Goal: Information Seeking & Learning: Learn about a topic

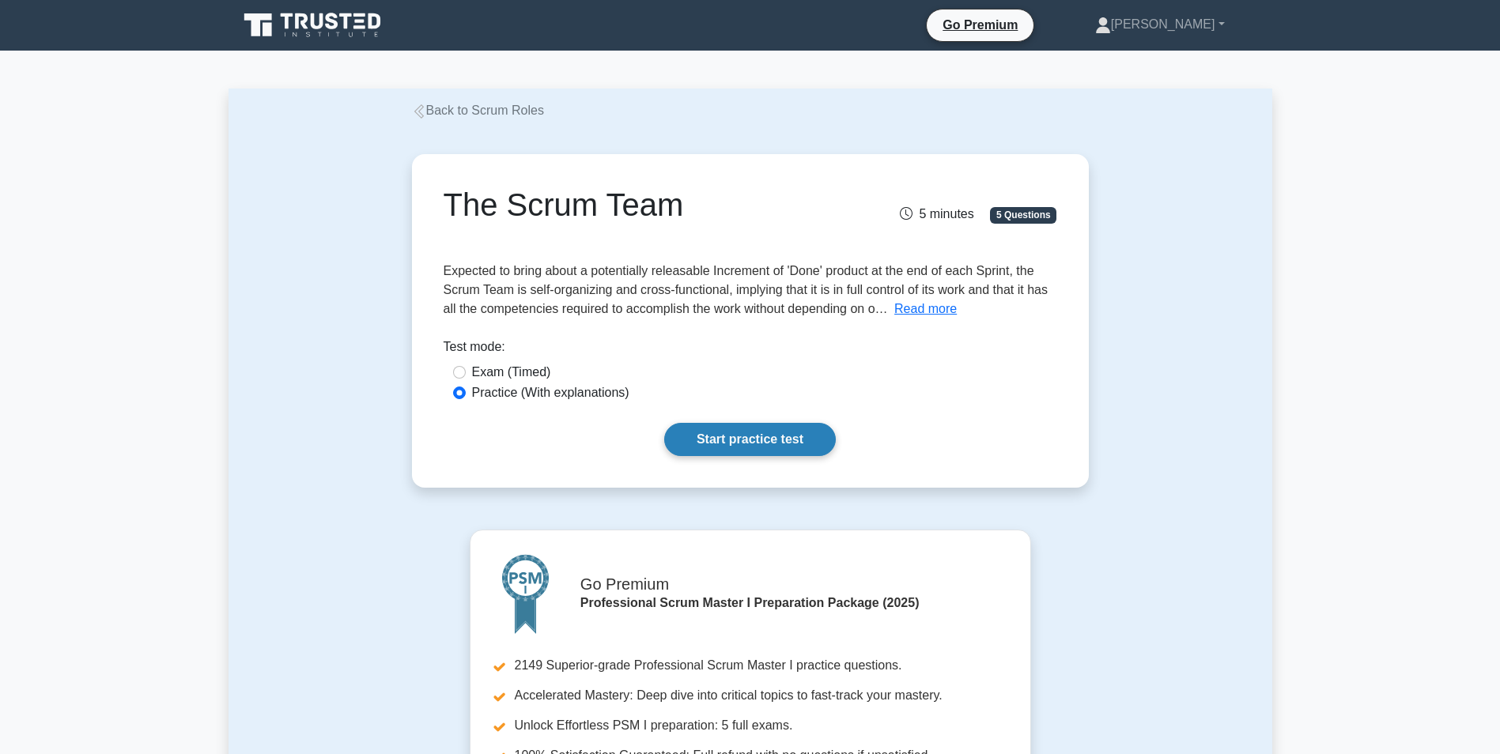
click at [733, 436] on link "Start practice test" at bounding box center [750, 439] width 172 height 33
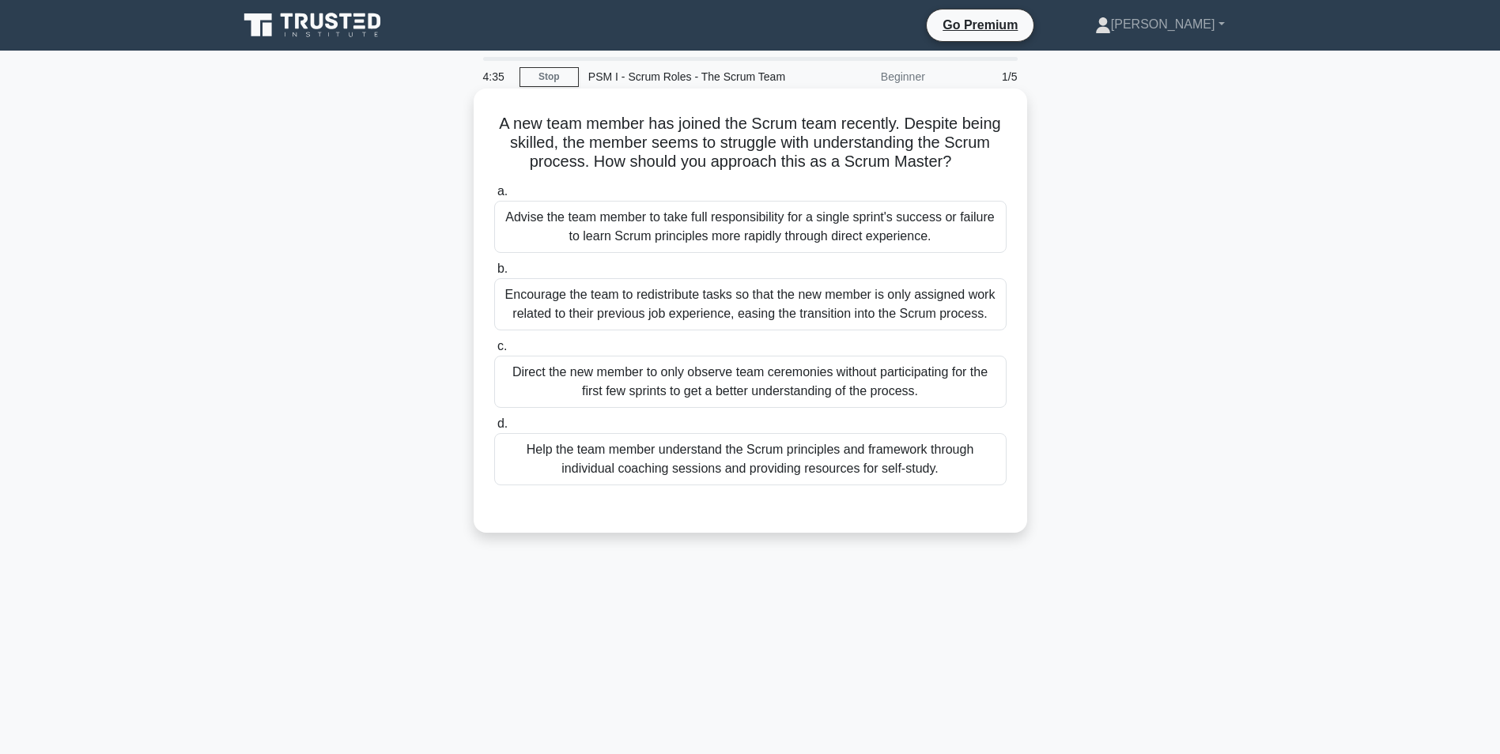
click at [600, 455] on div "Help the team member understand the Scrum principles and framework through indi…" at bounding box center [750, 459] width 512 height 52
click at [494, 429] on input "d. Help the team member understand the Scrum principles and framework through i…" at bounding box center [494, 424] width 0 height 10
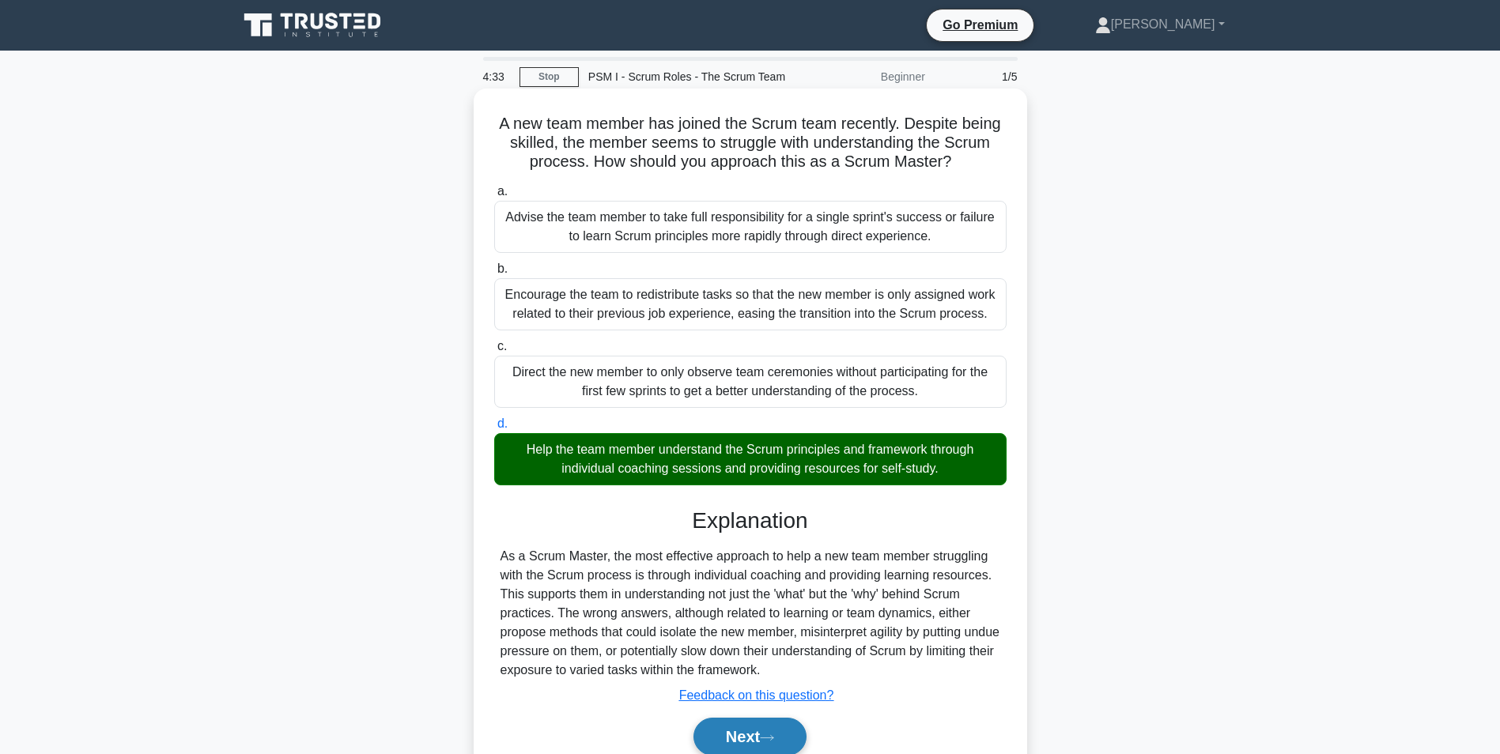
click at [753, 736] on button "Next" at bounding box center [749, 737] width 113 height 38
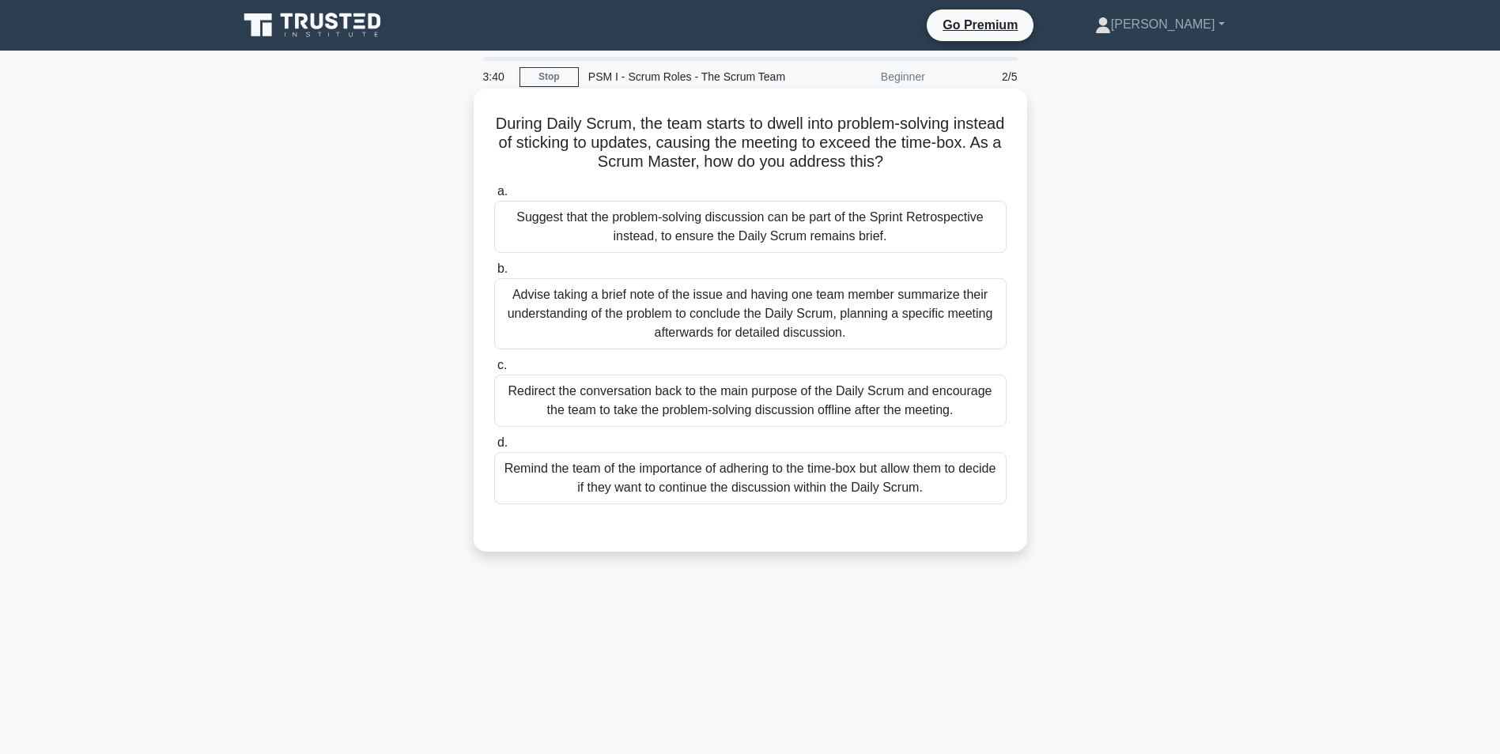
click at [674, 405] on div "Redirect the conversation back to the main purpose of the Daily Scrum and encou…" at bounding box center [750, 401] width 512 height 52
click at [494, 371] on input "c. Redirect the conversation back to the main purpose of the Daily Scrum and en…" at bounding box center [494, 365] width 0 height 10
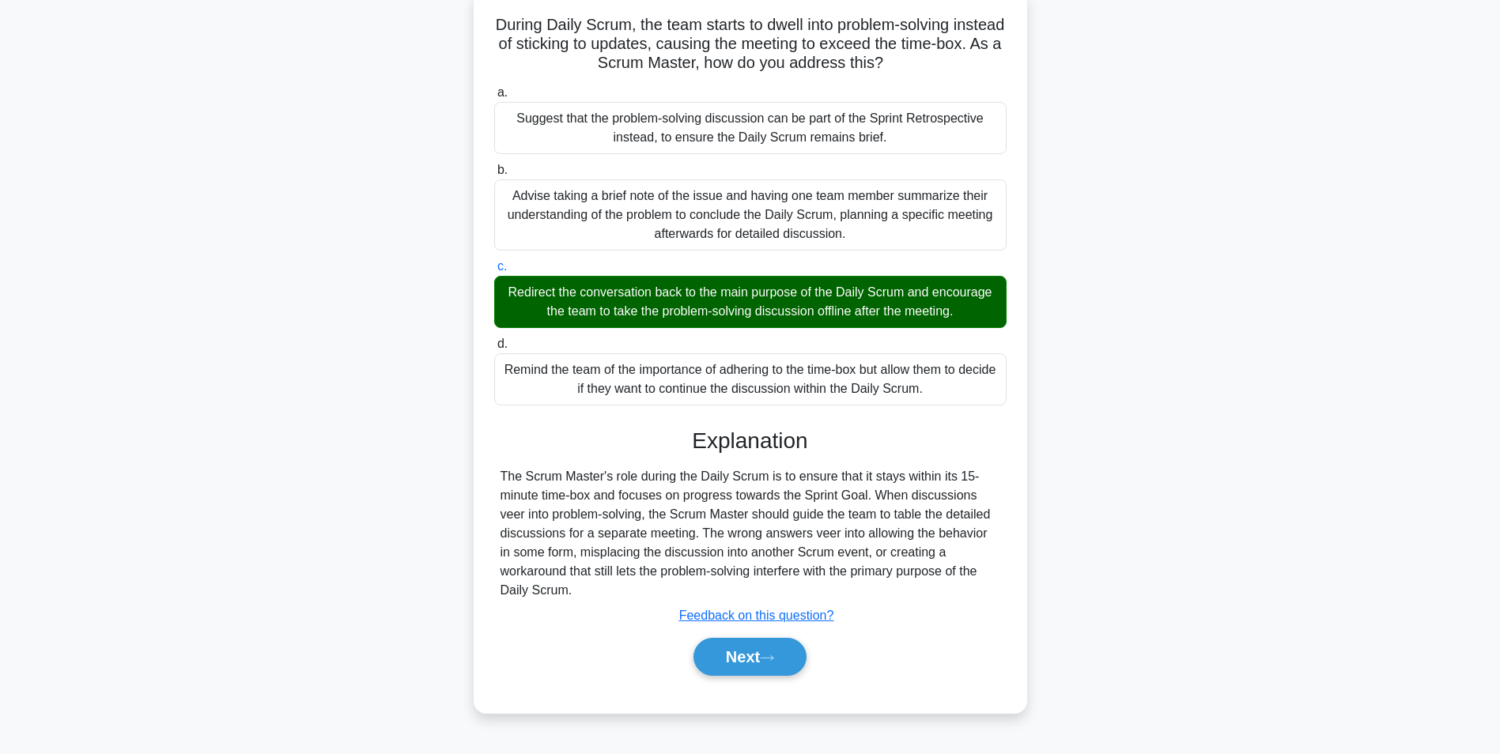
scroll to position [100, 0]
click at [729, 649] on button "Next" at bounding box center [749, 656] width 113 height 38
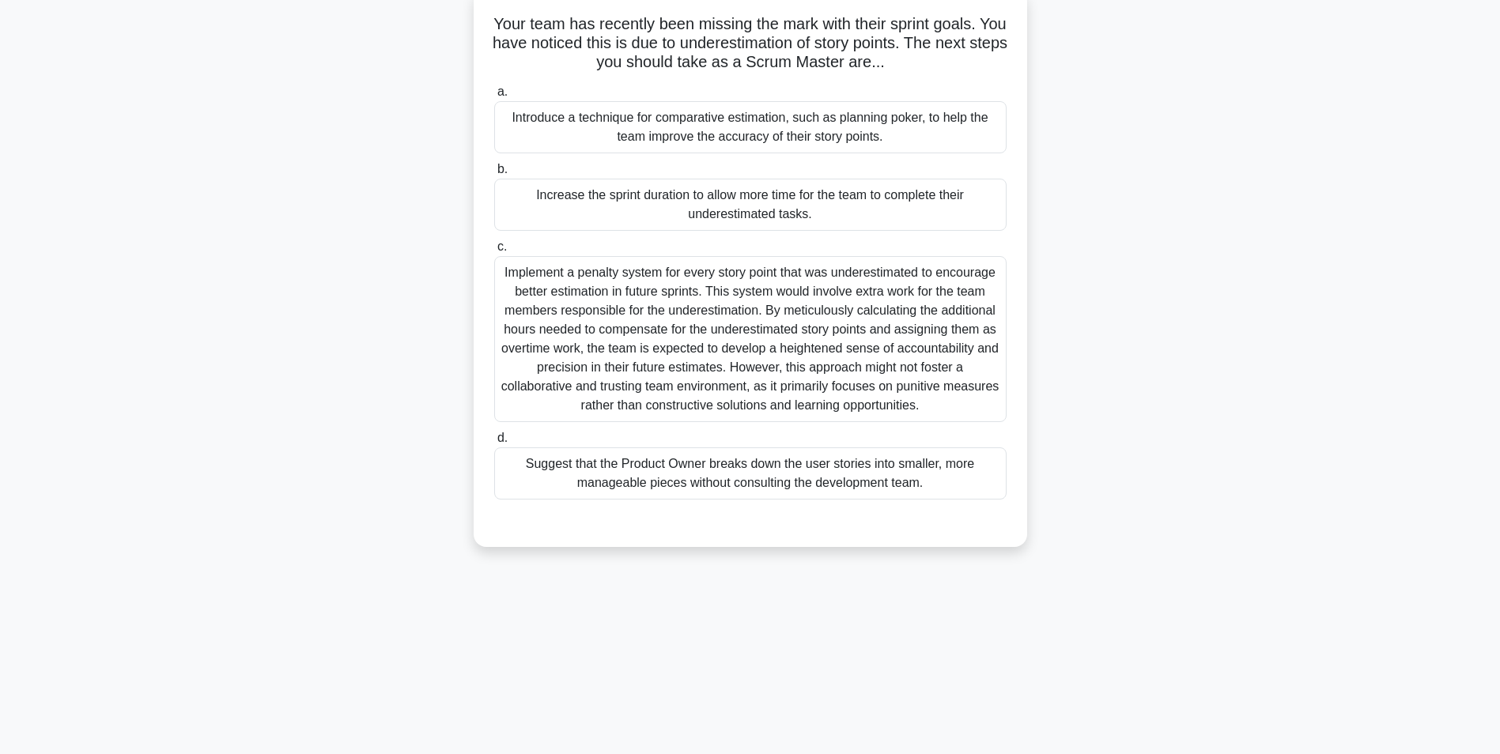
click at [734, 120] on div "Introduce a technique for comparative estimation, such as planning poker, to he…" at bounding box center [750, 127] width 512 height 52
click at [494, 97] on input "a. Introduce a technique for comparative estimation, such as planning poker, to…" at bounding box center [494, 92] width 0 height 10
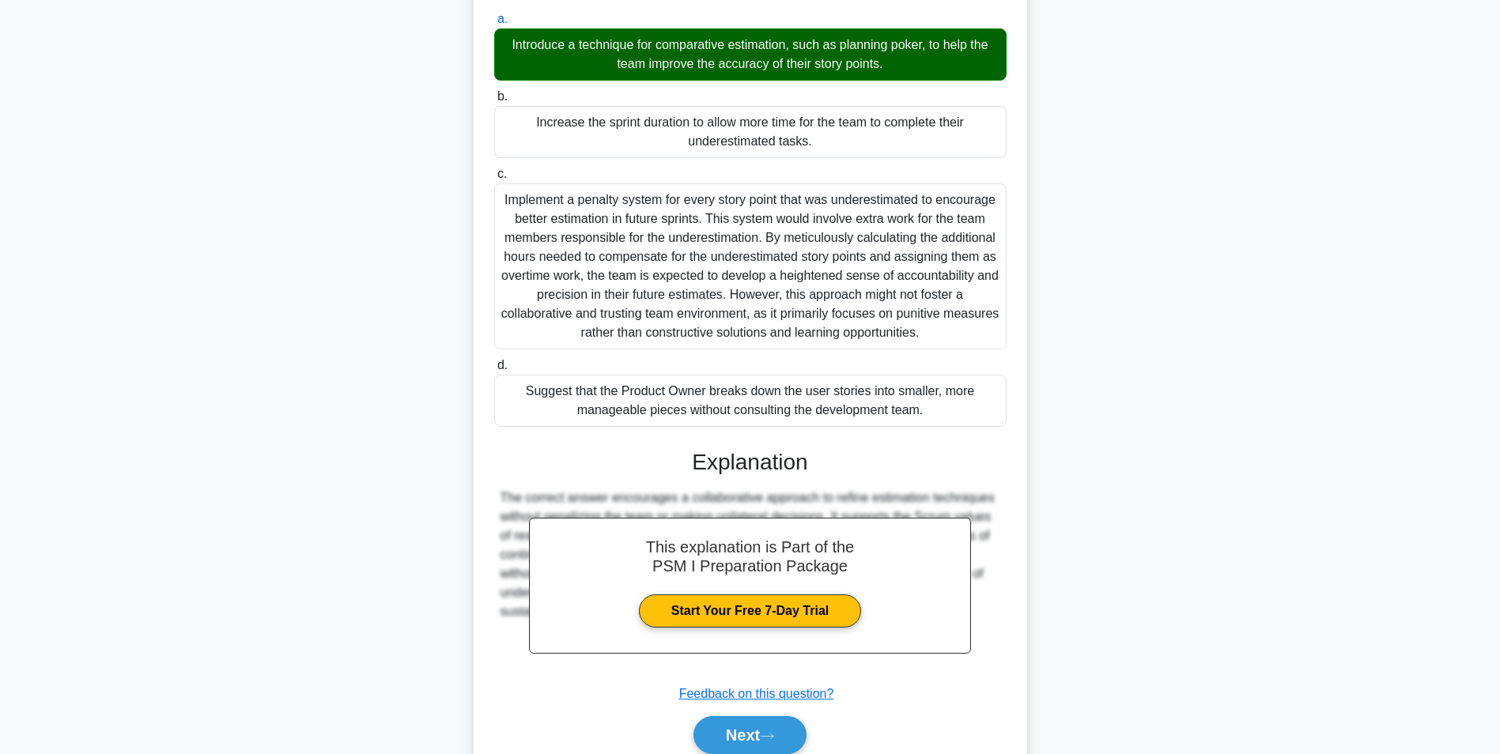
scroll to position [240, 0]
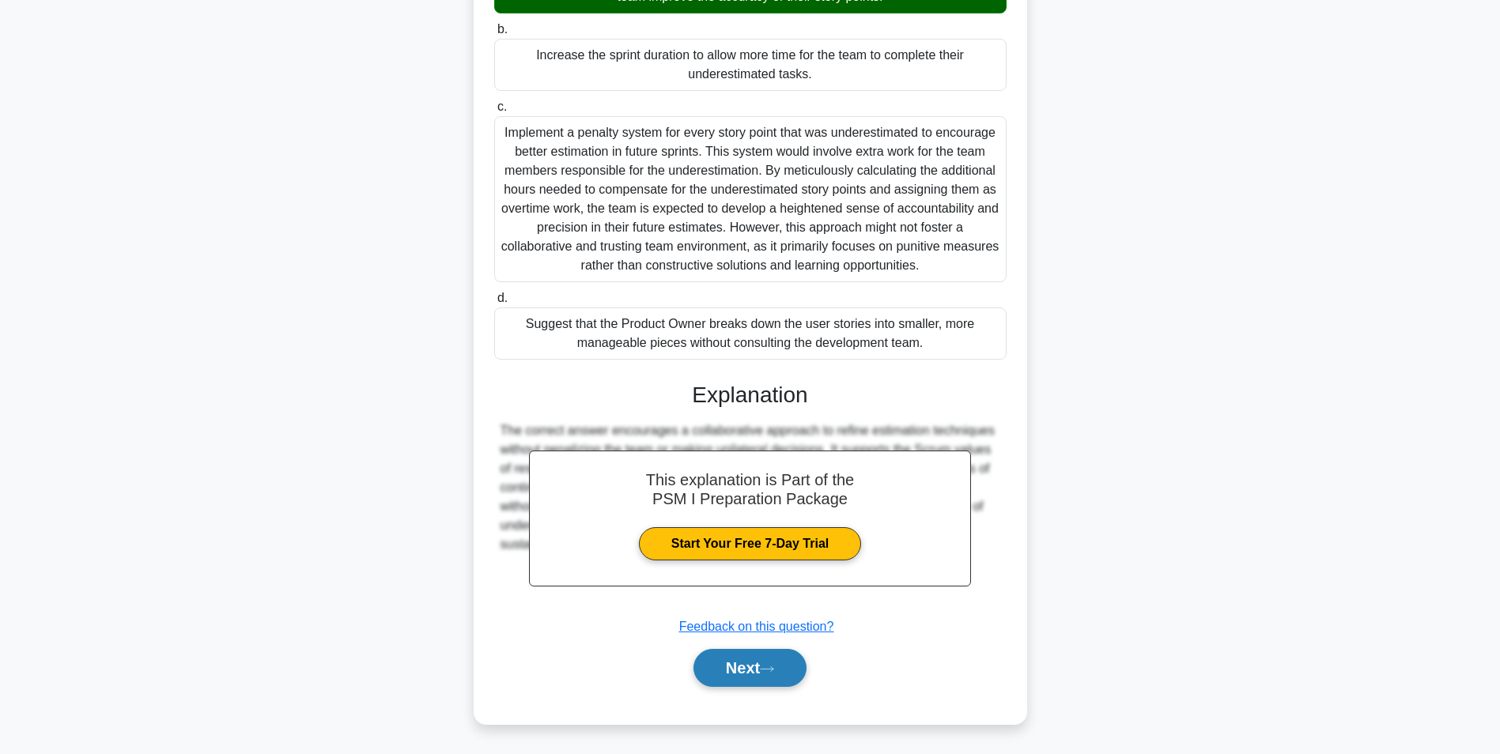
click at [745, 665] on button "Next" at bounding box center [749, 668] width 113 height 38
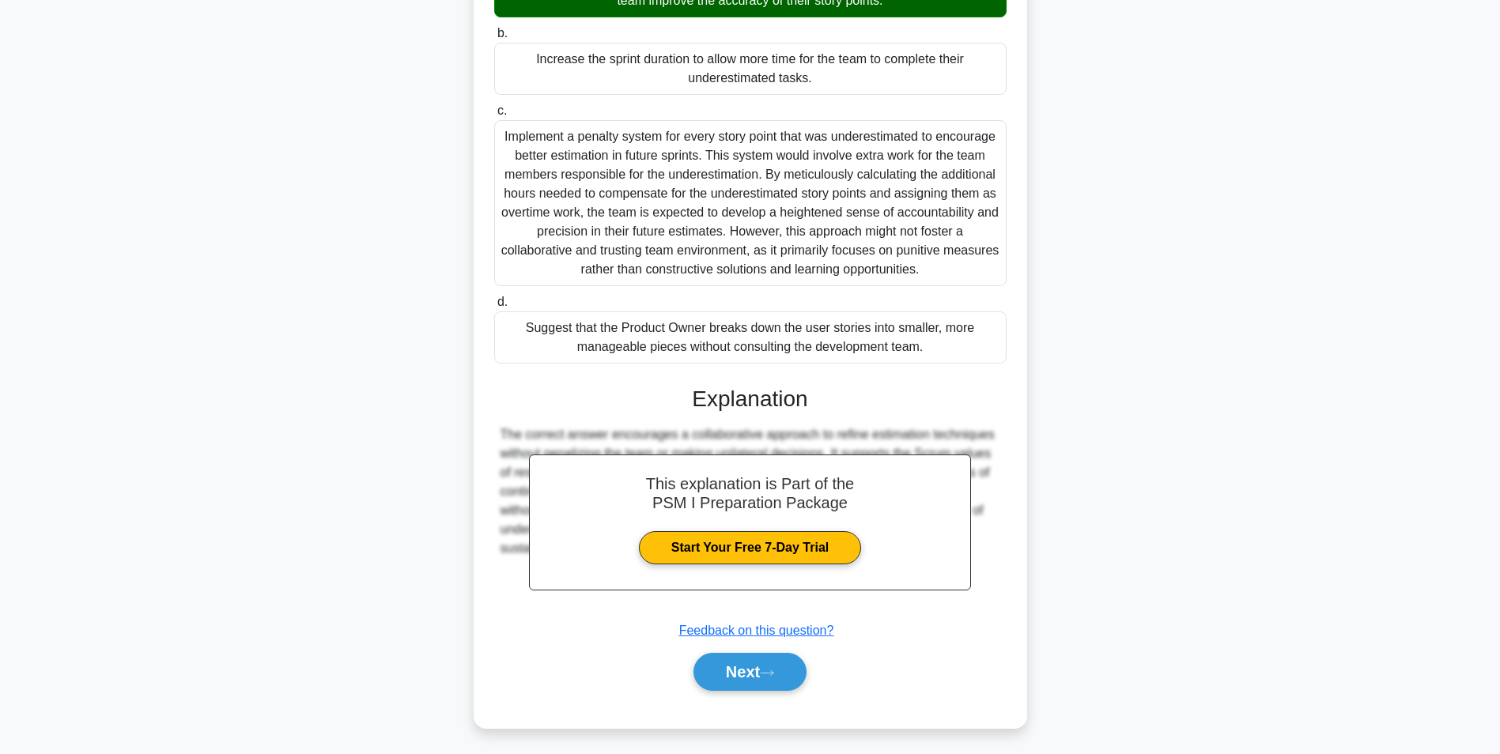
scroll to position [100, 0]
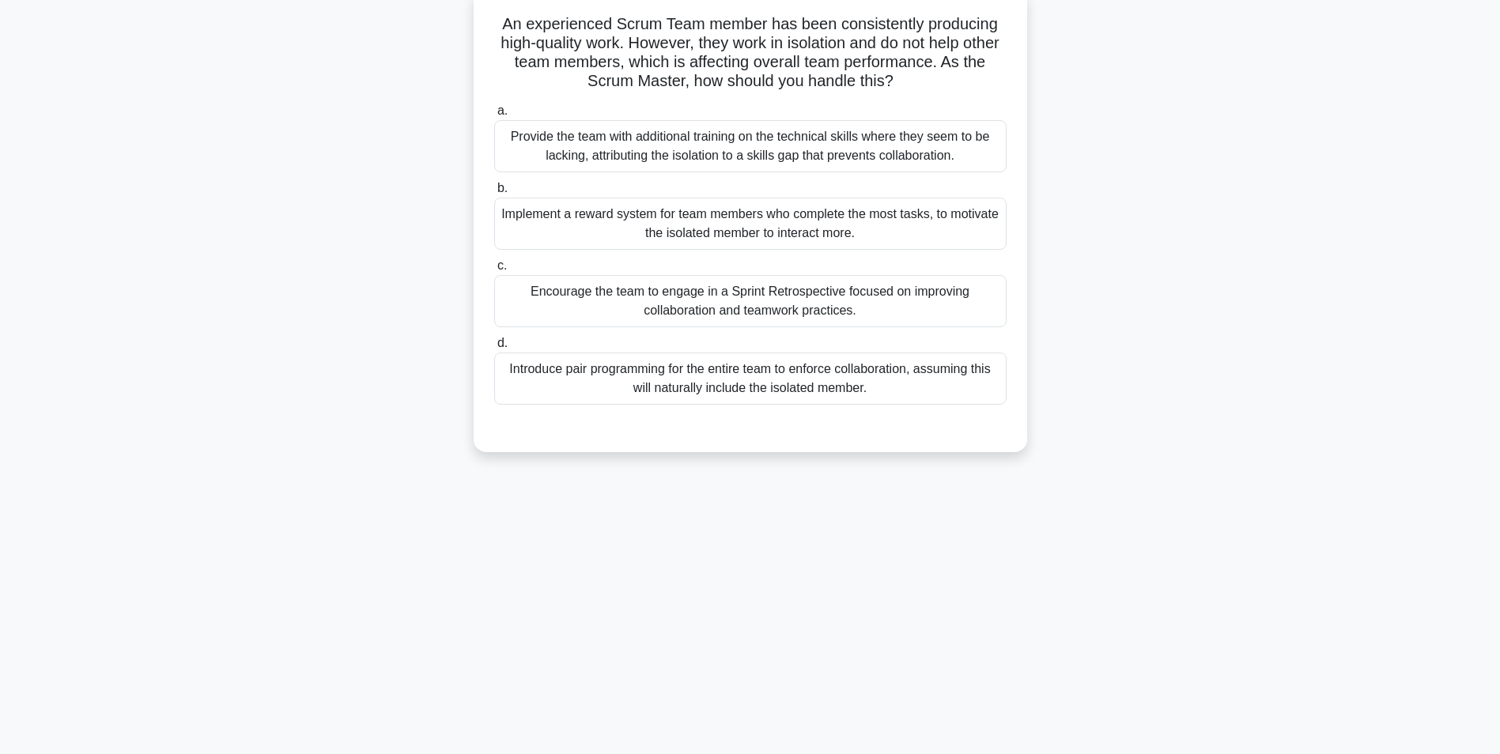
click at [736, 304] on div "Encourage the team to engage in a Sprint Retrospective focused on improving col…" at bounding box center [750, 301] width 512 height 52
click at [494, 271] on input "c. Encourage the team to engage in a Sprint Retrospective focused on improving …" at bounding box center [494, 266] width 0 height 10
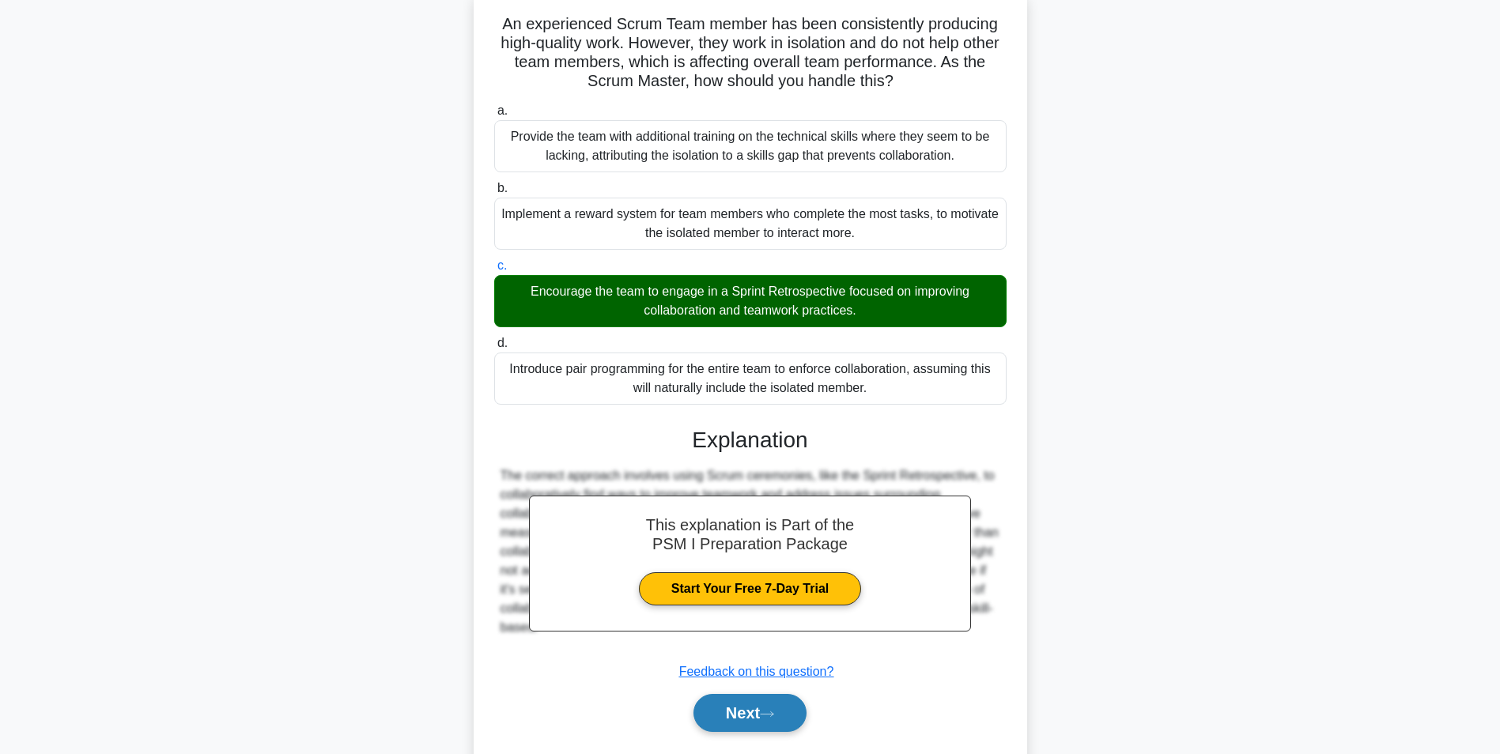
click at [732, 713] on button "Next" at bounding box center [749, 713] width 113 height 38
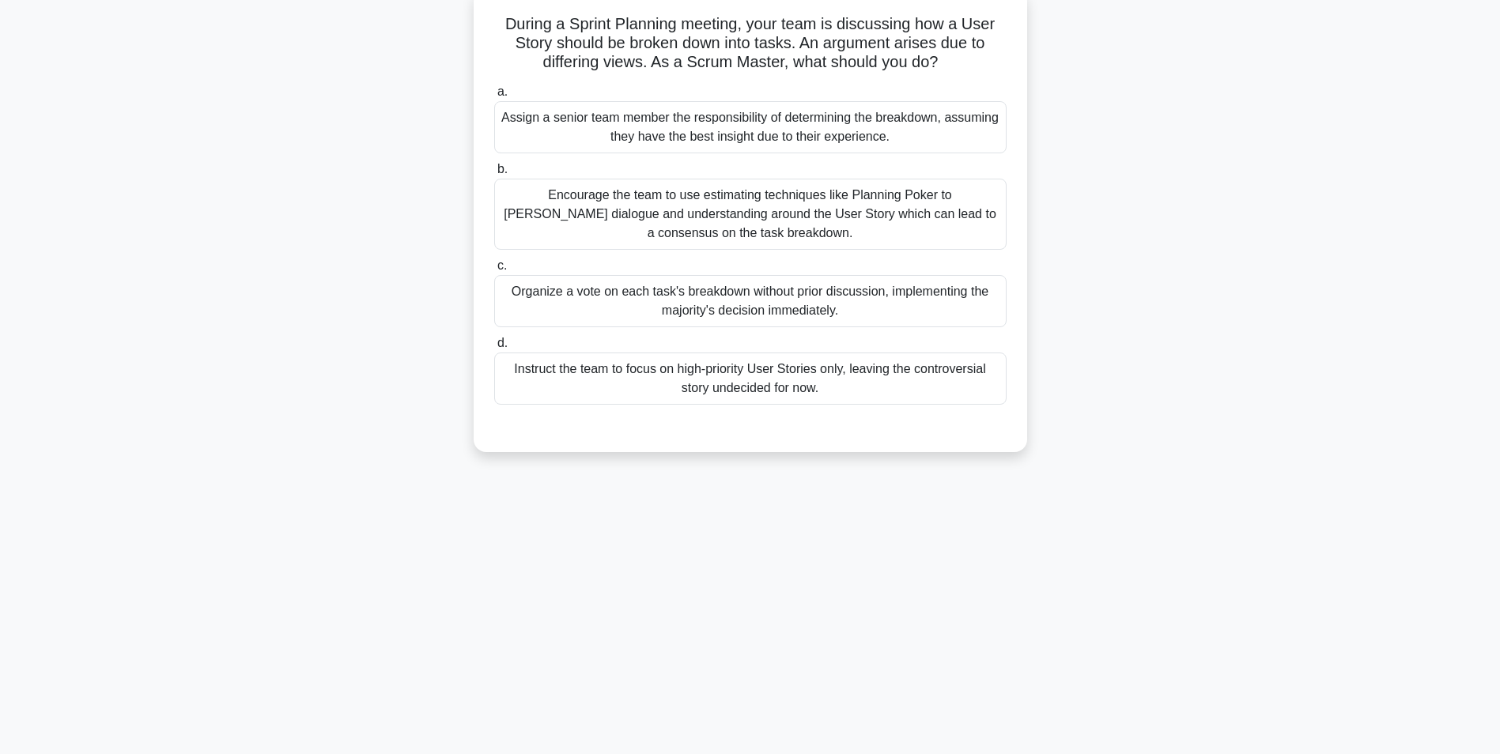
click at [599, 218] on div "Encourage the team to use estimating techniques like Planning Poker to foster d…" at bounding box center [750, 214] width 512 height 71
click at [494, 175] on input "b. Encourage the team to use estimating techniques like Planning Poker to foste…" at bounding box center [494, 169] width 0 height 10
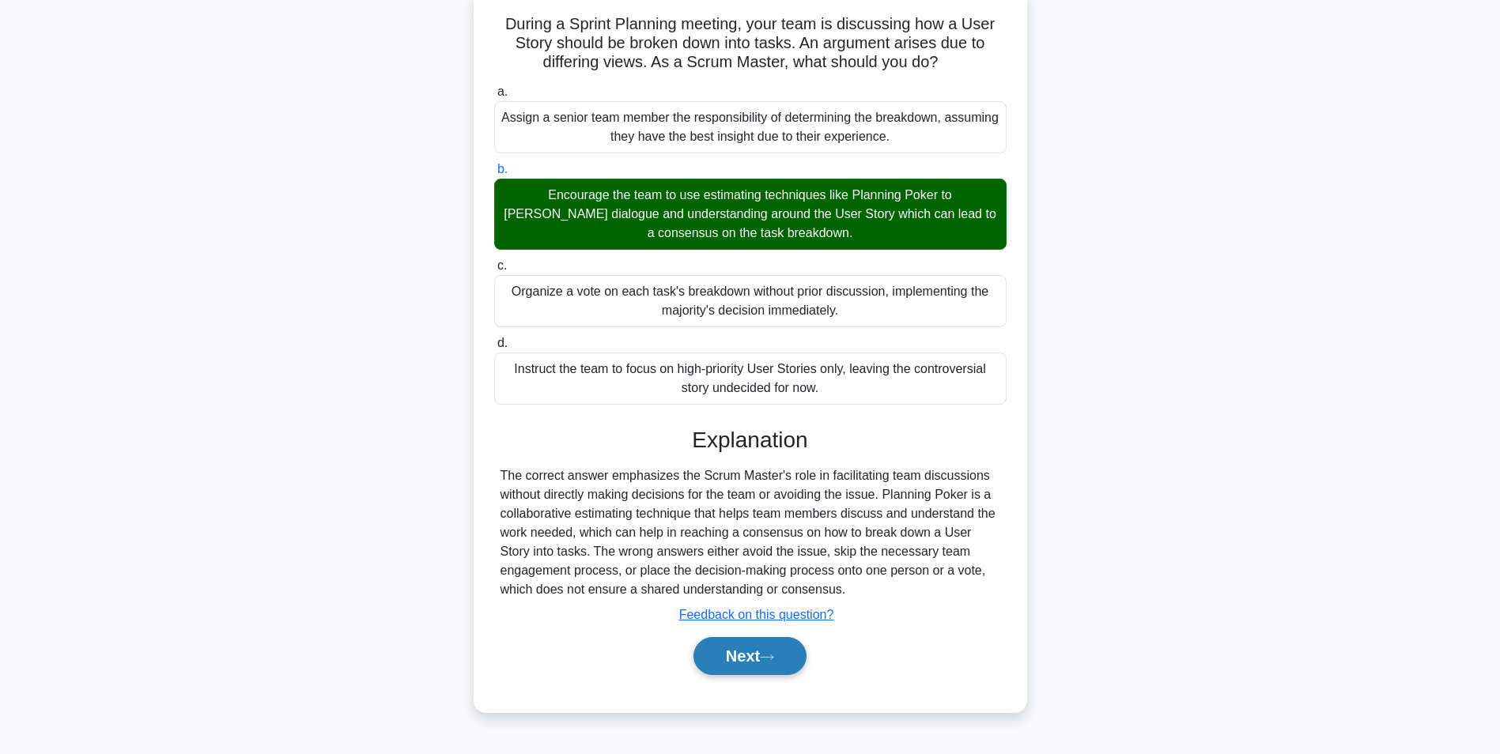
click at [741, 654] on button "Next" at bounding box center [749, 656] width 113 height 38
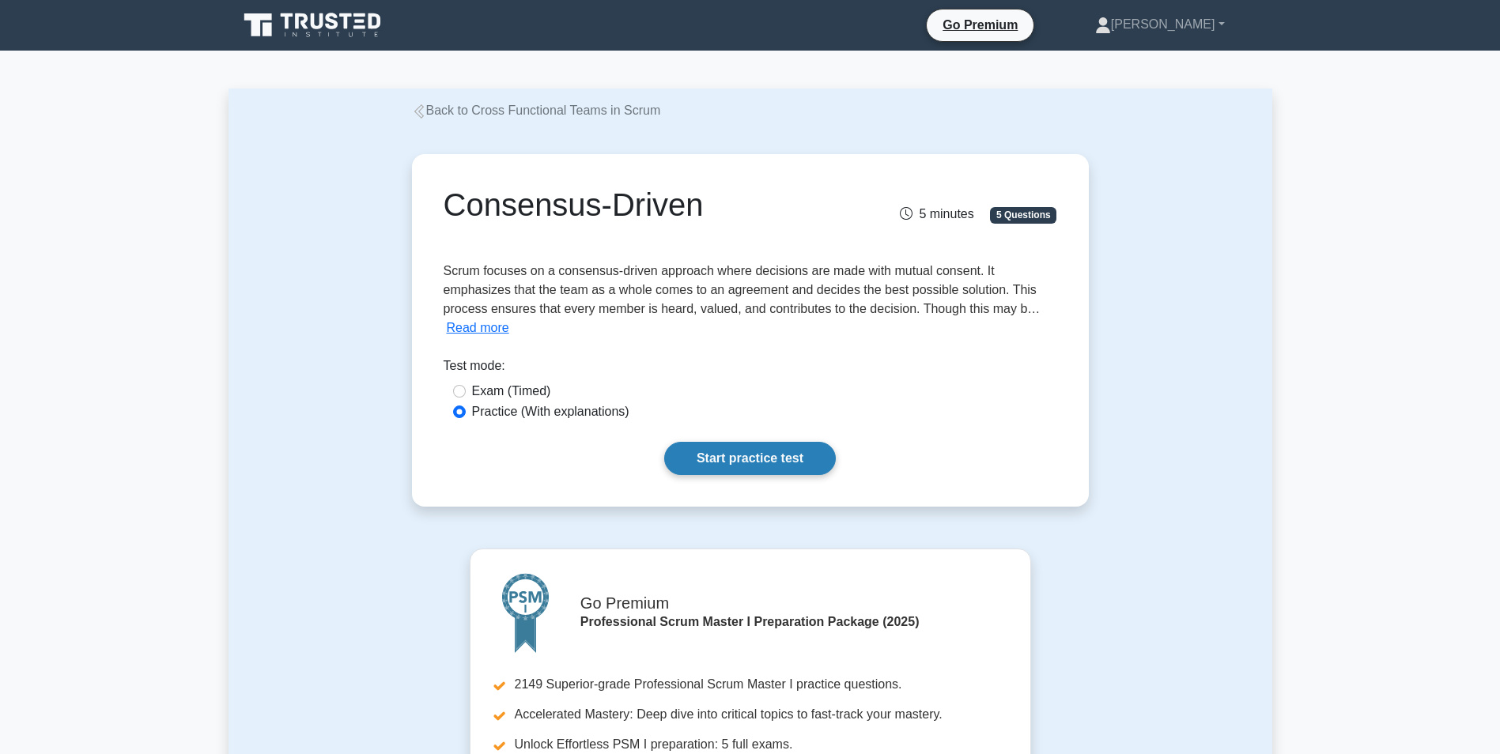
click at [740, 443] on link "Start practice test" at bounding box center [750, 458] width 172 height 33
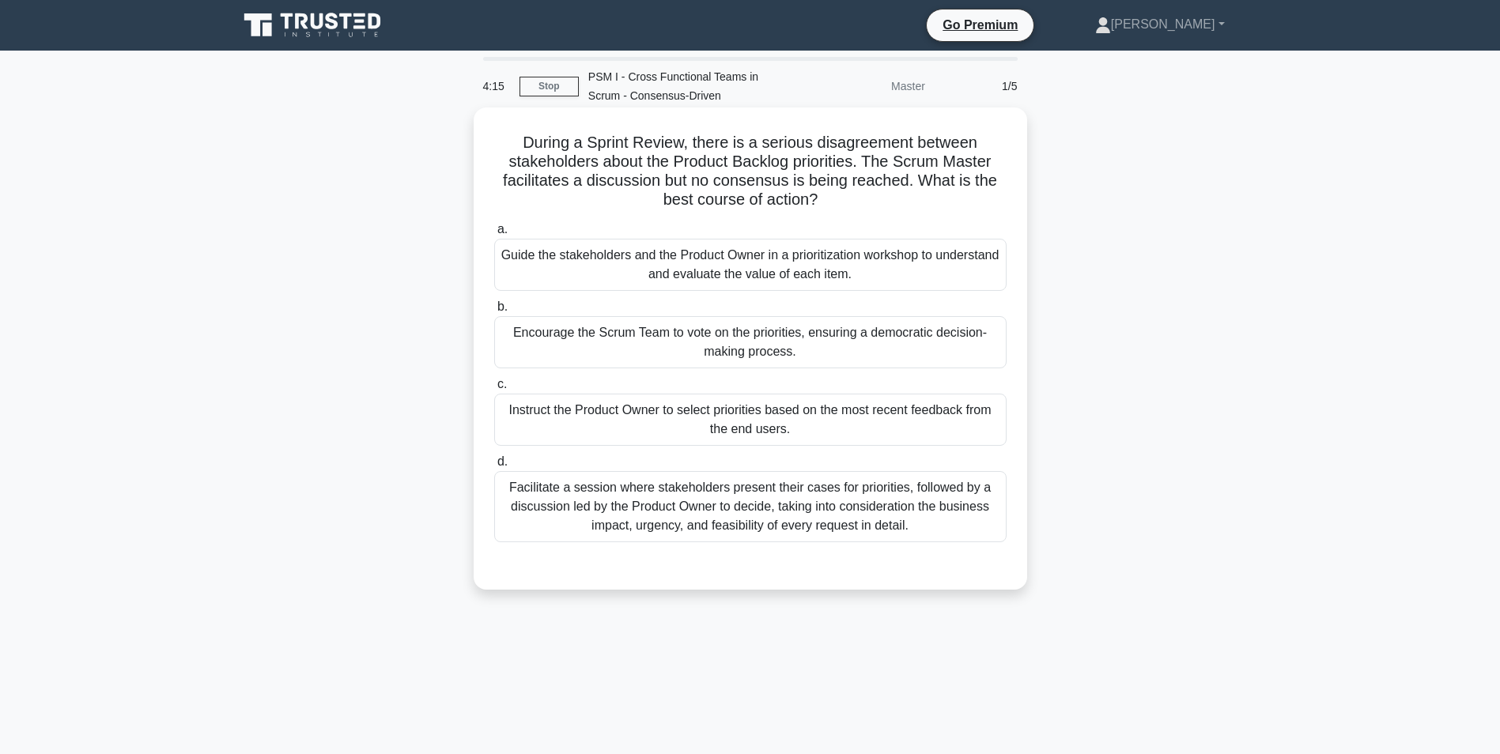
click at [623, 268] on div "Guide the stakeholders and the Product Owner in a prioritization workshop to un…" at bounding box center [750, 265] width 512 height 52
click at [494, 235] on input "a. Guide the stakeholders and the Product Owner in a prioritization workshop to…" at bounding box center [494, 230] width 0 height 10
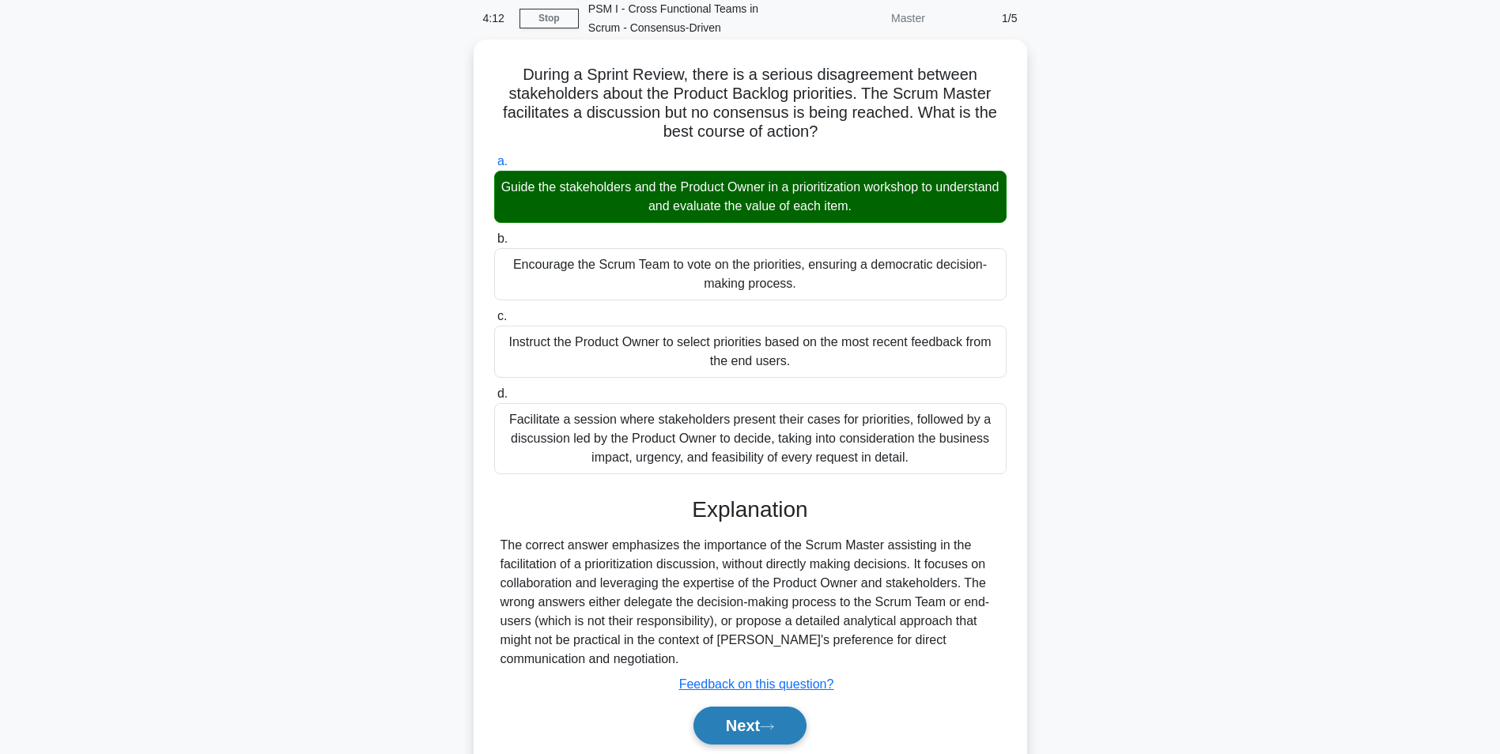
scroll to position [126, 0]
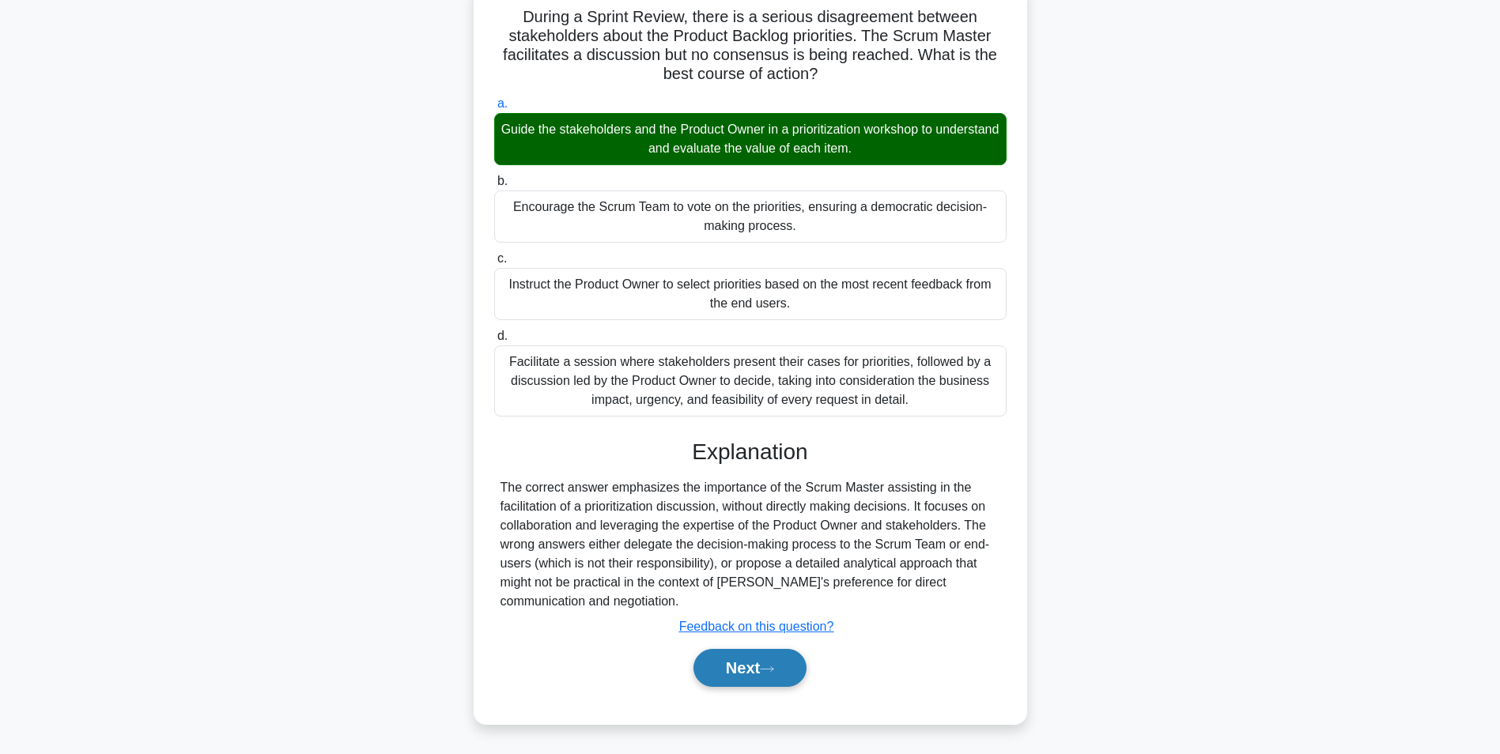
click at [747, 661] on button "Next" at bounding box center [749, 668] width 113 height 38
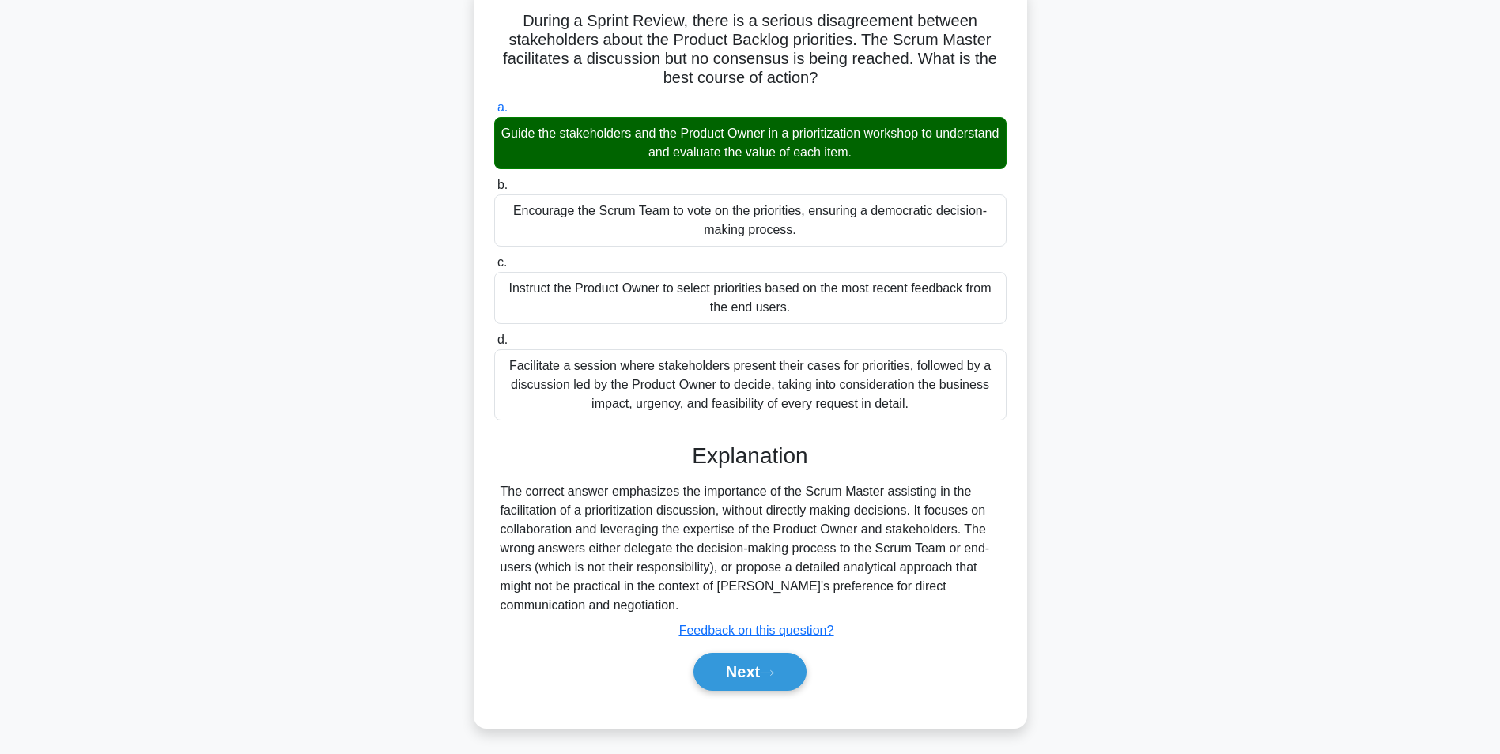
scroll to position [100, 0]
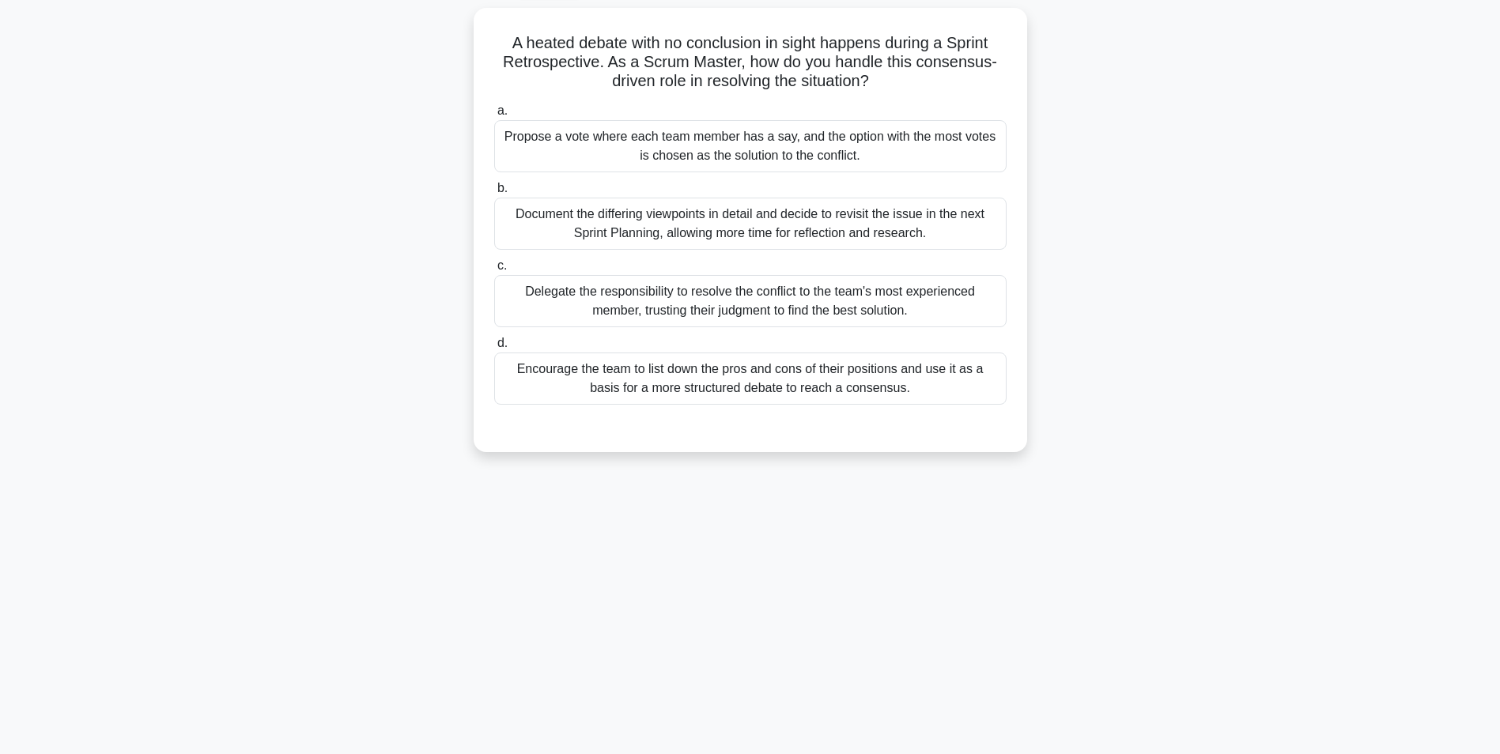
click at [640, 377] on div "Encourage the team to list down the pros and cons of their positions and use it…" at bounding box center [750, 379] width 512 height 52
click at [494, 349] on input "d. Encourage the team to list down the pros and cons of their positions and use…" at bounding box center [494, 343] width 0 height 10
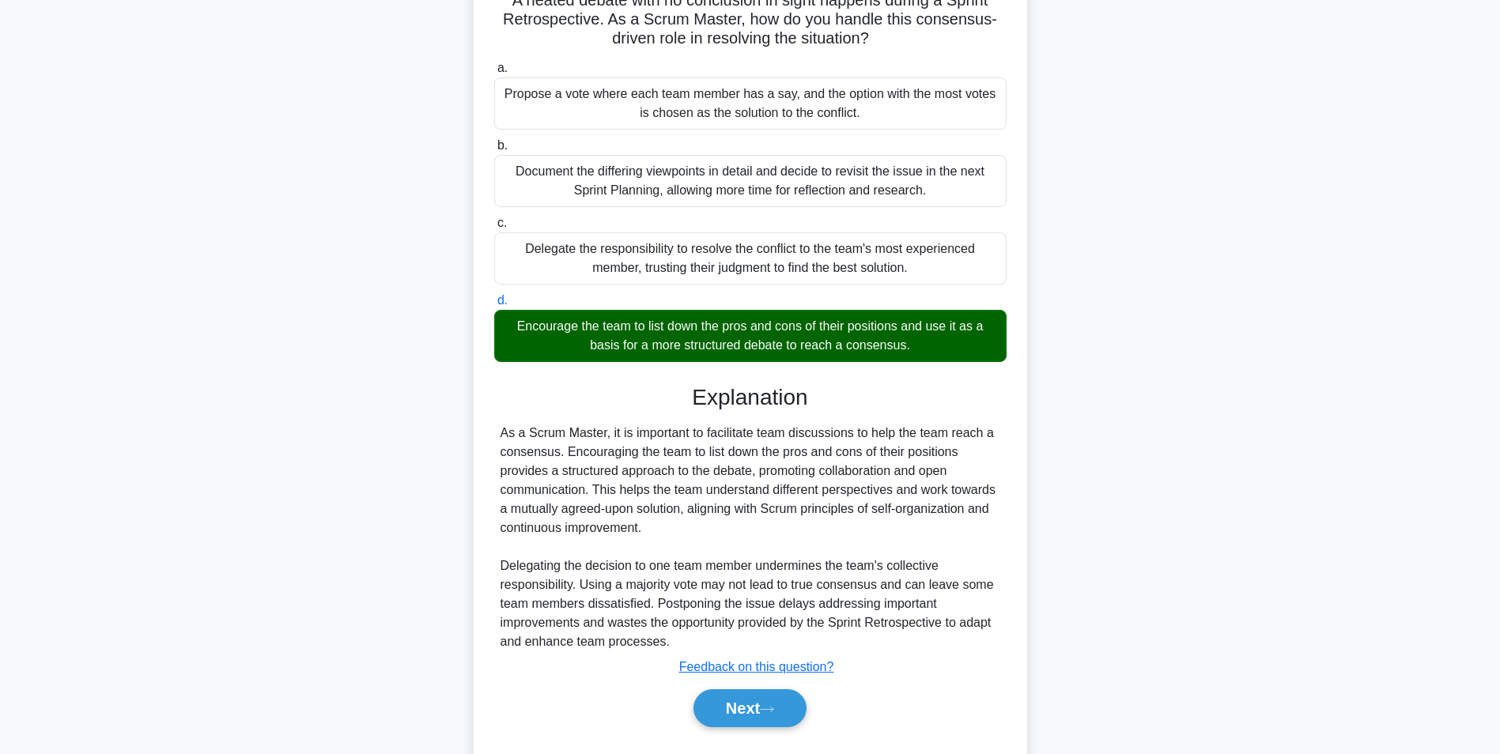
scroll to position [183, 0]
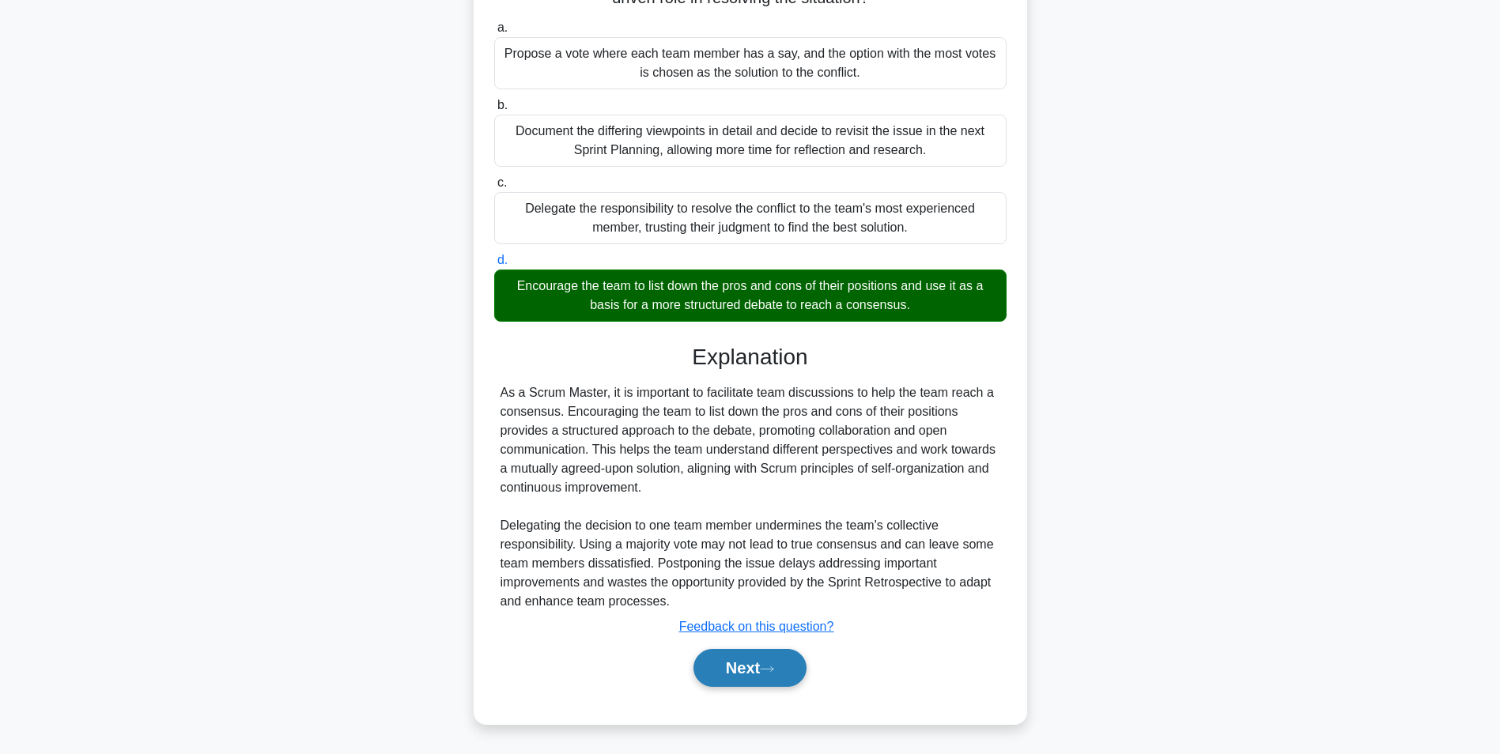
click at [722, 667] on button "Next" at bounding box center [749, 668] width 113 height 38
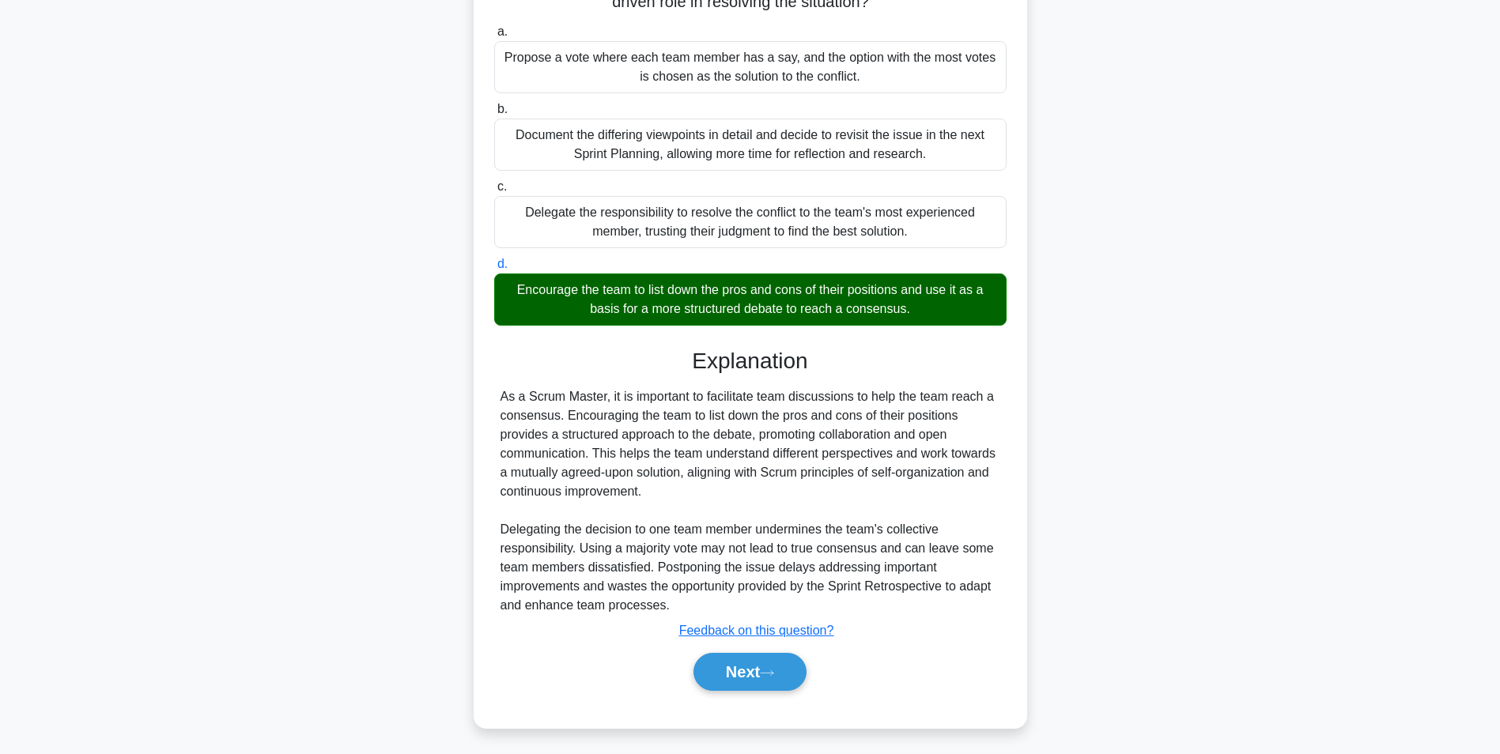
scroll to position [100, 0]
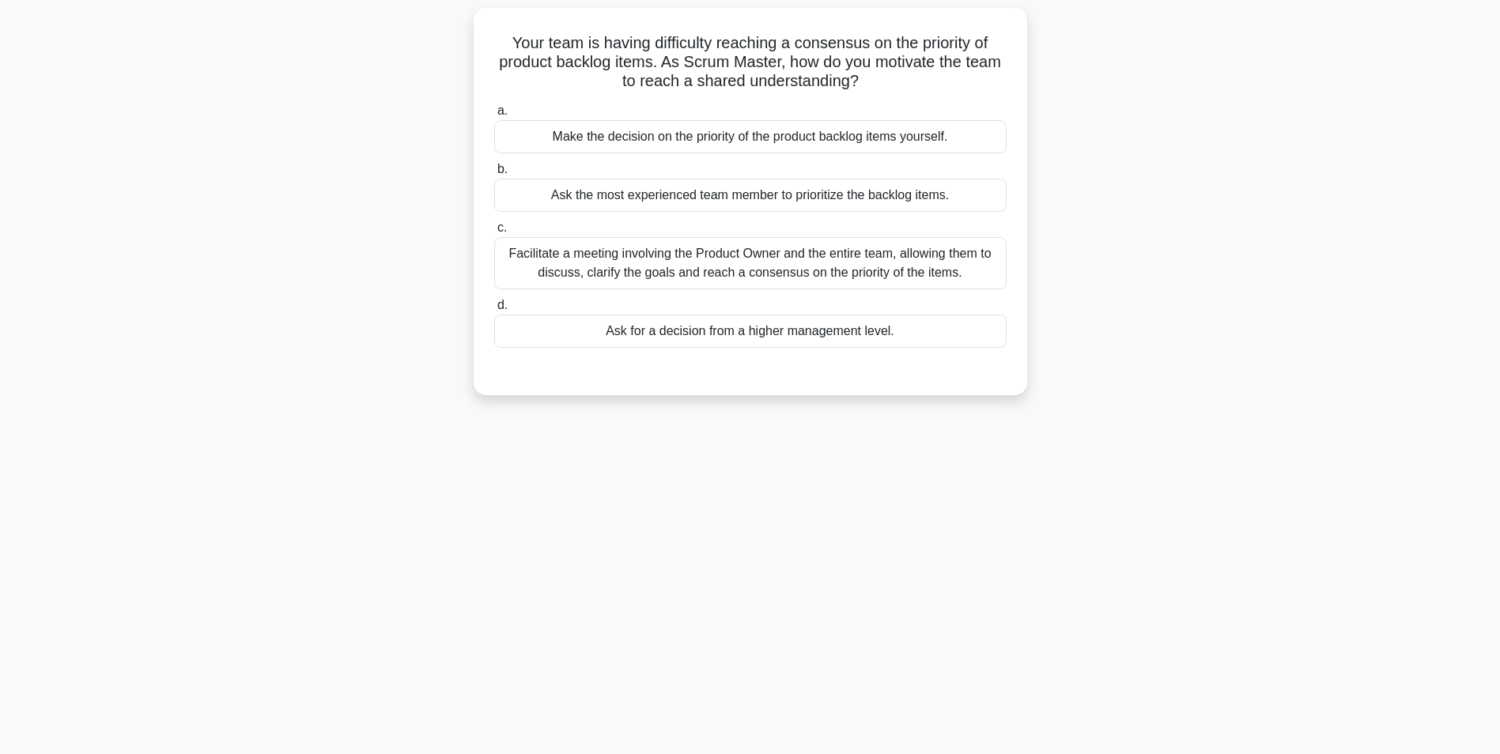
click at [648, 270] on div "Facilitate a meeting involving the Product Owner and the entire team, allowing …" at bounding box center [750, 263] width 512 height 52
click at [494, 233] on input "c. Facilitate a meeting involving the Product Owner and the entire team, allowi…" at bounding box center [494, 228] width 0 height 10
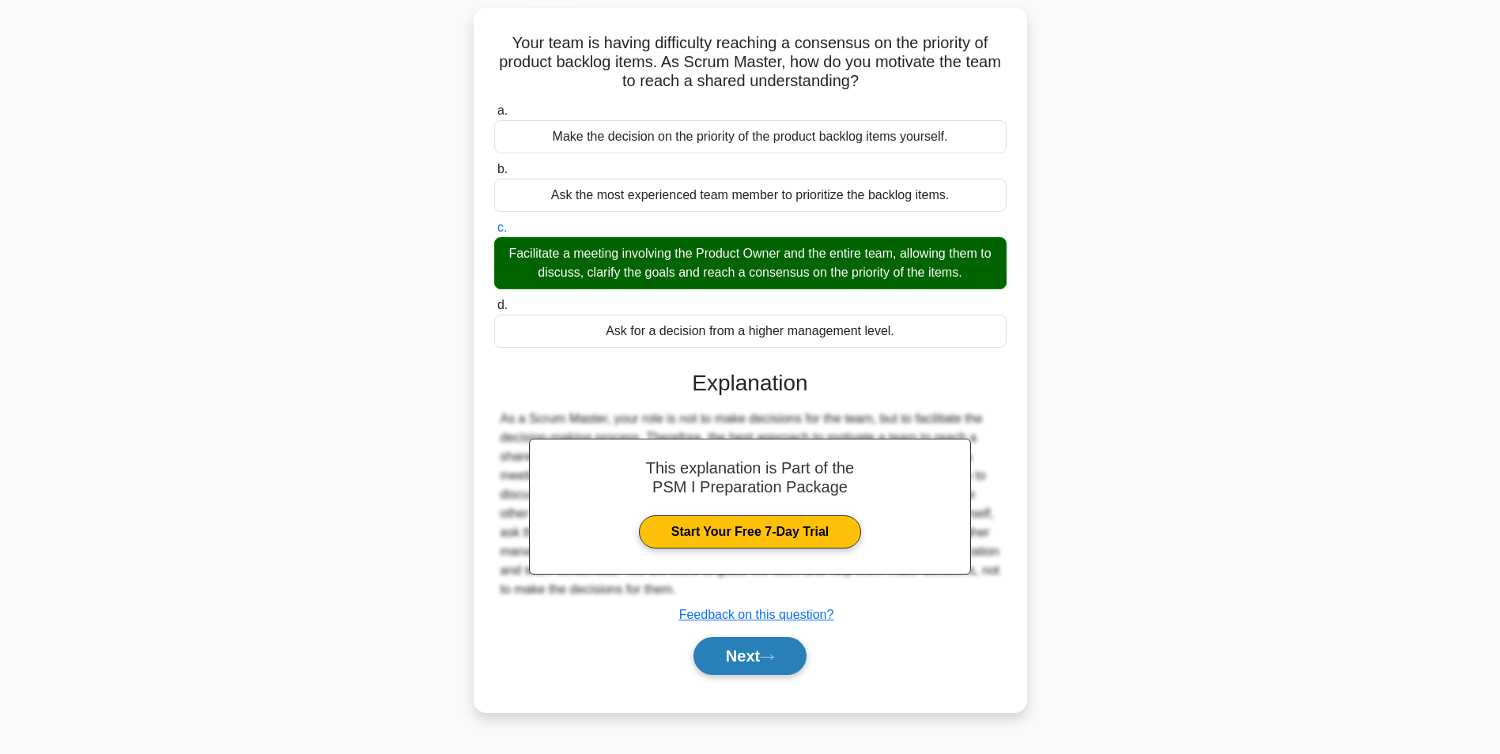
click at [718, 662] on button "Next" at bounding box center [749, 656] width 113 height 38
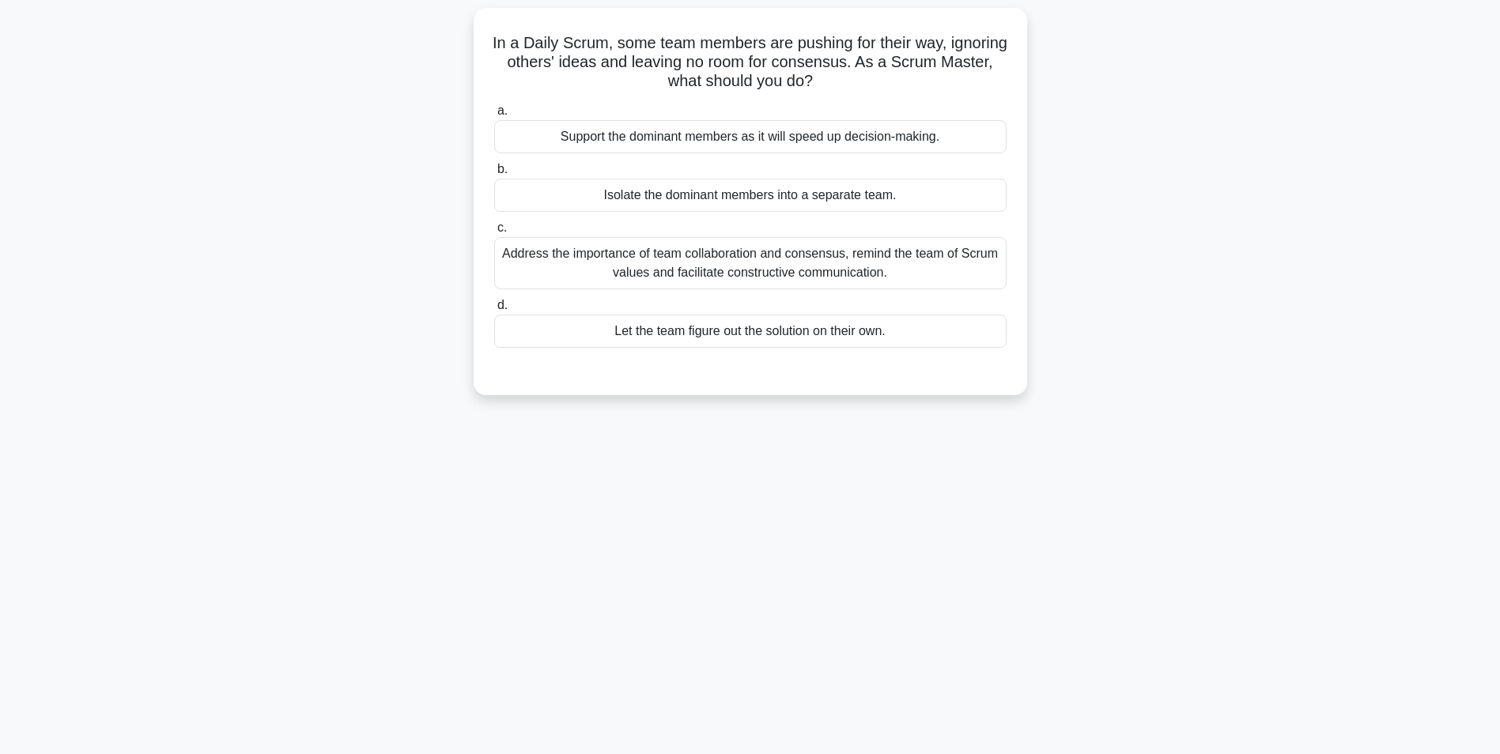
click at [766, 255] on div "Address the importance of team collaboration and consensus, remind the team of …" at bounding box center [750, 263] width 512 height 52
click at [494, 233] on input "c. Address the importance of team collaboration and consensus, remind the team …" at bounding box center [494, 228] width 0 height 10
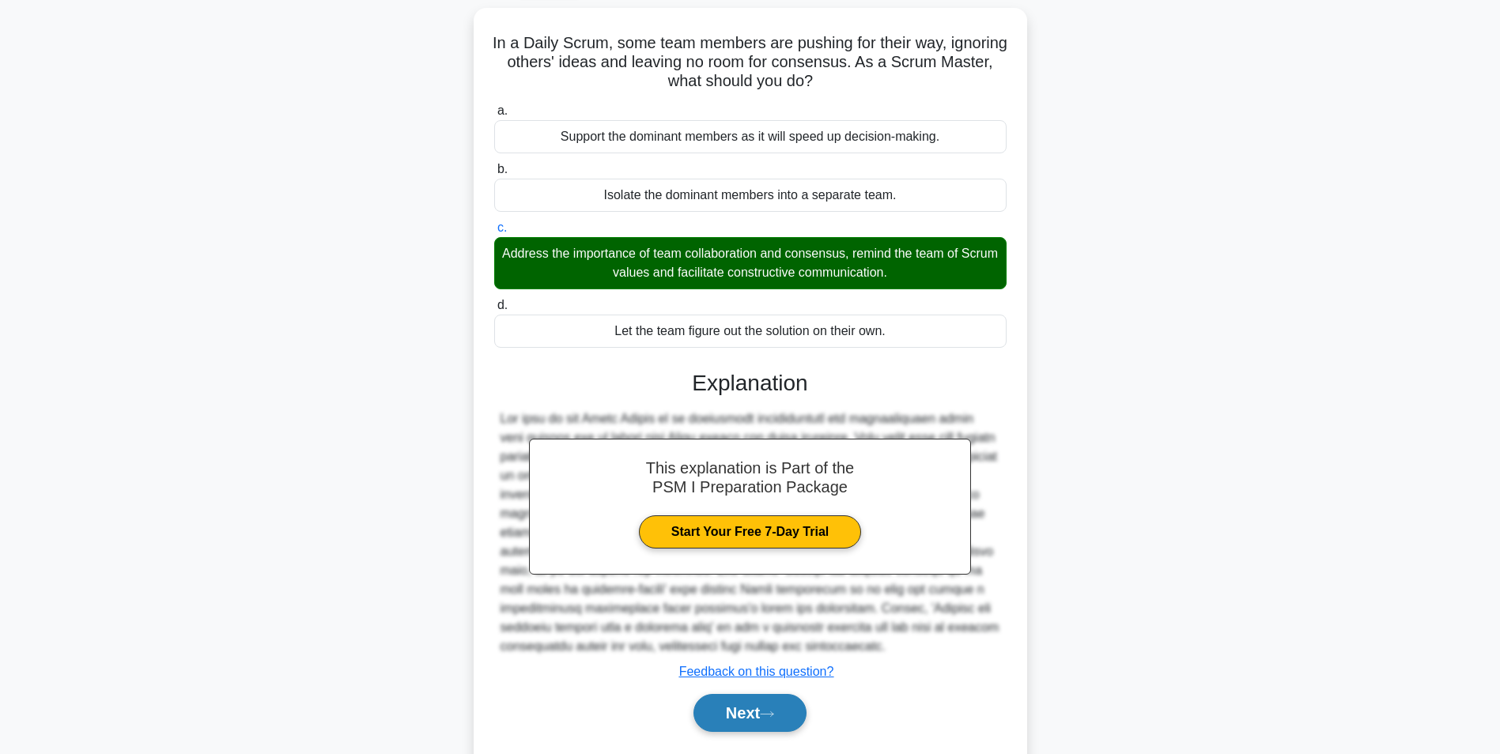
click at [714, 708] on button "Next" at bounding box center [749, 713] width 113 height 38
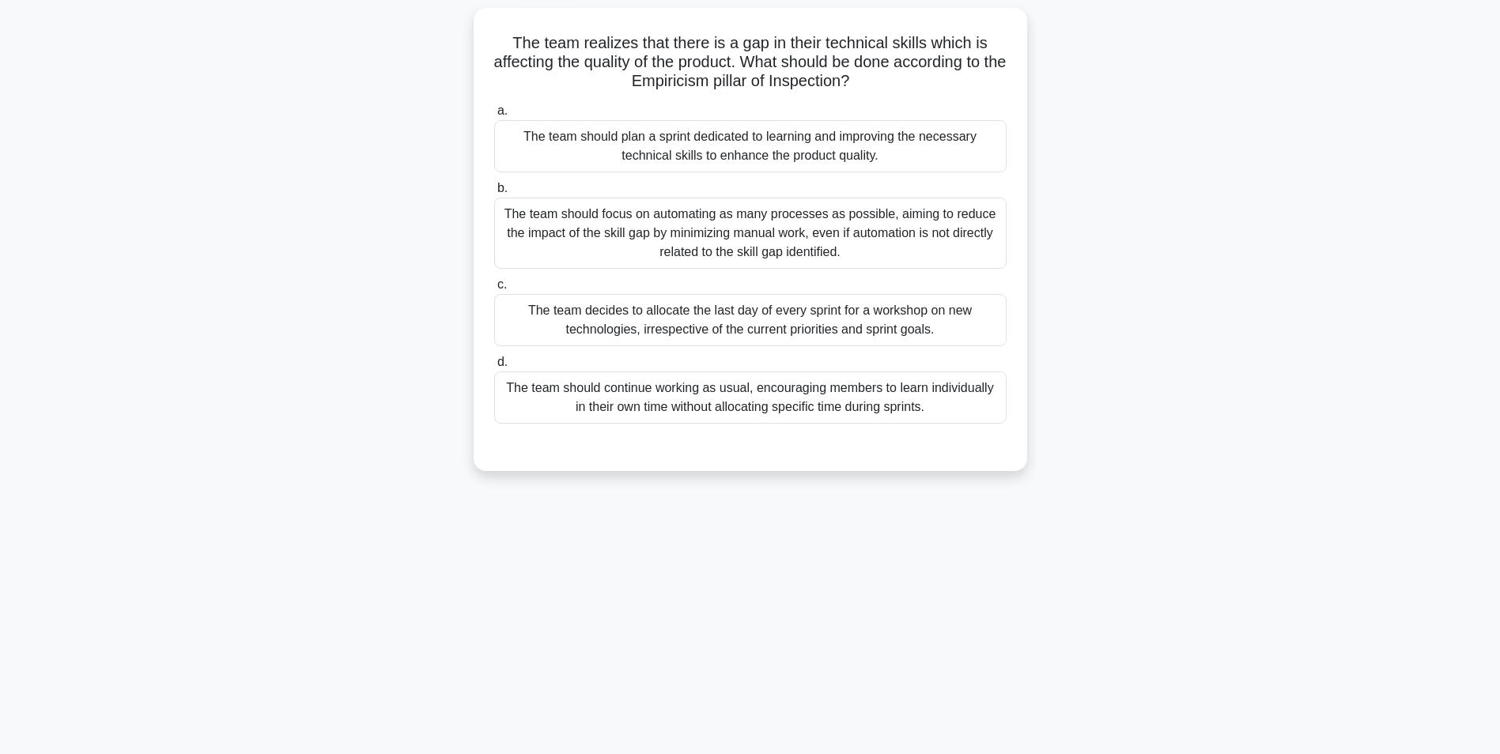
click at [699, 154] on div "The team should plan a sprint dedicated to learning and improving the necessary…" at bounding box center [750, 146] width 512 height 52
click at [494, 116] on input "a. The team should plan a sprint dedicated to learning and improving the necess…" at bounding box center [494, 111] width 0 height 10
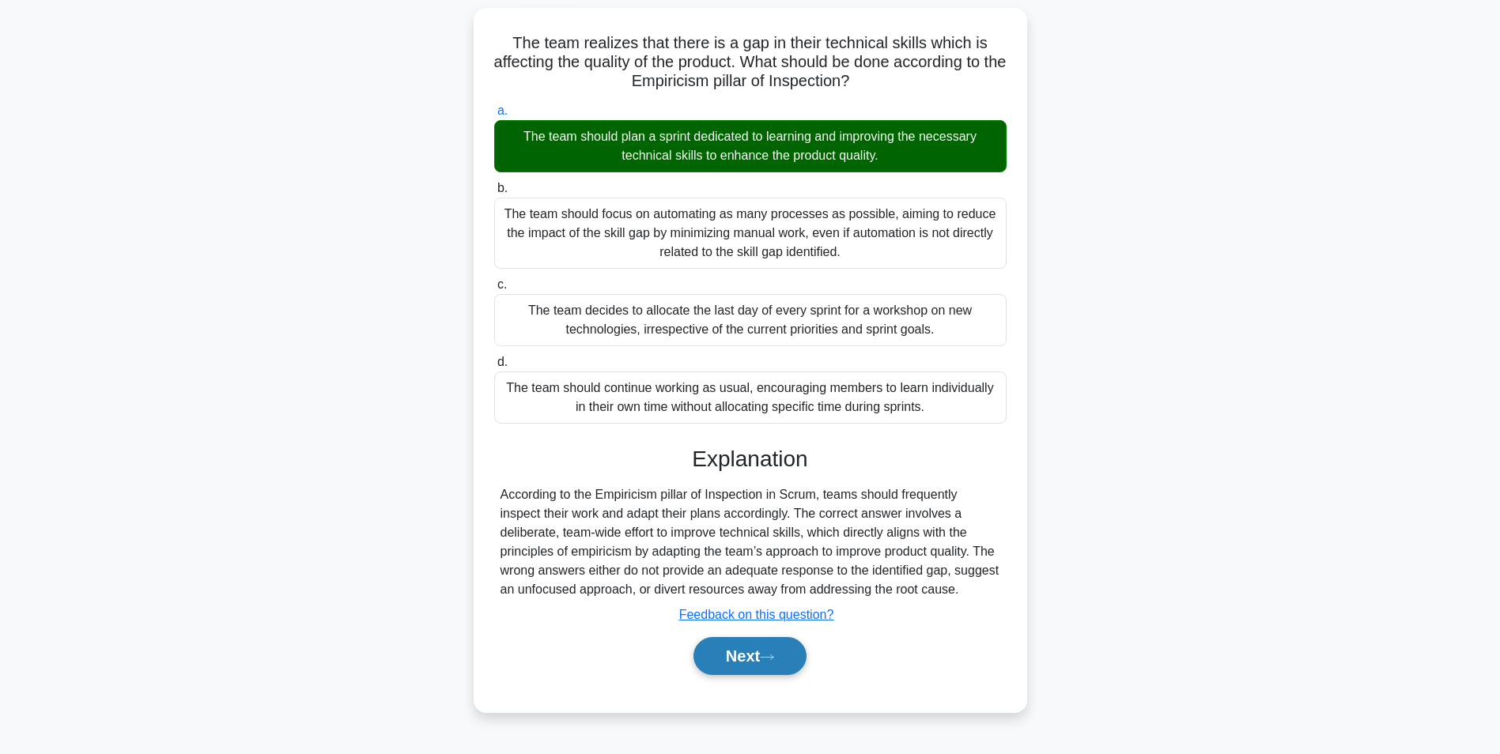
click at [734, 670] on button "Next" at bounding box center [749, 656] width 113 height 38
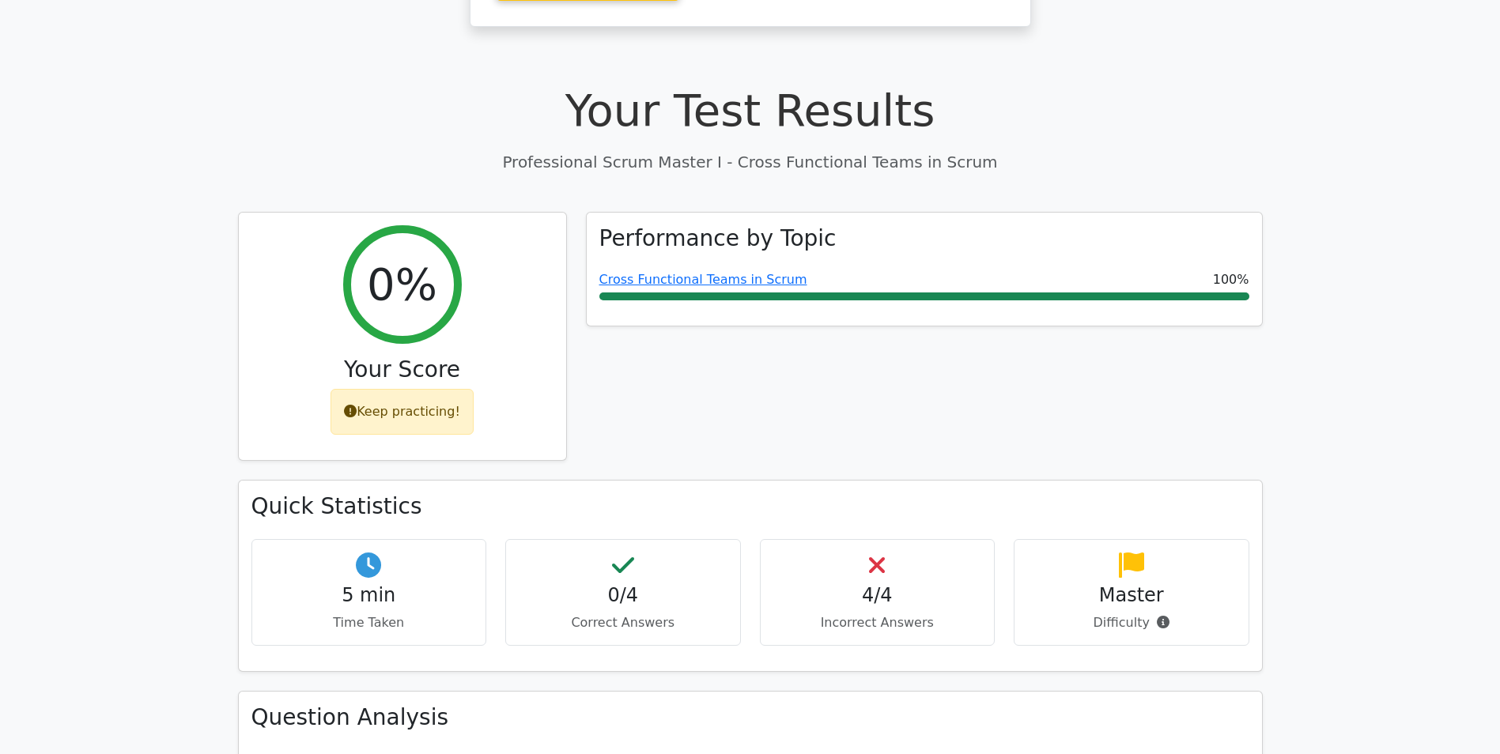
scroll to position [395, 0]
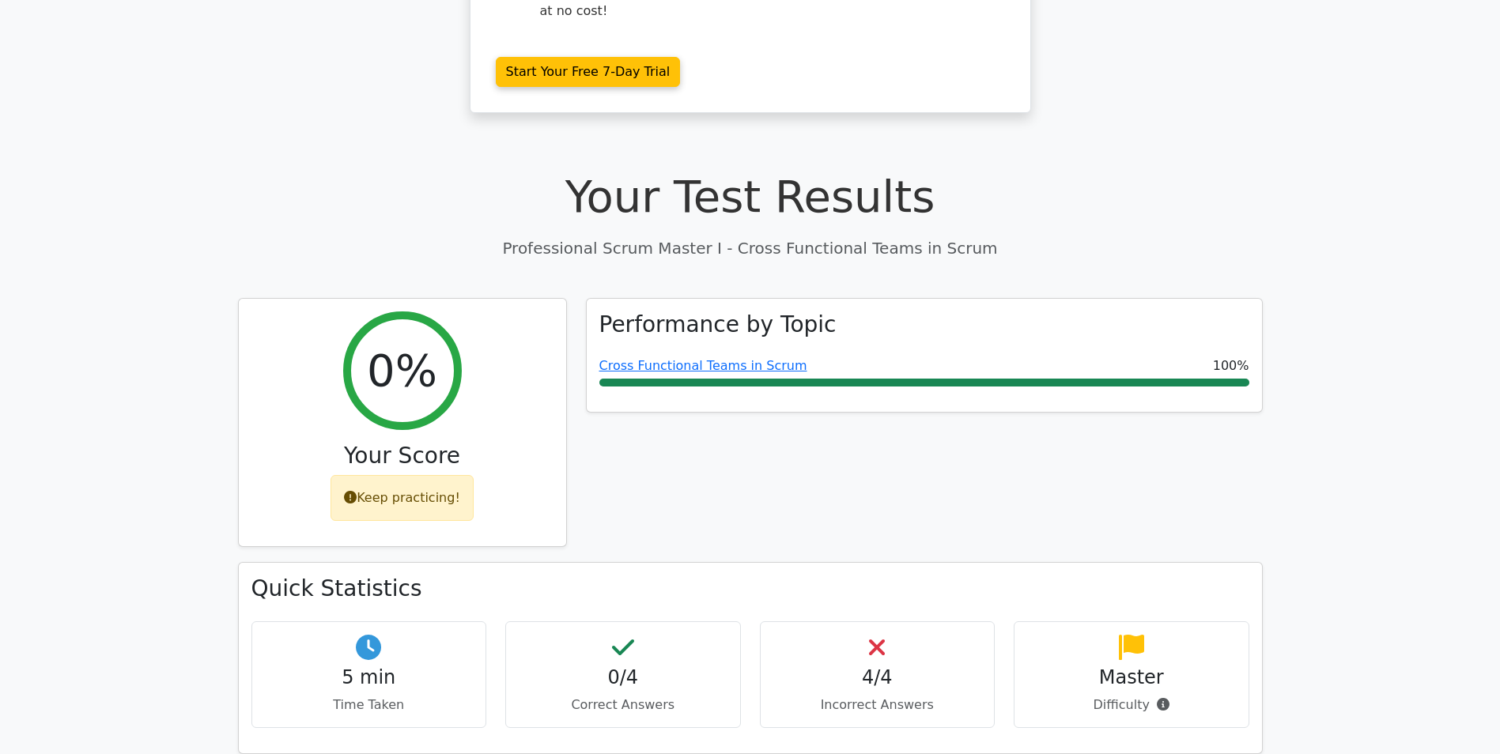
click at [874, 635] on icon at bounding box center [877, 647] width 16 height 25
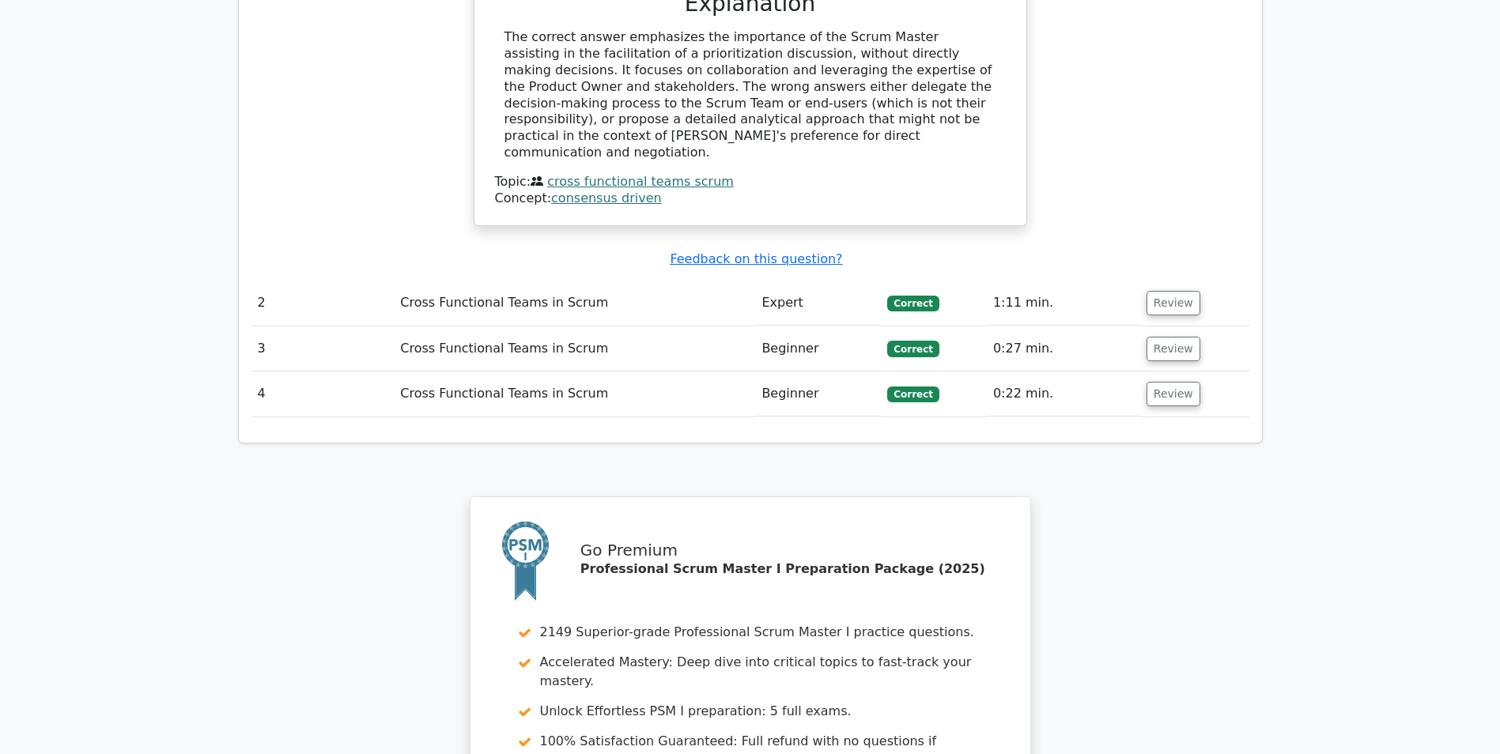
scroll to position [1660, 0]
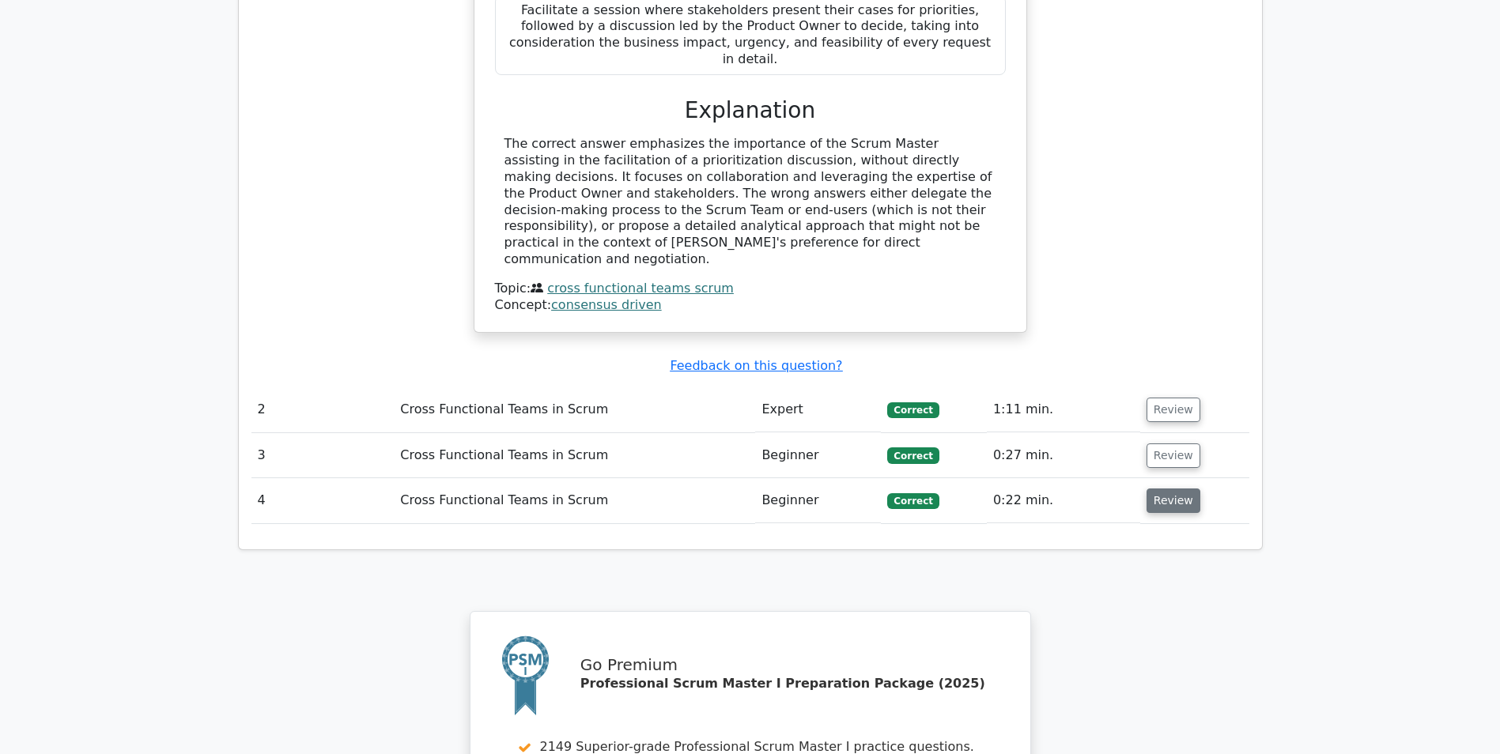
click at [1159, 489] on button "Review" at bounding box center [1173, 501] width 54 height 25
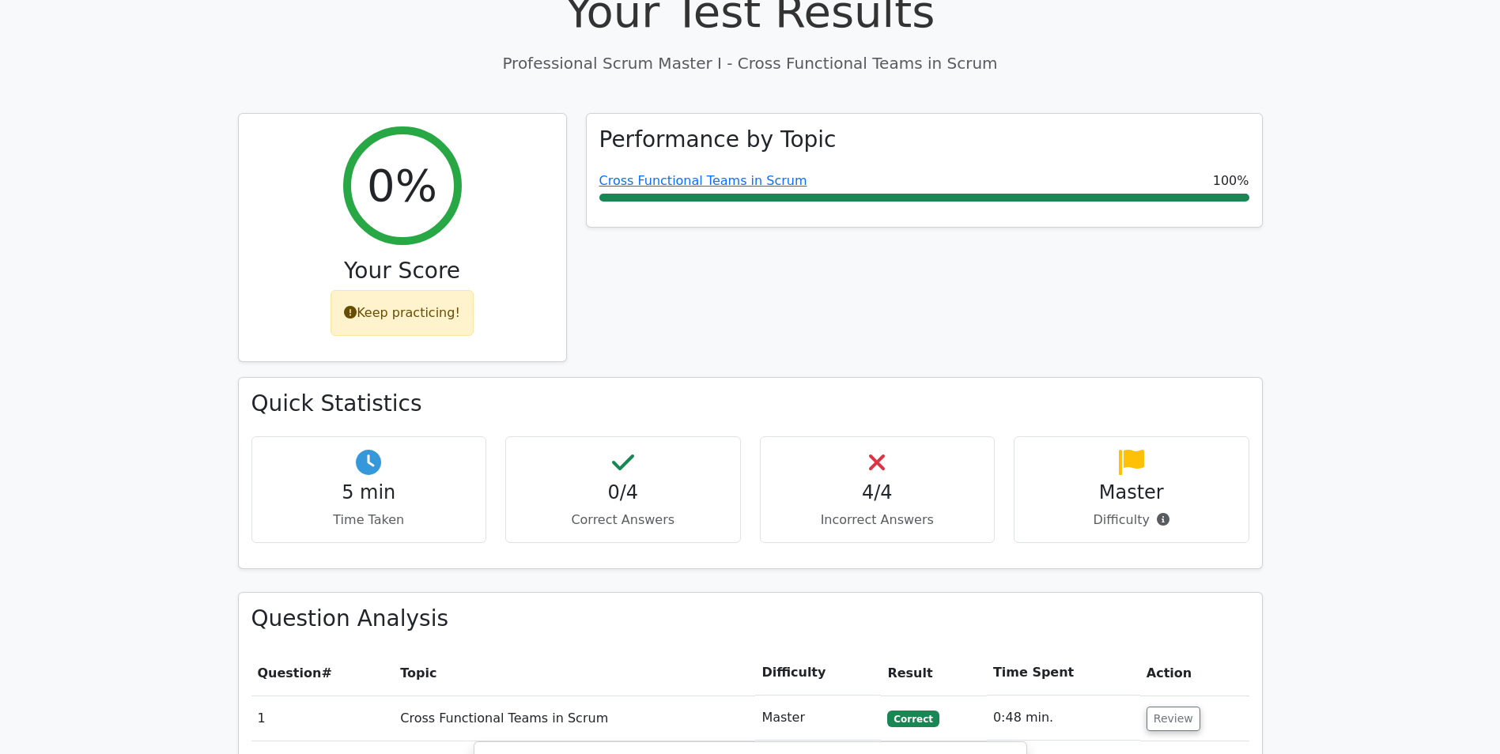
scroll to position [553, 0]
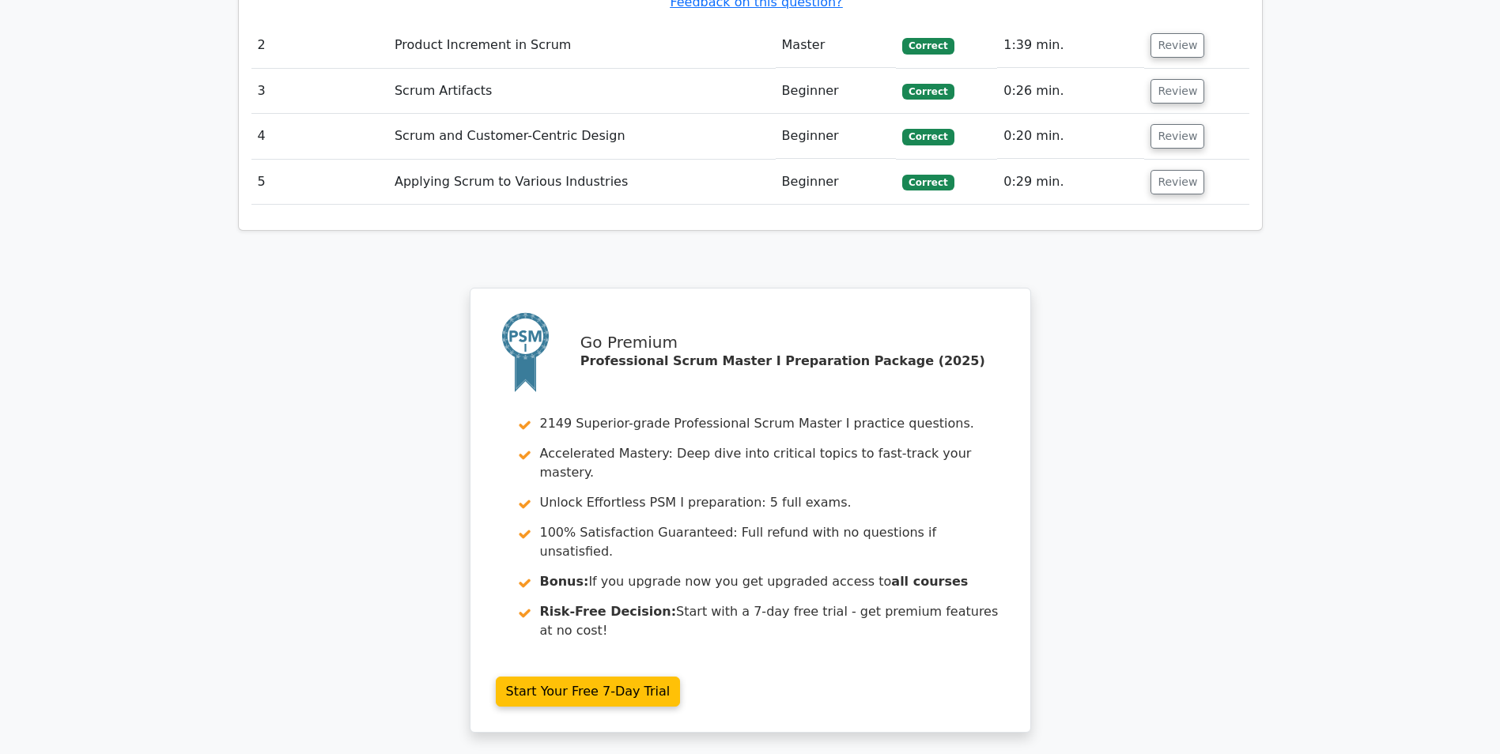
scroll to position [2135, 0]
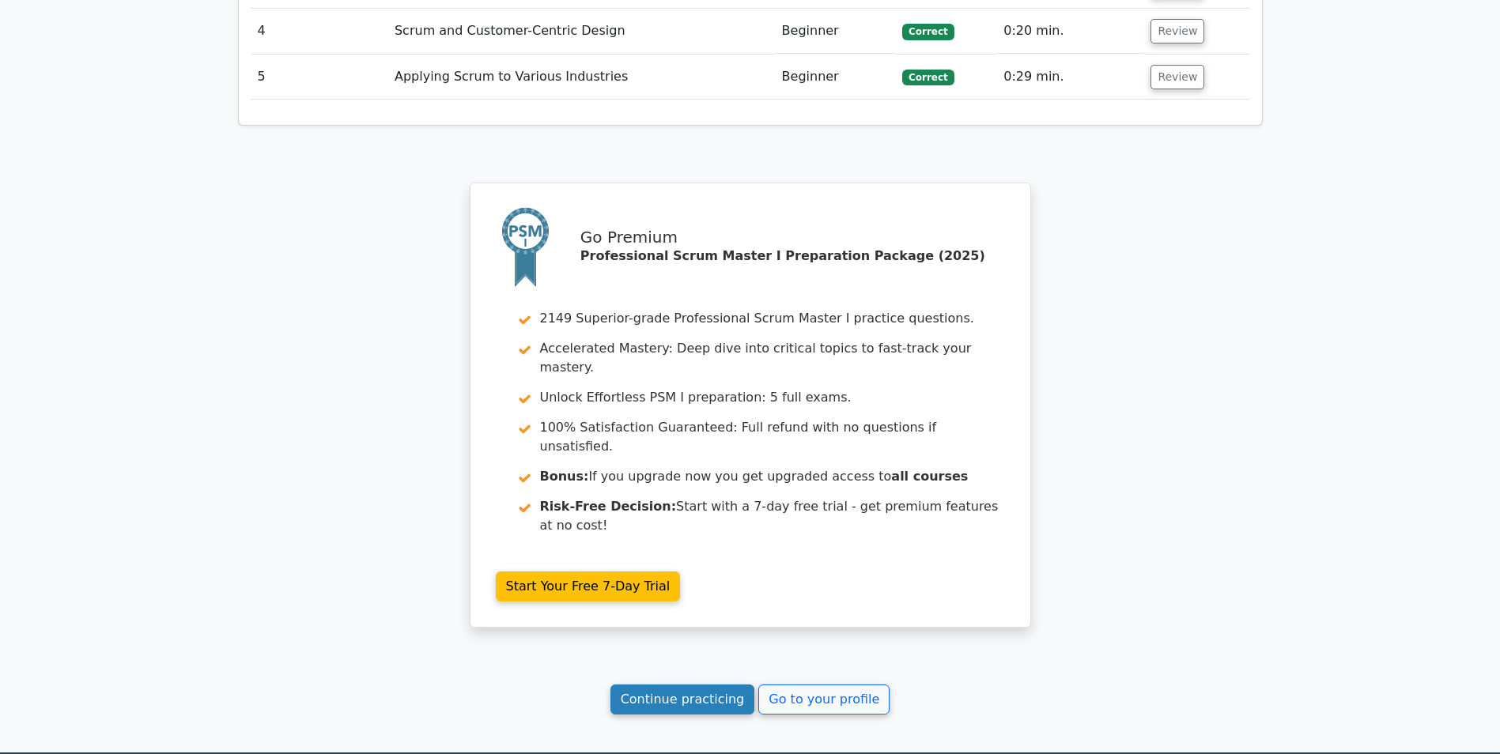
click at [703, 685] on link "Continue practicing" at bounding box center [682, 700] width 145 height 30
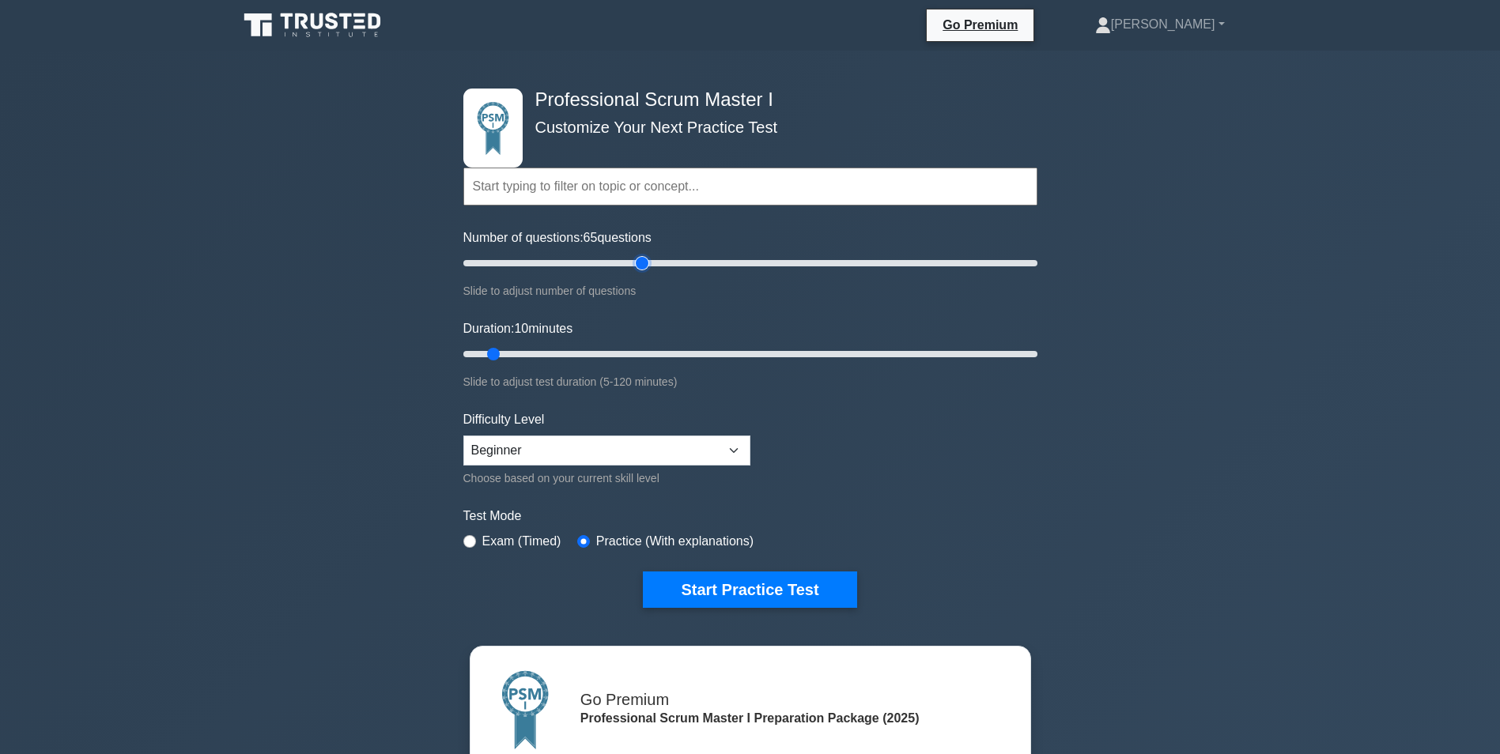
click at [640, 262] on input "Number of questions: 65 questions" at bounding box center [750, 263] width 574 height 19
click at [668, 262] on input "Number of questions: 75 questions" at bounding box center [750, 263] width 574 height 19
type input "80"
click at [683, 262] on input "Number of questions: 80 questions" at bounding box center [750, 263] width 574 height 19
click at [644, 353] on input "Duration: 10 minutes" at bounding box center [750, 354] width 574 height 19
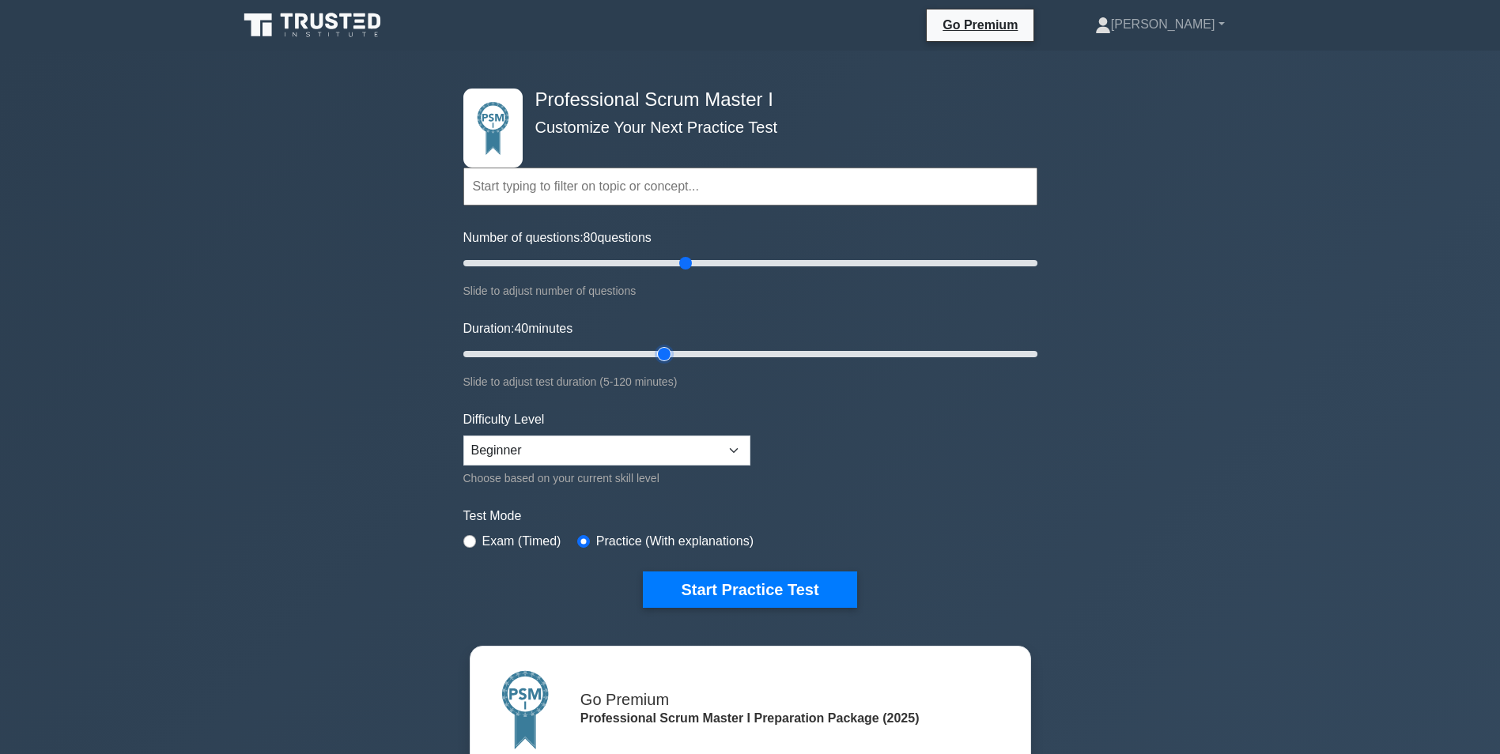
click at [658, 353] on input "Duration: 40 minutes" at bounding box center [750, 354] width 574 height 19
click at [676, 353] on input "Duration: 45 minutes" at bounding box center [750, 354] width 574 height 19
click at [682, 353] on input "Duration: 50 minutes" at bounding box center [750, 354] width 574 height 19
click at [699, 351] on input "Duration: 50 minutes" at bounding box center [750, 354] width 574 height 19
click at [705, 353] on input "Duration: 55 minutes" at bounding box center [750, 354] width 574 height 19
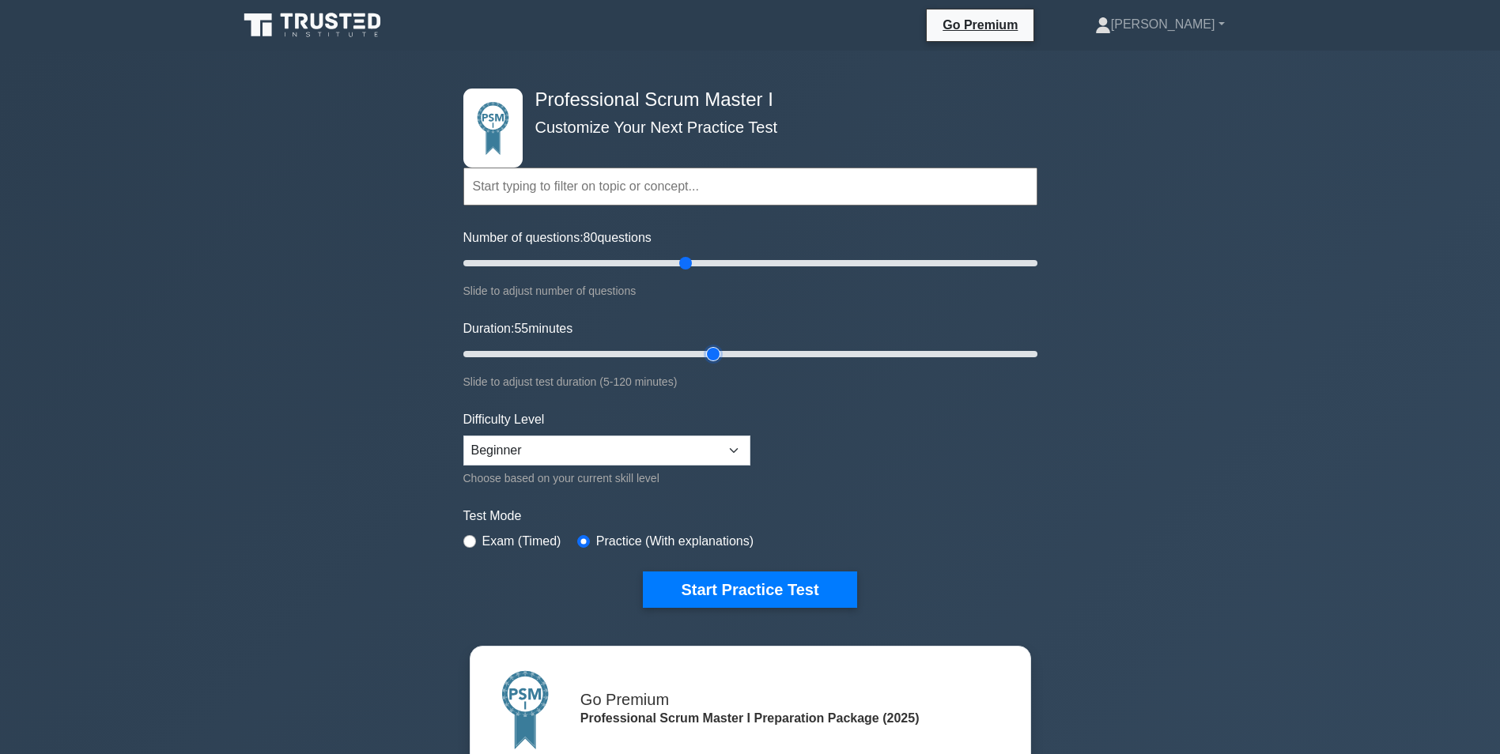
click at [711, 354] on input "Duration: 55 minutes" at bounding box center [750, 354] width 574 height 19
click at [721, 355] on input "Duration: 55 minutes" at bounding box center [750, 354] width 574 height 19
click at [724, 354] on input "Duration: 55 minutes" at bounding box center [750, 354] width 574 height 19
type input "60"
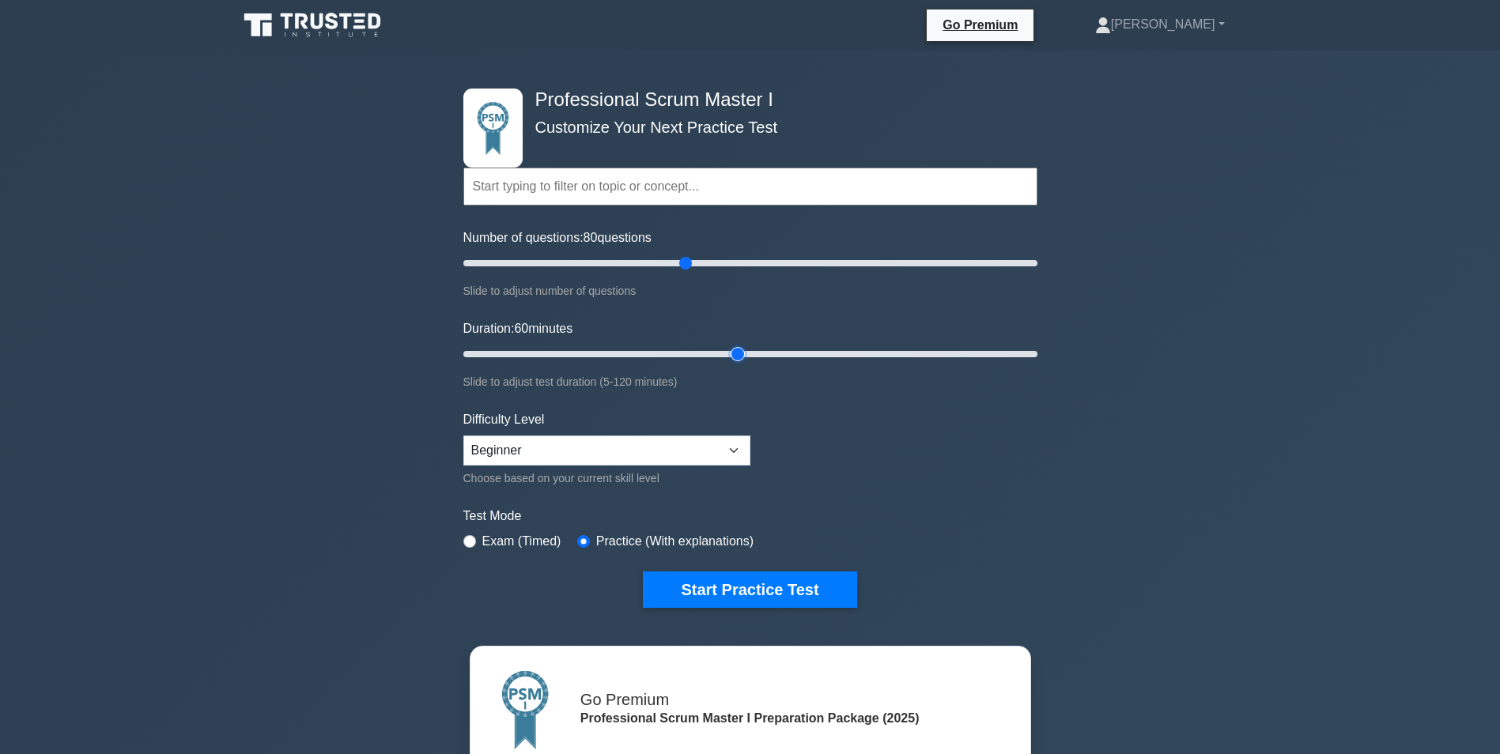
click at [733, 353] on input "Duration: 60 minutes" at bounding box center [750, 354] width 574 height 19
click at [734, 443] on select "Beginner Intermediate Expert" at bounding box center [606, 451] width 287 height 30
click at [463, 436] on select "Beginner Intermediate Expert" at bounding box center [606, 451] width 287 height 30
click at [732, 576] on button "Start Practice Test" at bounding box center [749, 590] width 213 height 36
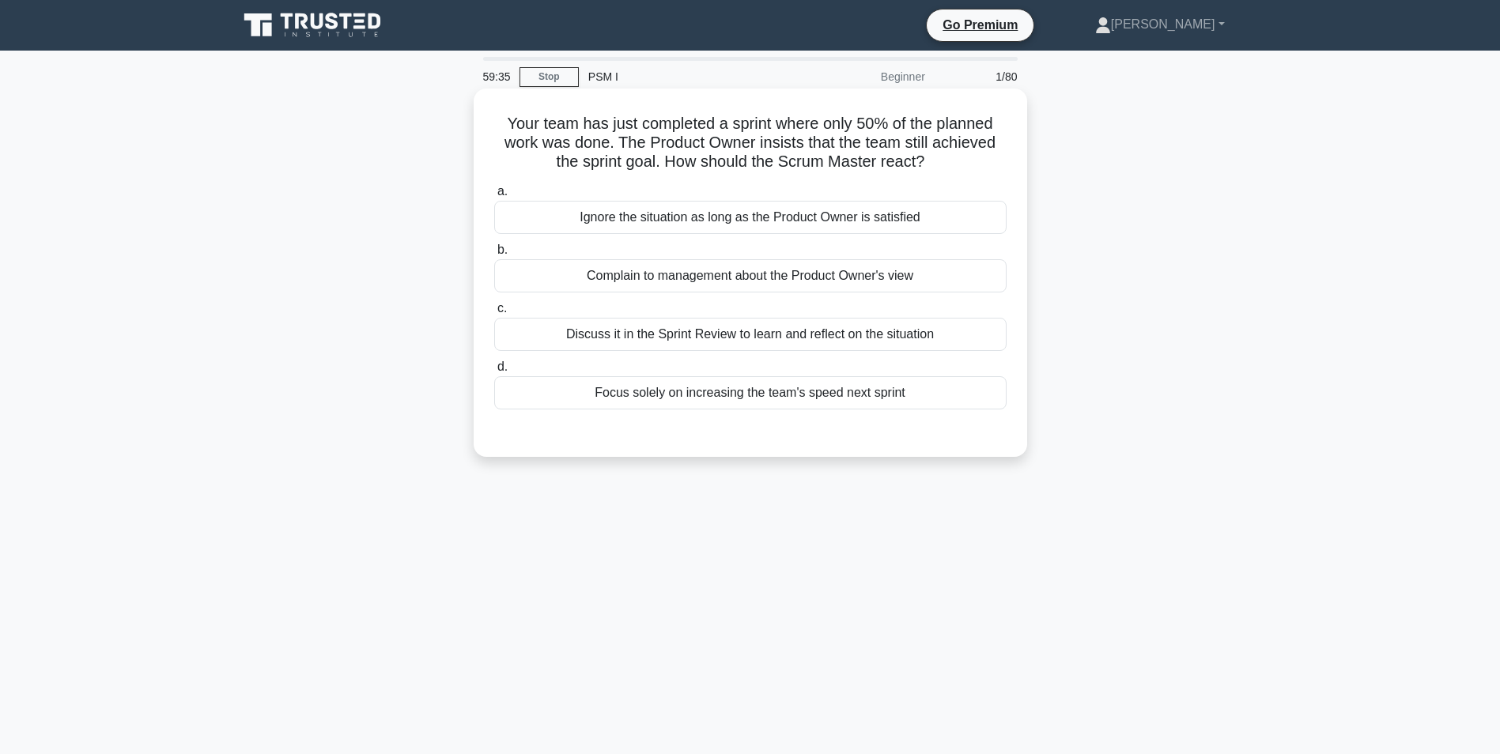
click at [603, 334] on div "Discuss it in the Sprint Review to learn and reflect on the situation" at bounding box center [750, 334] width 512 height 33
click at [494, 314] on input "c. Discuss it in the Sprint Review to learn and reflect on the situation" at bounding box center [494, 309] width 0 height 10
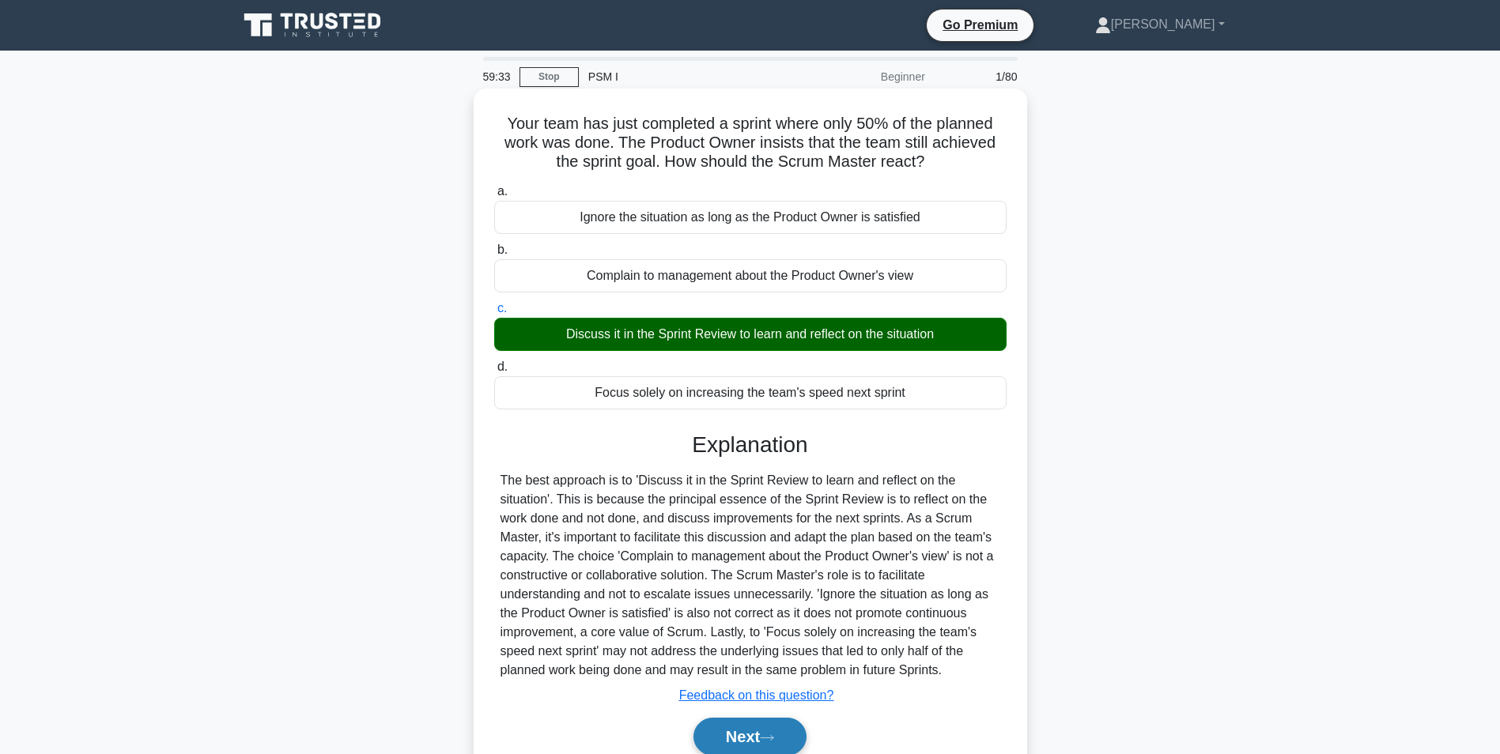
drag, startPoint x: 746, startPoint y: 732, endPoint x: 740, endPoint y: 724, distance: 9.7
click at [746, 732] on button "Next" at bounding box center [749, 737] width 113 height 38
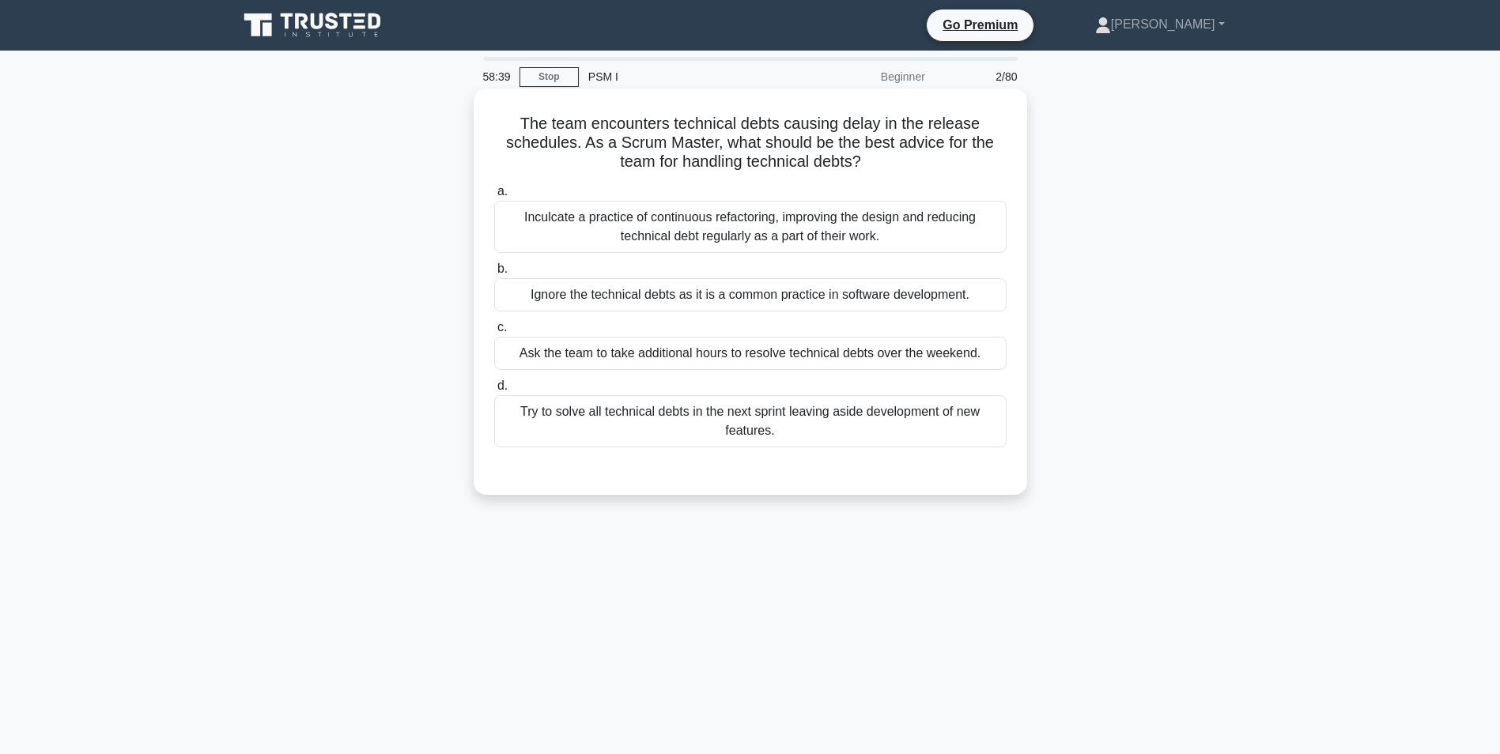
click at [621, 217] on div "Inculcate a practice of continuous refactoring, improving the design and reduci…" at bounding box center [750, 227] width 512 height 52
click at [494, 197] on input "a. Inculcate a practice of continuous refactoring, improving the design and red…" at bounding box center [494, 192] width 0 height 10
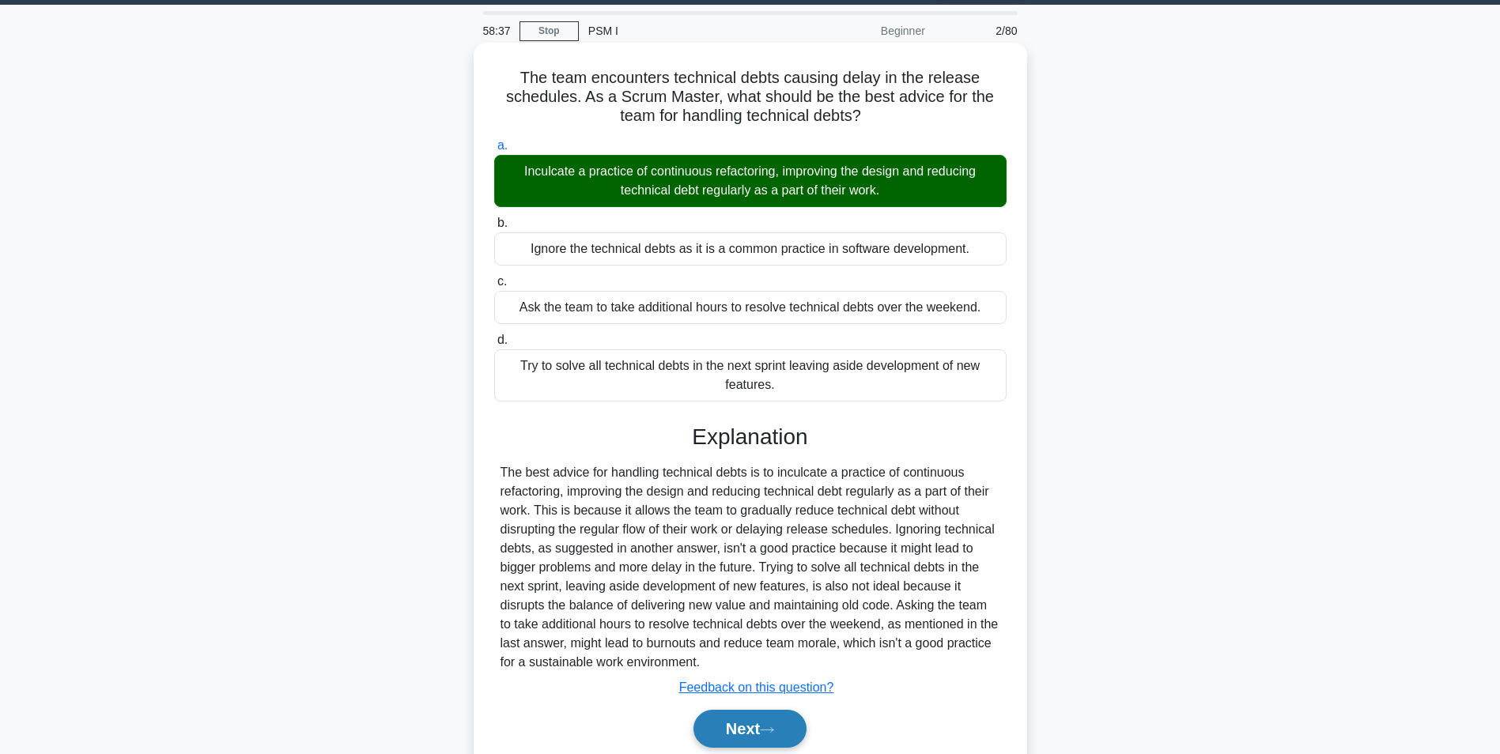
scroll to position [108, 0]
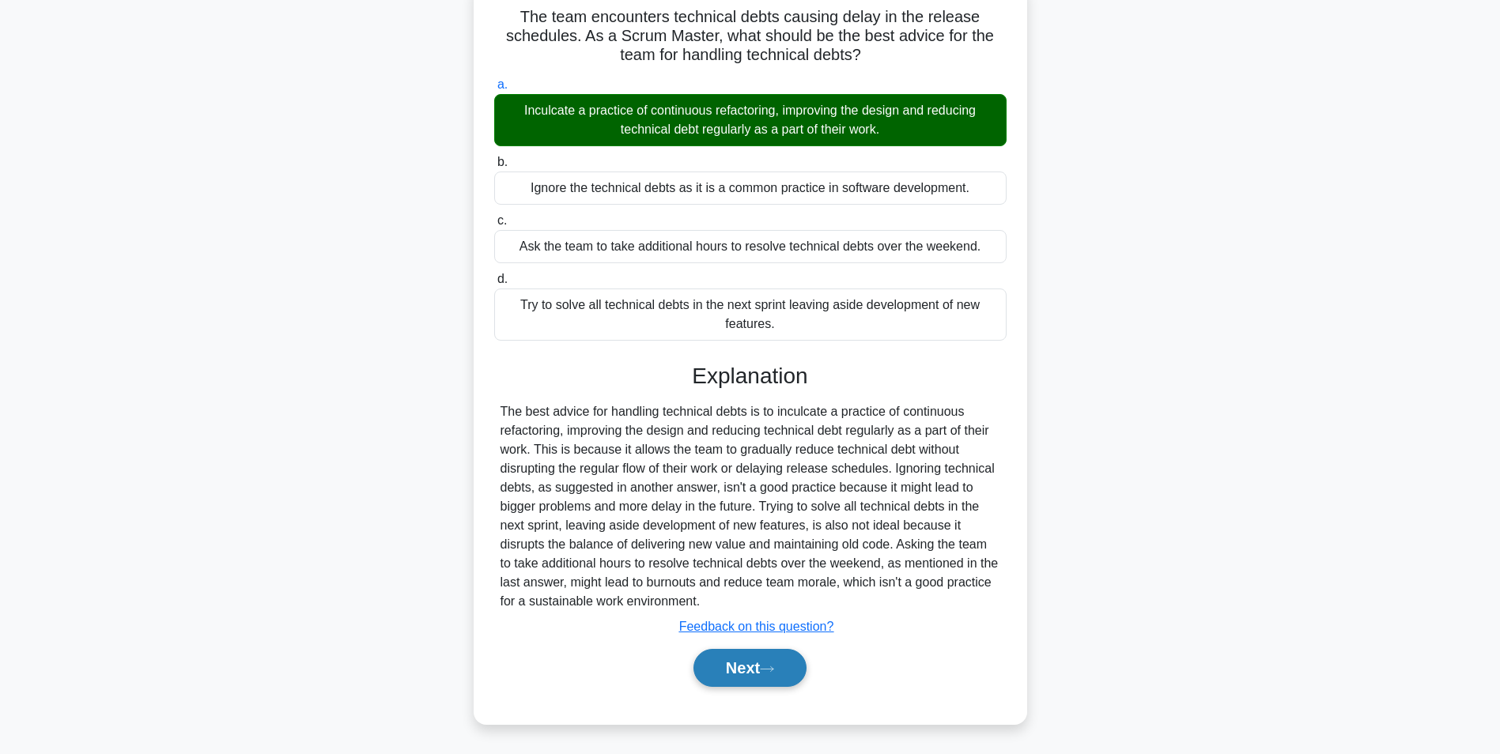
click at [750, 661] on button "Next" at bounding box center [749, 668] width 113 height 38
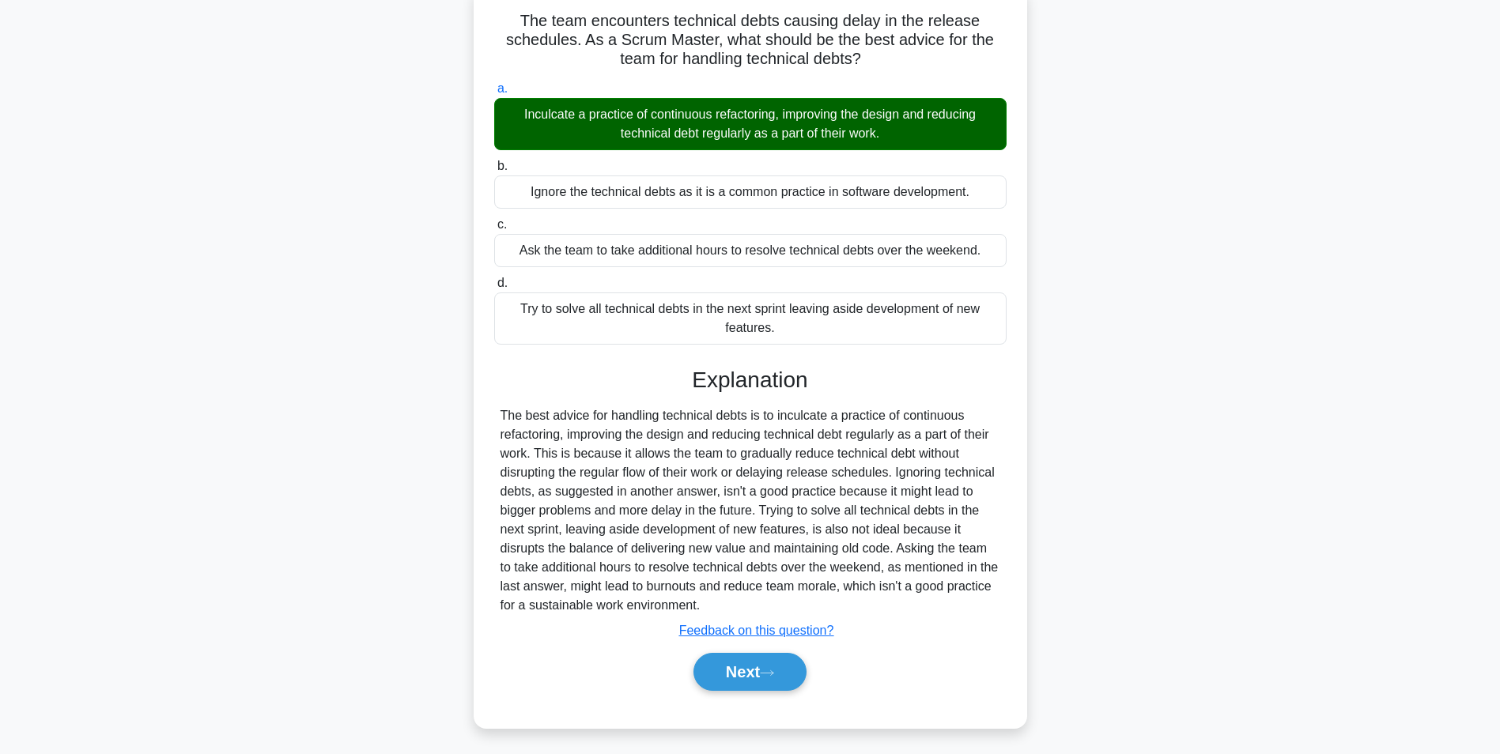
scroll to position [100, 0]
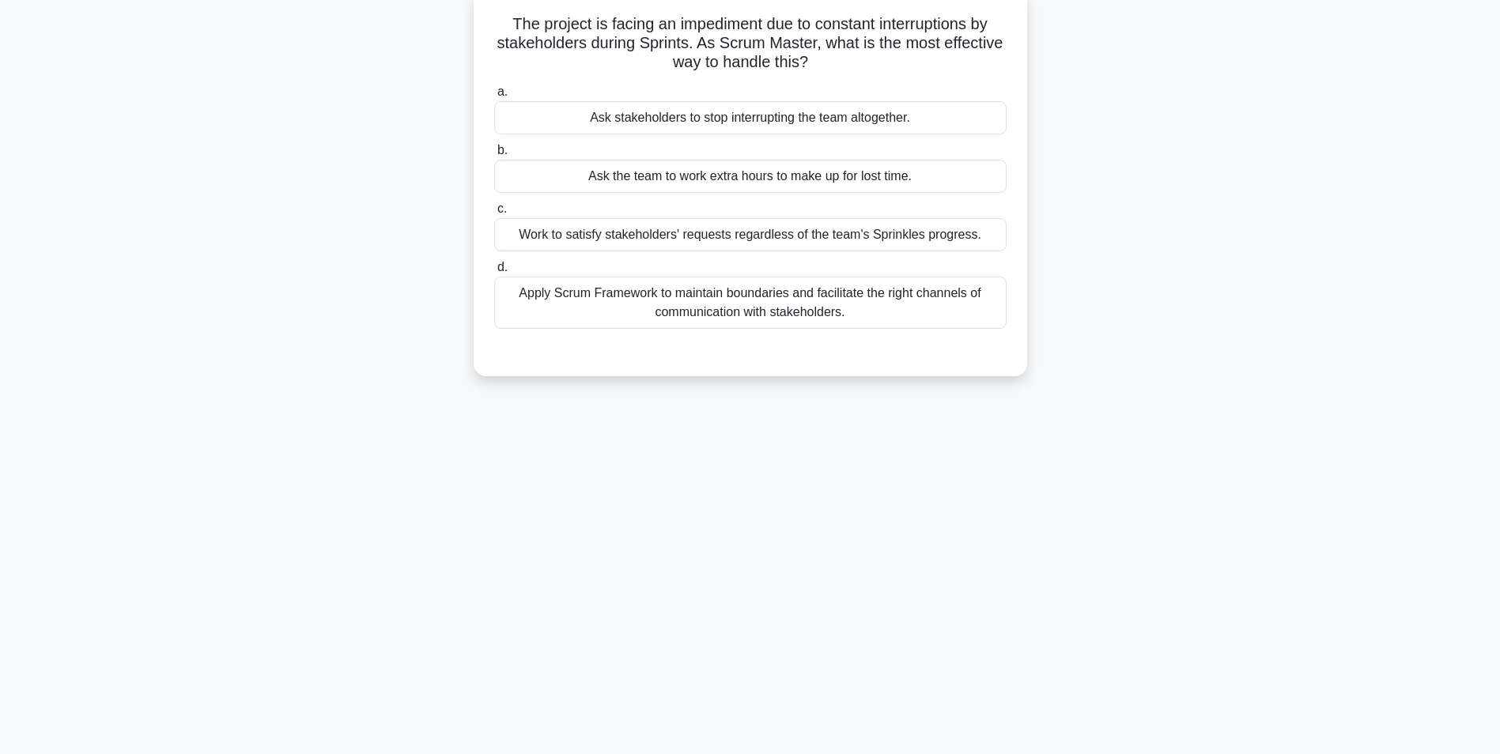
click at [773, 310] on div "Apply Scrum Framework to maintain boundaries and facilitate the right channels …" at bounding box center [750, 303] width 512 height 52
click at [494, 273] on input "d. Apply Scrum Framework to maintain boundaries and facilitate the right channe…" at bounding box center [494, 267] width 0 height 10
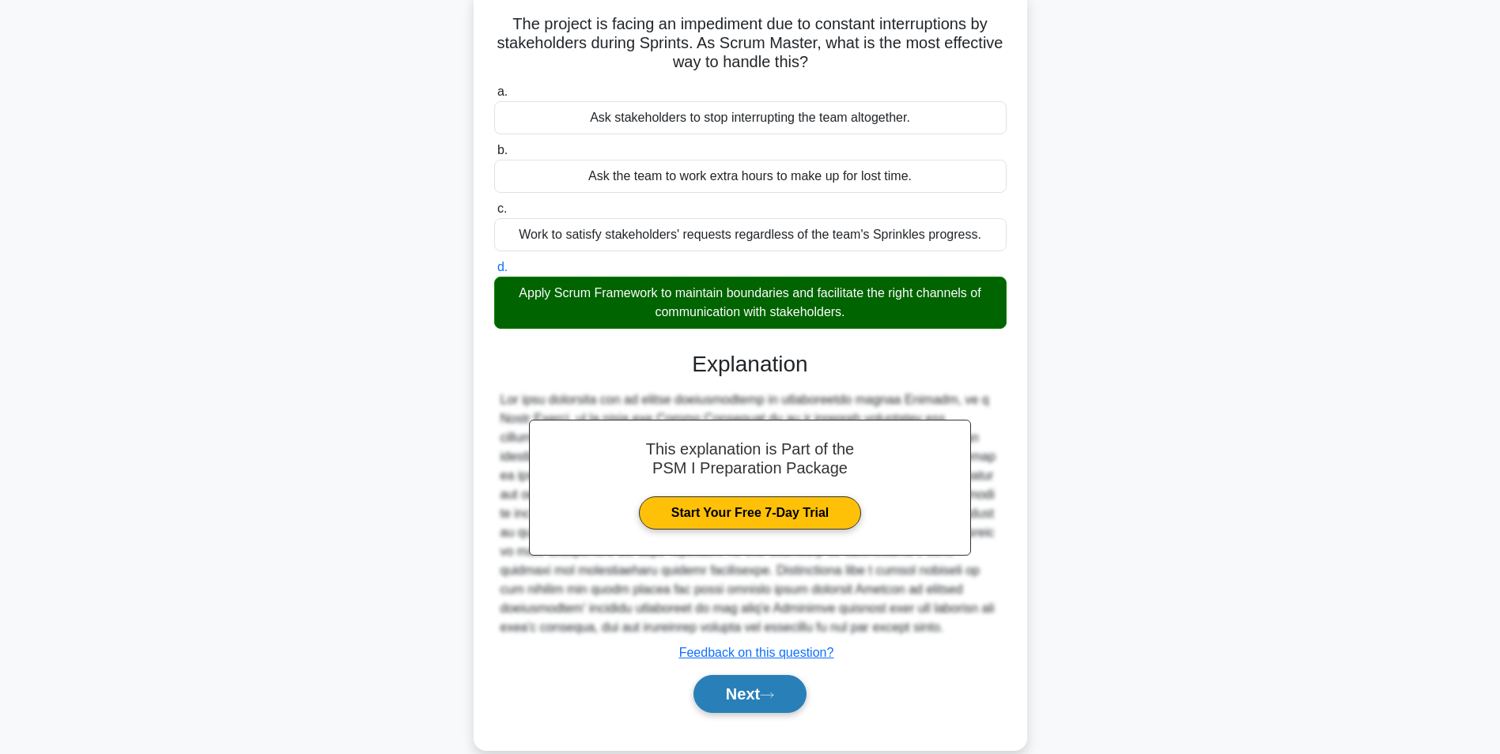
click at [727, 693] on button "Next" at bounding box center [749, 694] width 113 height 38
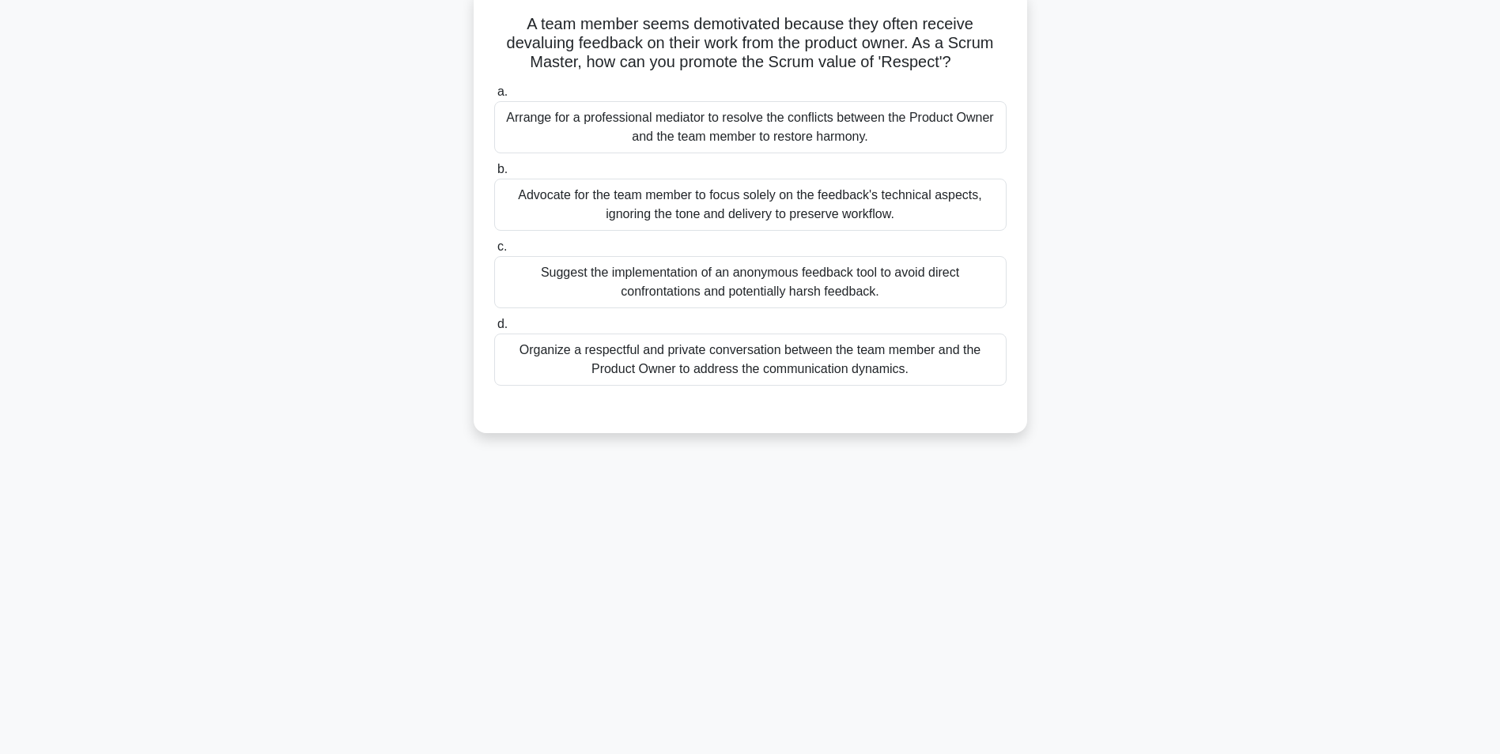
click at [674, 365] on div "Organize a respectful and private conversation between the team member and the …" at bounding box center [750, 360] width 512 height 52
drag, startPoint x: 674, startPoint y: 365, endPoint x: 599, endPoint y: 356, distance: 74.9
click at [599, 356] on div "Organize a respectful and private conversation between the team member and the …" at bounding box center [750, 360] width 512 height 52
click at [494, 330] on input "d. Organize a respectful and private conversation between the team member and t…" at bounding box center [494, 324] width 0 height 10
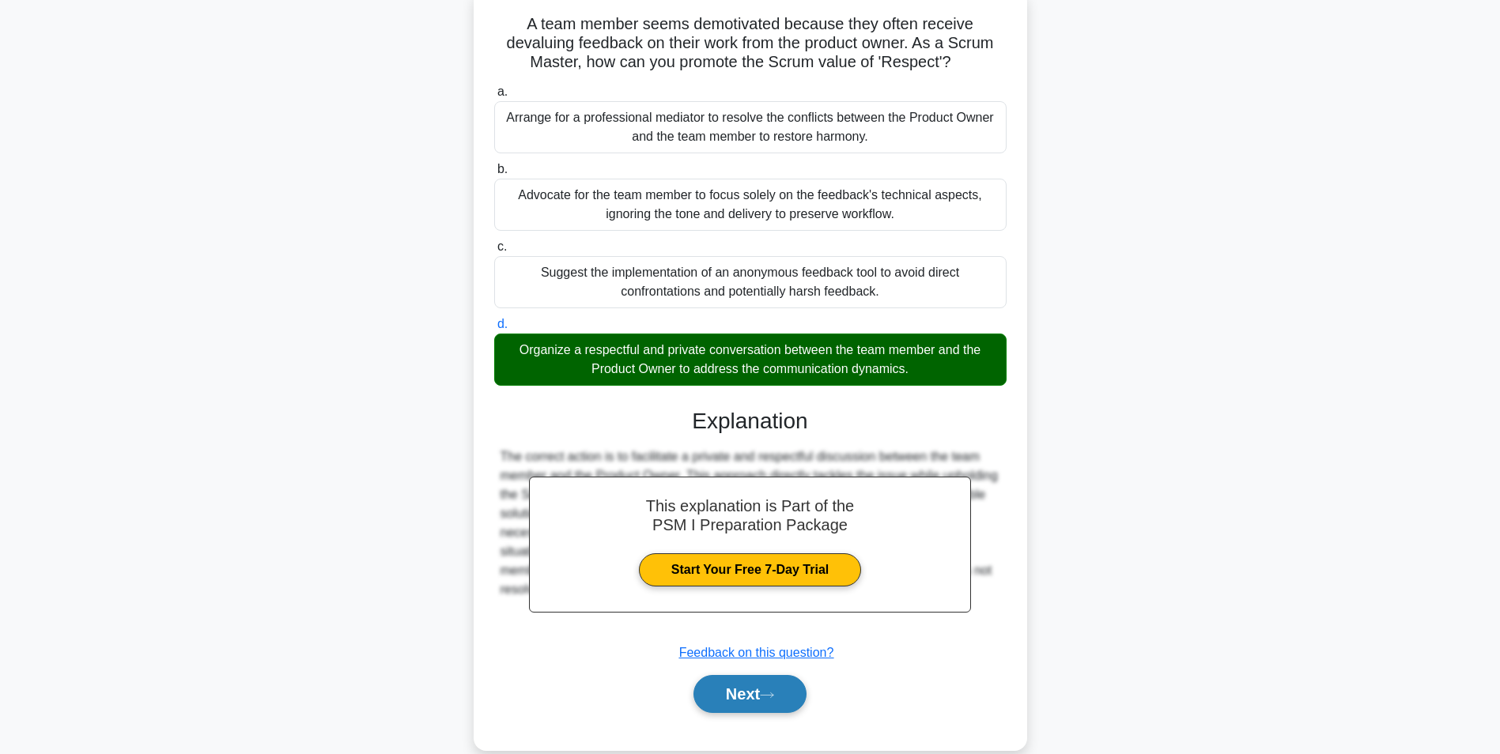
click at [721, 696] on button "Next" at bounding box center [749, 694] width 113 height 38
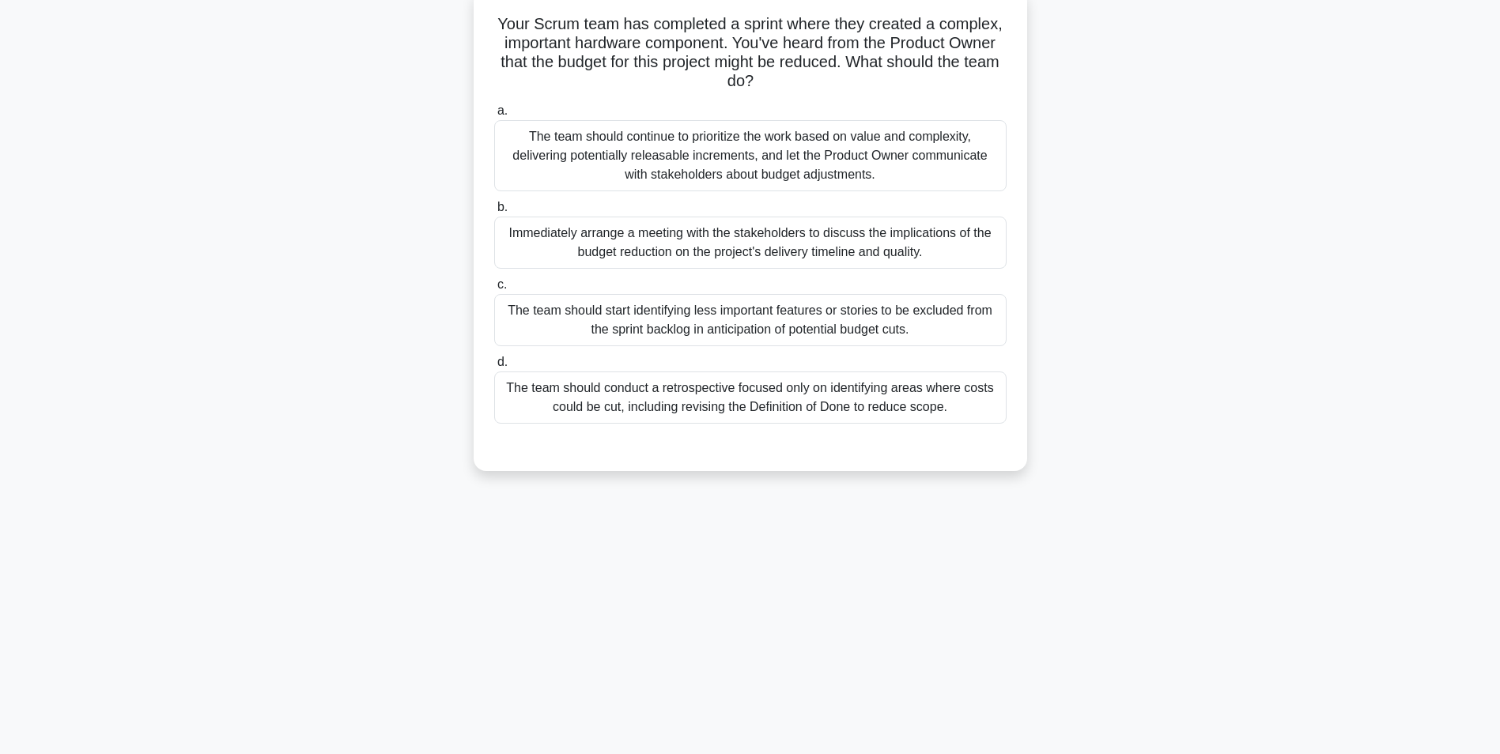
click at [575, 156] on div "The team should continue to prioritize the work based on value and complexity, …" at bounding box center [750, 155] width 512 height 71
click at [494, 116] on input "a. The team should continue to prioritize the work based on value and complexit…" at bounding box center [494, 111] width 0 height 10
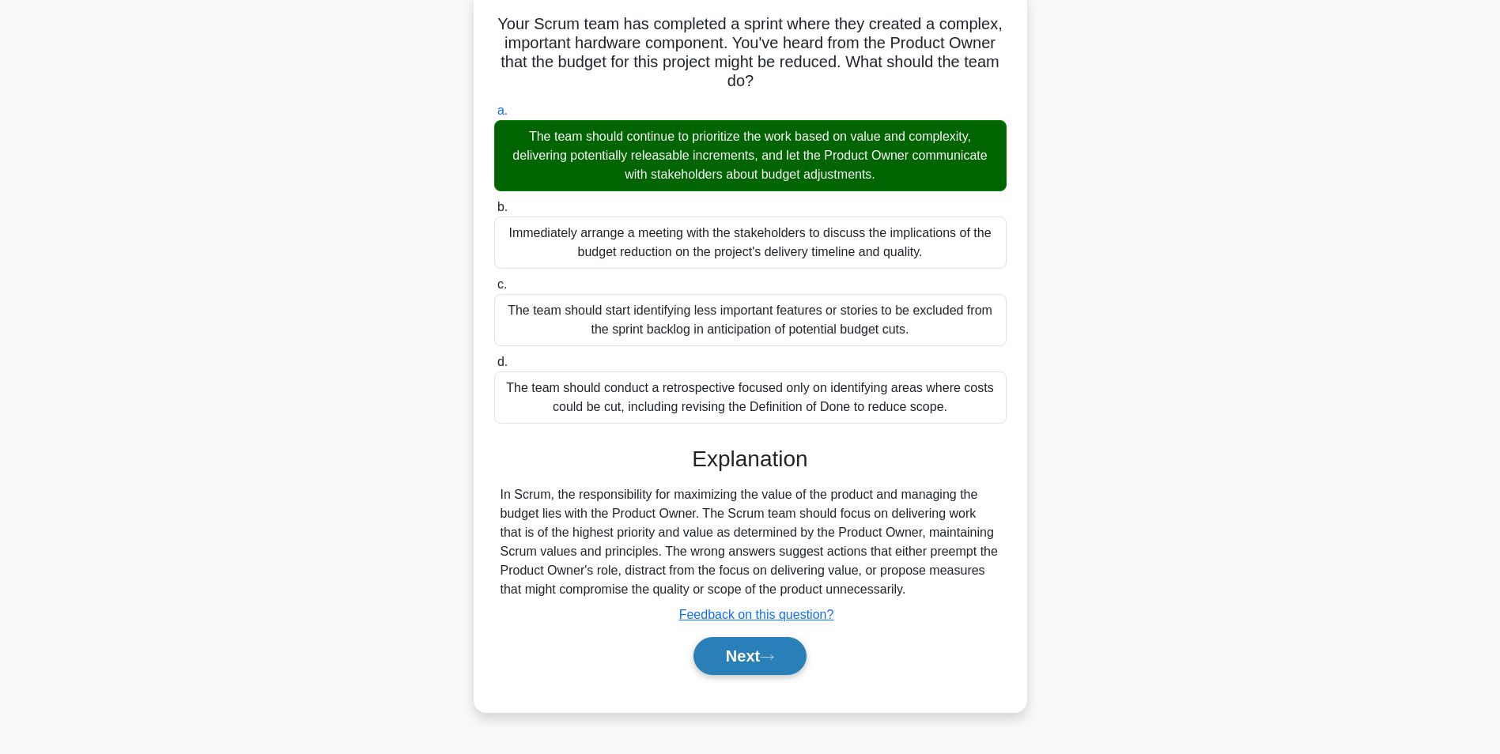
click at [733, 656] on button "Next" at bounding box center [749, 656] width 113 height 38
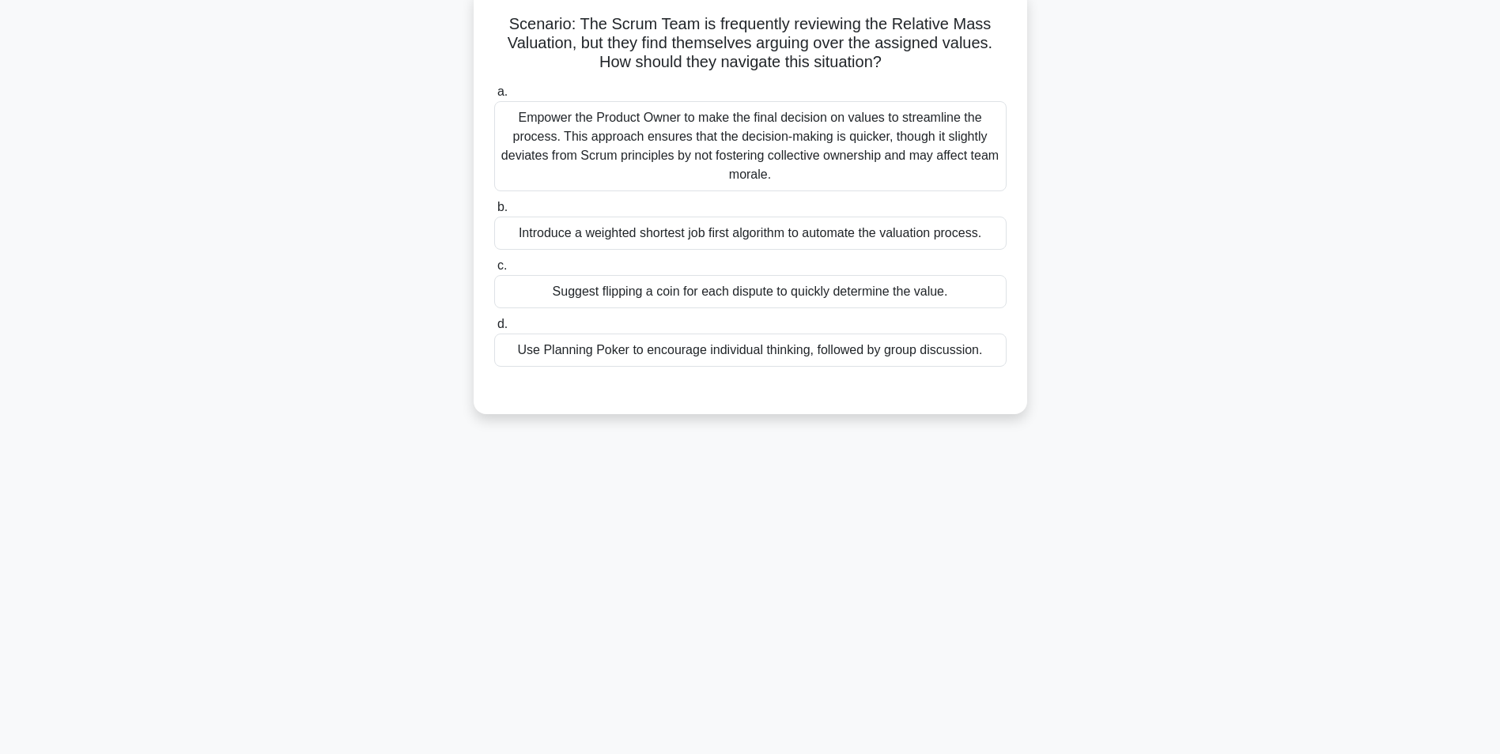
click at [542, 345] on div "Use Planning Poker to encourage individual thinking, followed by group discussi…" at bounding box center [750, 350] width 512 height 33
click at [641, 346] on div "Use Planning Poker to encourage individual thinking, followed by group discussi…" at bounding box center [750, 350] width 512 height 33
click at [494, 330] on input "d. Use Planning Poker to encourage individual thinking, followed by group discu…" at bounding box center [494, 324] width 0 height 10
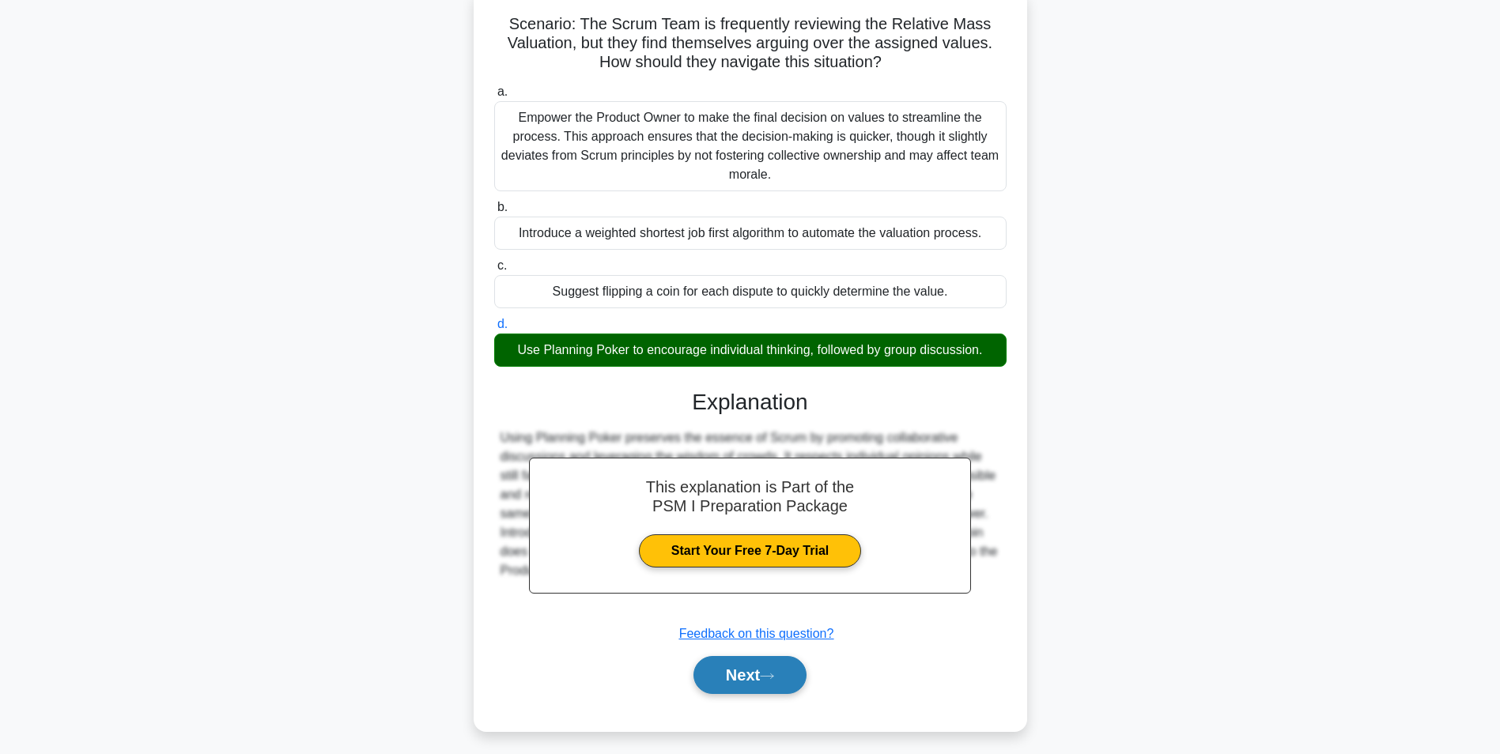
click at [730, 670] on button "Next" at bounding box center [749, 675] width 113 height 38
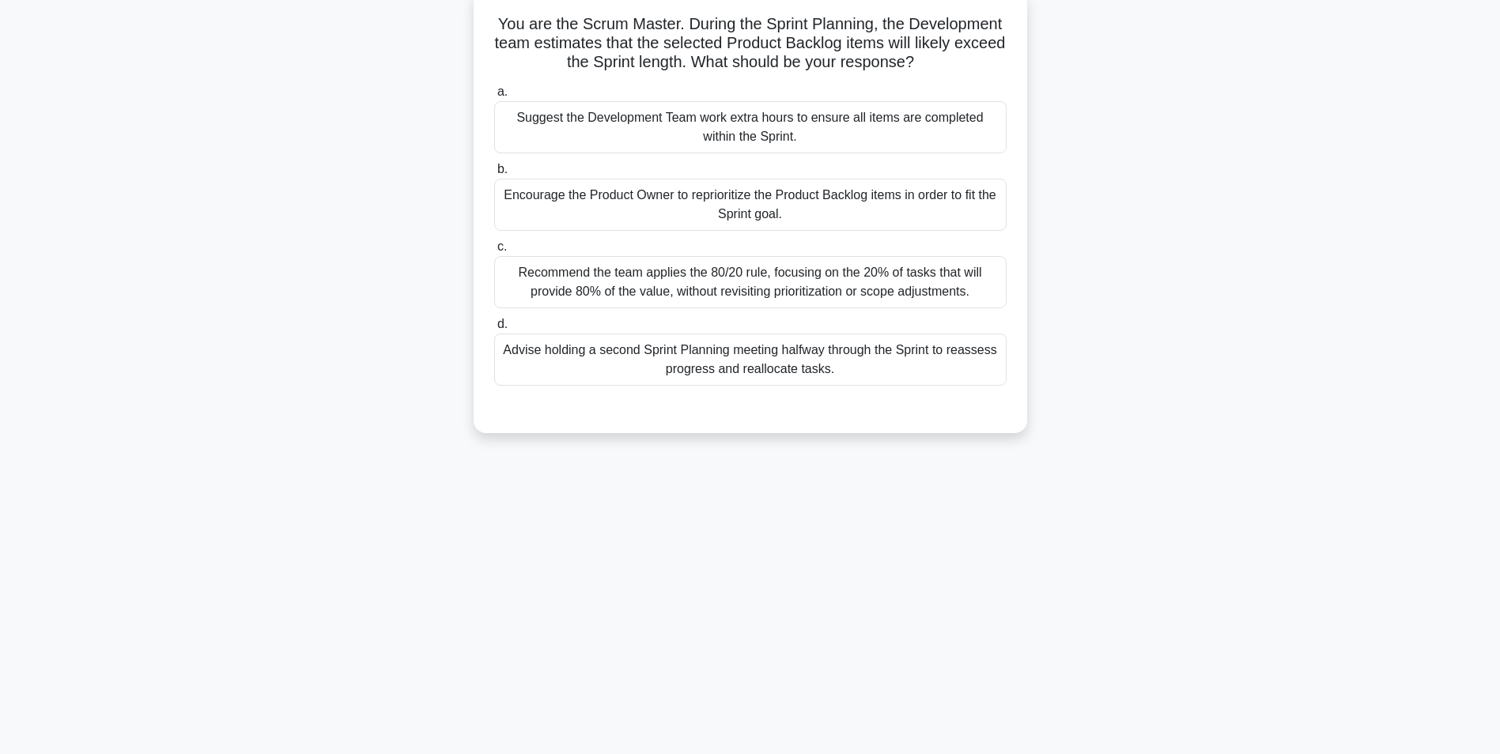
click at [570, 126] on div "Suggest the Development Team work extra hours to ensure all items are completed…" at bounding box center [750, 127] width 512 height 52
click at [494, 97] on input "a. Suggest the Development Team work extra hours to ensure all items are comple…" at bounding box center [494, 92] width 0 height 10
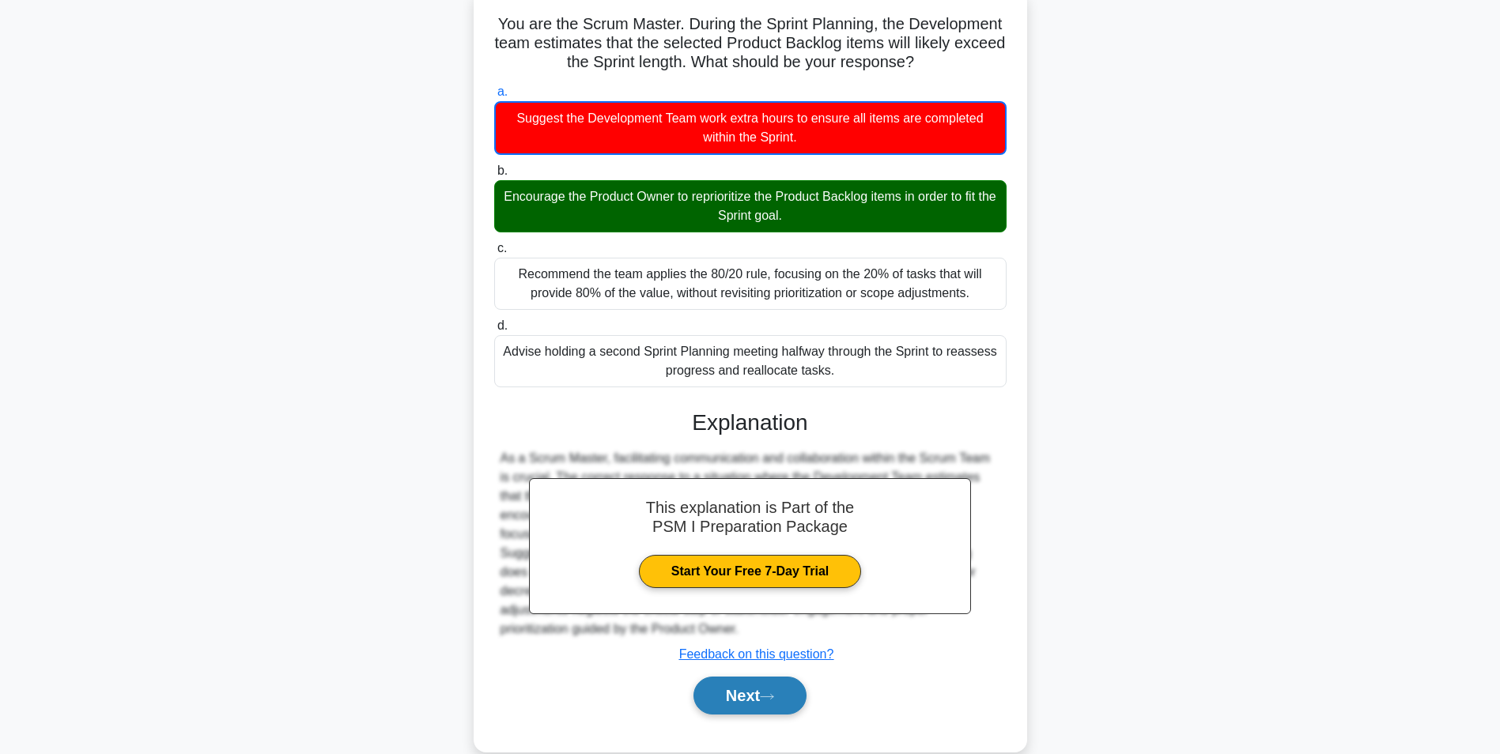
click at [730, 690] on button "Next" at bounding box center [749, 696] width 113 height 38
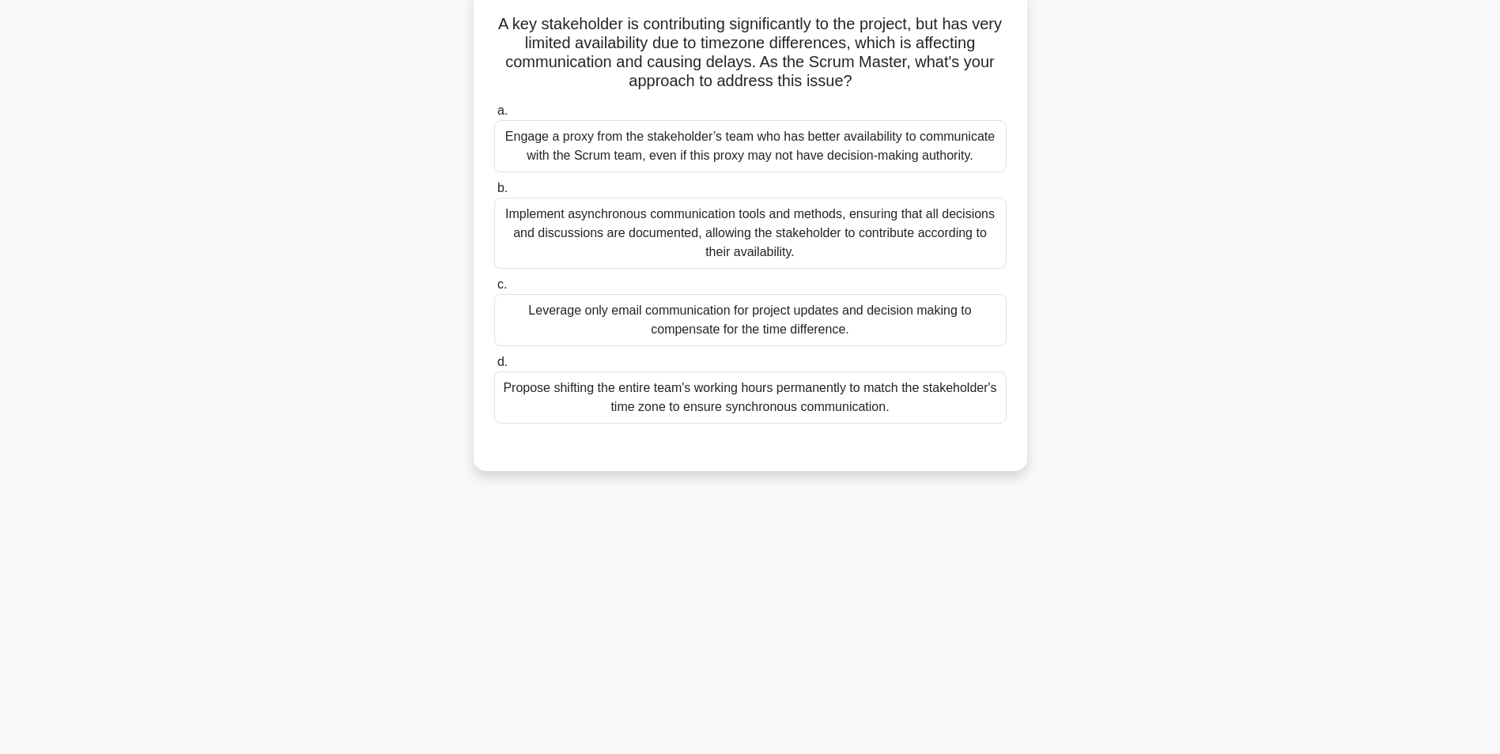
click at [752, 235] on div "Implement asynchronous communication tools and methods, ensuring that all decis…" at bounding box center [750, 233] width 512 height 71
click at [494, 194] on input "b. Implement asynchronous communication tools and methods, ensuring that all de…" at bounding box center [494, 188] width 0 height 10
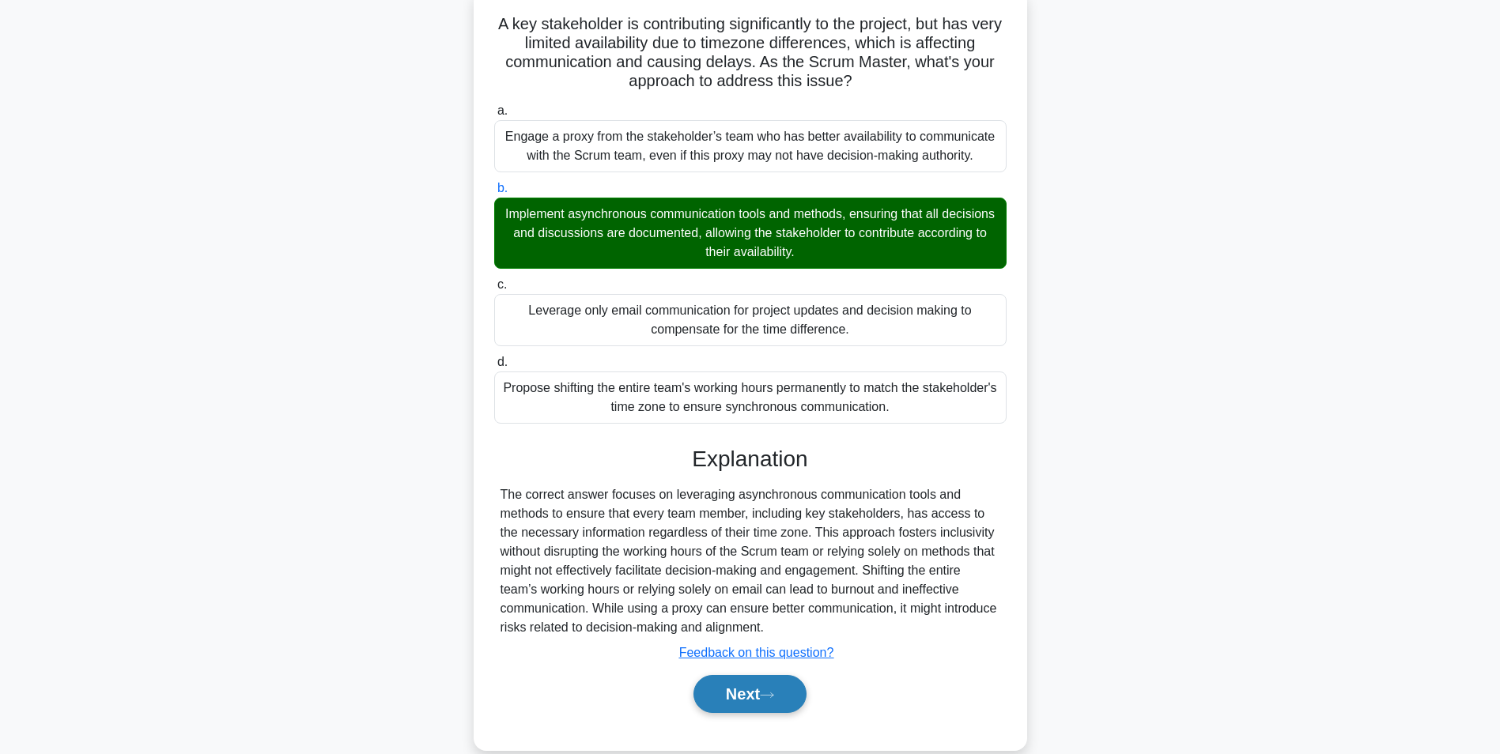
click at [732, 696] on button "Next" at bounding box center [749, 694] width 113 height 38
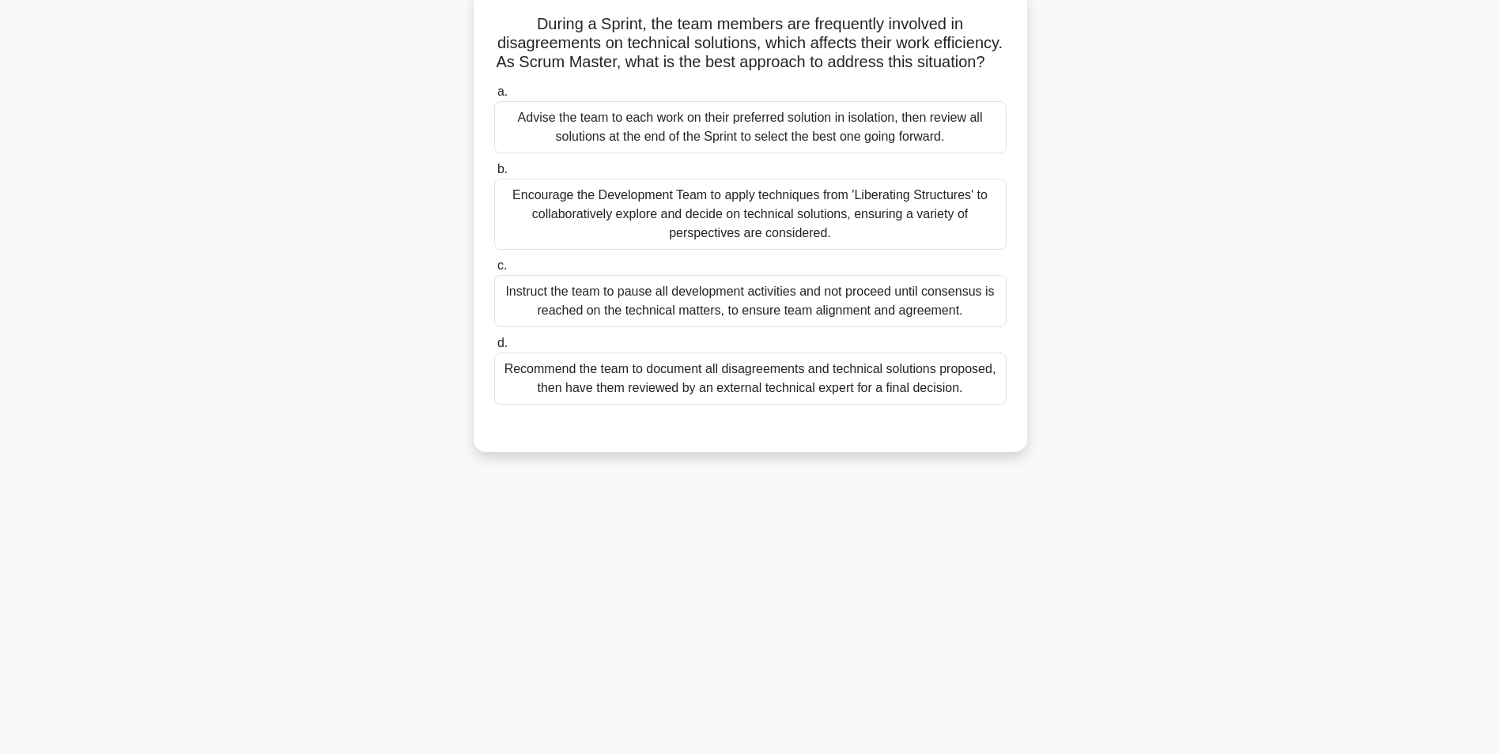
click at [609, 219] on div "Encourage the Development Team to apply techniques from 'Liberating Structures'…" at bounding box center [750, 214] width 512 height 71
click at [494, 175] on input "b. Encourage the Development Team to apply techniques from 'Liberating Structur…" at bounding box center [494, 169] width 0 height 10
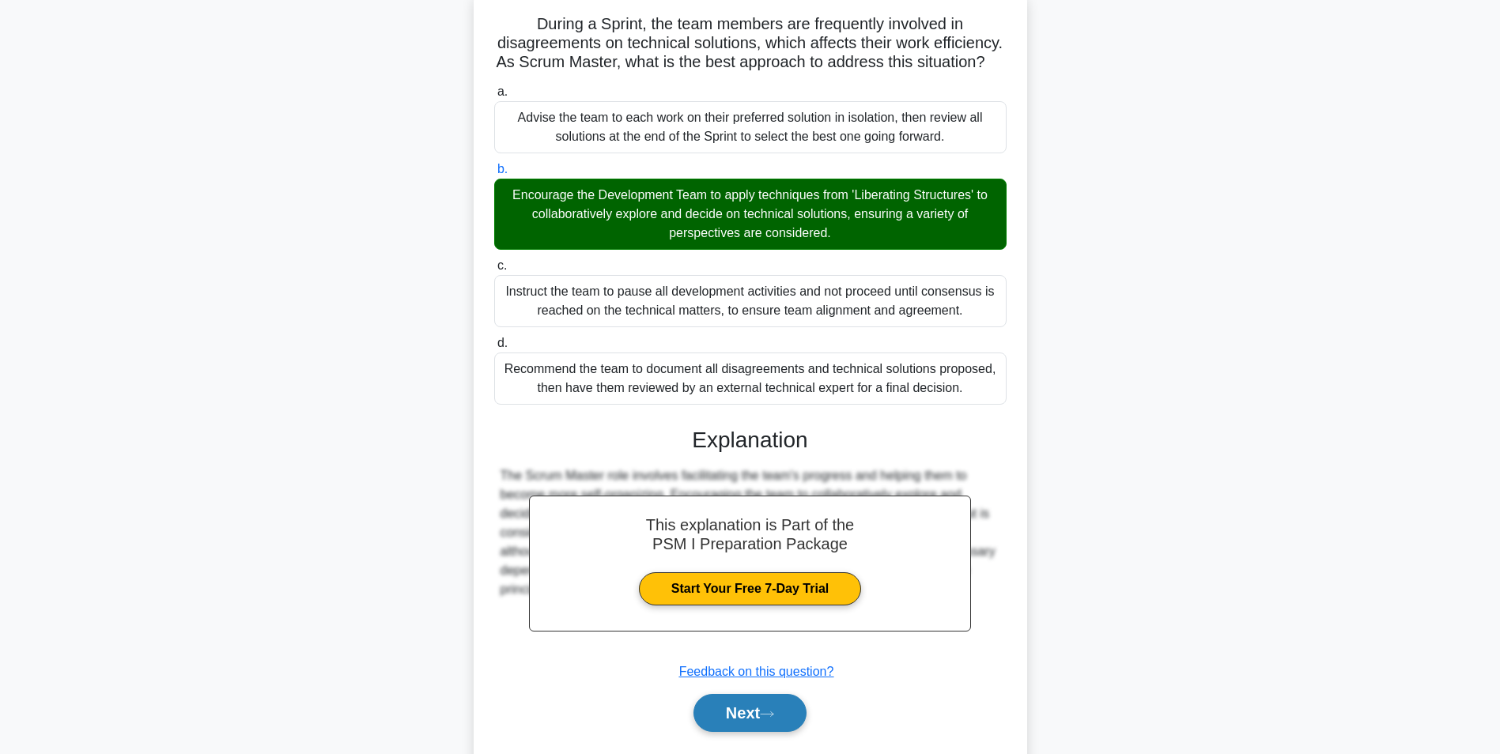
click at [744, 730] on button "Next" at bounding box center [749, 713] width 113 height 38
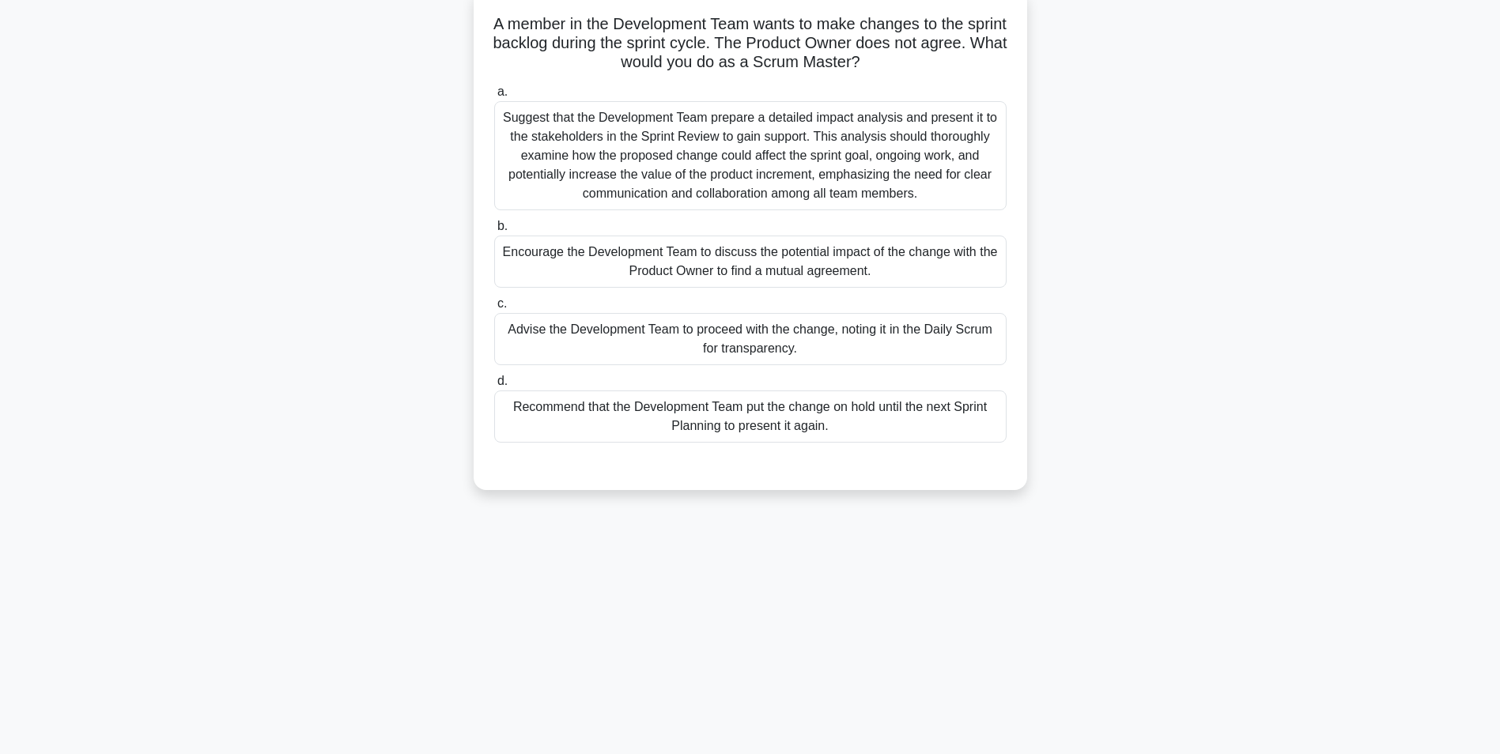
click at [712, 253] on div "Encourage the Development Team to discuss the potential impact of the change wi…" at bounding box center [750, 262] width 512 height 52
click at [494, 232] on input "b. Encourage the Development Team to discuss the potential impact of the change…" at bounding box center [494, 226] width 0 height 10
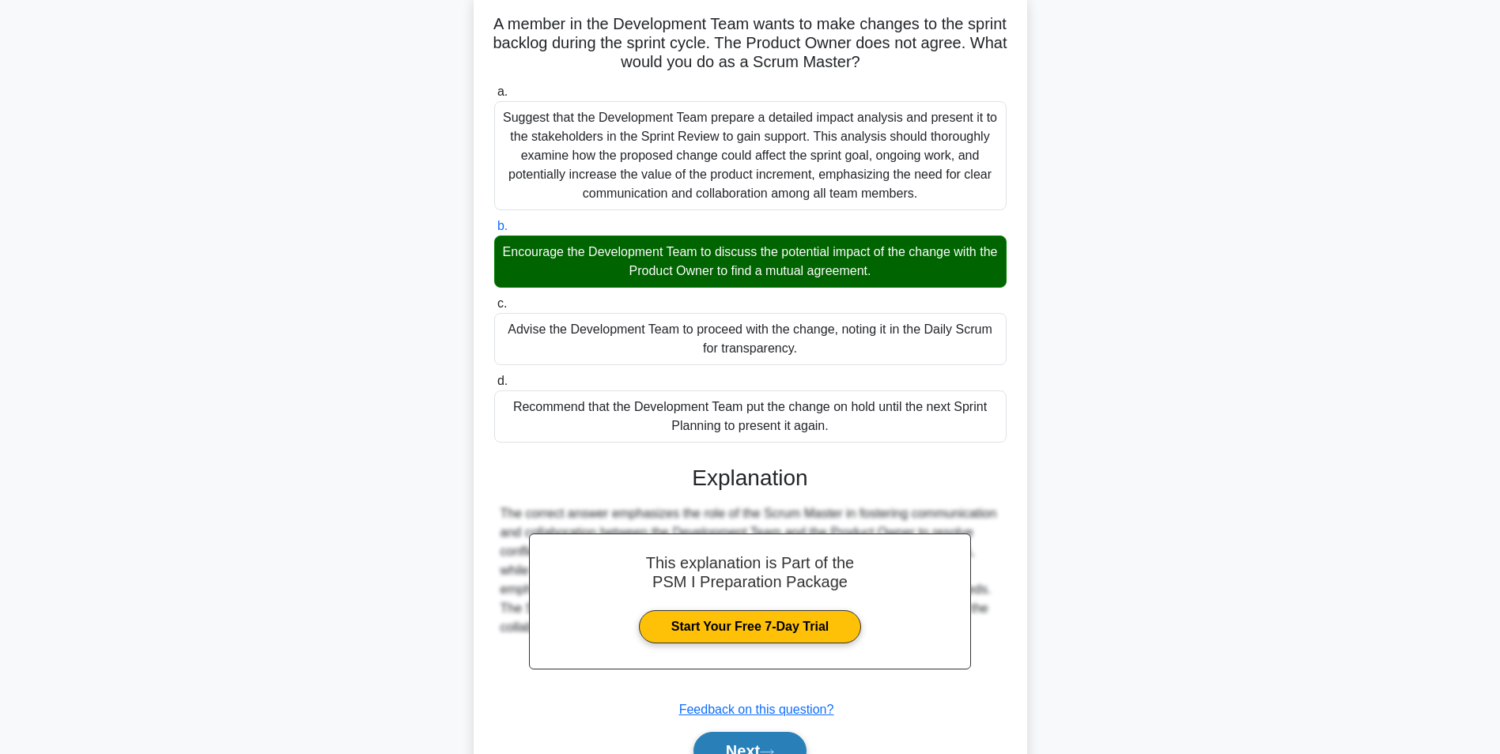
click at [744, 744] on button "Next" at bounding box center [749, 751] width 113 height 38
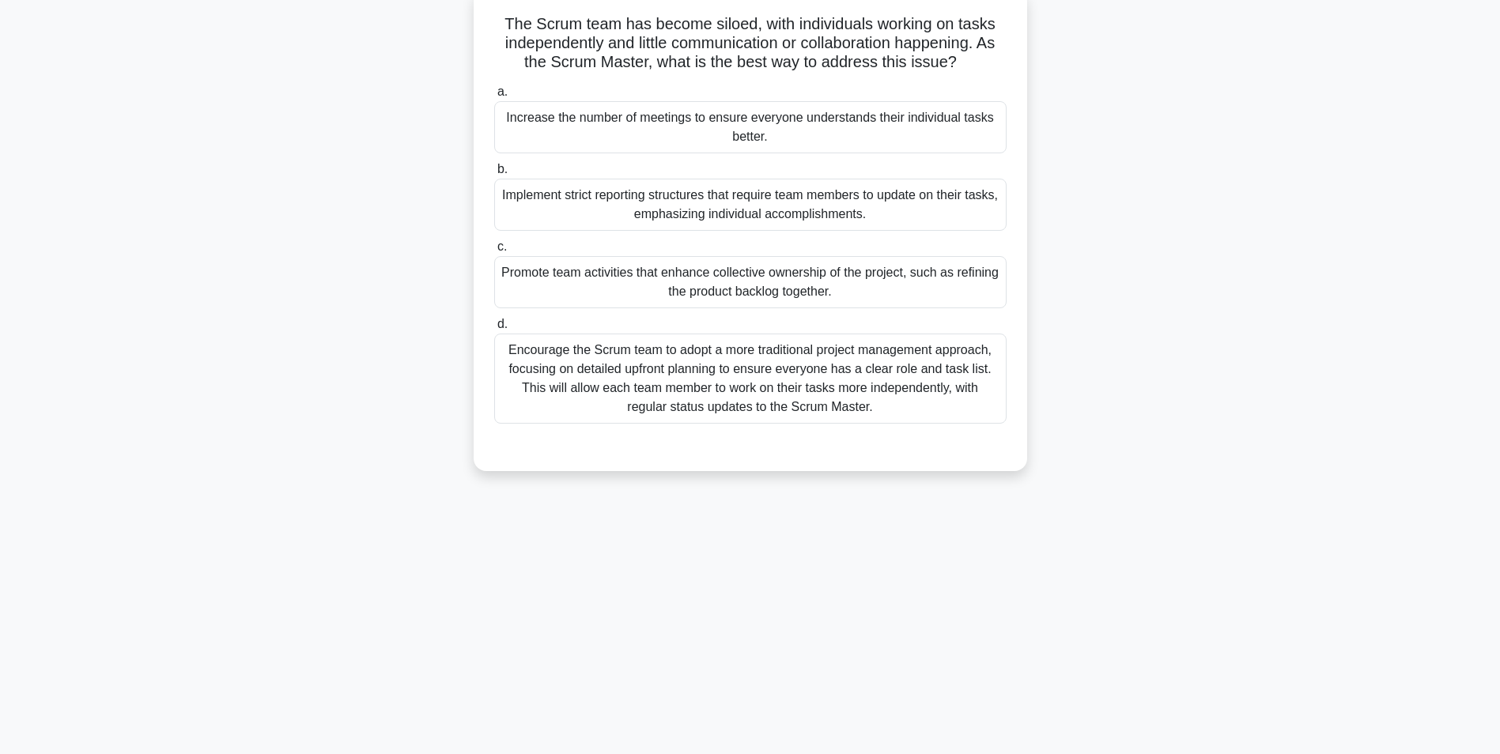
click at [948, 279] on div "Promote team activities that enhance collective ownership of the project, such …" at bounding box center [750, 282] width 512 height 52
click at [494, 252] on input "c. Promote team activities that enhance collective ownership of the project, su…" at bounding box center [494, 247] width 0 height 10
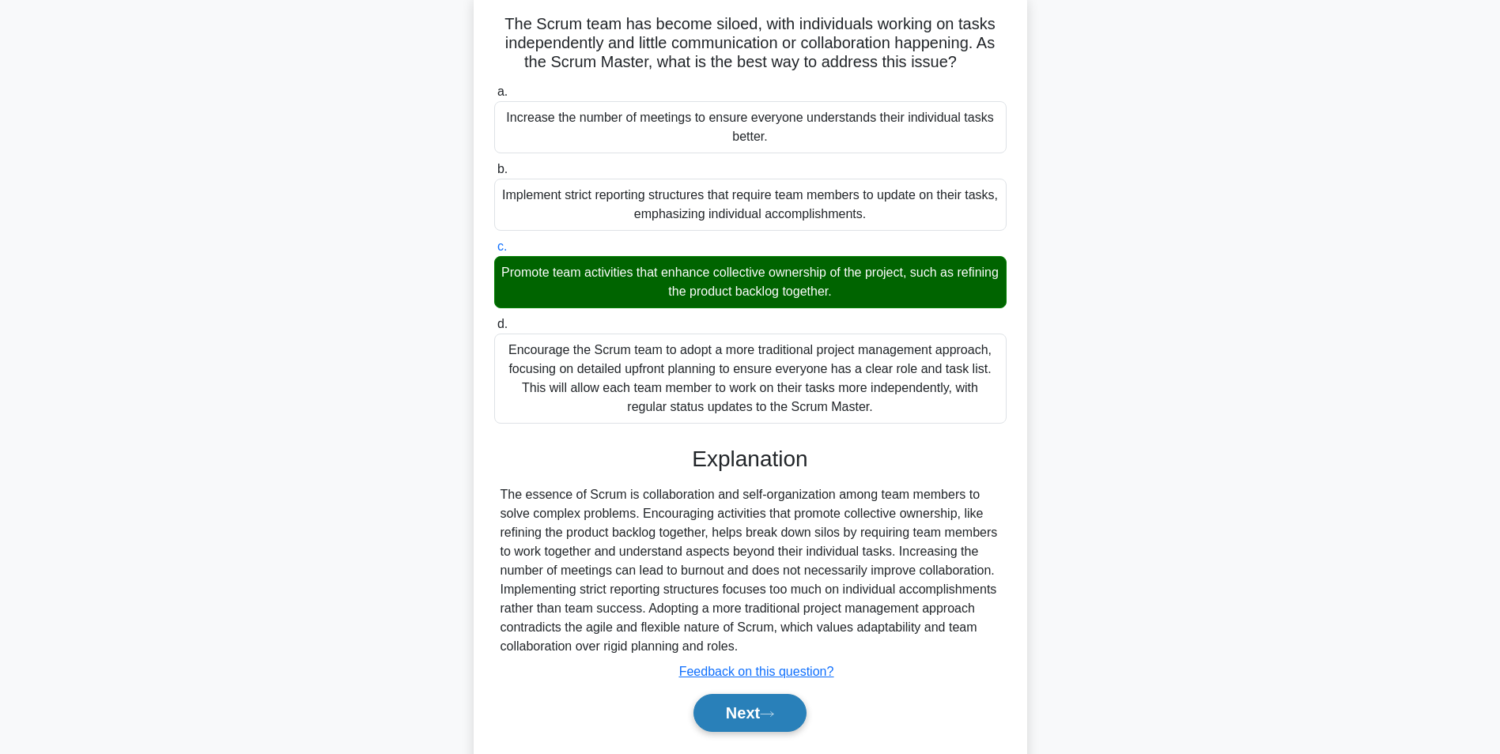
click at [735, 721] on button "Next" at bounding box center [749, 713] width 113 height 38
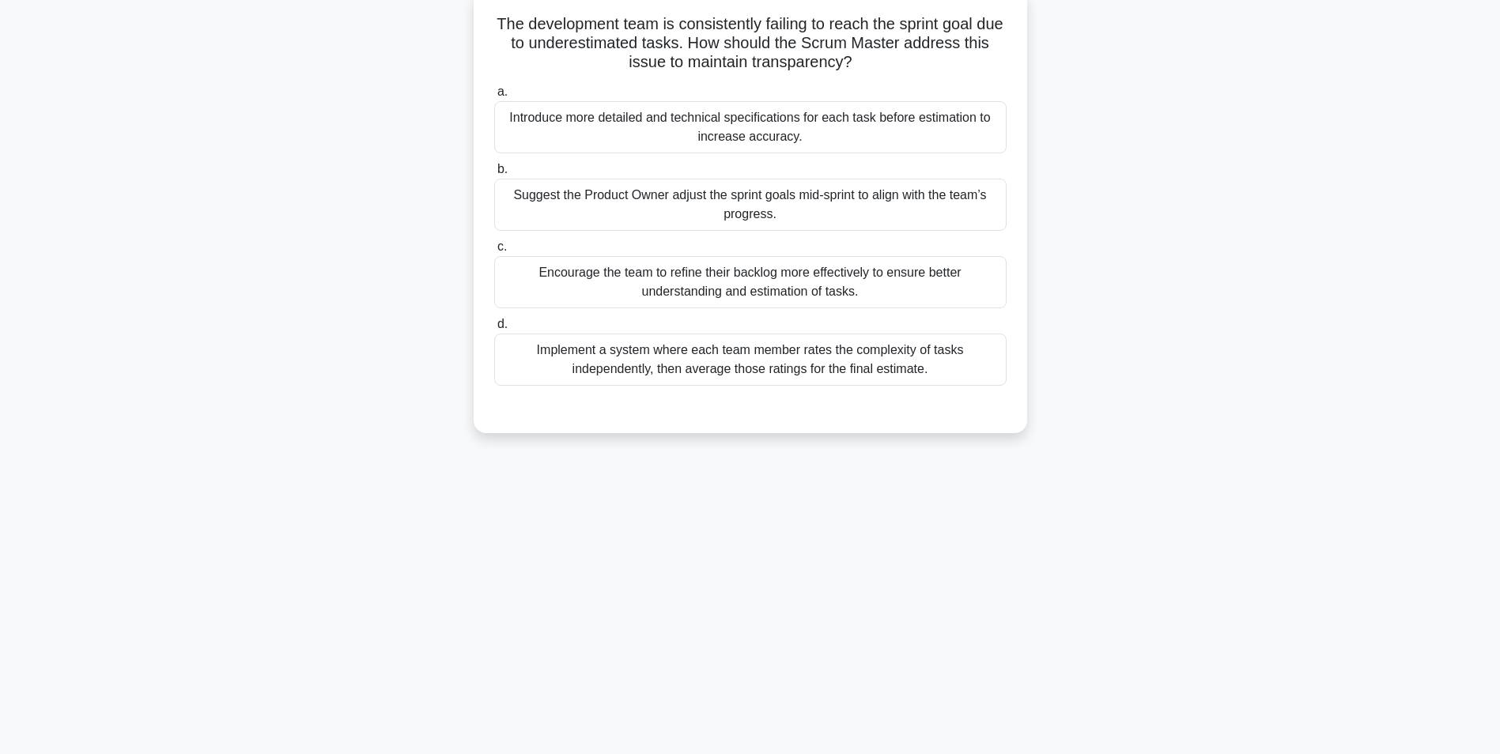
click at [680, 281] on div "Encourage the team to refine their backlog more effectively to ensure better un…" at bounding box center [750, 282] width 512 height 52
click at [494, 252] on input "c. Encourage the team to refine their backlog more effectively to ensure better…" at bounding box center [494, 247] width 0 height 10
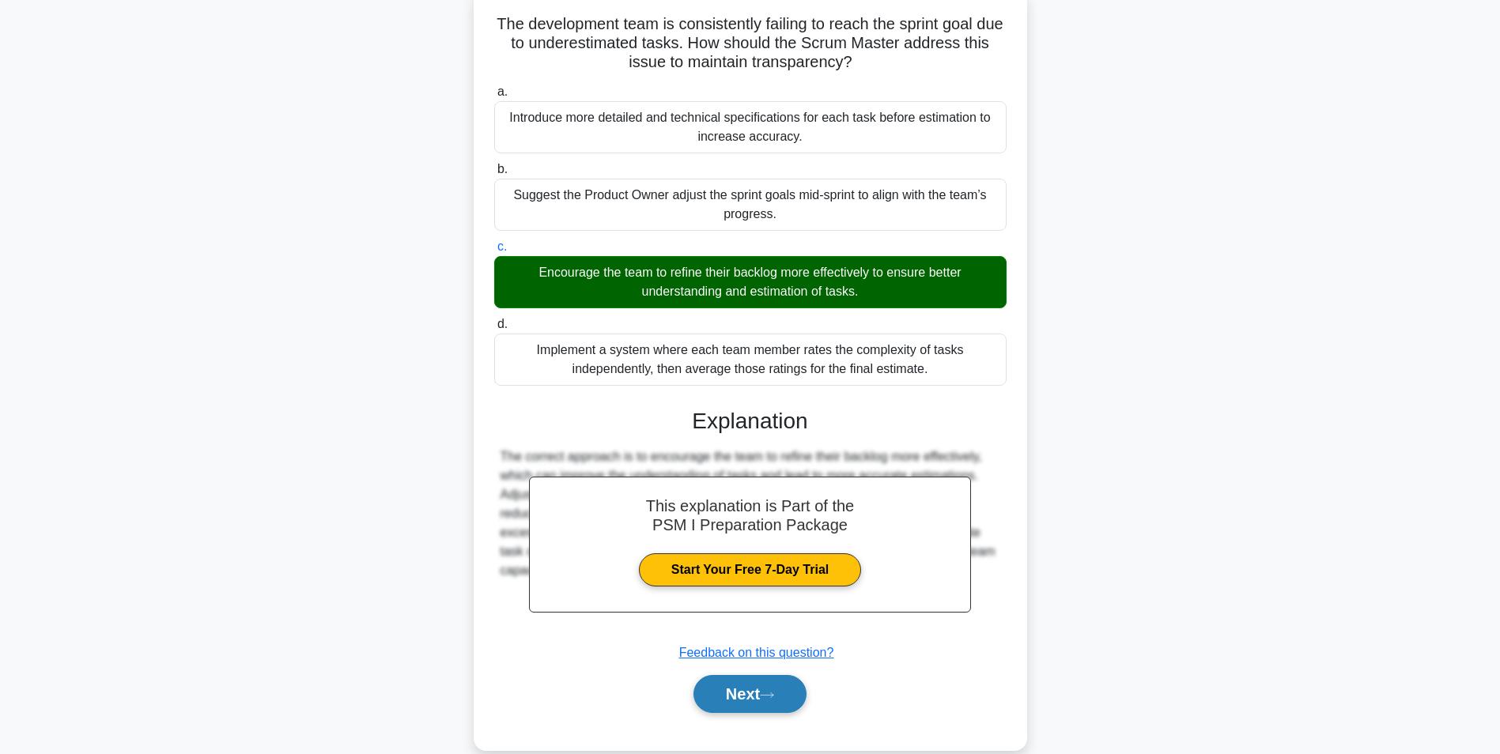
click at [738, 693] on button "Next" at bounding box center [749, 694] width 113 height 38
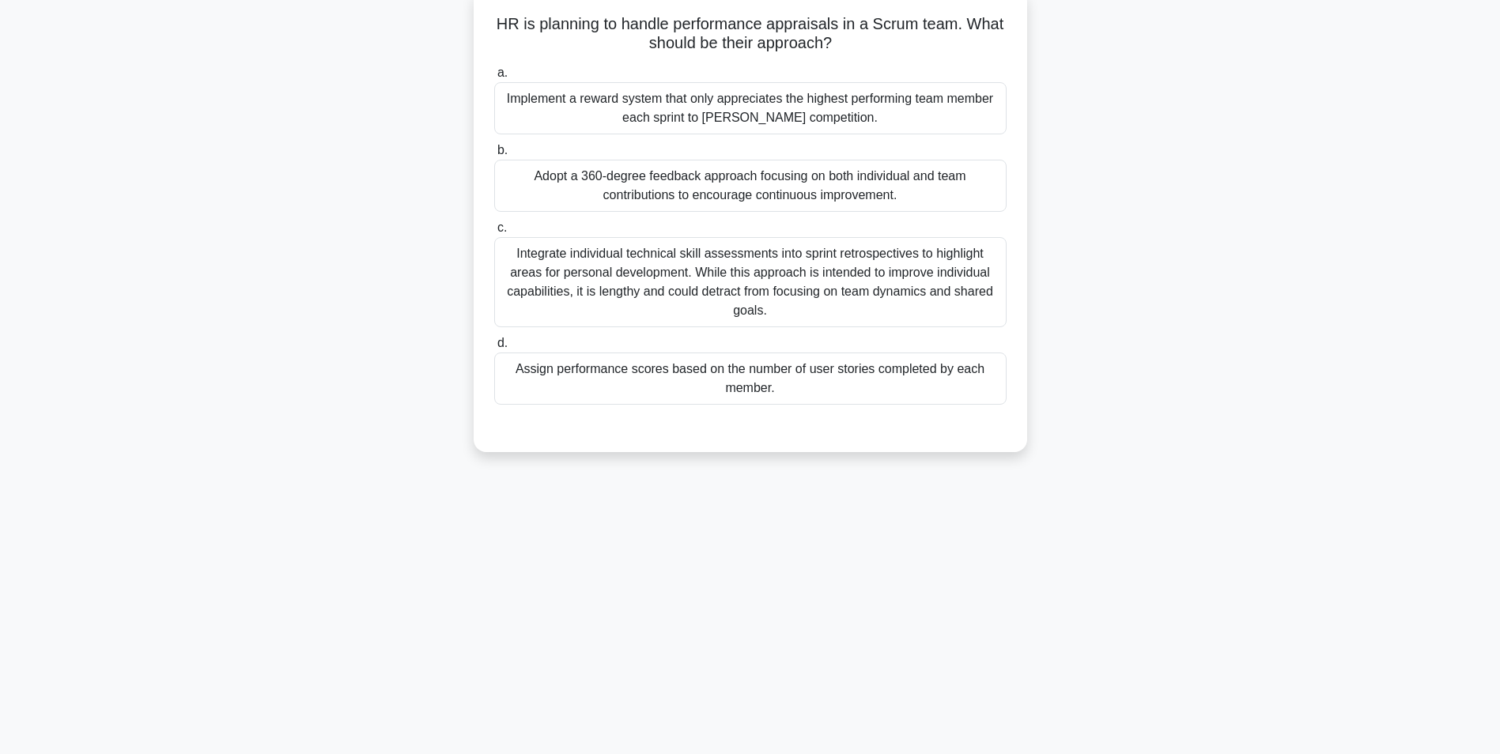
click at [640, 373] on div "Assign performance scores based on the number of user stories completed by each…" at bounding box center [750, 379] width 512 height 52
click at [494, 349] on input "d. Assign performance scores based on the number of user stories completed by e…" at bounding box center [494, 343] width 0 height 10
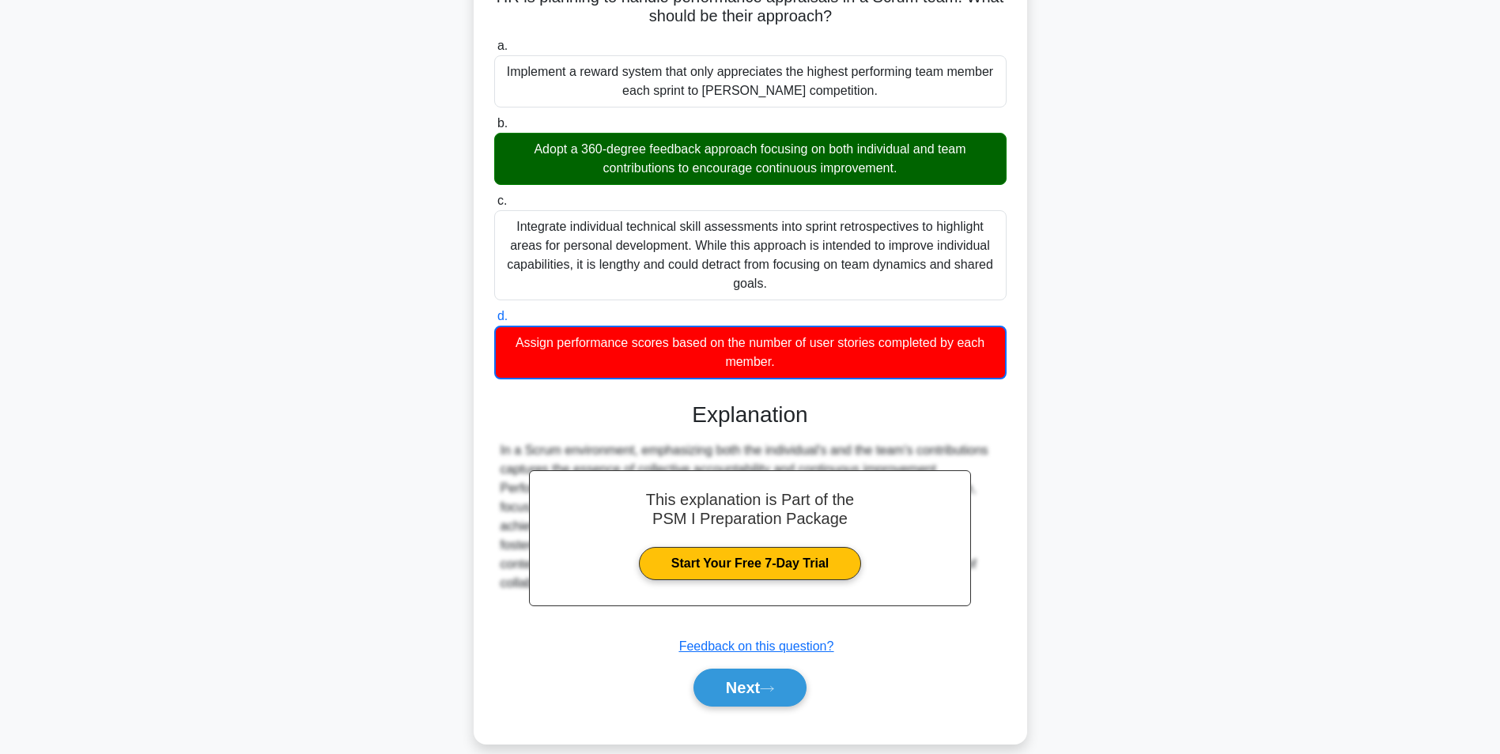
scroll to position [147, 0]
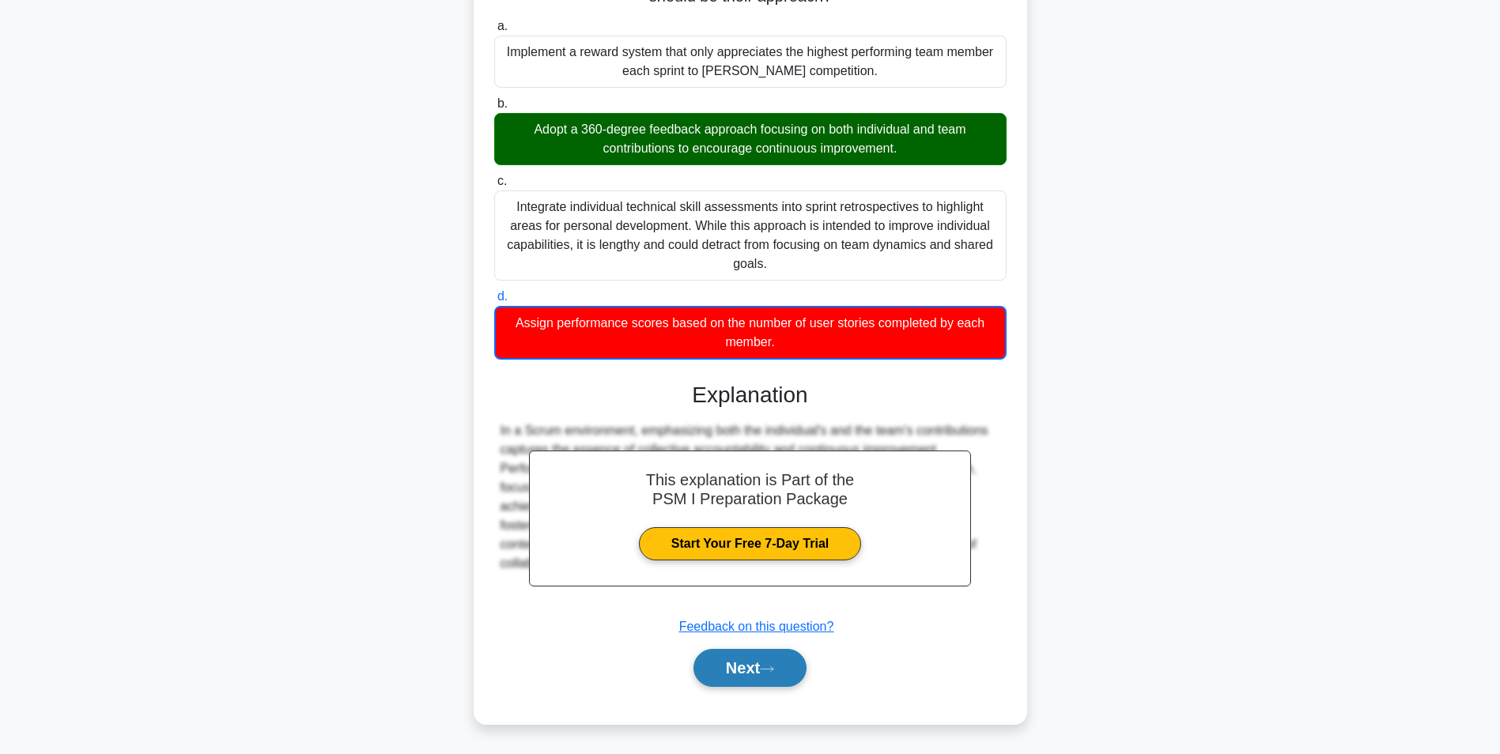
click at [734, 663] on button "Next" at bounding box center [749, 668] width 113 height 38
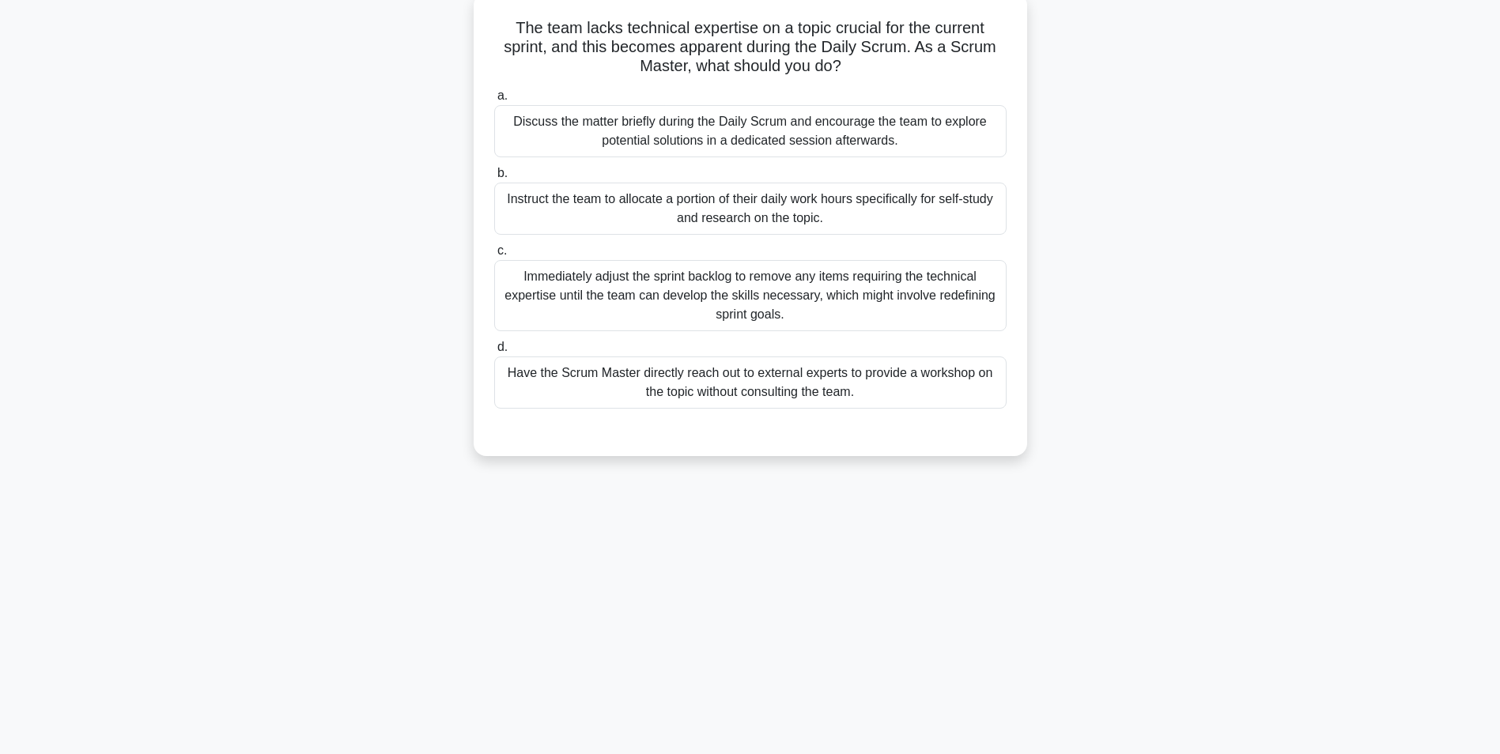
scroll to position [100, 0]
click at [702, 126] on div "Discuss the matter briefly during the Daily Scrum and encourage the team to exp…" at bounding box center [750, 127] width 512 height 52
click at [494, 97] on input "a. Discuss the matter briefly during the Daily Scrum and encourage the team to …" at bounding box center [494, 92] width 0 height 10
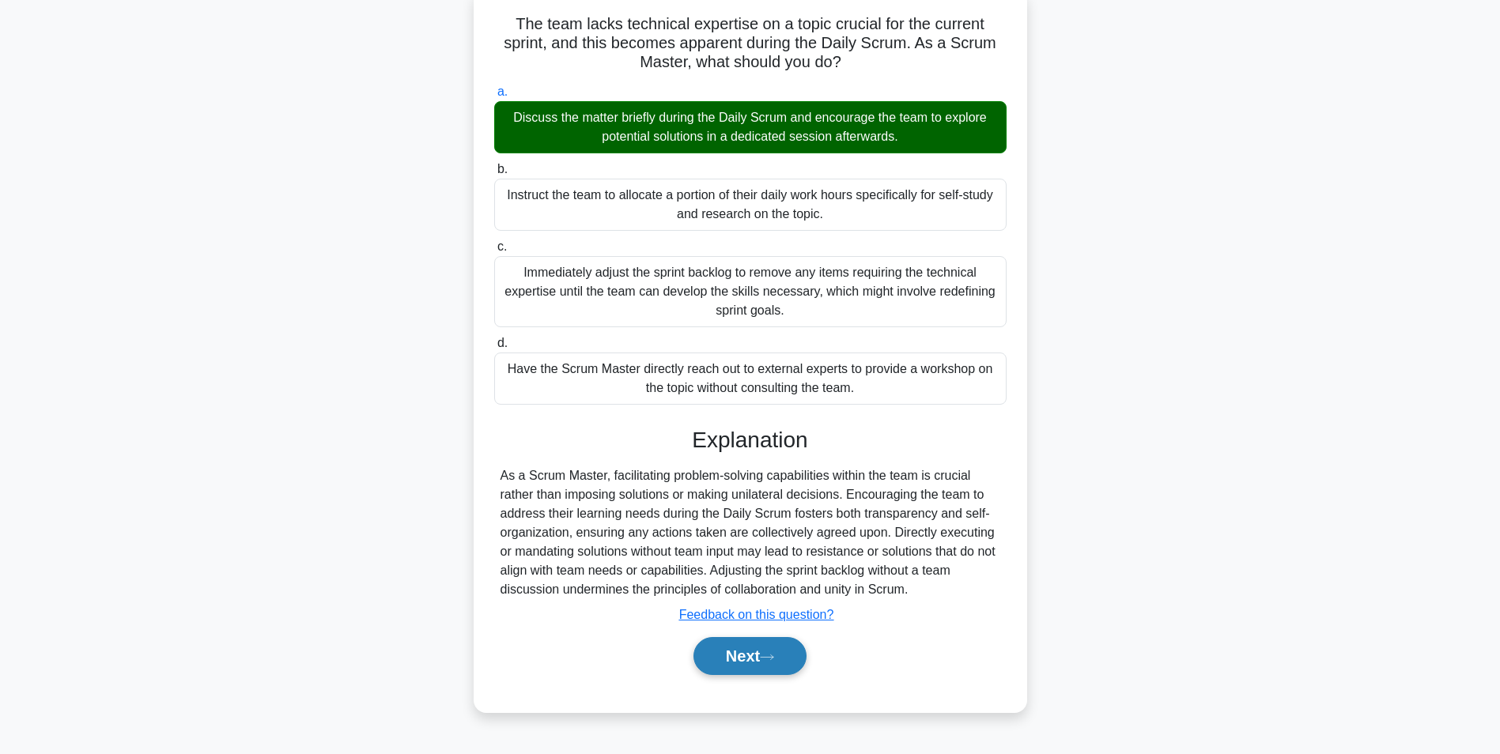
click at [739, 659] on button "Next" at bounding box center [749, 656] width 113 height 38
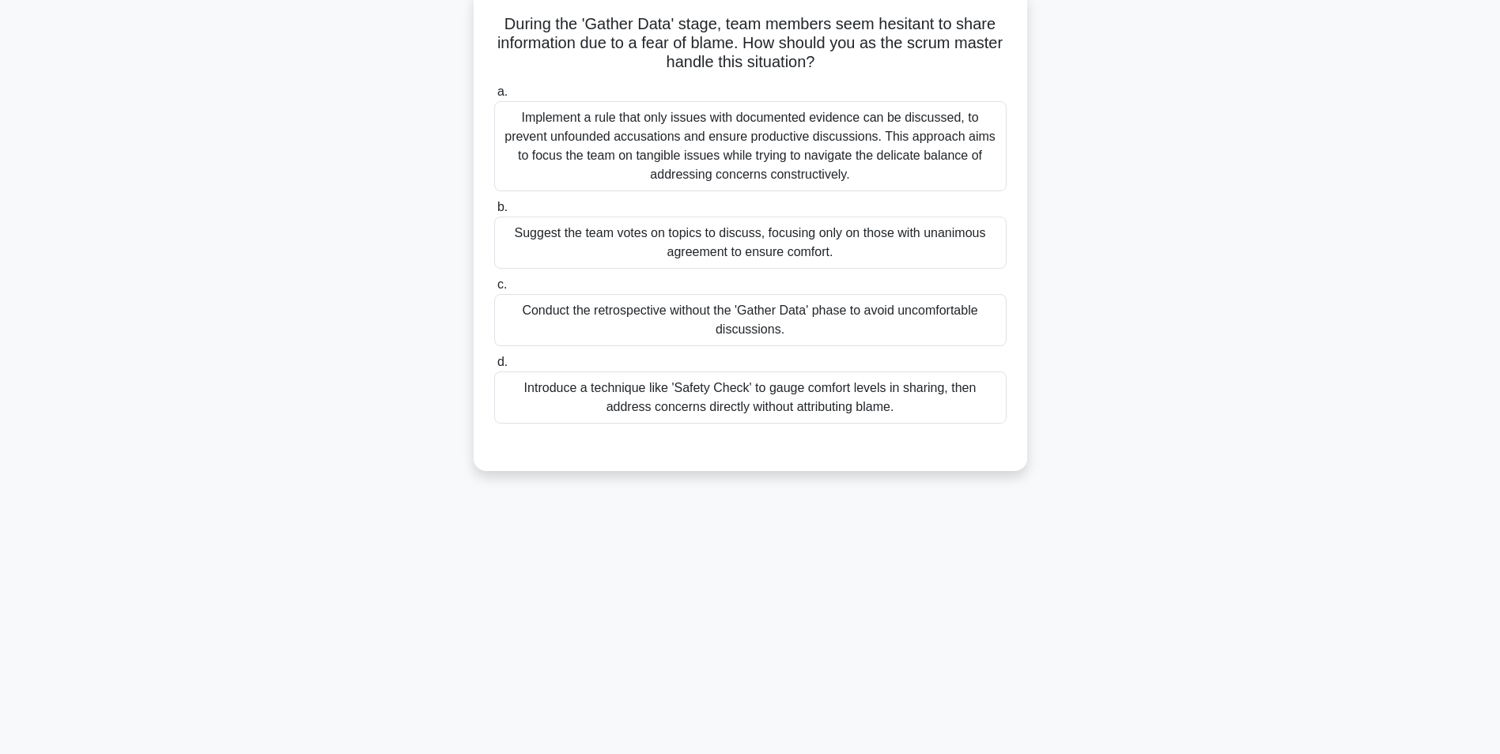
click at [626, 383] on div "Introduce a technique like 'Safety Check' to gauge comfort levels in sharing, t…" at bounding box center [750, 398] width 512 height 52
click at [494, 368] on input "d. Introduce a technique like 'Safety Check' to gauge comfort levels in sharing…" at bounding box center [494, 362] width 0 height 10
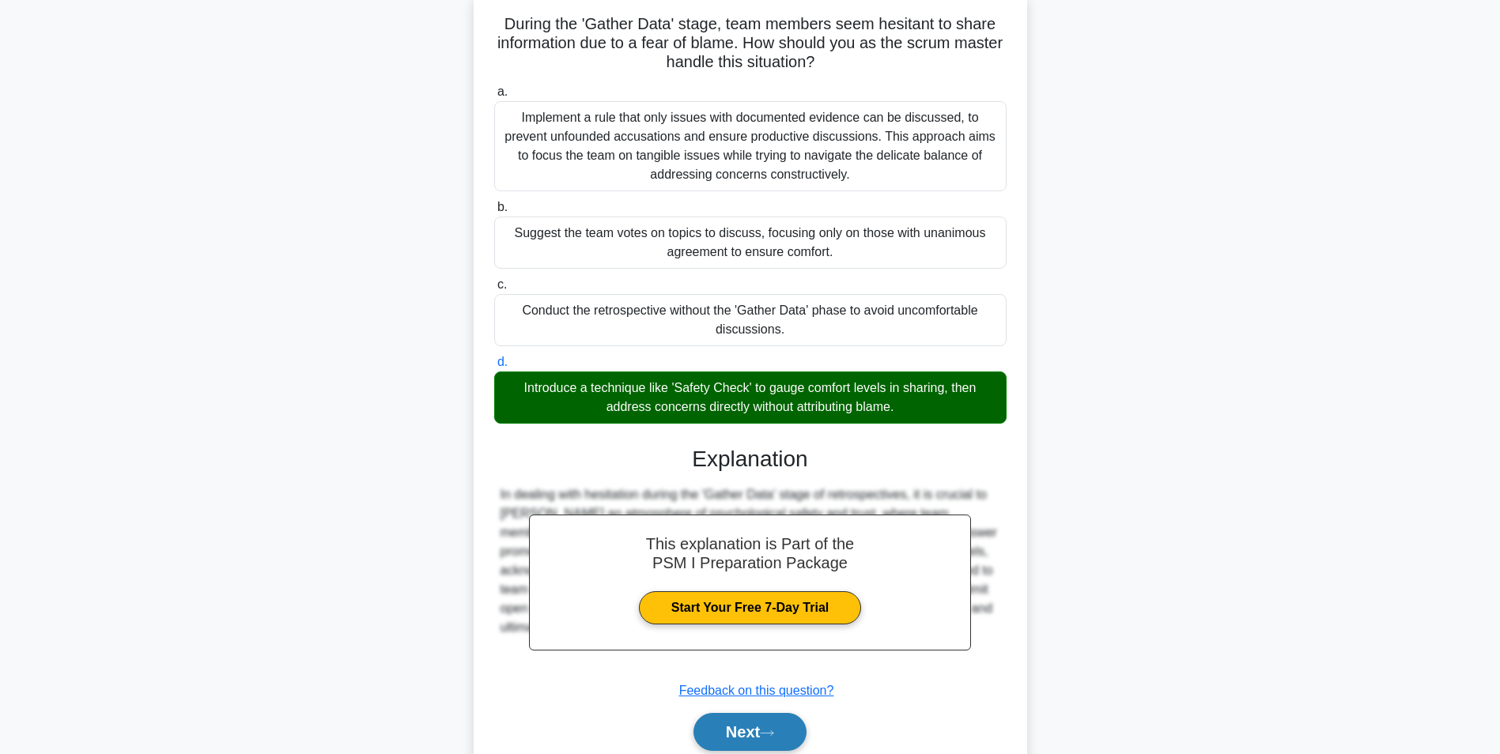
click at [730, 738] on button "Next" at bounding box center [749, 732] width 113 height 38
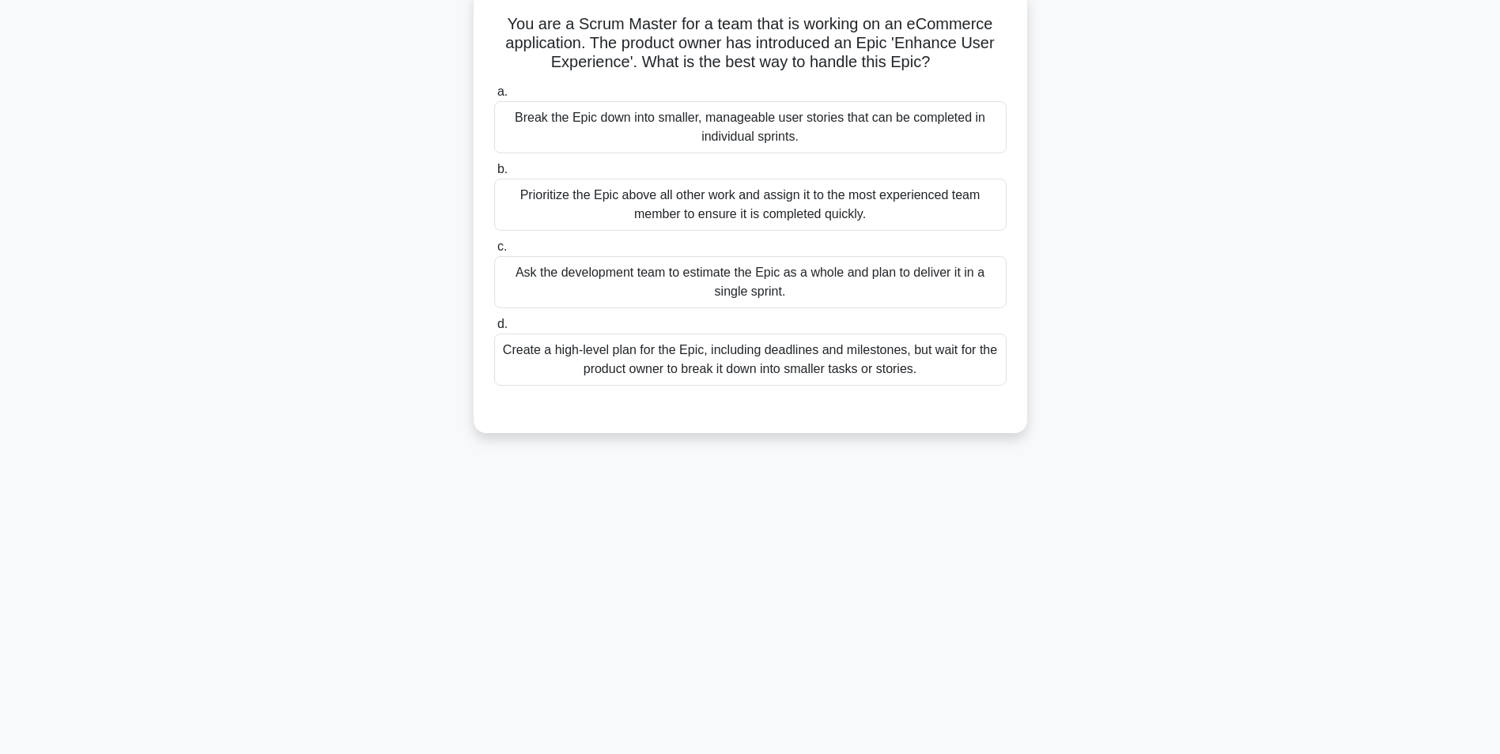
click at [540, 123] on div "Break the Epic down into smaller, manageable user stories that can be completed…" at bounding box center [750, 127] width 512 height 52
click at [494, 97] on input "a. Break the Epic down into smaller, manageable user stories that can be comple…" at bounding box center [494, 92] width 0 height 10
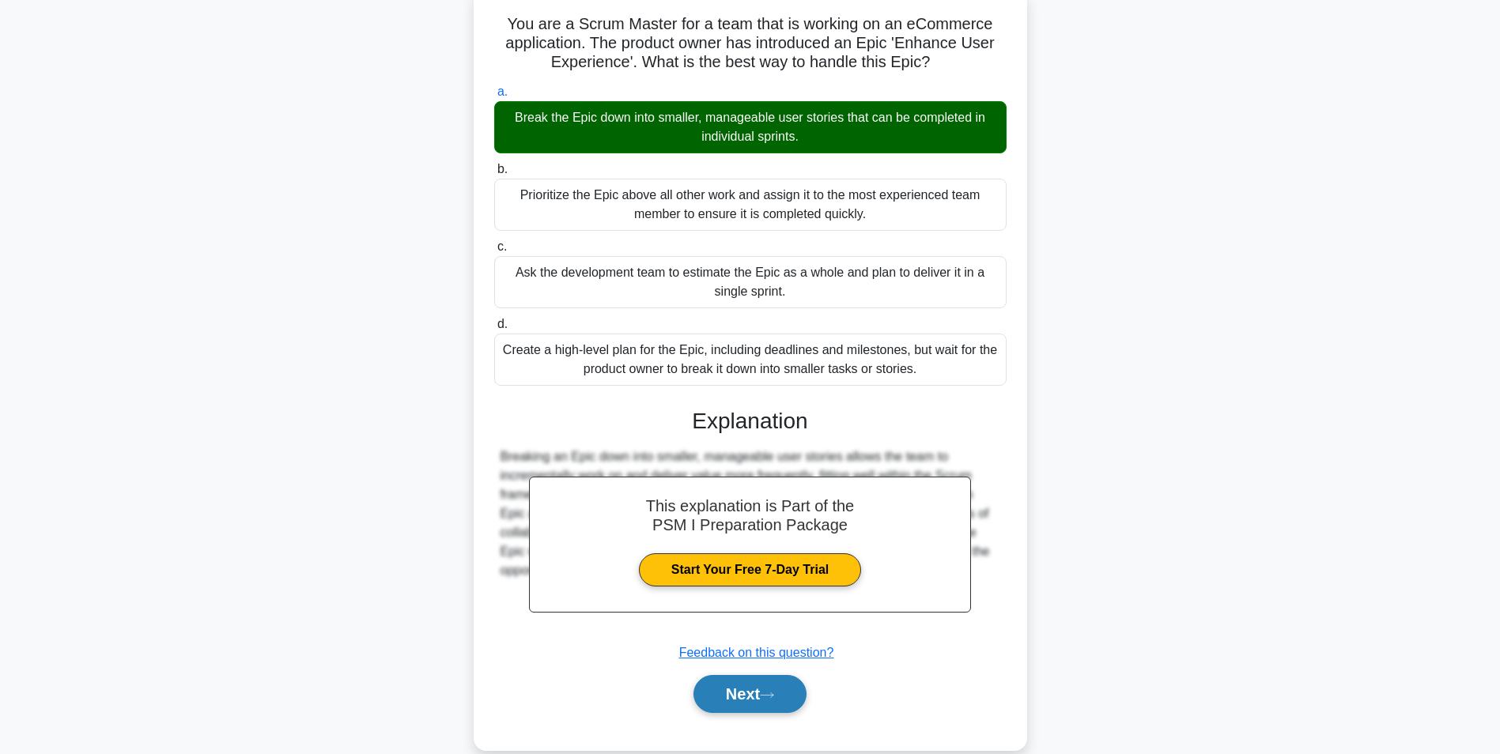
click at [734, 690] on button "Next" at bounding box center [749, 694] width 113 height 38
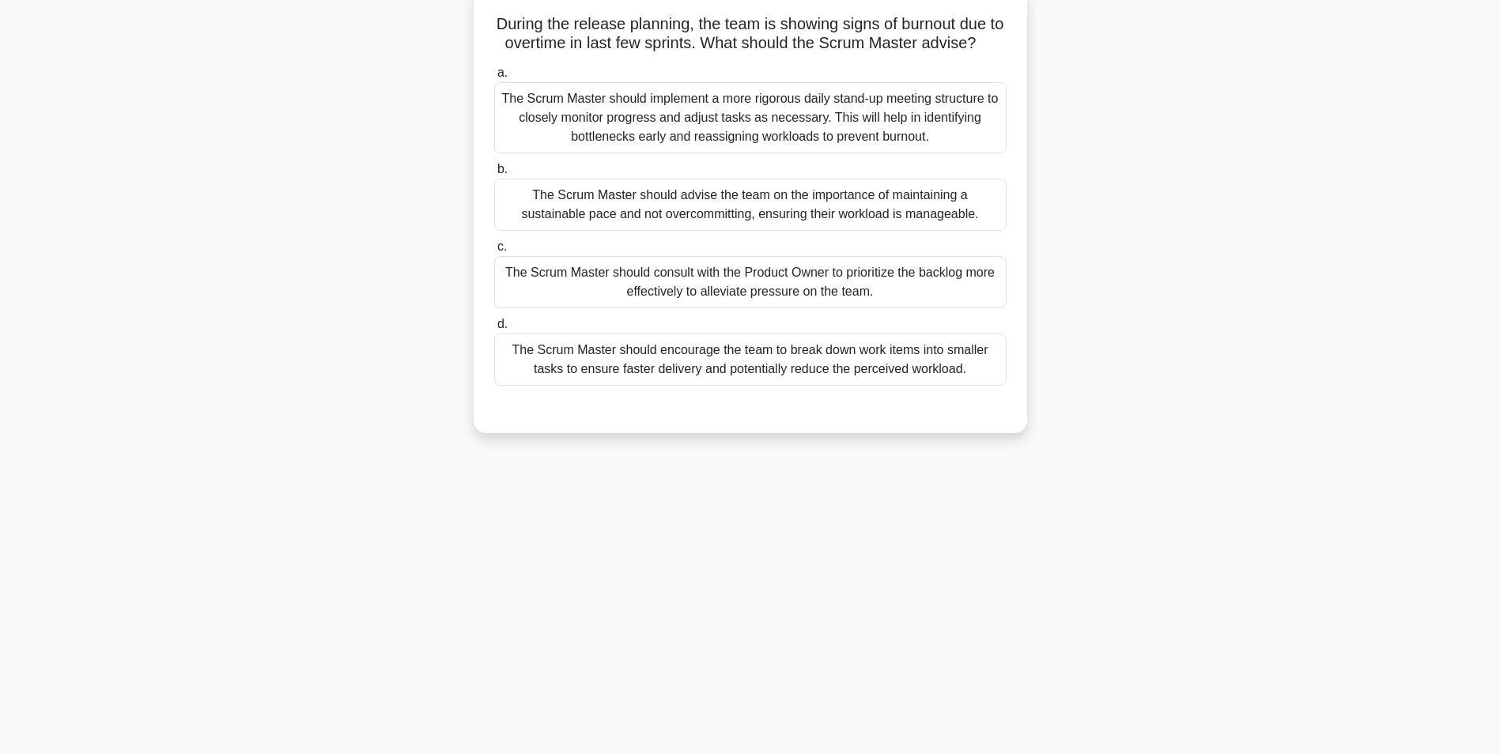
click at [639, 302] on div "The Scrum Master should consult with the Product Owner to prioritize the backlo…" at bounding box center [750, 282] width 512 height 52
click at [494, 252] on input "c. The Scrum Master should consult with the Product Owner to prioritize the bac…" at bounding box center [494, 247] width 0 height 10
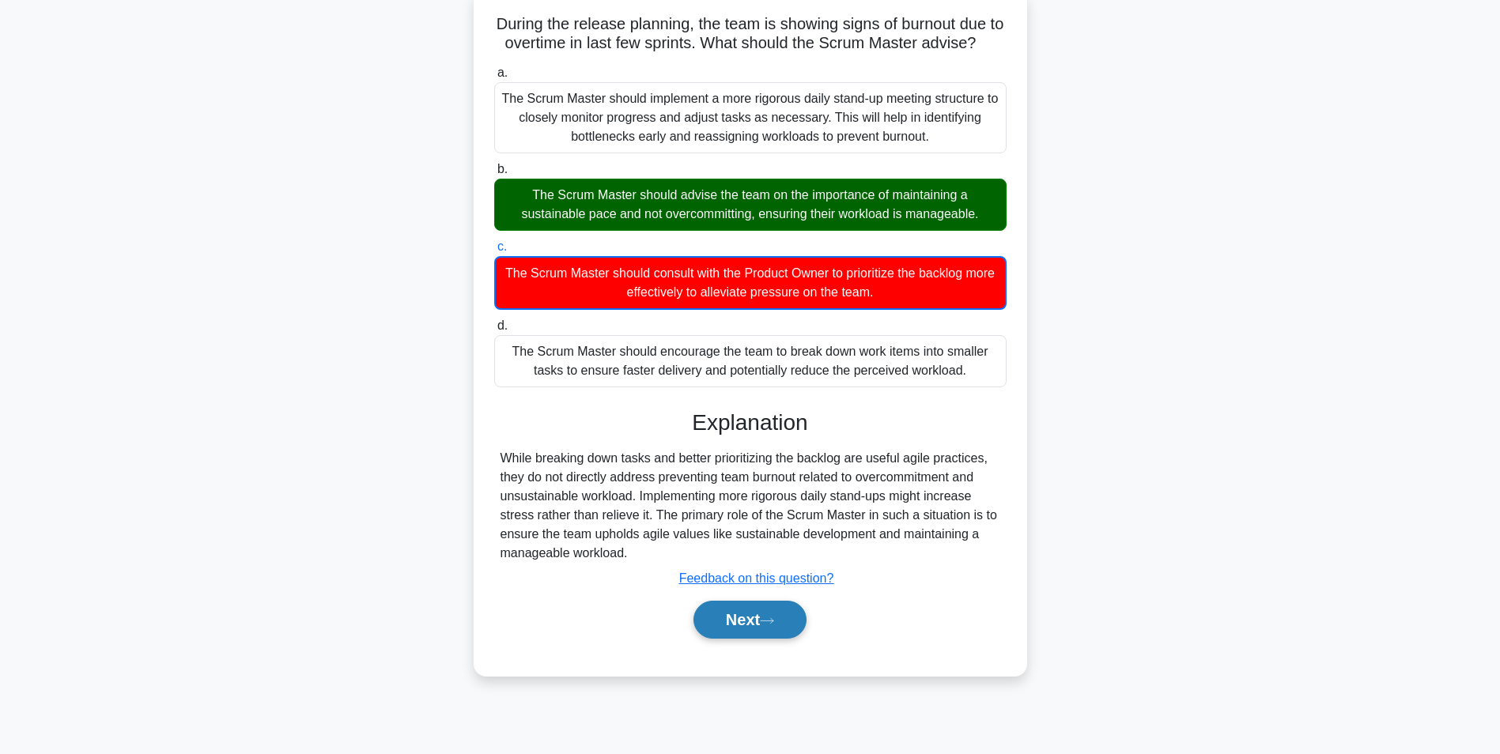
click at [729, 639] on button "Next" at bounding box center [749, 620] width 113 height 38
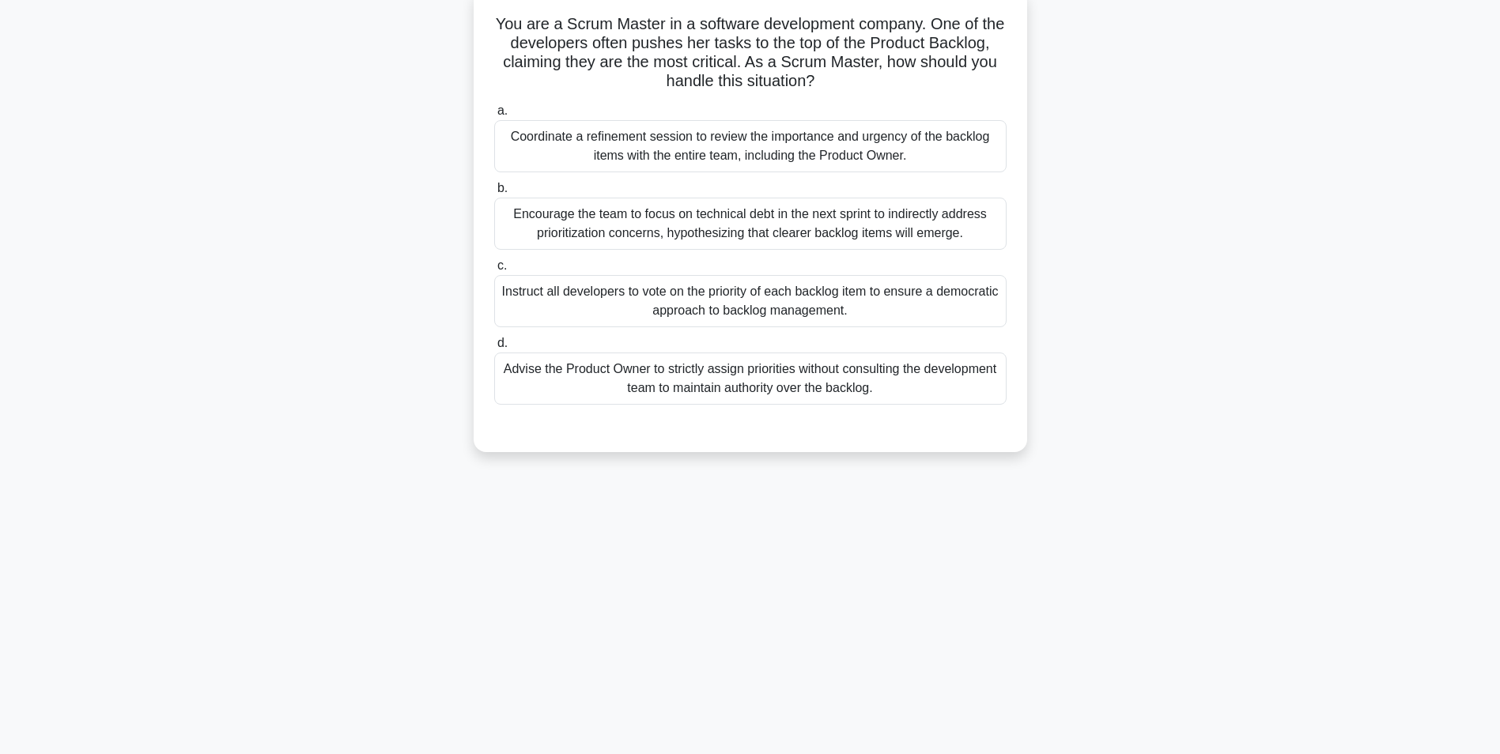
click at [758, 146] on div "Coordinate a refinement session to review the importance and urgency of the bac…" at bounding box center [750, 146] width 512 height 52
click at [494, 116] on input "a. Coordinate a refinement session to review the importance and urgency of the …" at bounding box center [494, 111] width 0 height 10
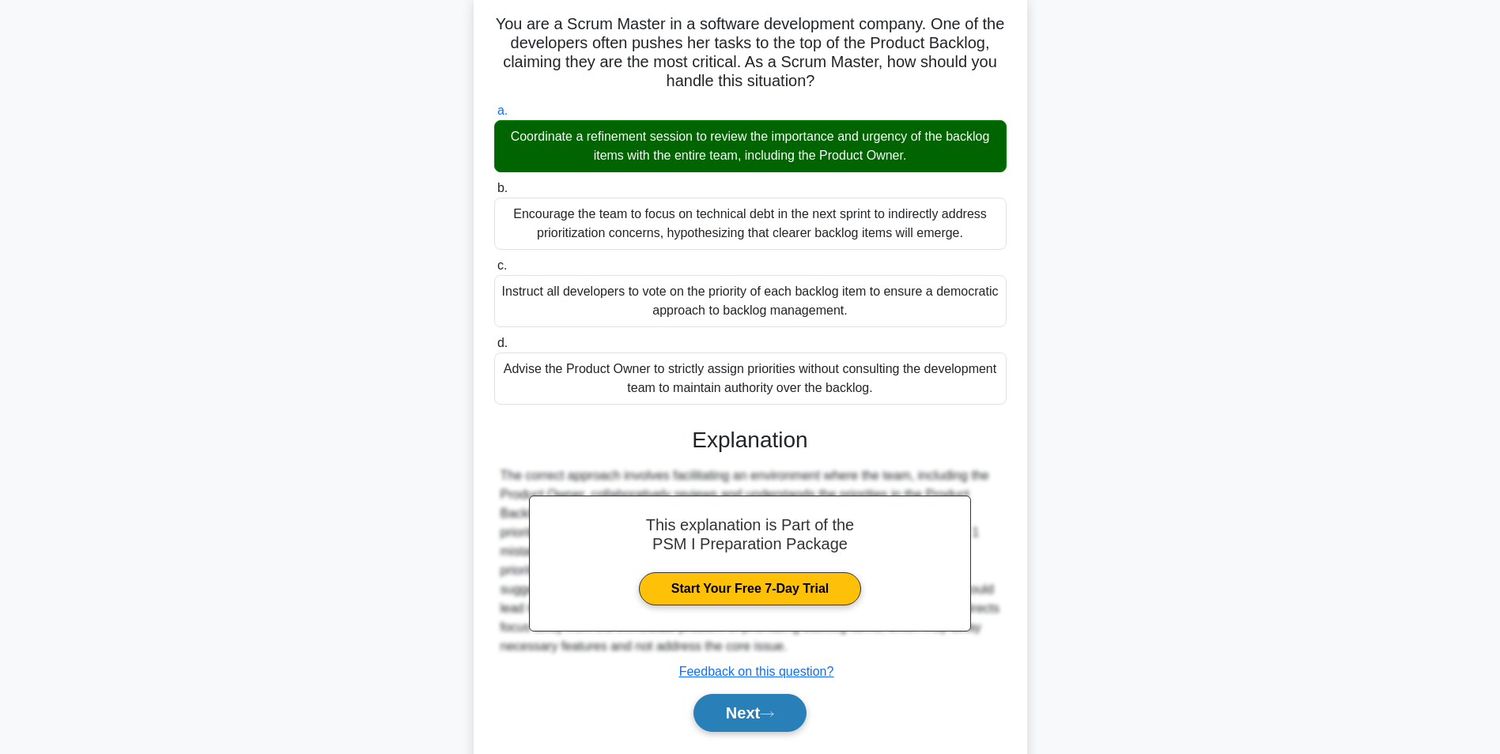
click at [733, 711] on button "Next" at bounding box center [749, 713] width 113 height 38
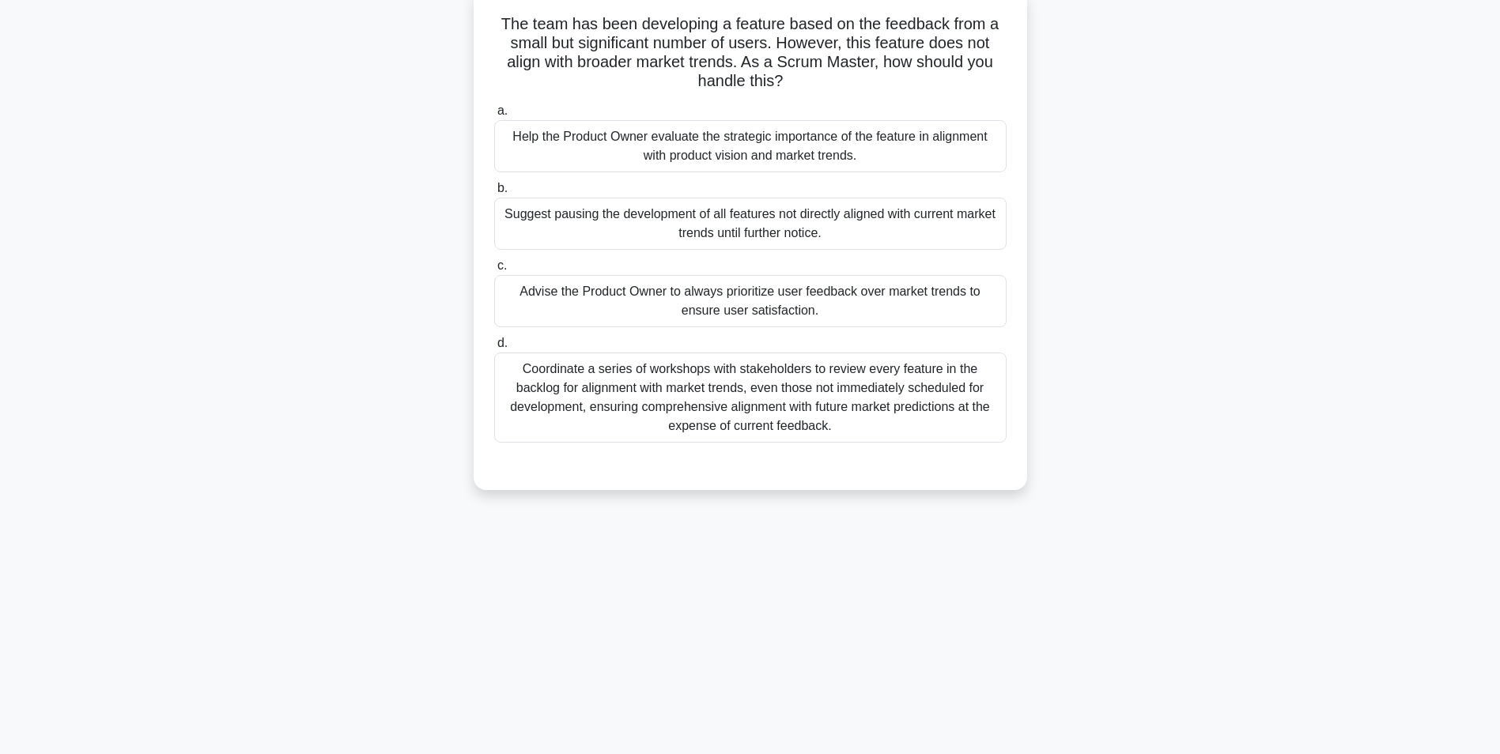
click at [600, 142] on div "Help the Product Owner evaluate the strategic importance of the feature in alig…" at bounding box center [750, 146] width 512 height 52
click at [494, 116] on input "a. Help the Product Owner evaluate the strategic importance of the feature in a…" at bounding box center [494, 111] width 0 height 10
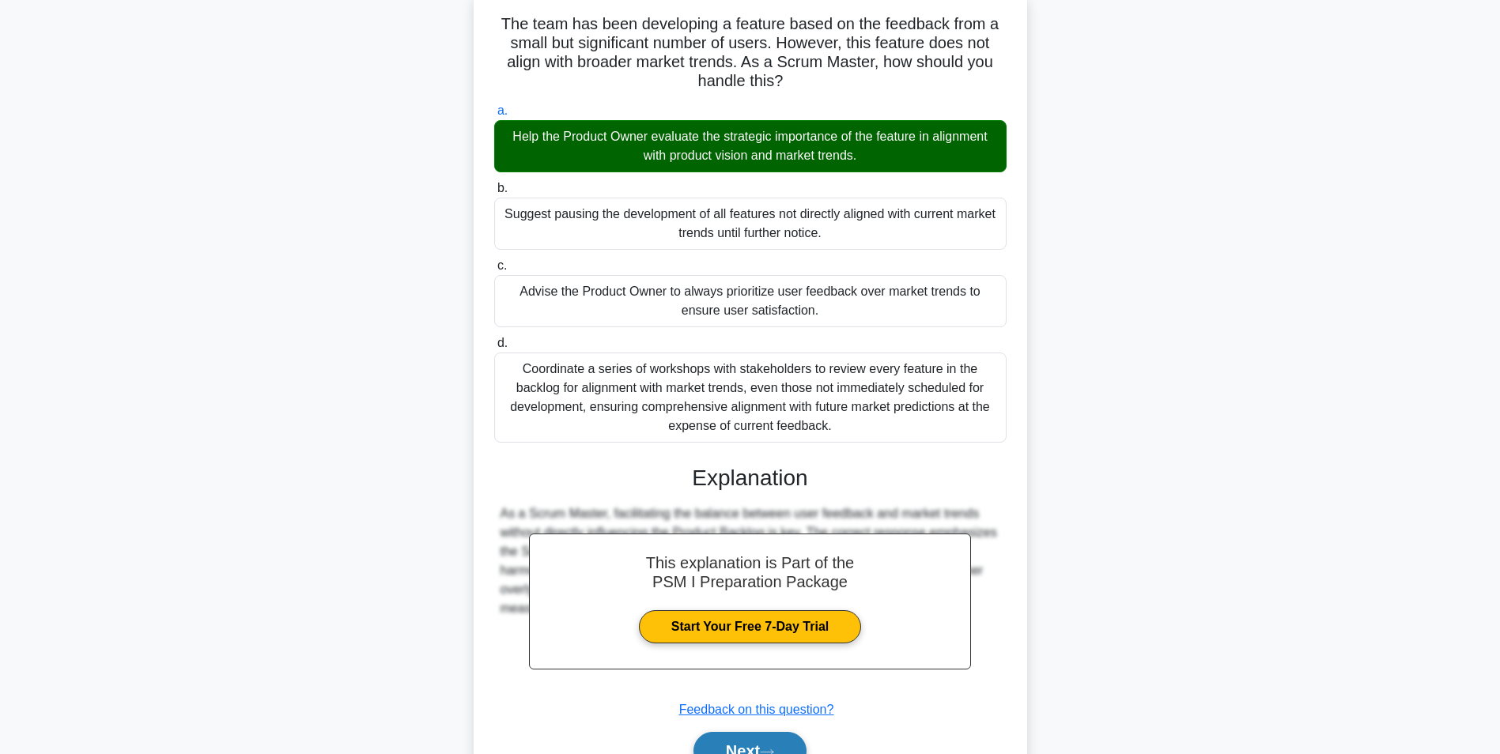
click at [753, 744] on button "Next" at bounding box center [749, 751] width 113 height 38
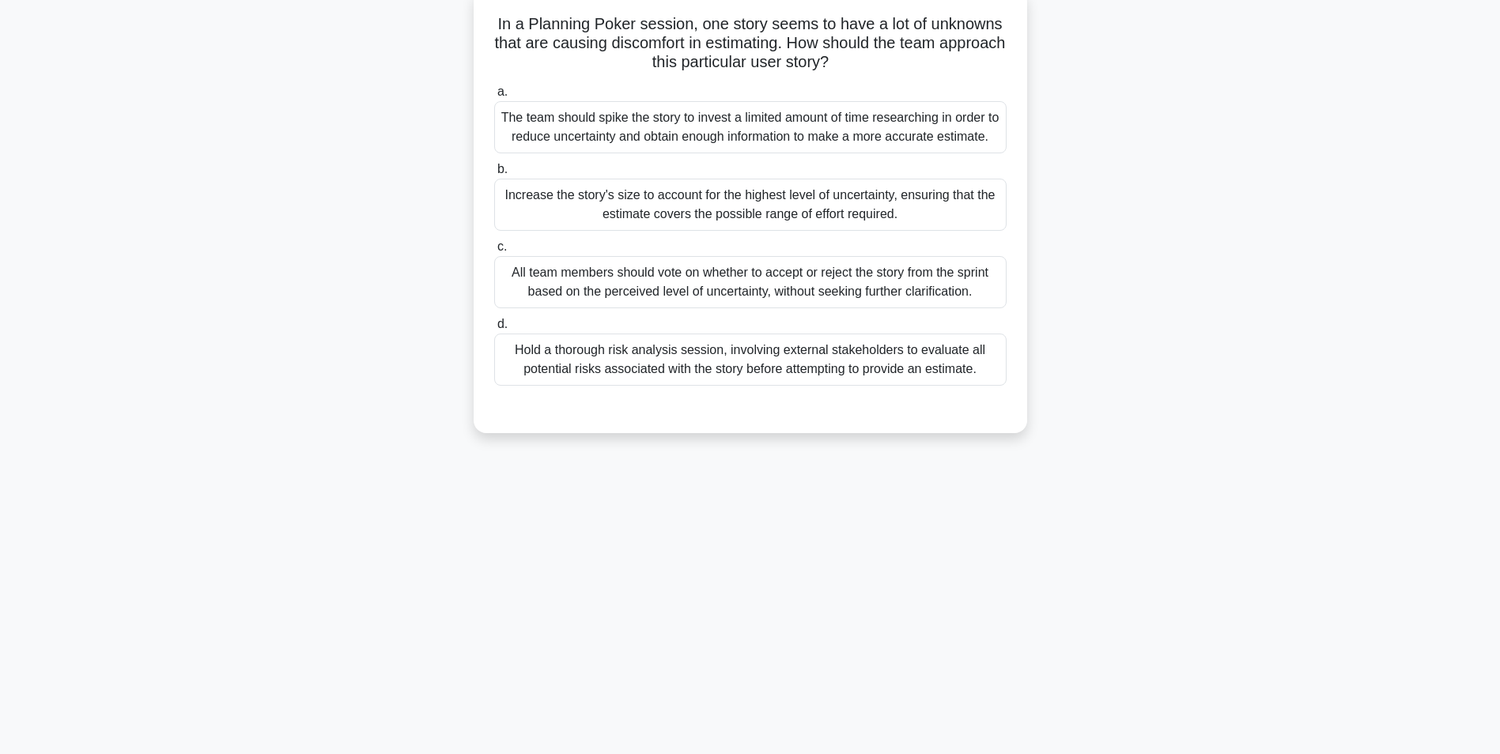
click at [628, 134] on div "The team should spike the story to invest a limited amount of time researching …" at bounding box center [750, 127] width 512 height 52
click at [494, 97] on input "a. The team should spike the story to invest a limited amount of time researchi…" at bounding box center [494, 92] width 0 height 10
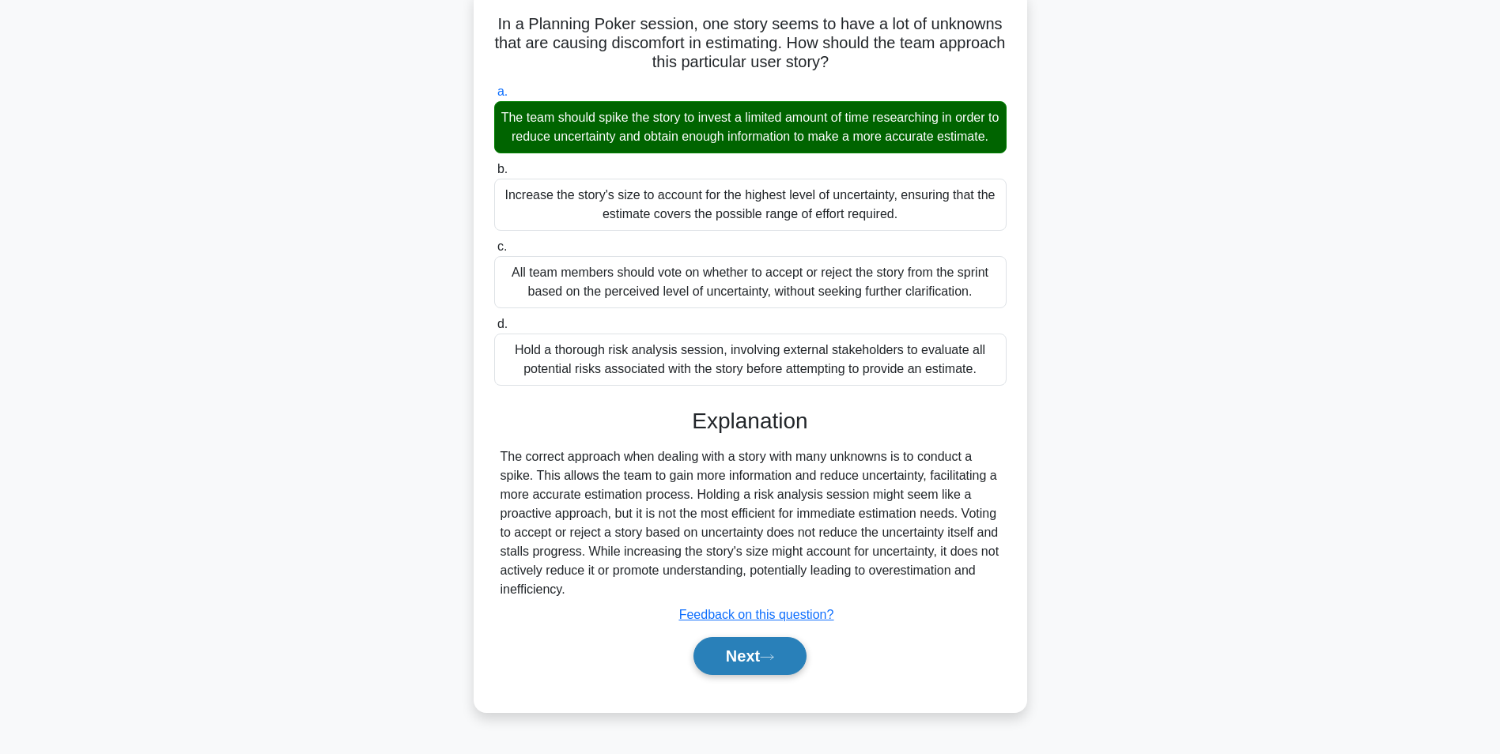
click at [745, 668] on button "Next" at bounding box center [749, 656] width 113 height 38
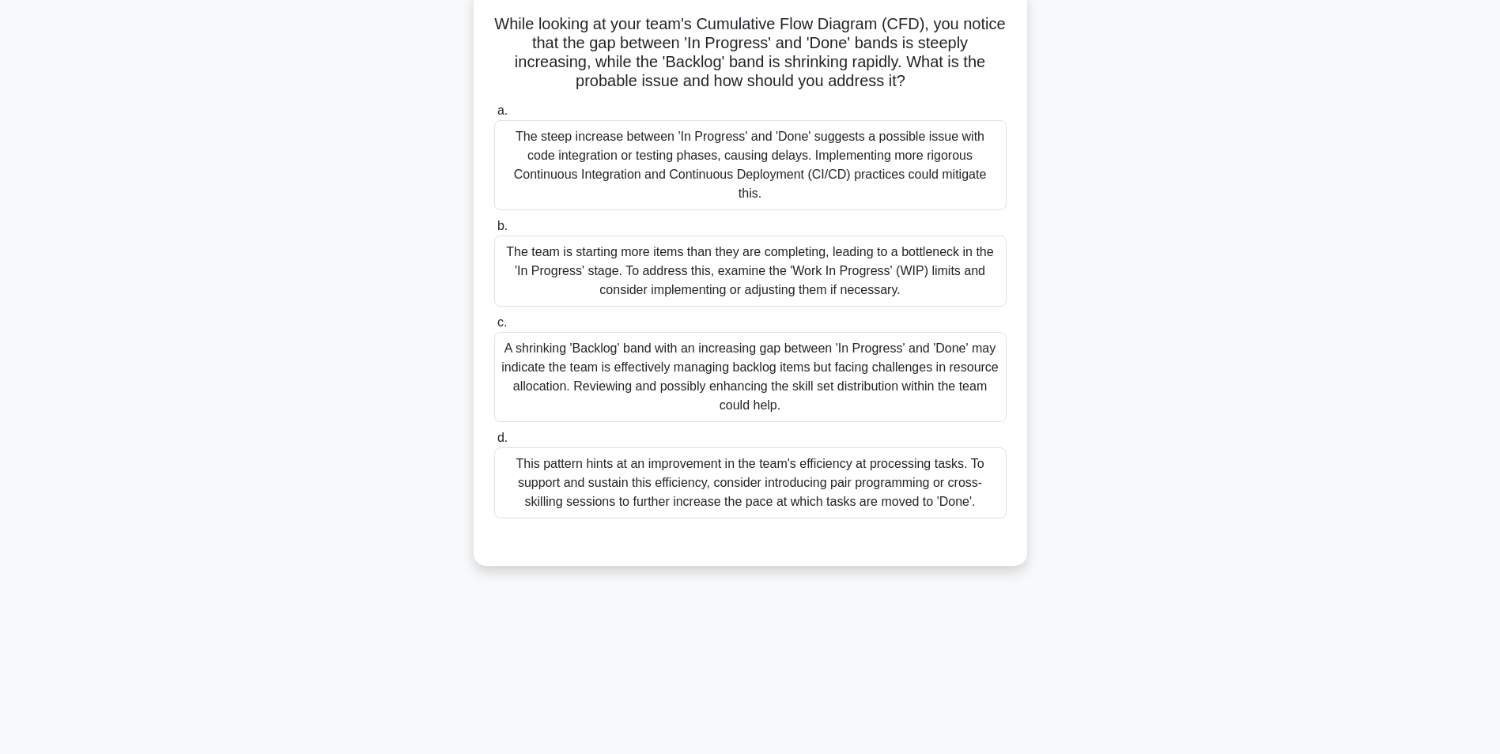
click at [716, 258] on div "The team is starting more items than they are completing, leading to a bottlene…" at bounding box center [750, 271] width 512 height 71
click at [494, 232] on input "b. The team is starting more items than they are completing, leading to a bottl…" at bounding box center [494, 226] width 0 height 10
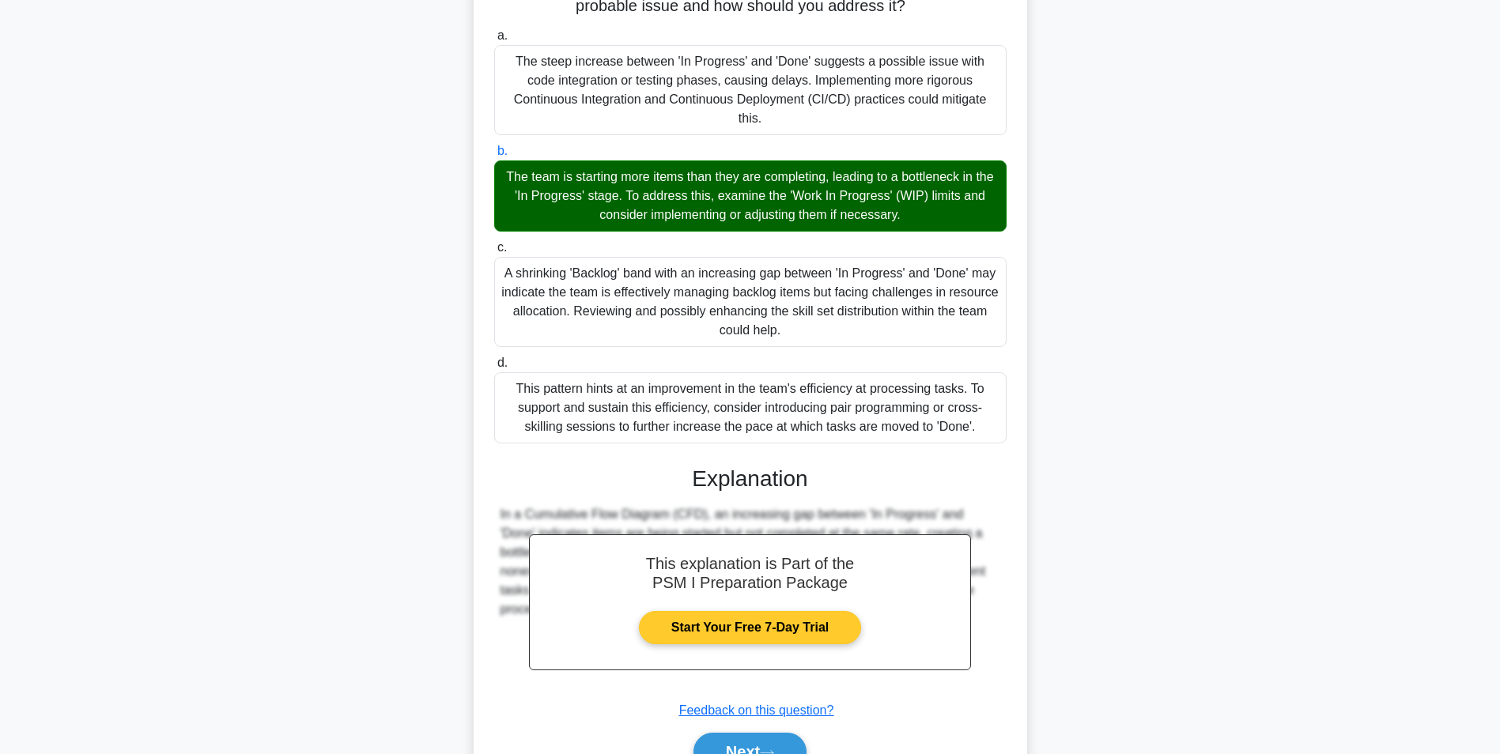
scroll to position [240, 0]
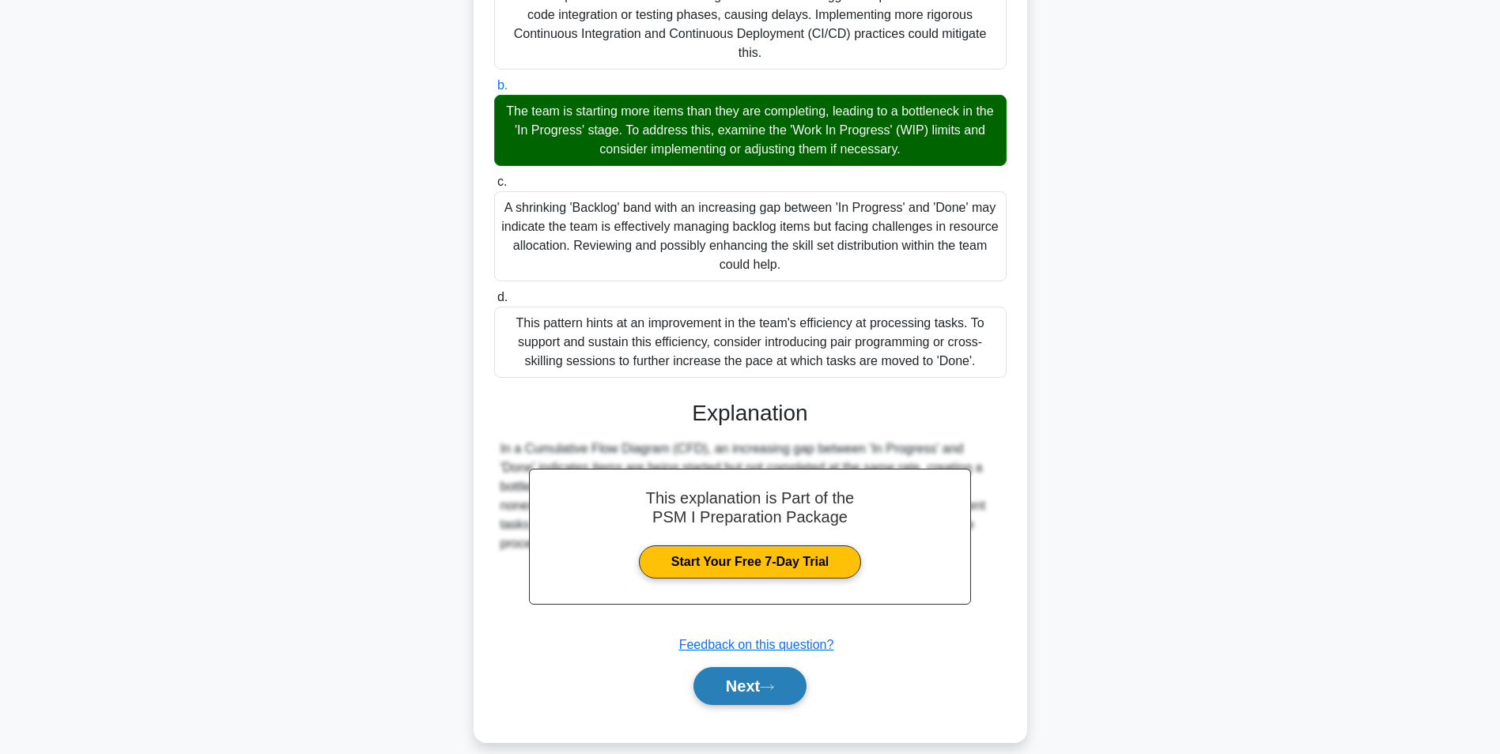
click at [730, 669] on button "Next" at bounding box center [749, 686] width 113 height 38
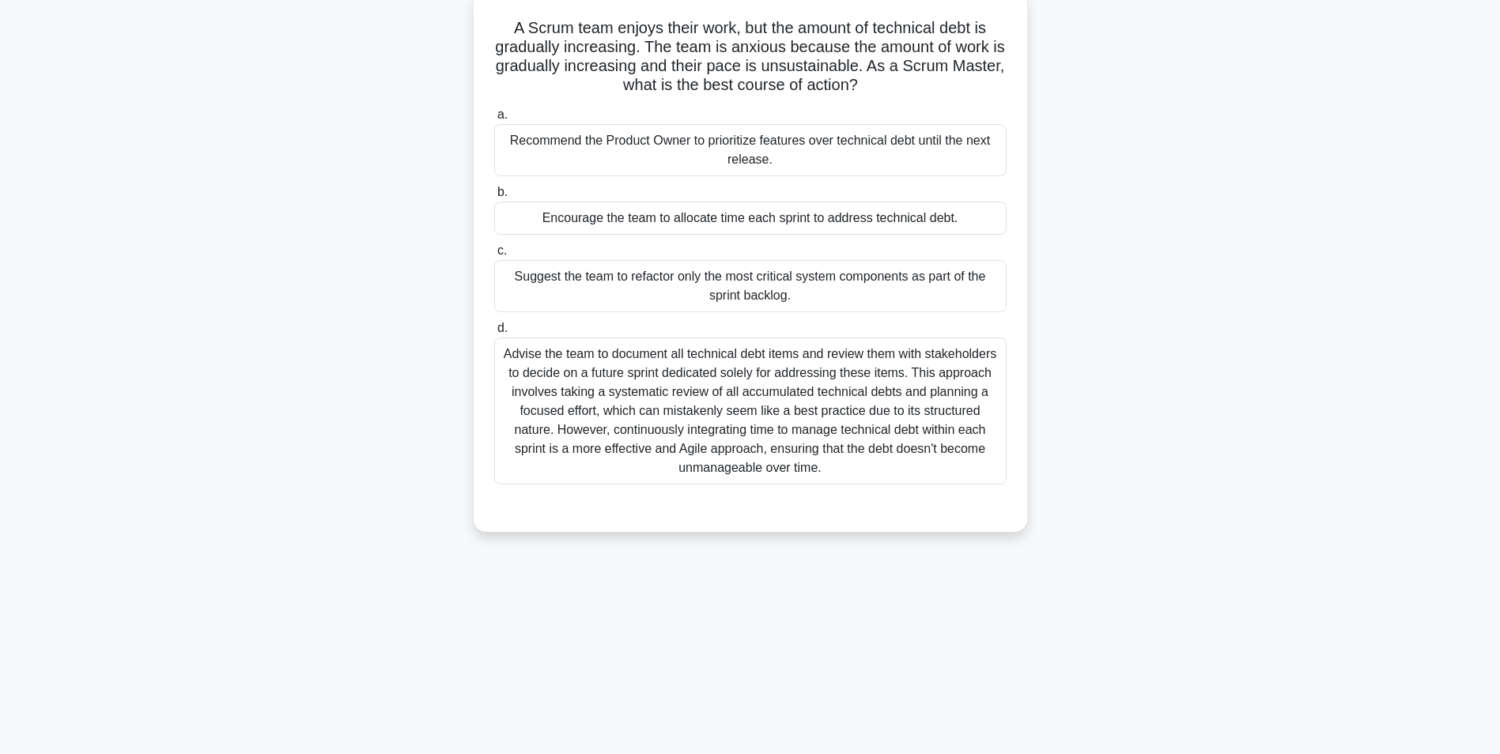
scroll to position [100, 0]
click at [536, 155] on div "Recommend the Product Owner to prioritize features over technical debt until th…" at bounding box center [750, 146] width 512 height 52
click at [494, 116] on input "a. Recommend the Product Owner to prioritize features over technical debt until…" at bounding box center [494, 111] width 0 height 10
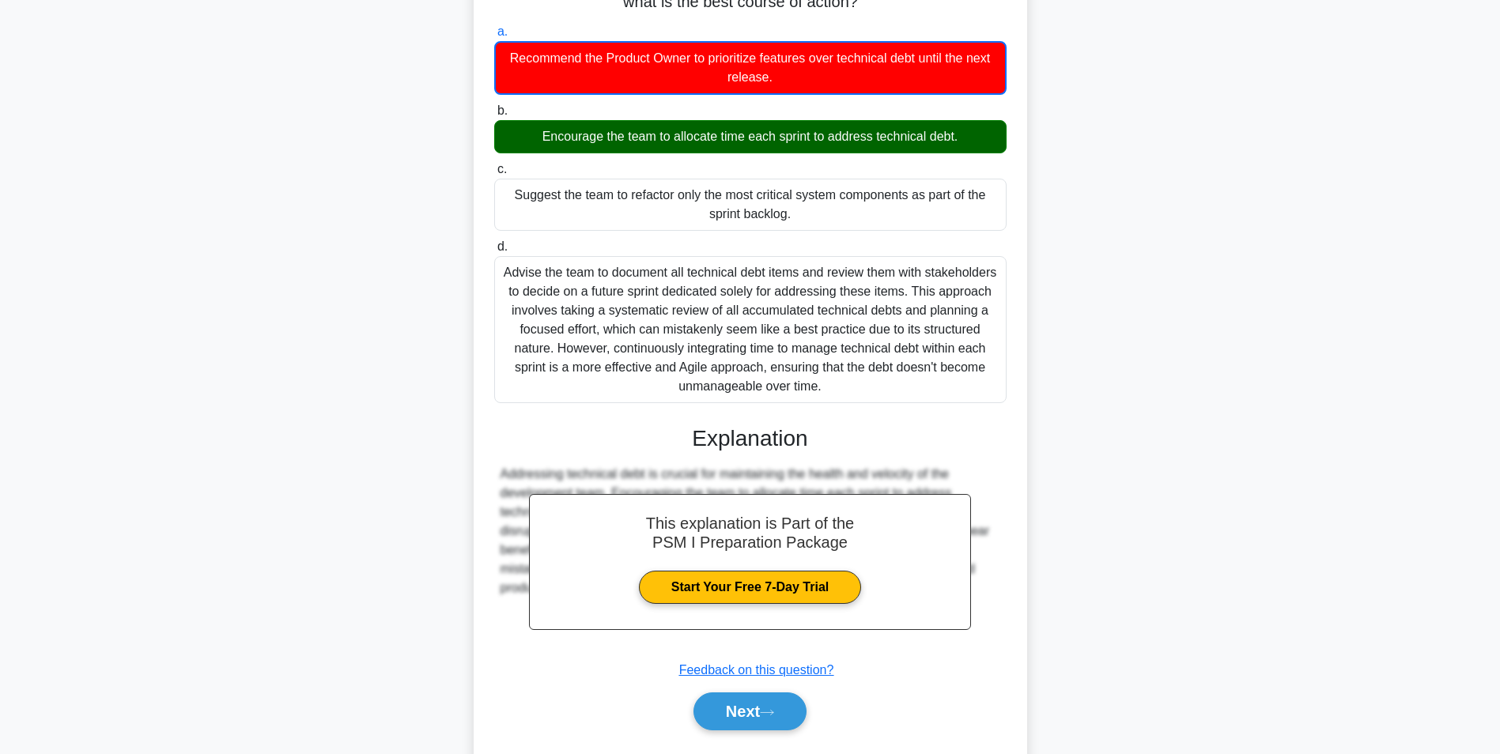
scroll to position [223, 0]
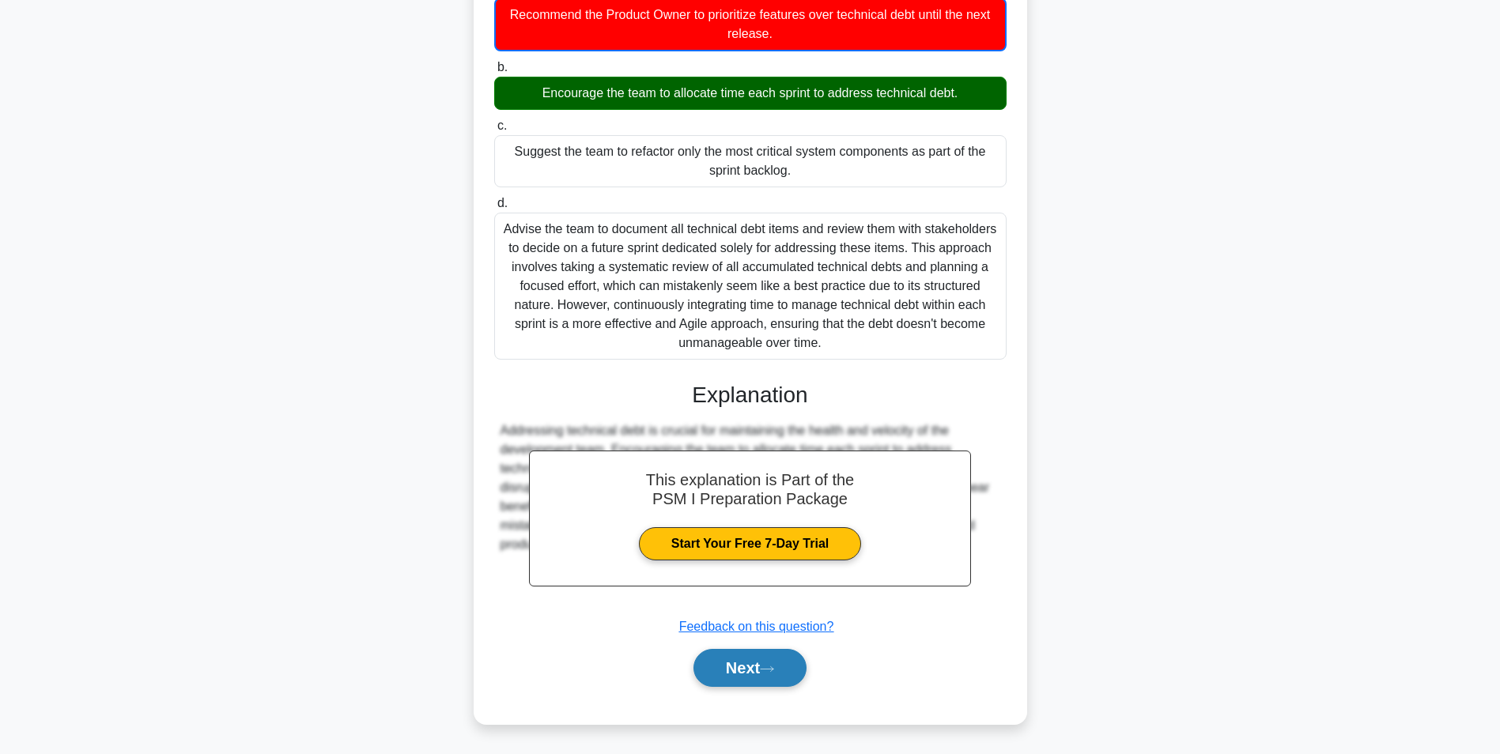
click at [727, 663] on button "Next" at bounding box center [749, 668] width 113 height 38
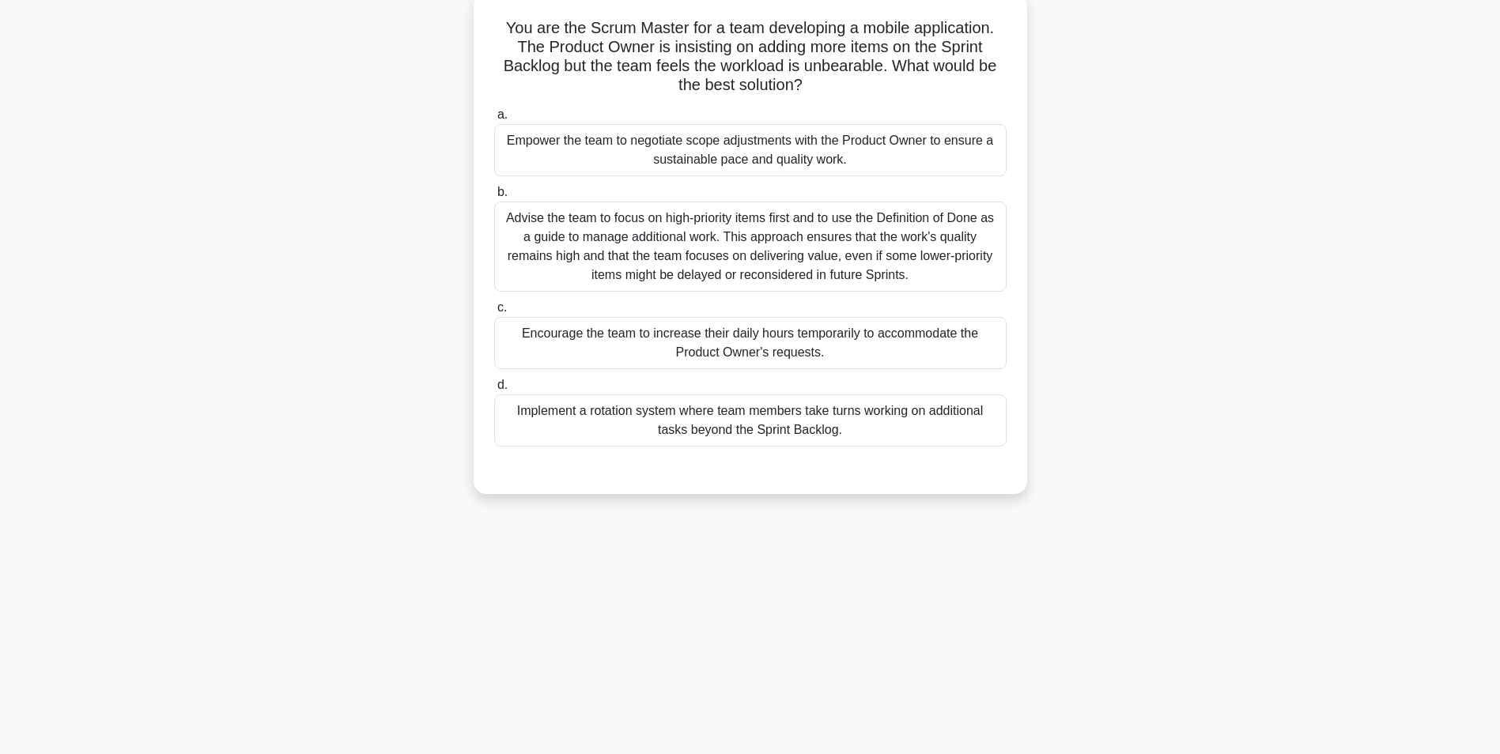
scroll to position [100, 0]
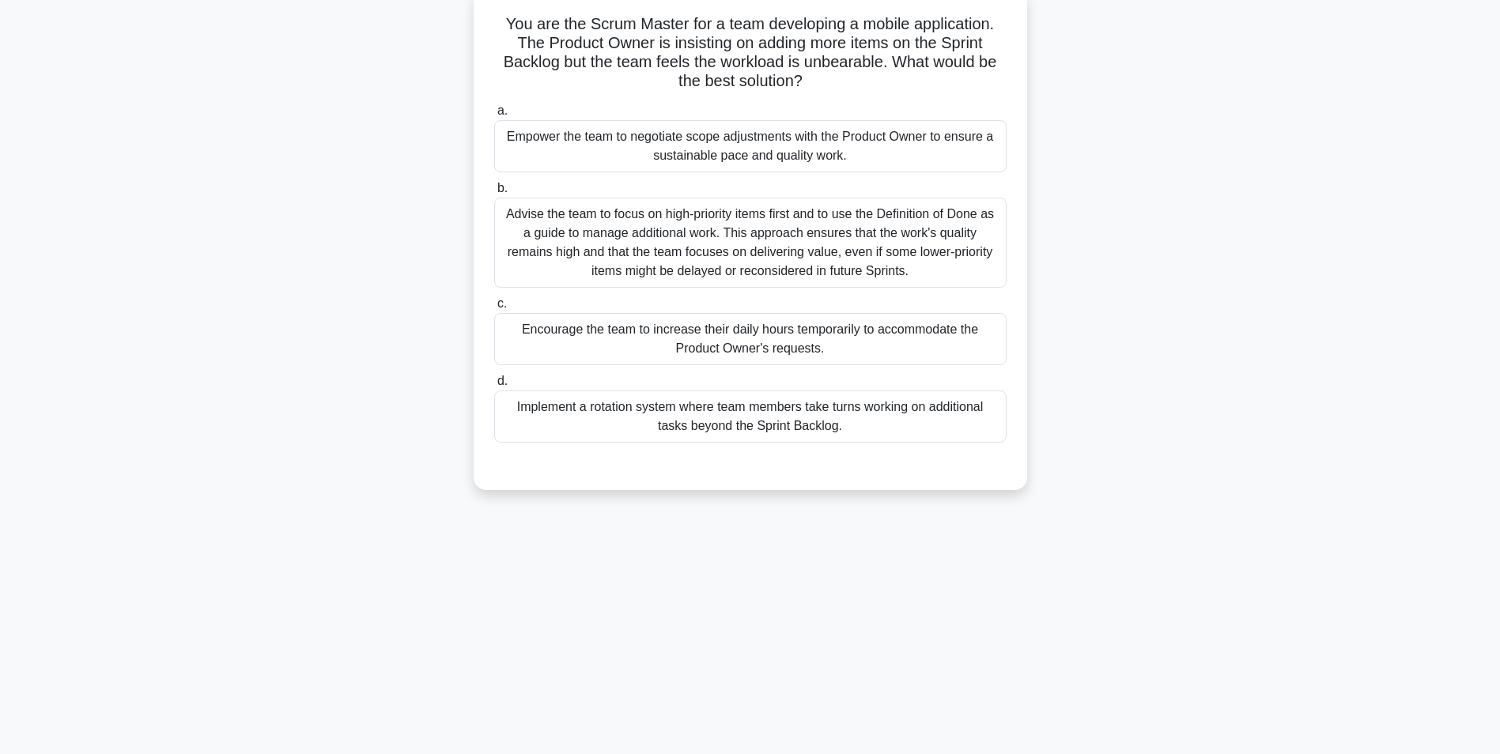
click at [733, 160] on div "Empower the team to negotiate scope adjustments with the Product Owner to ensur…" at bounding box center [750, 146] width 512 height 52
click at [494, 116] on input "a. Empower the team to negotiate scope adjustments with the Product Owner to en…" at bounding box center [494, 111] width 0 height 10
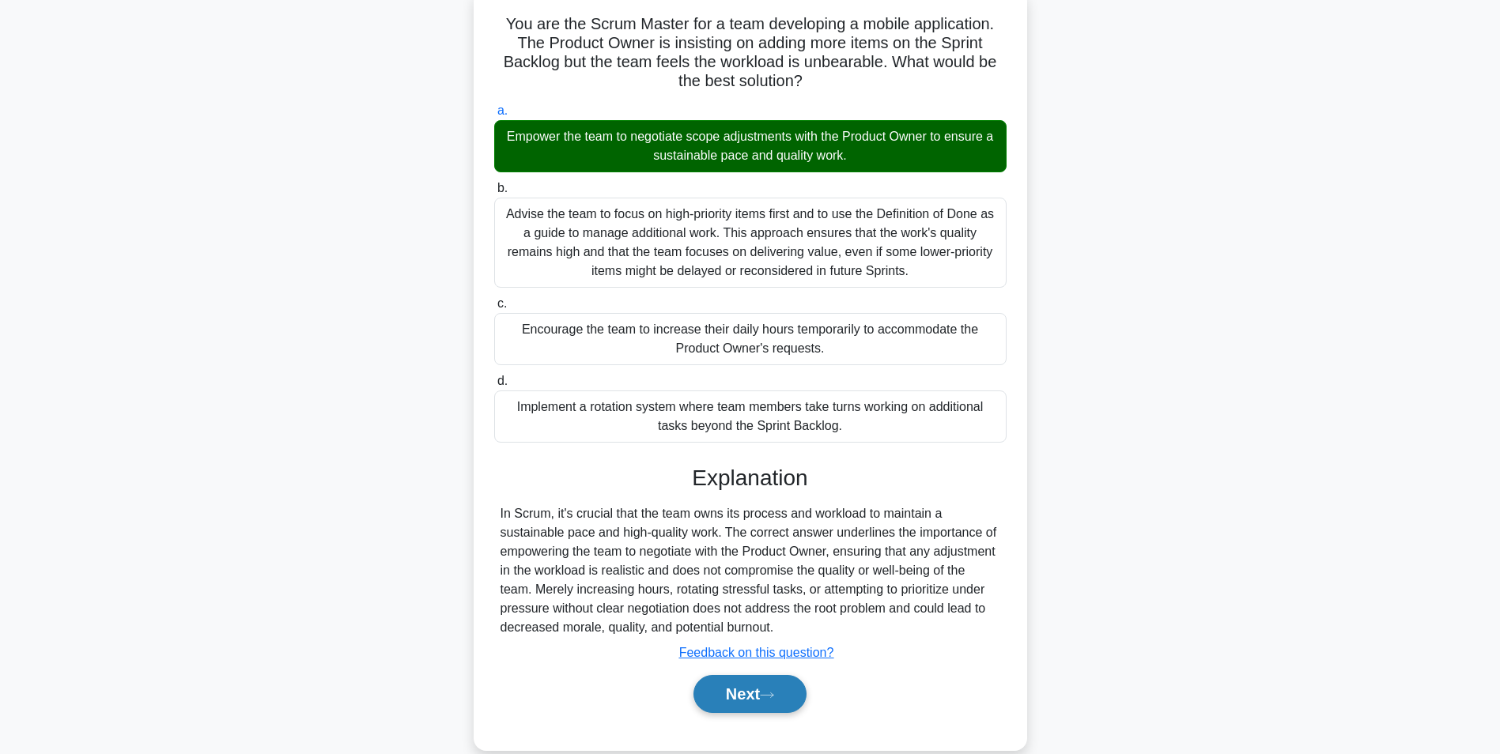
click at [723, 704] on button "Next" at bounding box center [749, 694] width 113 height 38
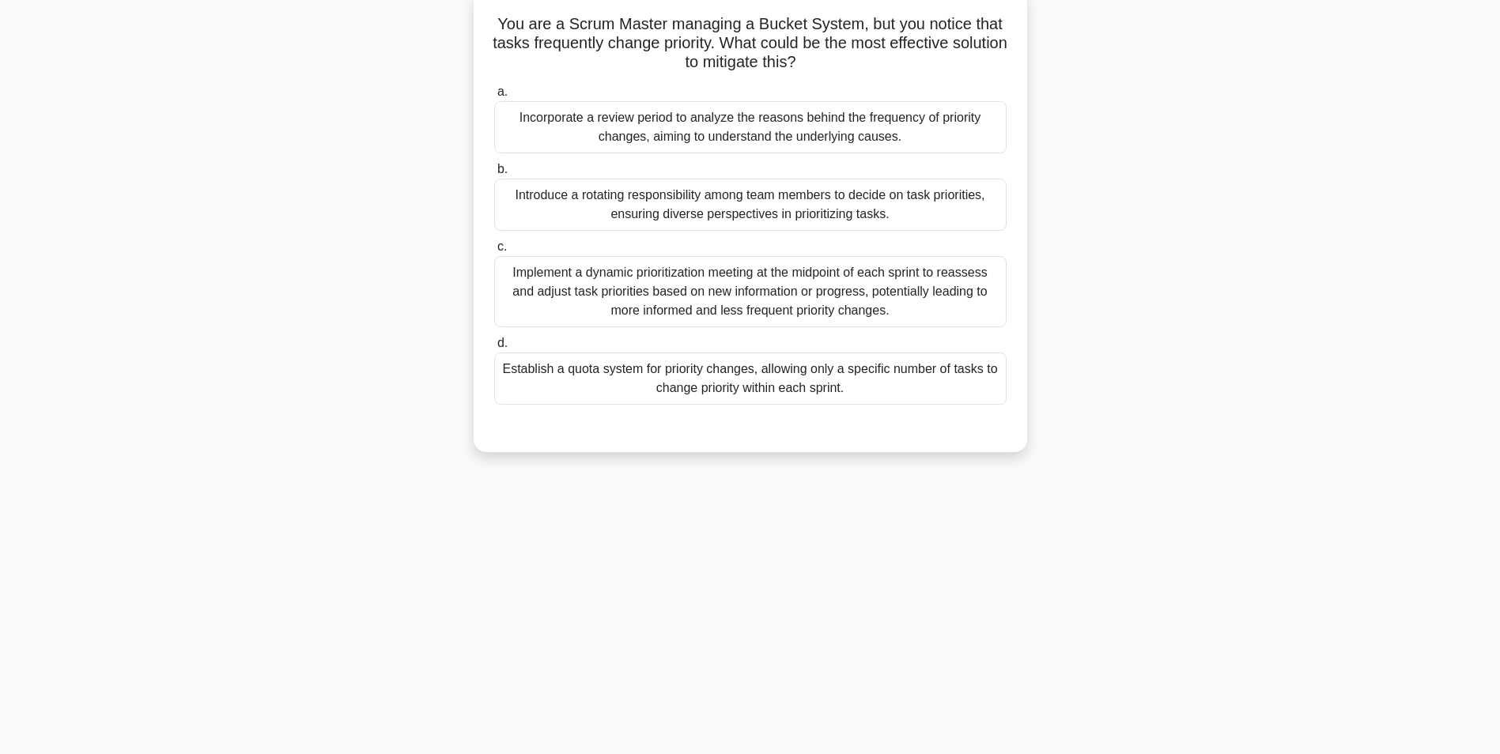
click at [755, 142] on div "Incorporate a review period to analyze the reasons behind the frequency of prio…" at bounding box center [750, 127] width 512 height 52
click at [494, 97] on input "a. Incorporate a review period to analyze the reasons behind the frequency of p…" at bounding box center [494, 92] width 0 height 10
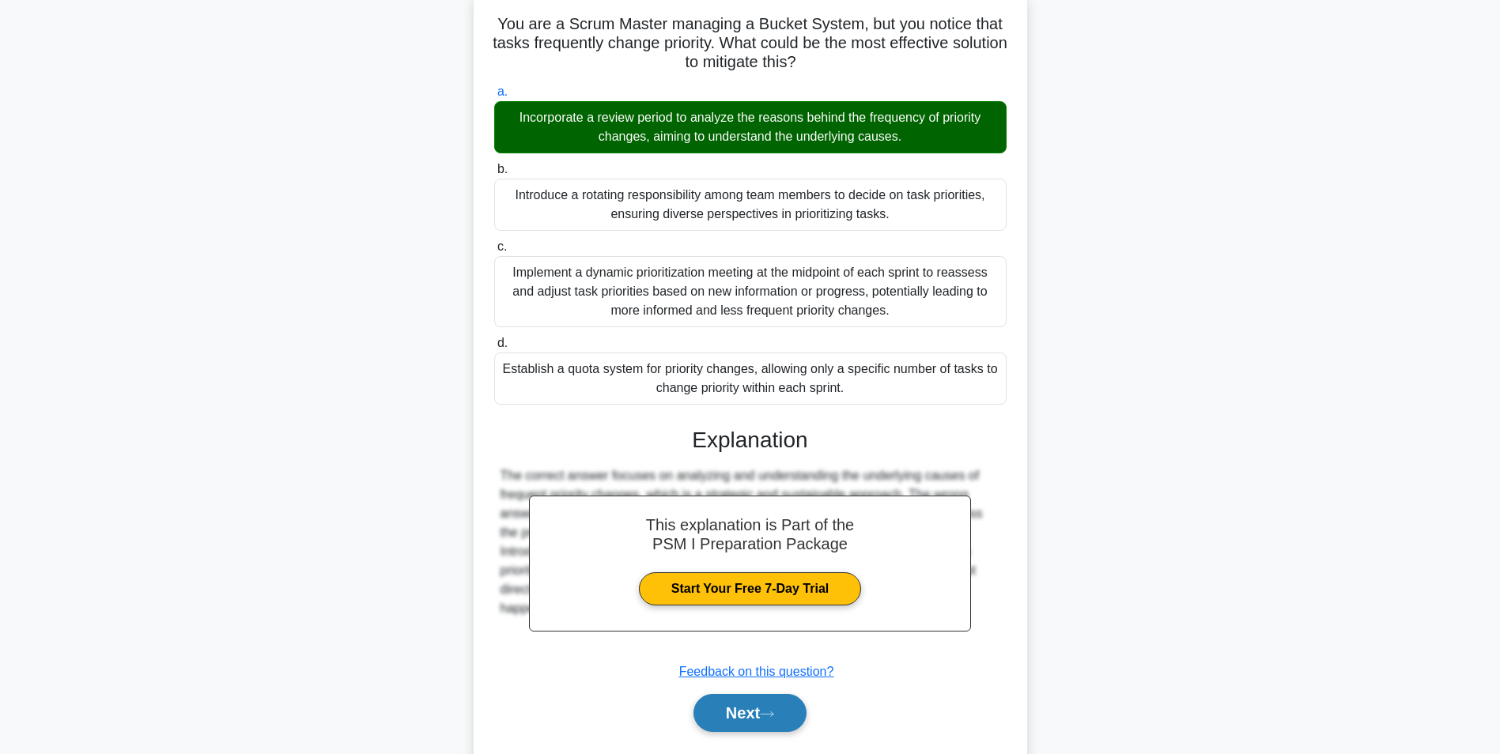
click at [734, 715] on button "Next" at bounding box center [749, 713] width 113 height 38
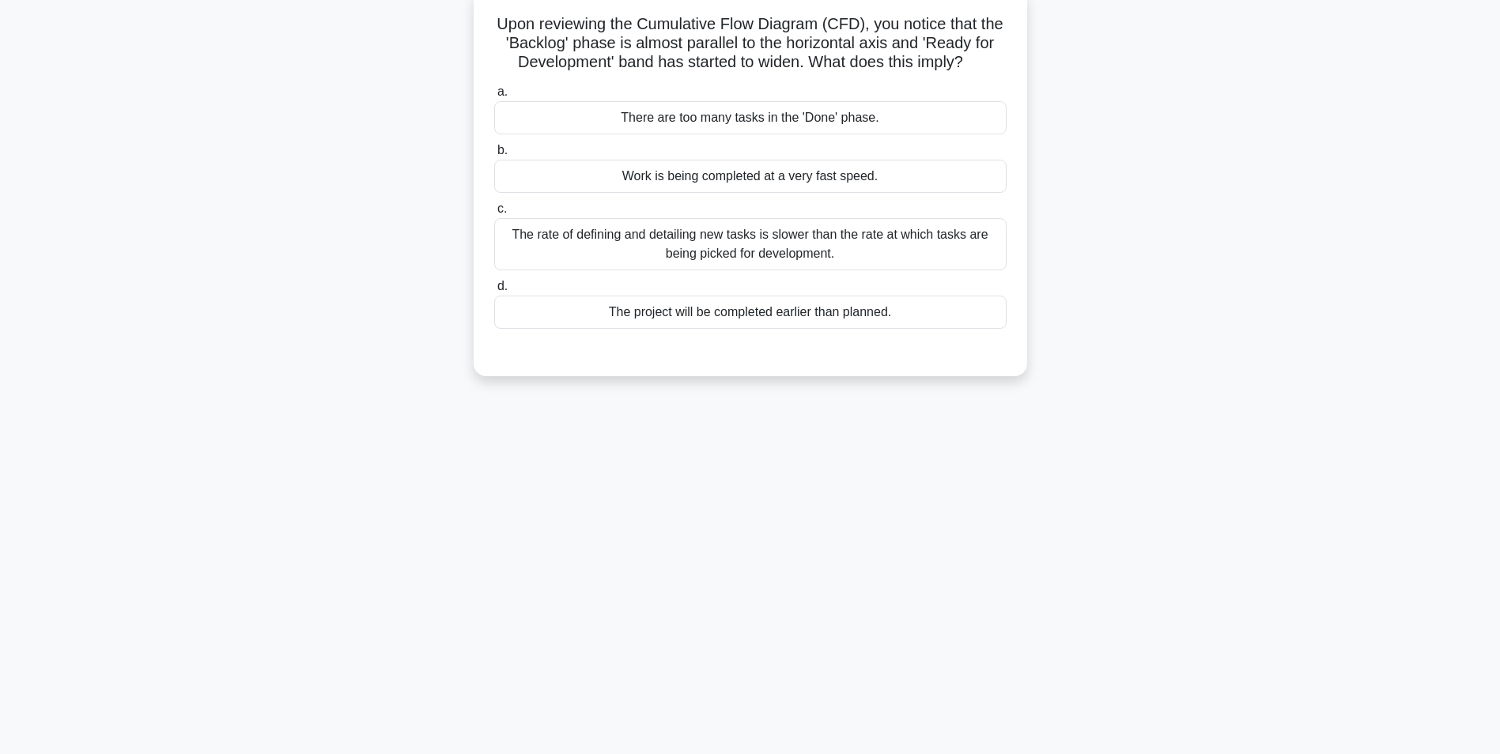
click at [586, 253] on div "The rate of defining and detailing new tasks is slower than the rate at which t…" at bounding box center [750, 244] width 512 height 52
click at [494, 214] on input "c. The rate of defining and detailing new tasks is slower than the rate at whic…" at bounding box center [494, 209] width 0 height 10
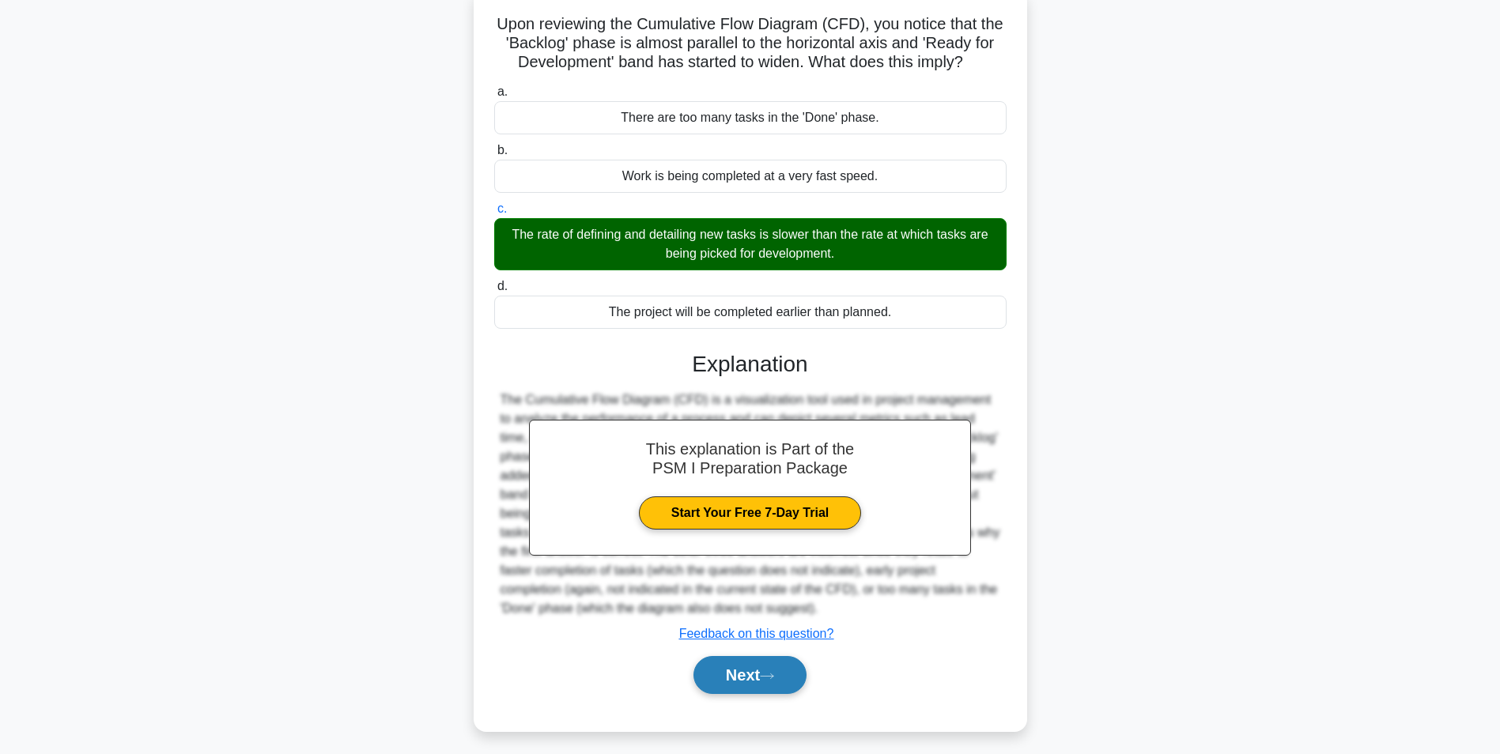
click at [727, 673] on button "Next" at bounding box center [749, 675] width 113 height 38
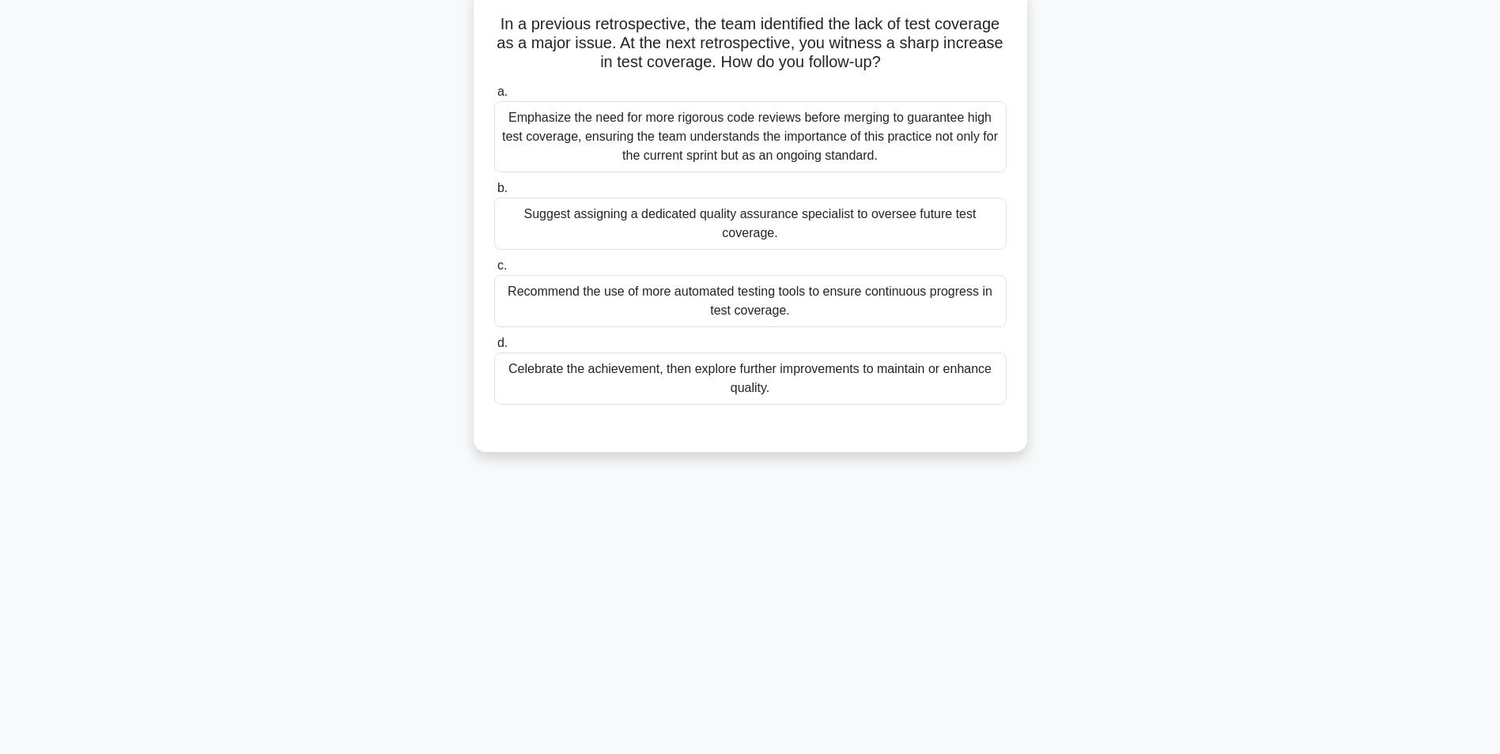
click at [598, 299] on div "Recommend the use of more automated testing tools to ensure continuous progress…" at bounding box center [750, 301] width 512 height 52
drag, startPoint x: 597, startPoint y: 299, endPoint x: 651, endPoint y: 321, distance: 58.1
click at [651, 321] on div "Recommend the use of more automated testing tools to ensure continuous progress…" at bounding box center [750, 301] width 512 height 52
click at [494, 271] on input "c. Recommend the use of more automated testing tools to ensure continuous progr…" at bounding box center [494, 266] width 0 height 10
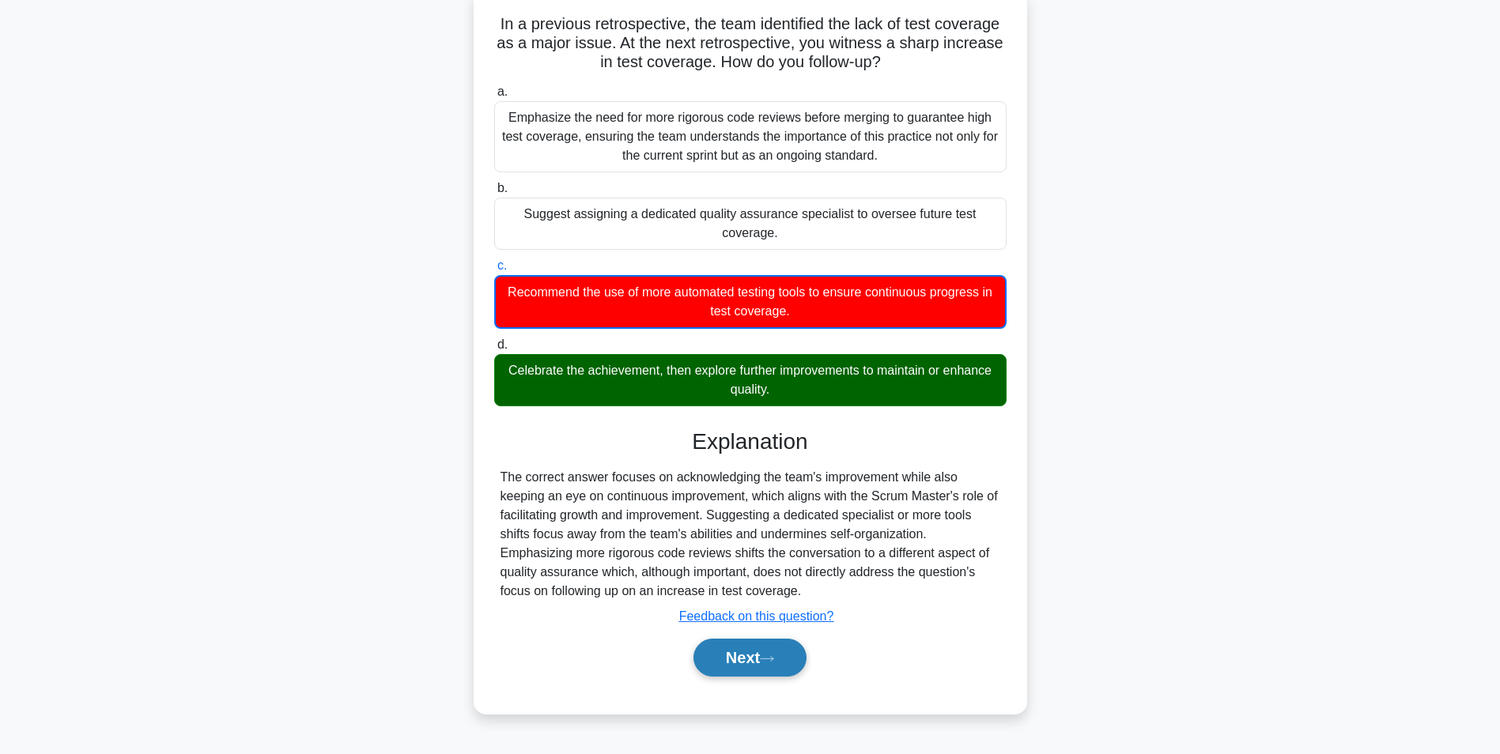
click at [715, 652] on button "Next" at bounding box center [749, 658] width 113 height 38
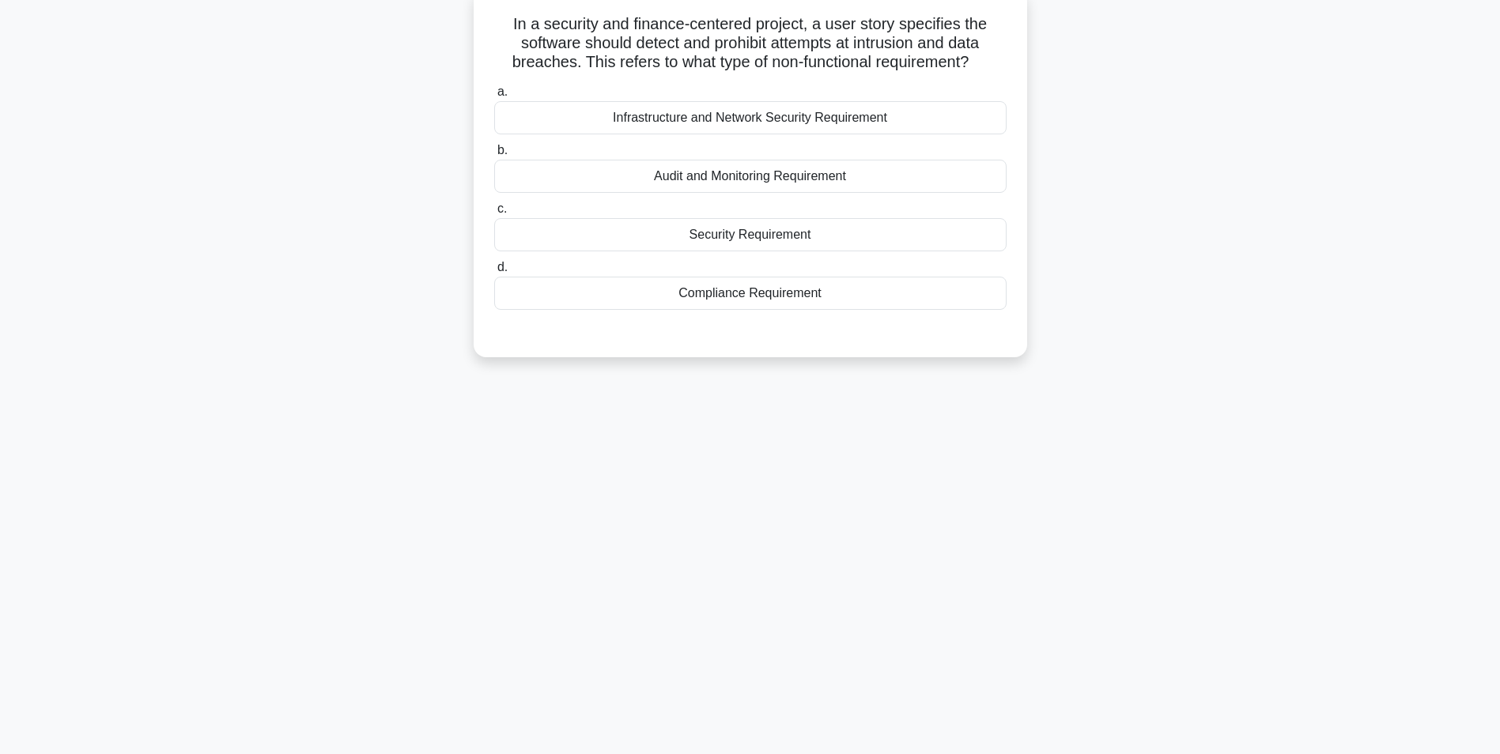
click at [724, 236] on div "Security Requirement" at bounding box center [750, 234] width 512 height 33
click at [494, 214] on input "c. Security Requirement" at bounding box center [494, 209] width 0 height 10
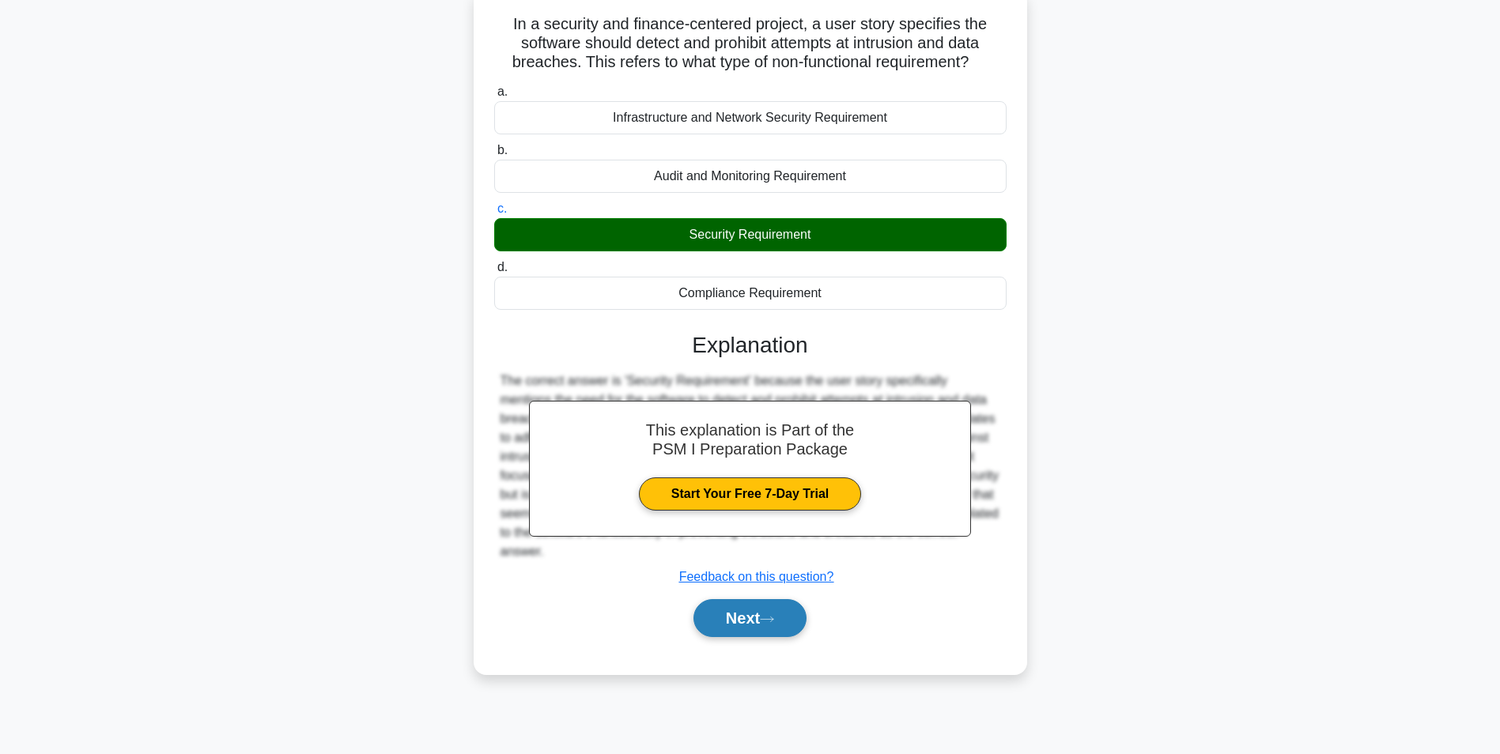
click at [739, 617] on button "Next" at bounding box center [749, 618] width 113 height 38
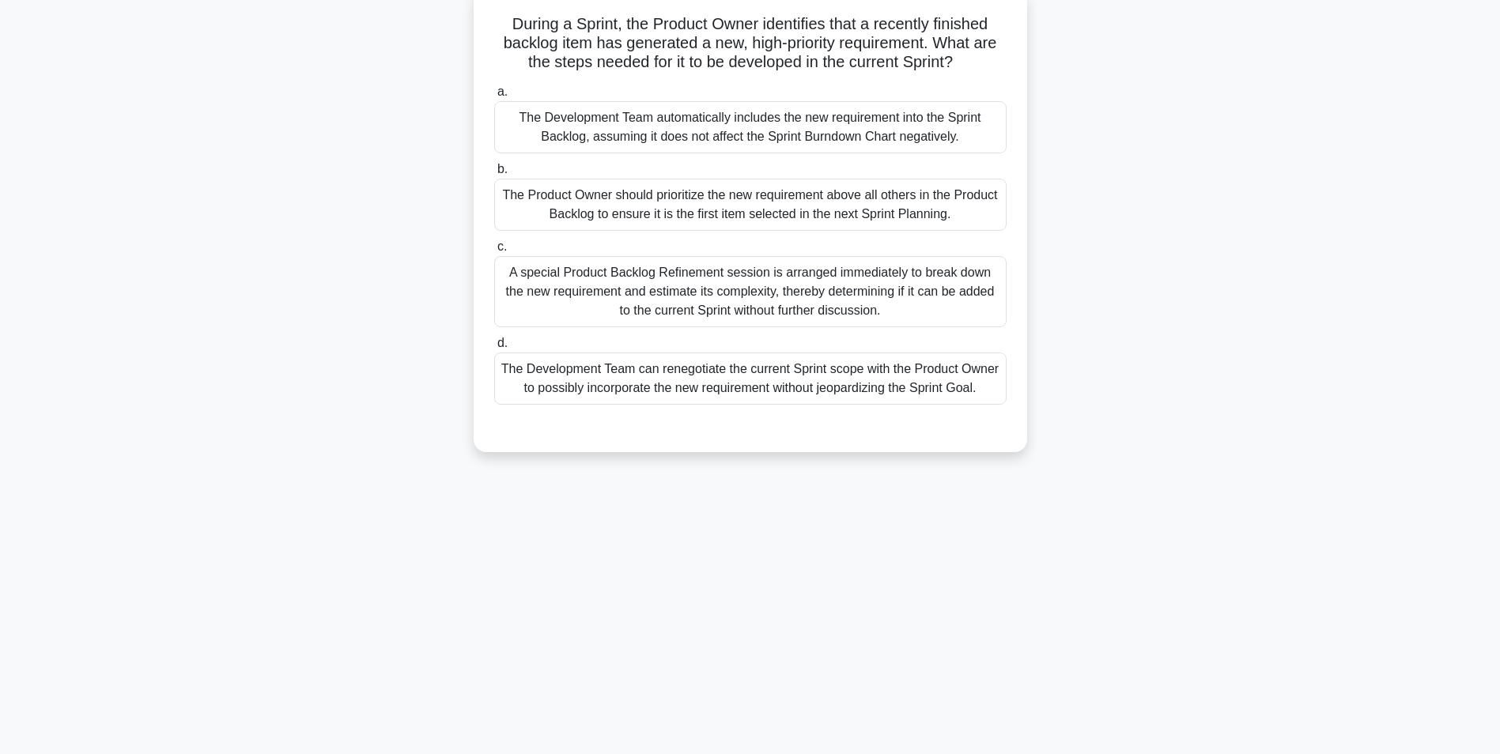
click at [558, 379] on div "The Development Team can renegotiate the current Sprint scope with the Product …" at bounding box center [750, 379] width 512 height 52
click at [494, 349] on input "d. The Development Team can renegotiate the current Sprint scope with the Produ…" at bounding box center [494, 343] width 0 height 10
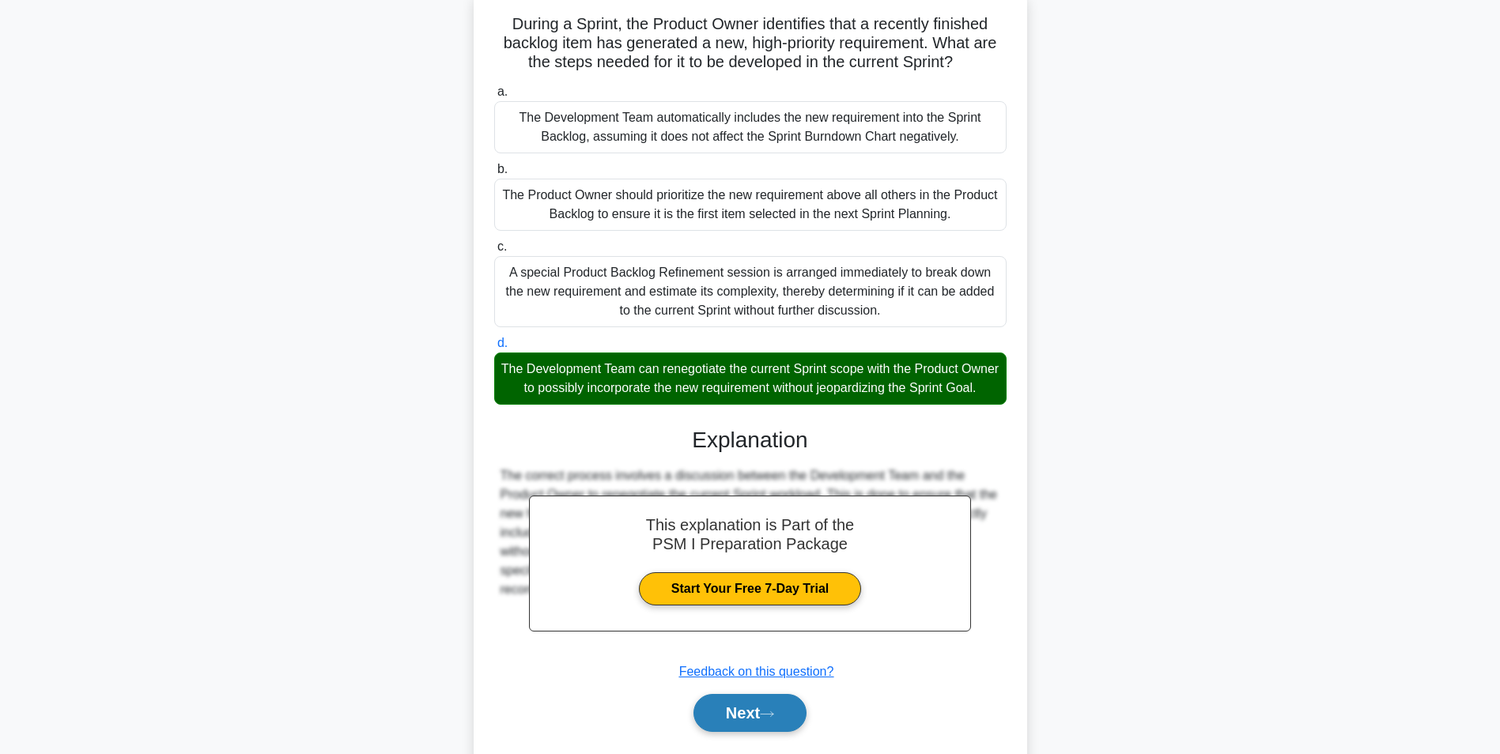
click at [733, 723] on button "Next" at bounding box center [749, 713] width 113 height 38
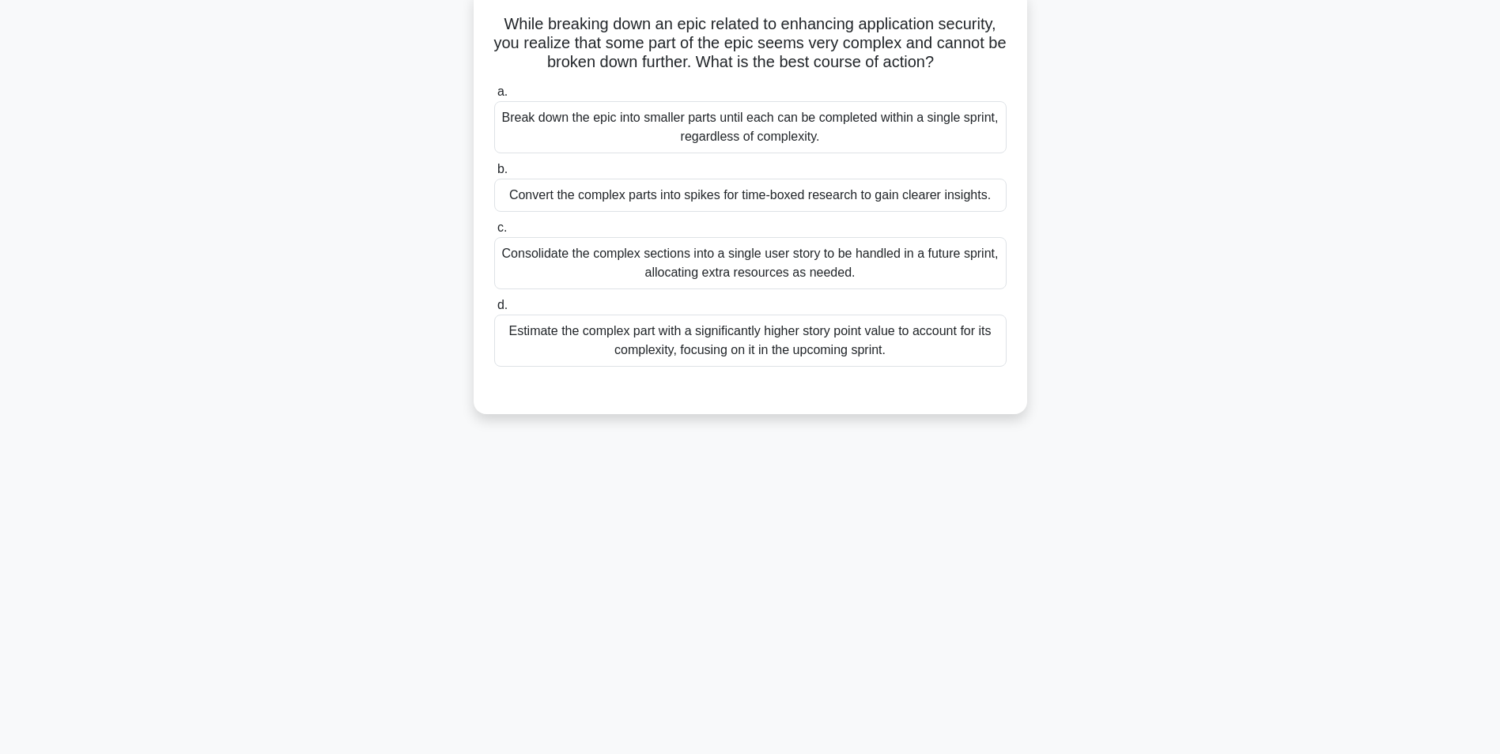
click at [764, 193] on div "Convert the complex parts into spikes for time-boxed research to gain clearer i…" at bounding box center [750, 195] width 512 height 33
click at [494, 175] on input "b. Convert the complex parts into spikes for time-boxed research to gain cleare…" at bounding box center [494, 169] width 0 height 10
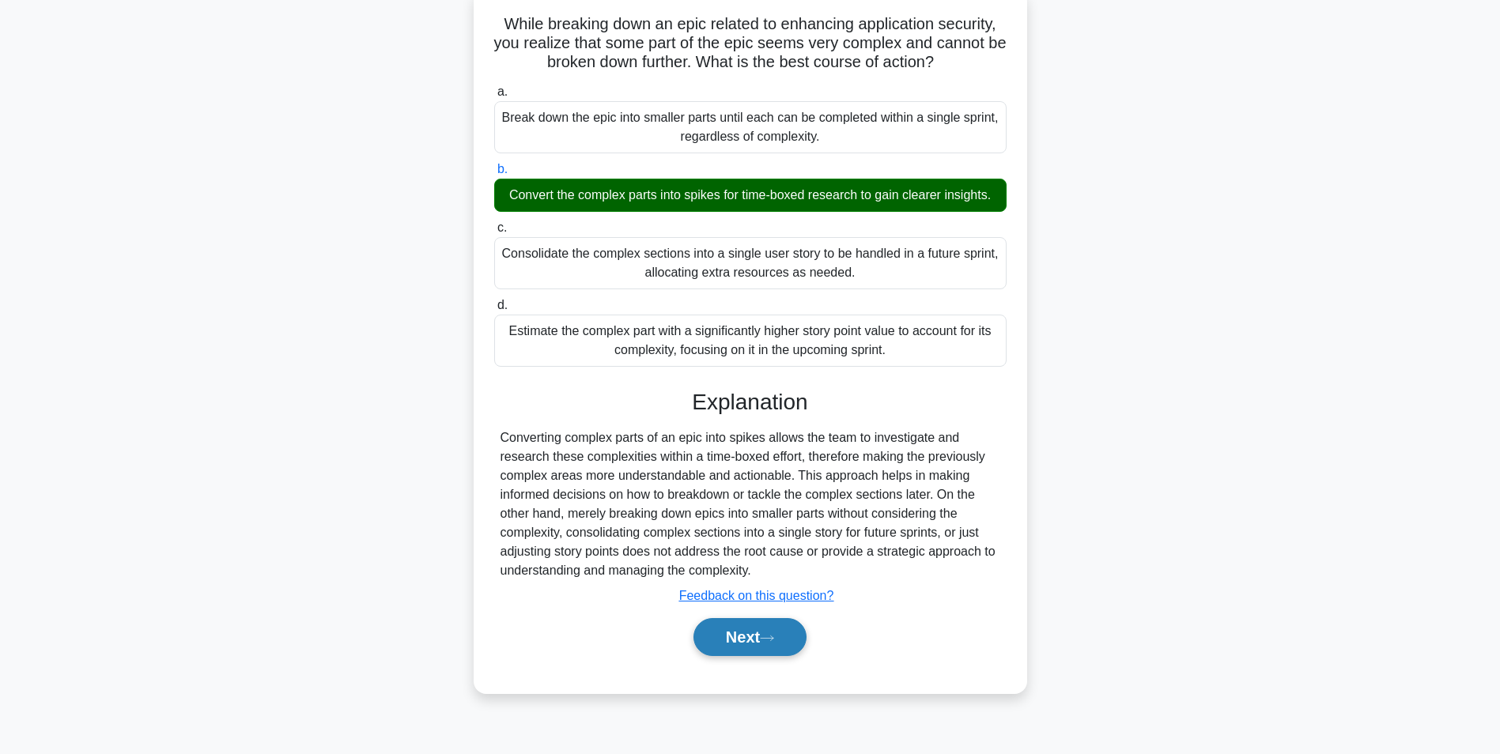
click at [738, 640] on button "Next" at bounding box center [749, 637] width 113 height 38
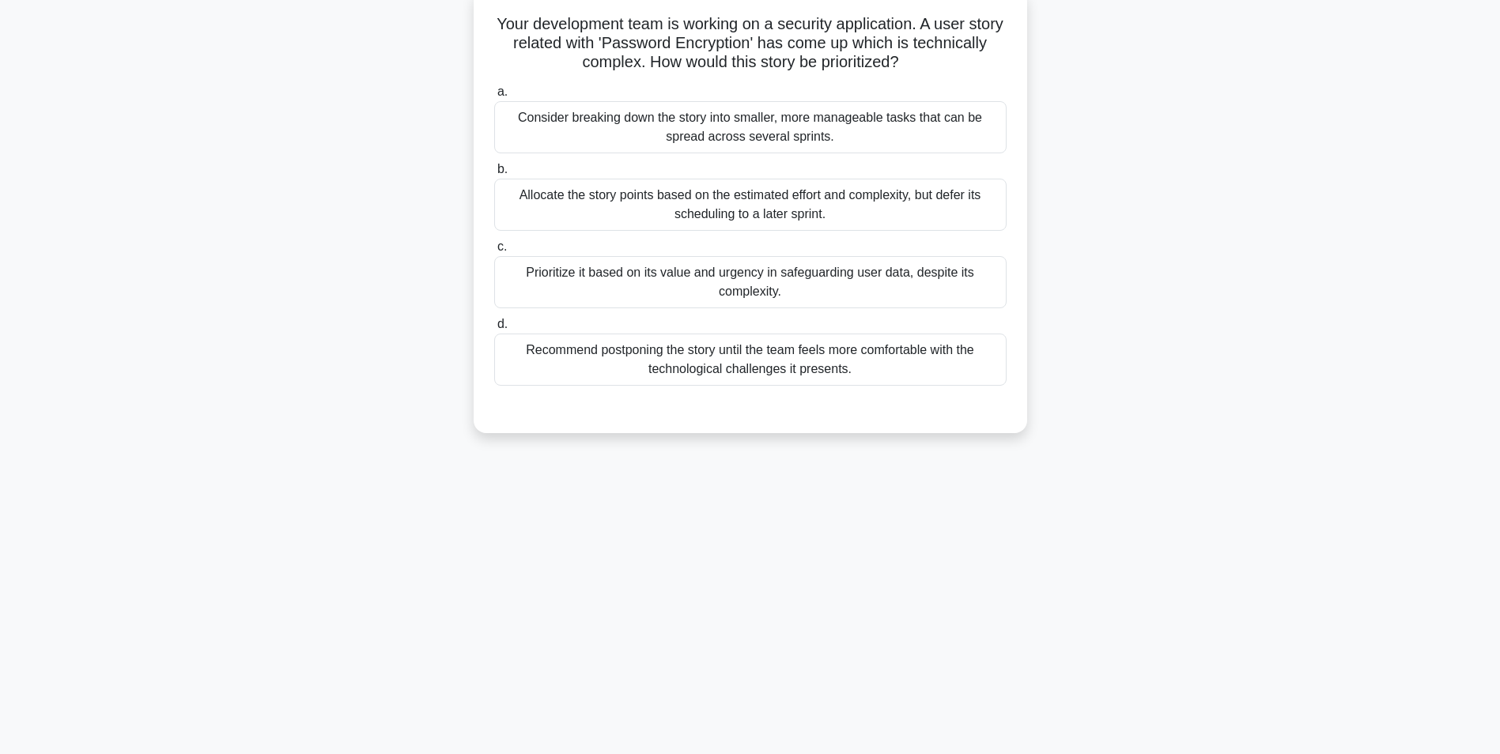
click at [612, 279] on div "Prioritize it based on its value and urgency in safeguarding user data, despite…" at bounding box center [750, 282] width 512 height 52
click at [494, 252] on input "c. Prioritize it based on its value and urgency in safeguarding user data, desp…" at bounding box center [494, 247] width 0 height 10
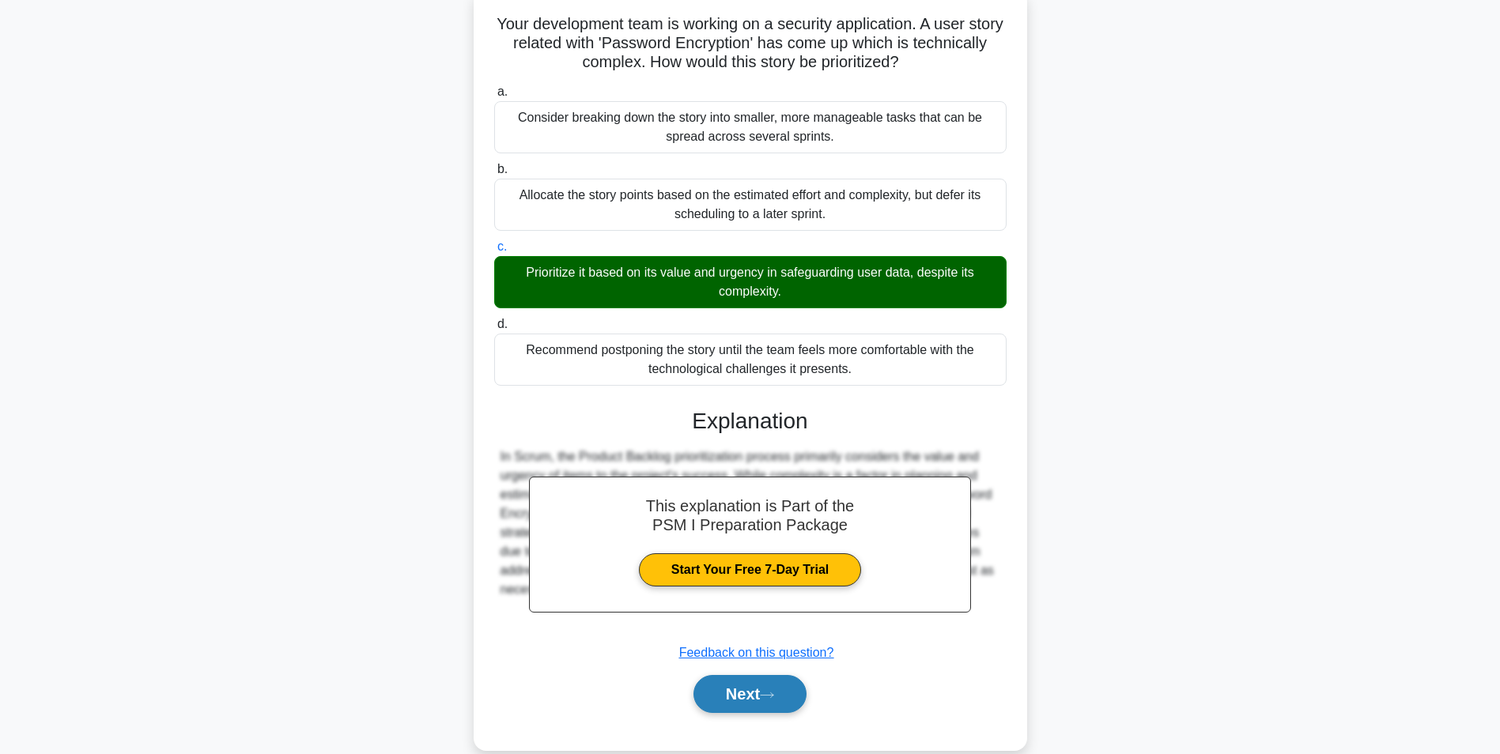
click at [721, 691] on button "Next" at bounding box center [749, 694] width 113 height 38
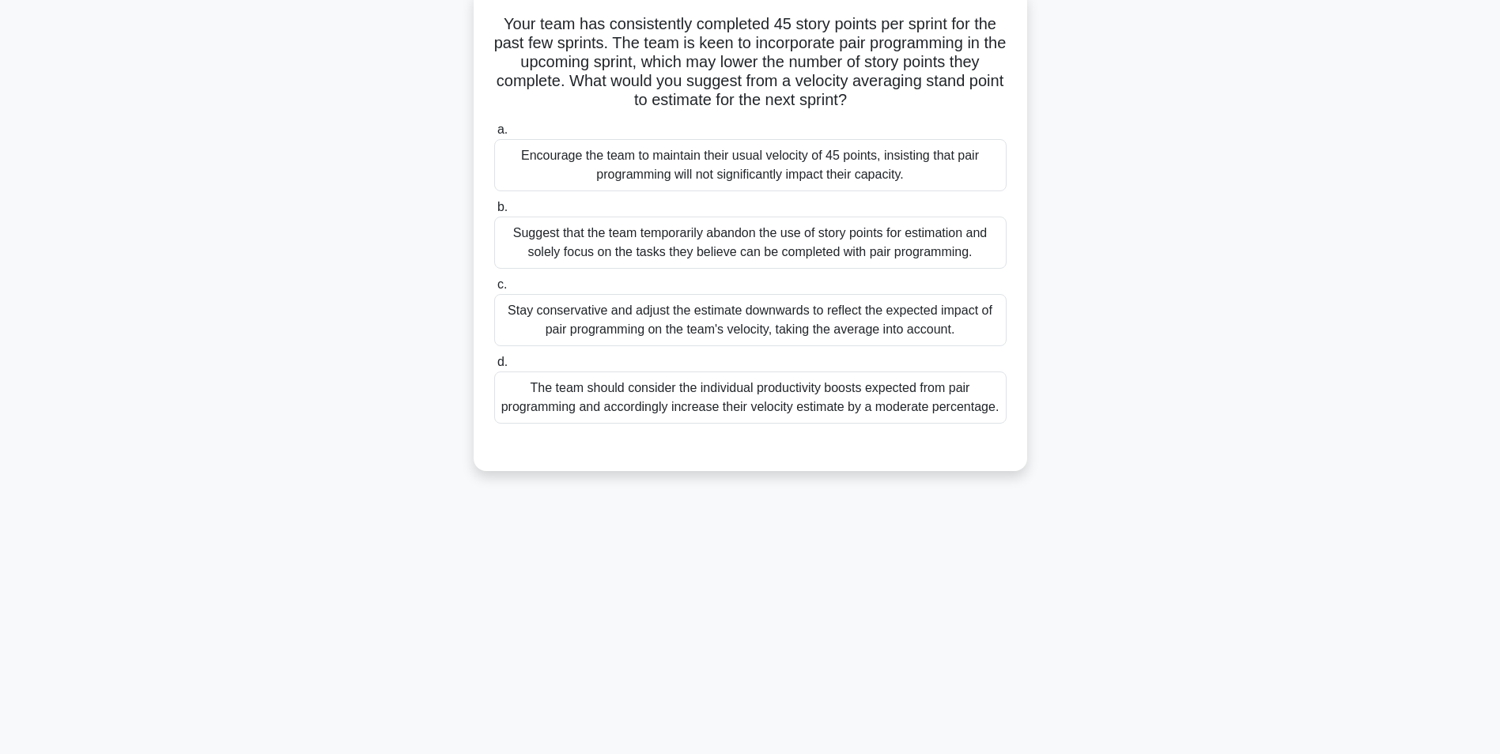
click at [717, 392] on div "The team should consider the individual productivity boosts expected from pair …" at bounding box center [750, 398] width 512 height 52
click at [494, 368] on input "d. The team should consider the individual productivity boosts expected from pa…" at bounding box center [494, 362] width 0 height 10
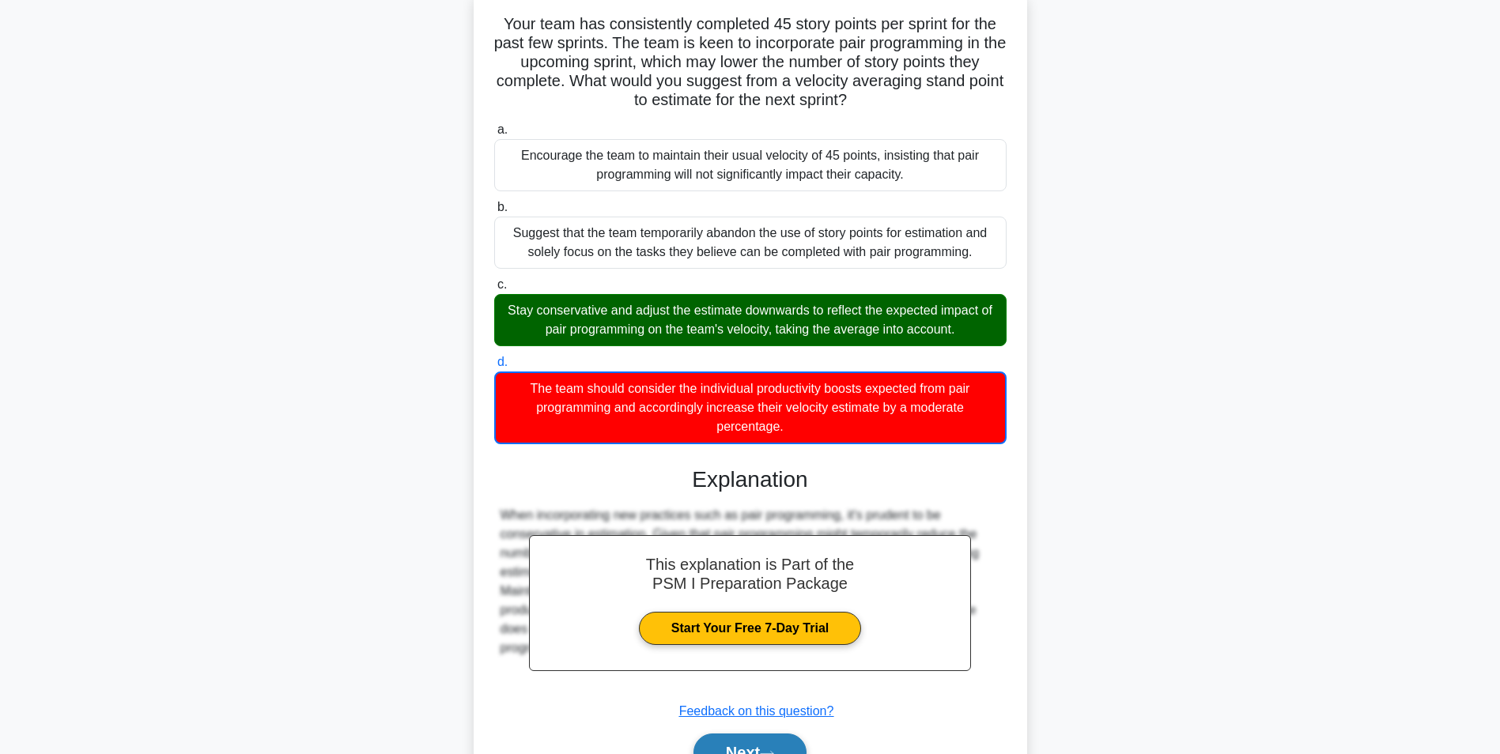
click at [744, 743] on button "Next" at bounding box center [749, 753] width 113 height 38
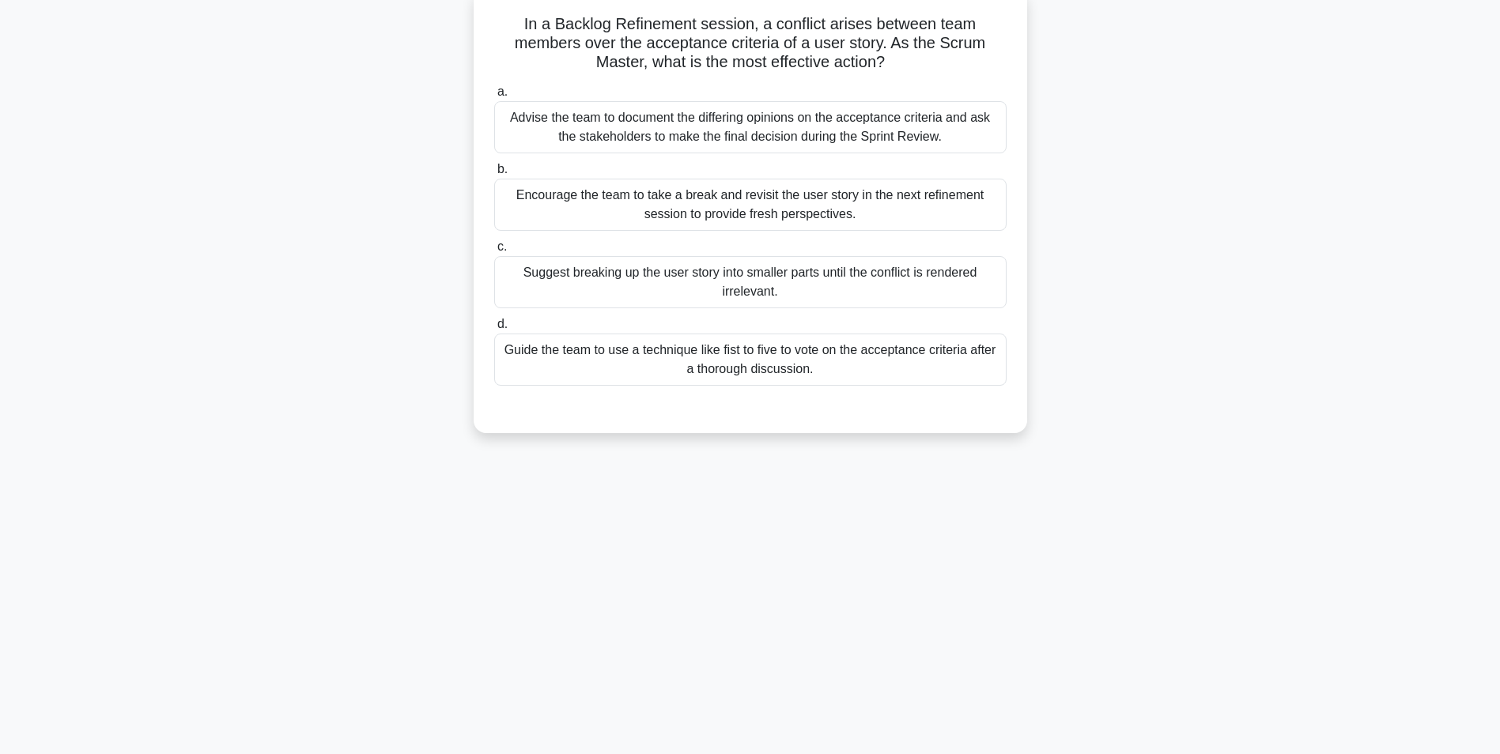
click at [678, 289] on div "Suggest breaking up the user story into smaller parts until the conflict is ren…" at bounding box center [750, 282] width 512 height 52
click at [494, 252] on input "c. Suggest breaking up the user story into smaller parts until the conflict is …" at bounding box center [494, 247] width 0 height 10
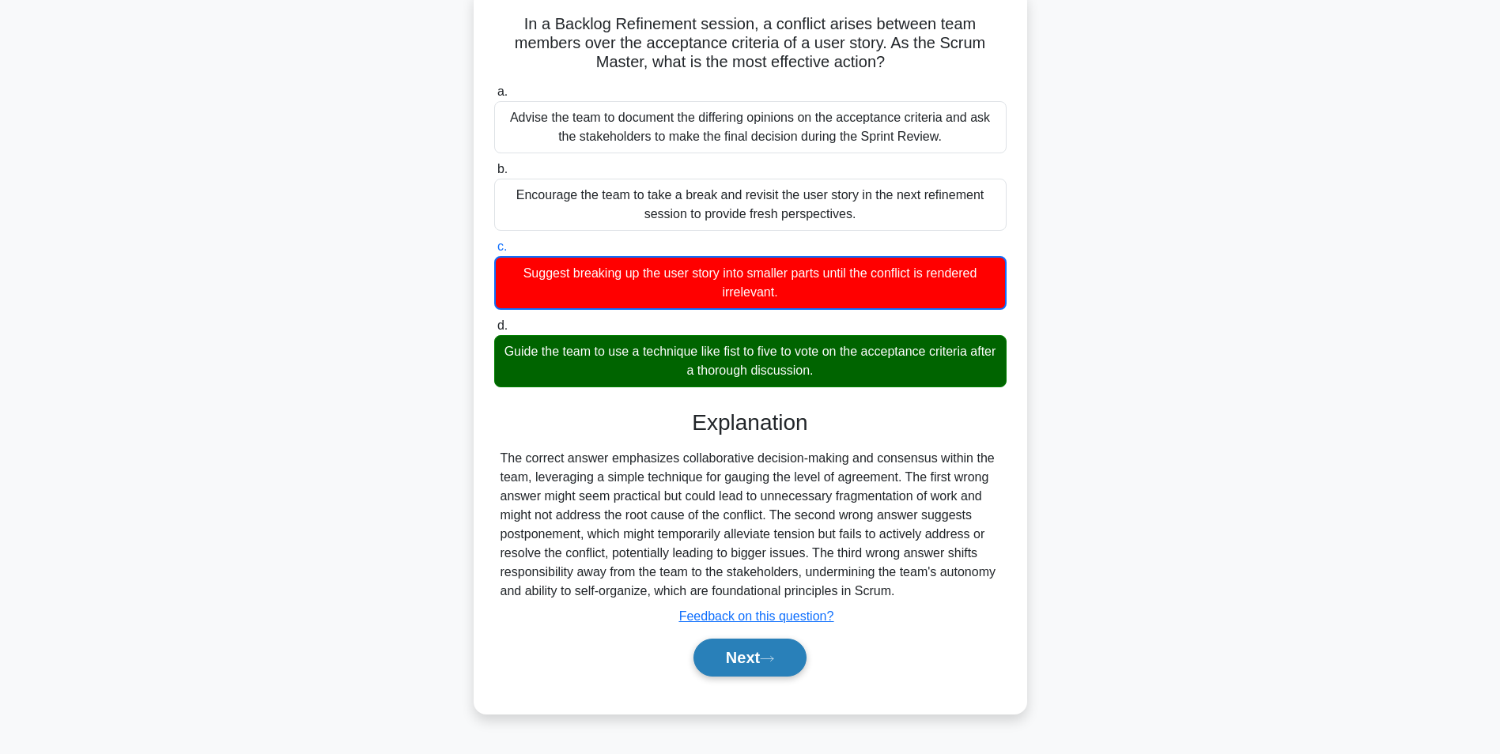
click at [732, 656] on button "Next" at bounding box center [749, 658] width 113 height 38
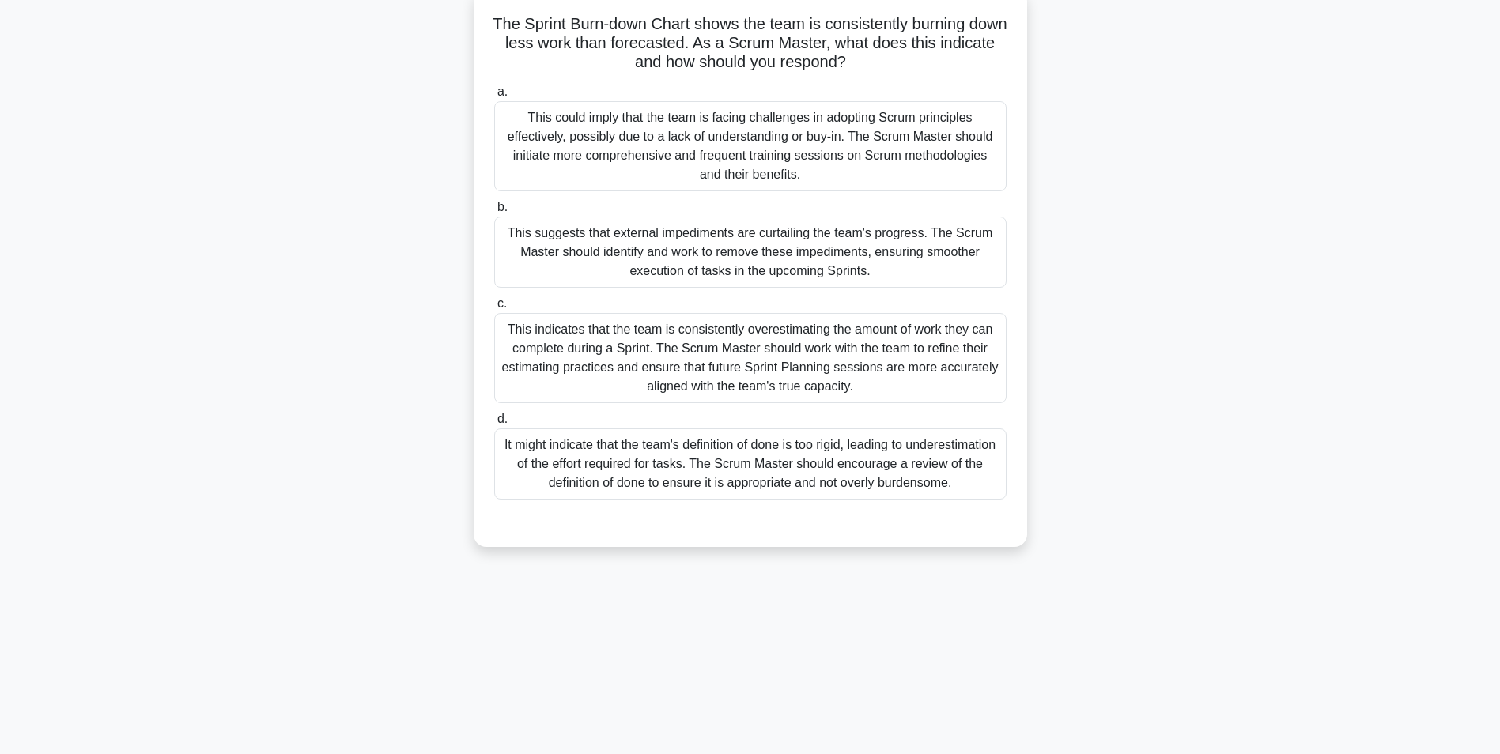
click at [666, 371] on div "This indicates that the team is consistently overestimating the amount of work …" at bounding box center [750, 358] width 512 height 90
click at [494, 309] on input "c. This indicates that the team is consistently overestimating the amount of wo…" at bounding box center [494, 304] width 0 height 10
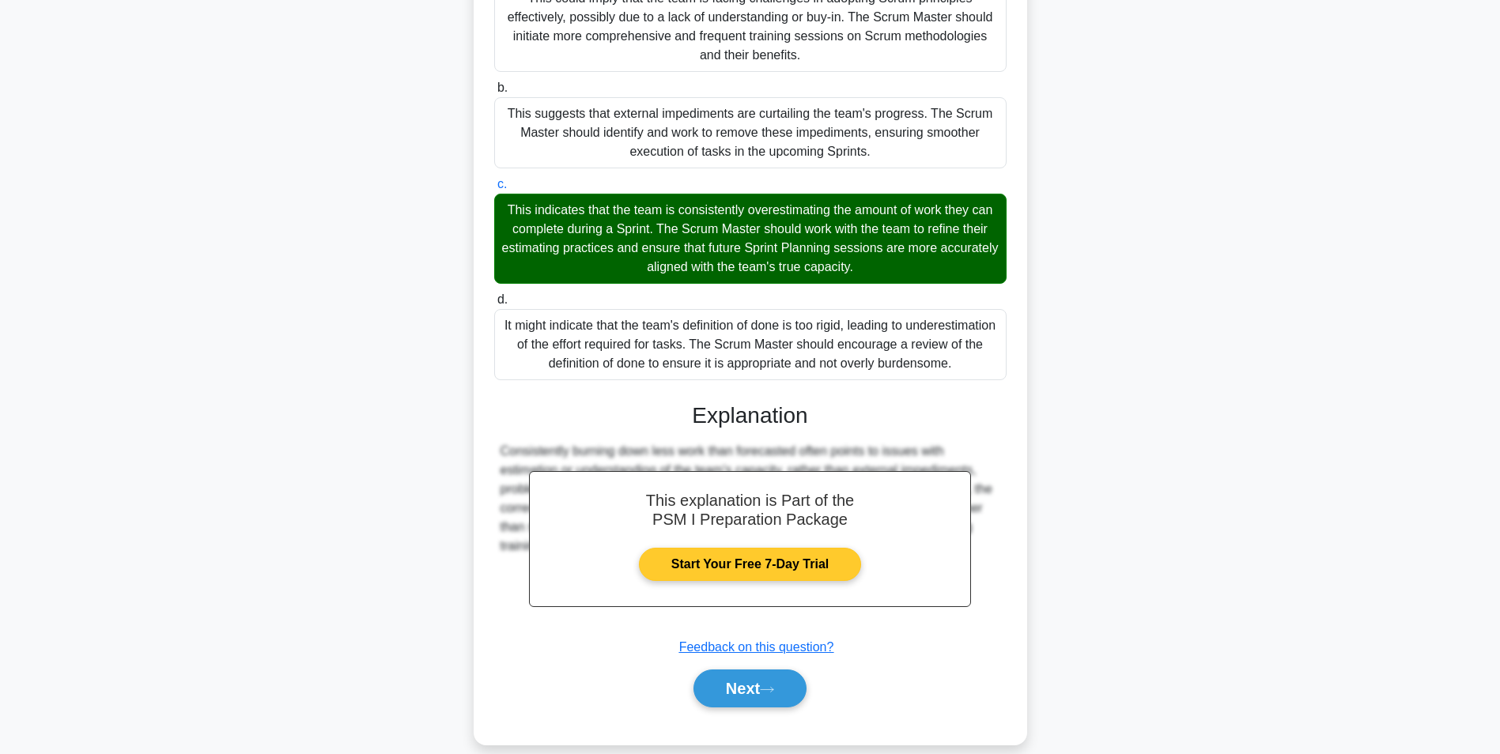
scroll to position [240, 0]
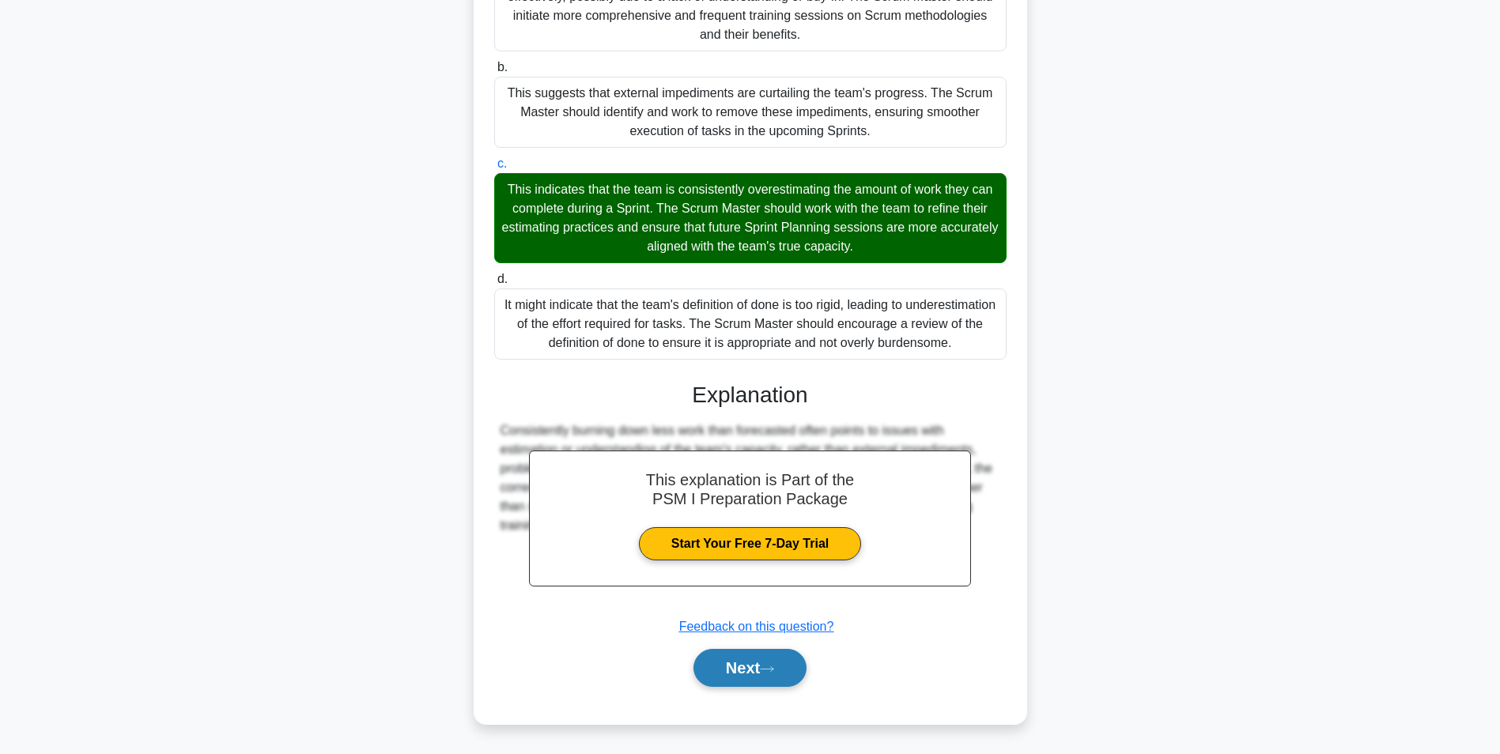
click at [742, 651] on button "Next" at bounding box center [749, 668] width 113 height 38
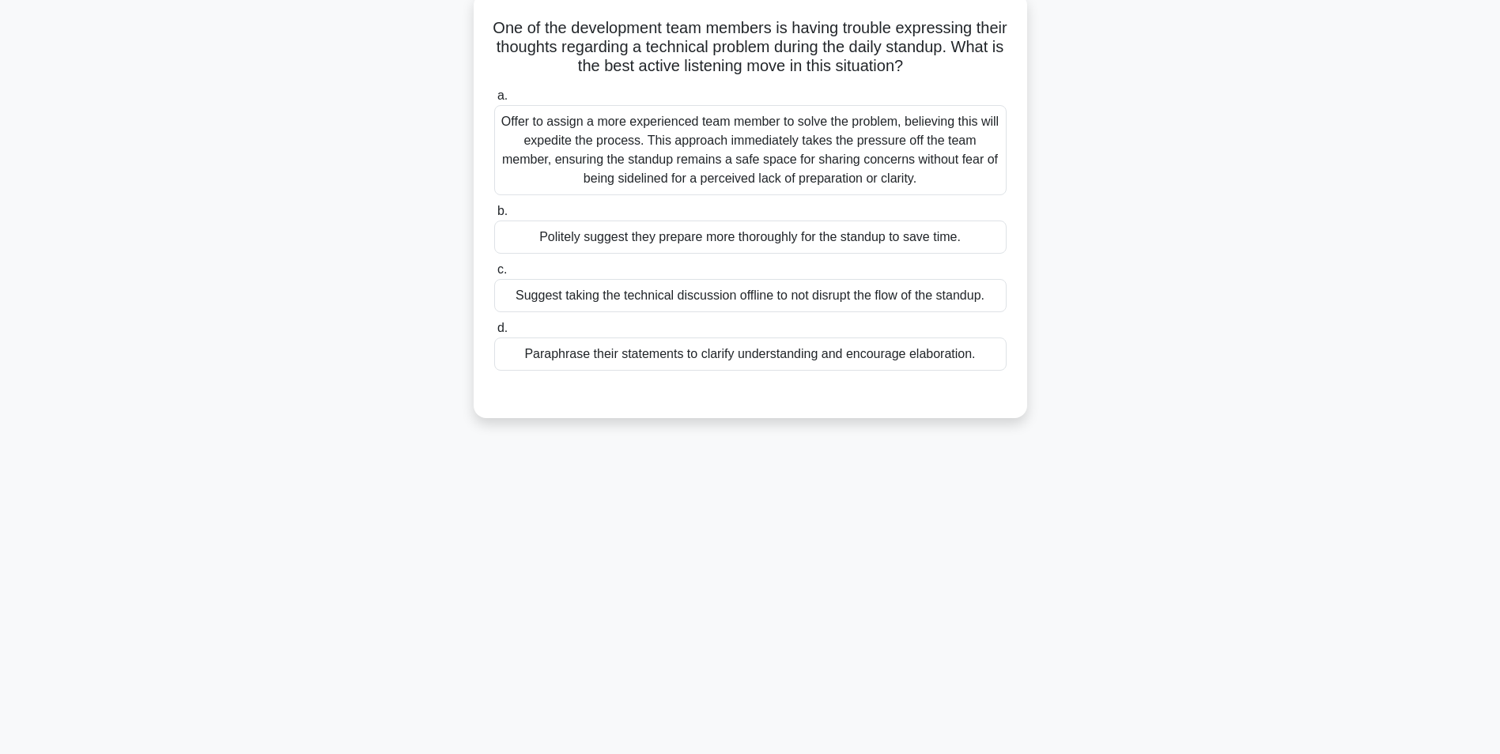
scroll to position [100, 0]
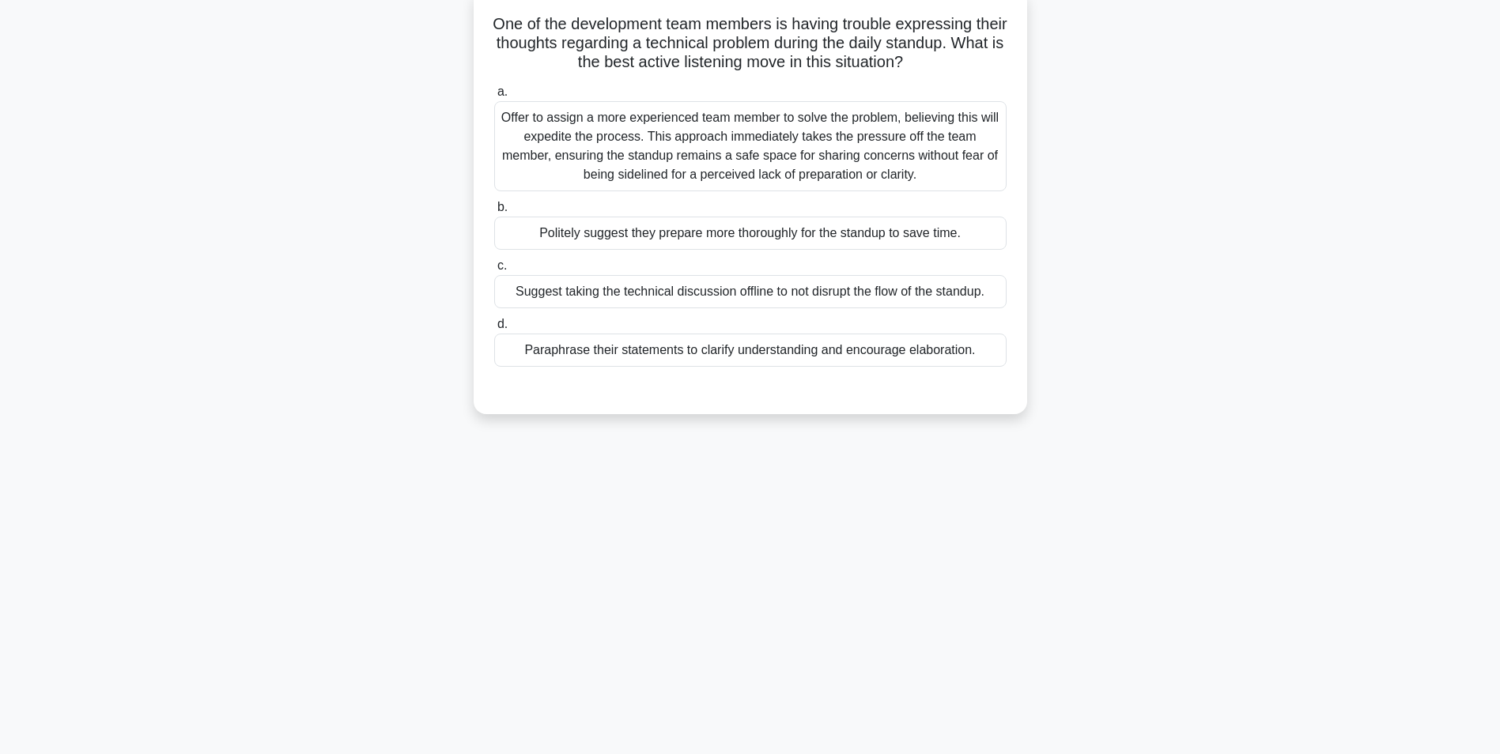
click at [529, 295] on div "Suggest taking the technical discussion offline to not disrupt the flow of the …" at bounding box center [750, 291] width 512 height 33
click at [494, 271] on input "c. Suggest taking the technical discussion offline to not disrupt the flow of t…" at bounding box center [494, 266] width 0 height 10
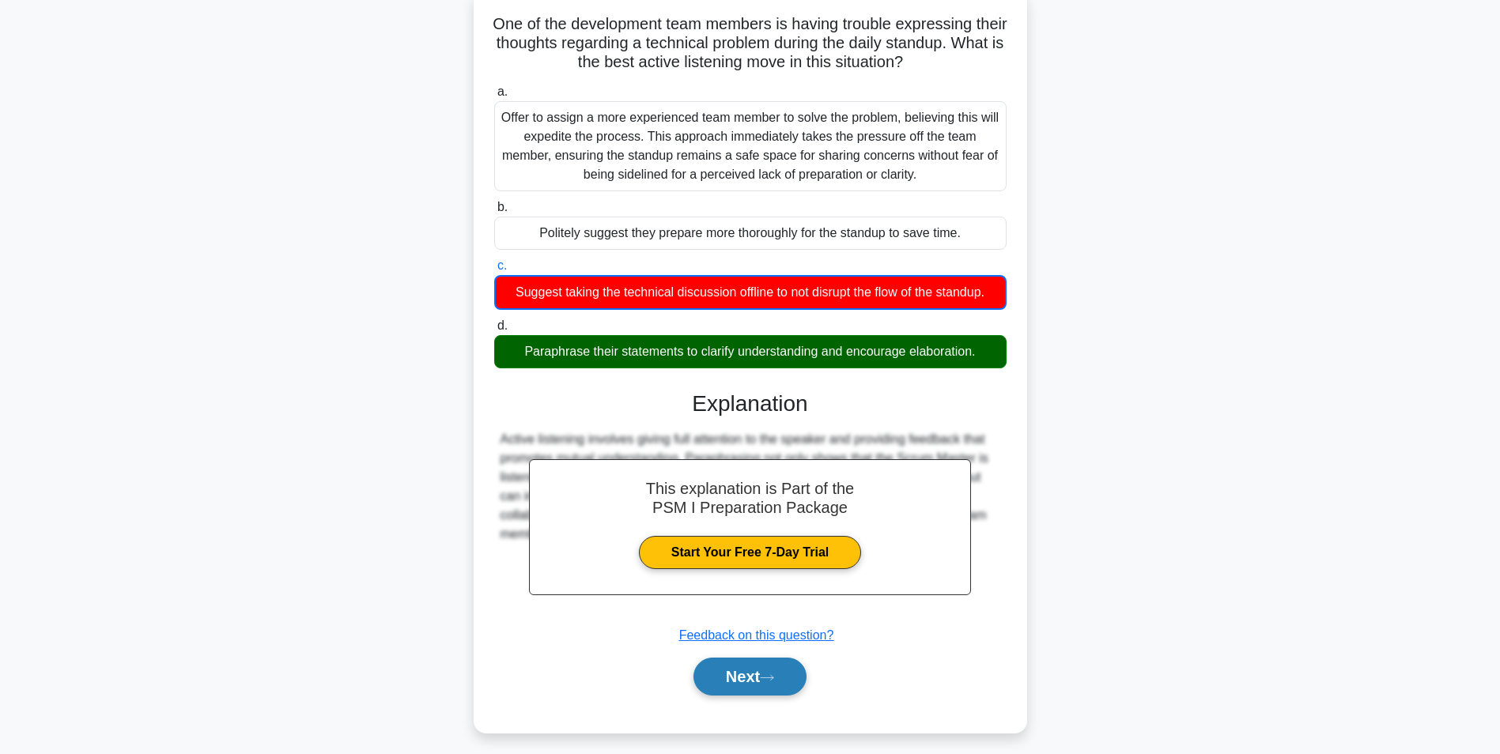
click at [730, 674] on button "Next" at bounding box center [749, 677] width 113 height 38
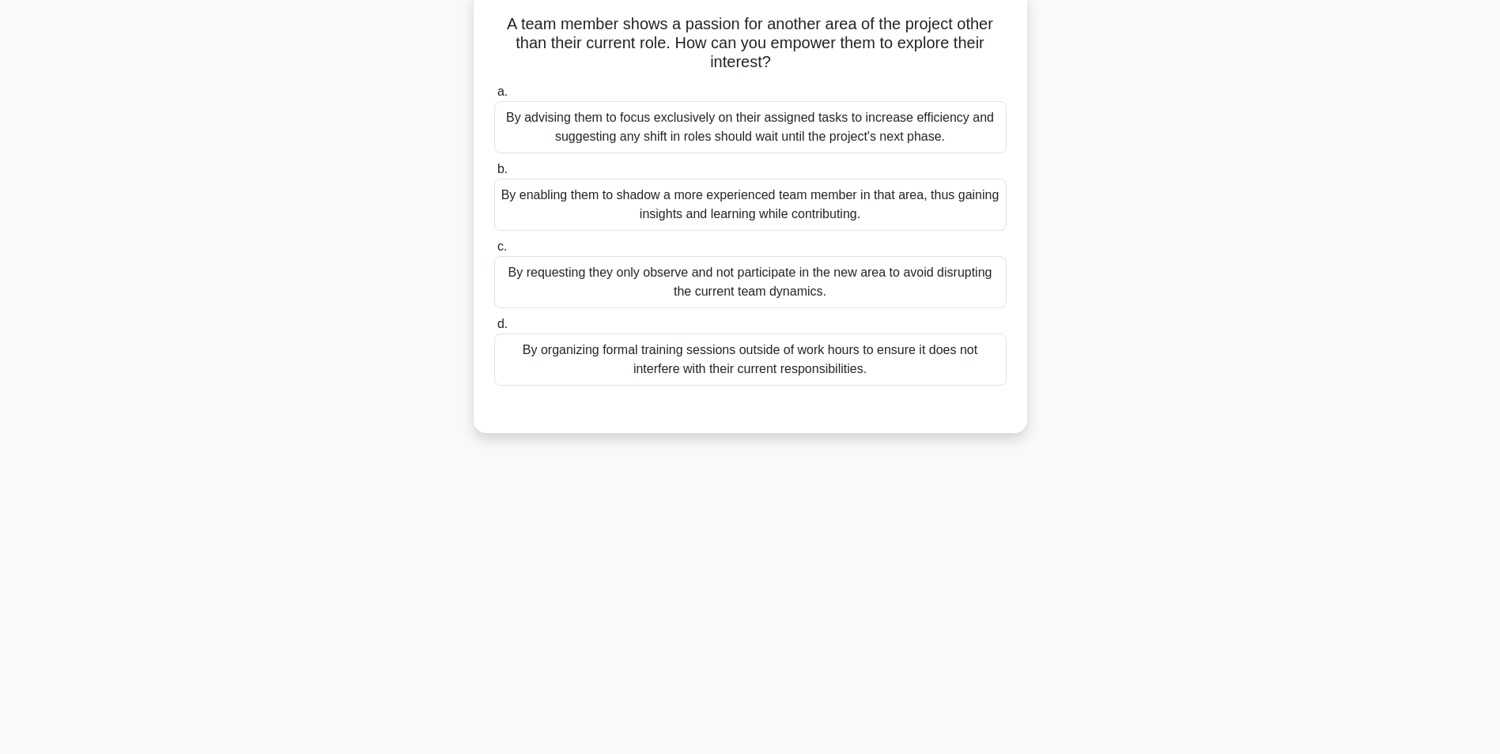
click at [694, 141] on div "By advising them to focus exclusively on their assigned tasks to increase effic…" at bounding box center [750, 127] width 512 height 52
click at [494, 97] on input "a. By advising them to focus exclusively on their assigned tasks to increase ef…" at bounding box center [494, 92] width 0 height 10
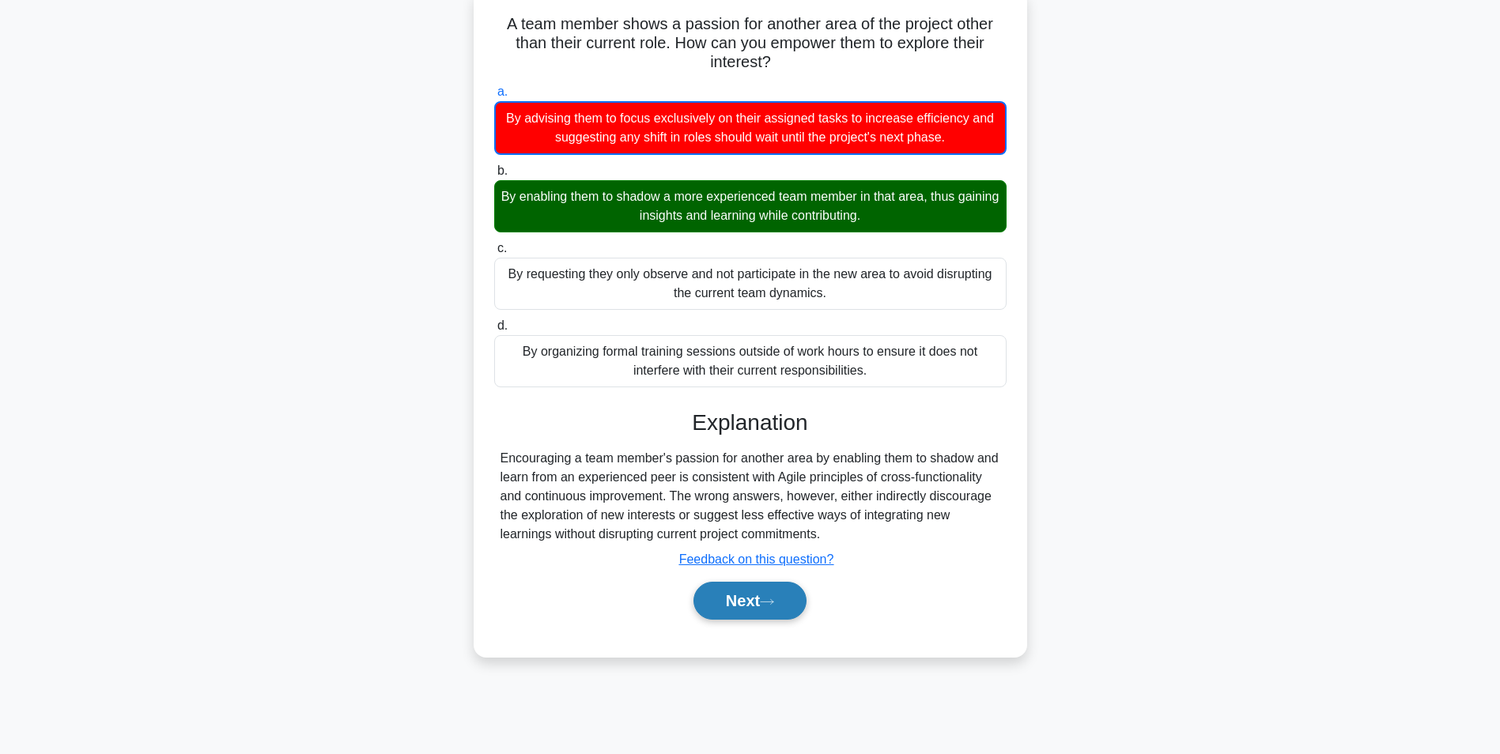
click at [737, 598] on button "Next" at bounding box center [749, 601] width 113 height 38
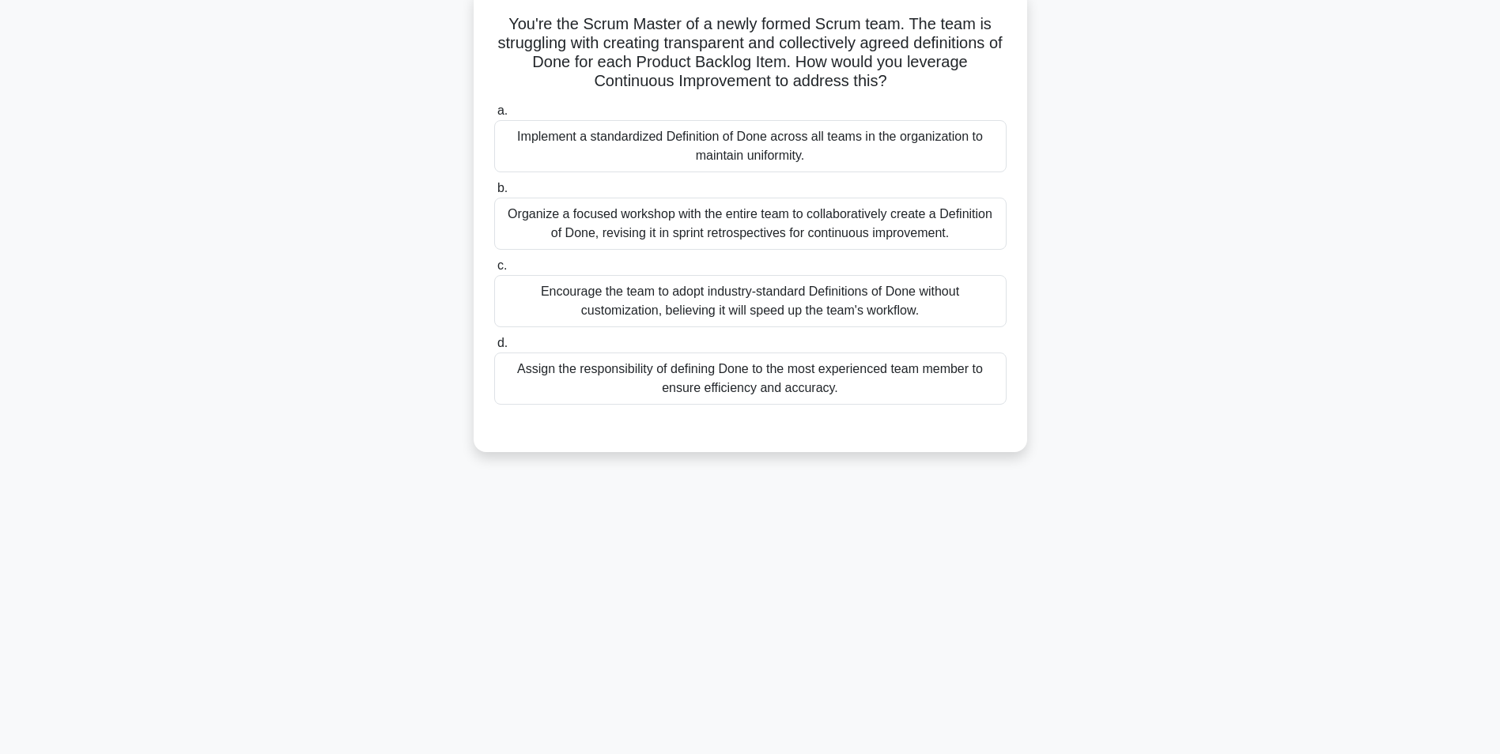
click at [589, 138] on div "Implement a standardized Definition of Done across all teams in the organizatio…" at bounding box center [750, 146] width 512 height 52
click at [643, 146] on div "Implement a standardized Definition of Done across all teams in the organizatio…" at bounding box center [750, 146] width 512 height 52
click at [494, 116] on input "a. Implement a standardized Definition of Done across all teams in the organiza…" at bounding box center [494, 111] width 0 height 10
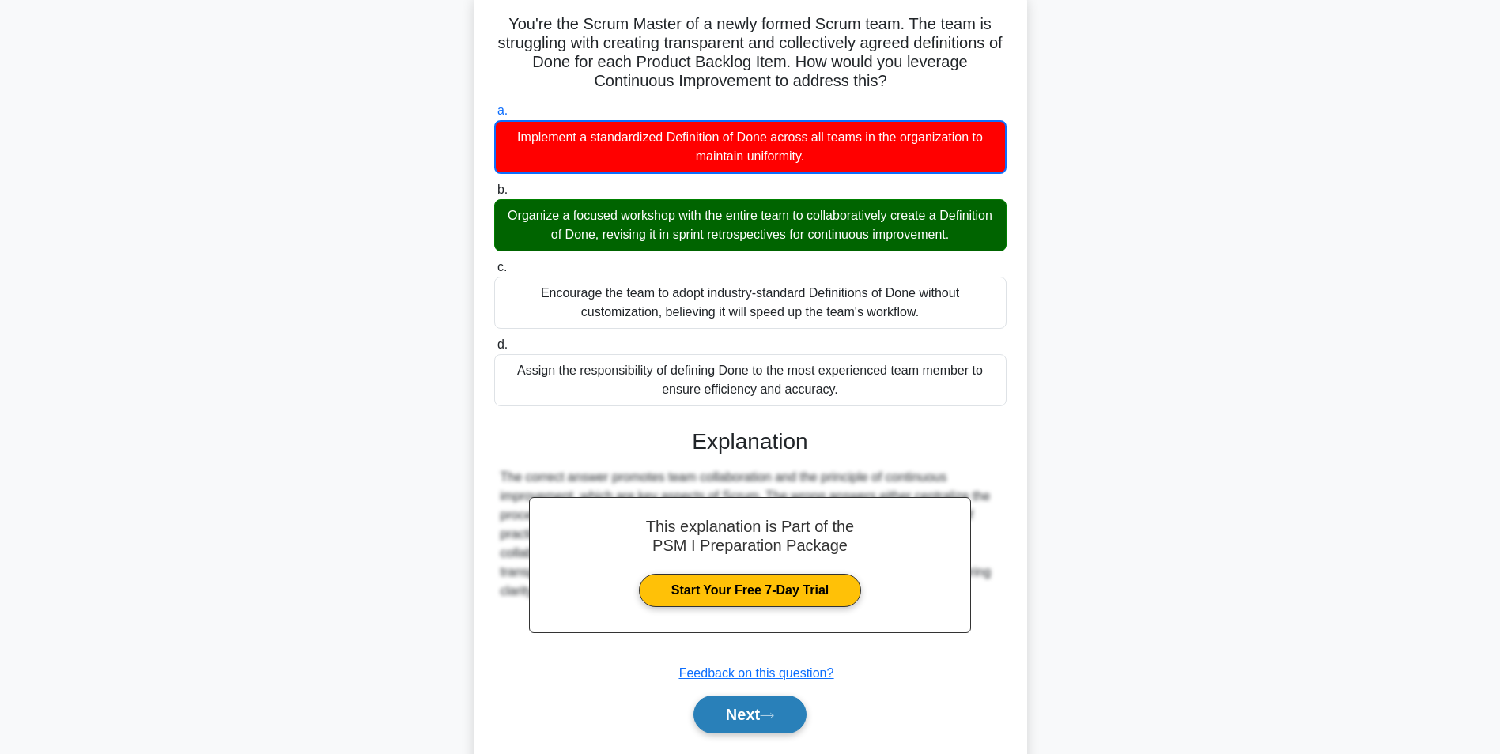
click at [747, 708] on button "Next" at bounding box center [749, 715] width 113 height 38
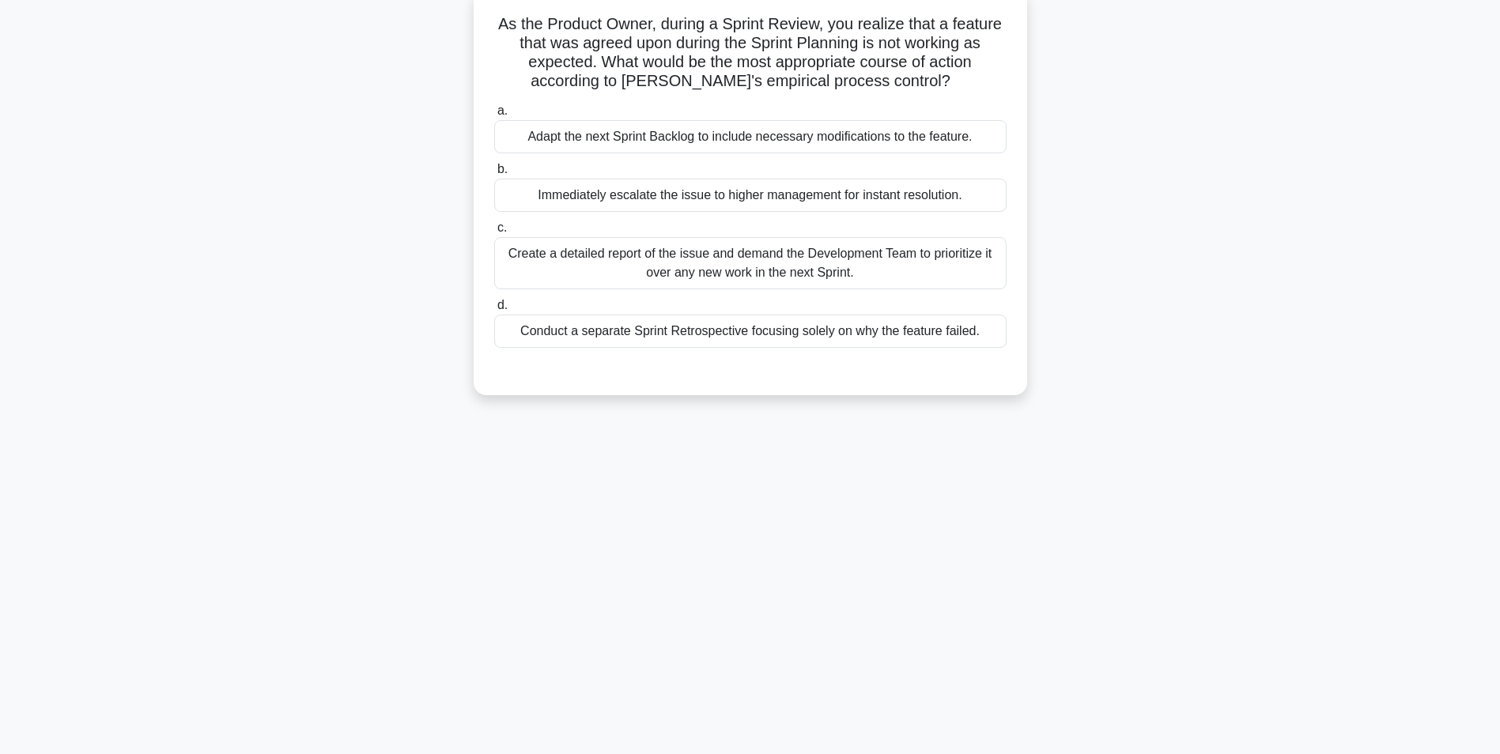
click at [735, 149] on div "Adapt the next Sprint Backlog to include necessary modifications to the feature." at bounding box center [750, 136] width 512 height 33
click at [494, 116] on input "a. Adapt the next Sprint Backlog to include necessary modifications to the feat…" at bounding box center [494, 111] width 0 height 10
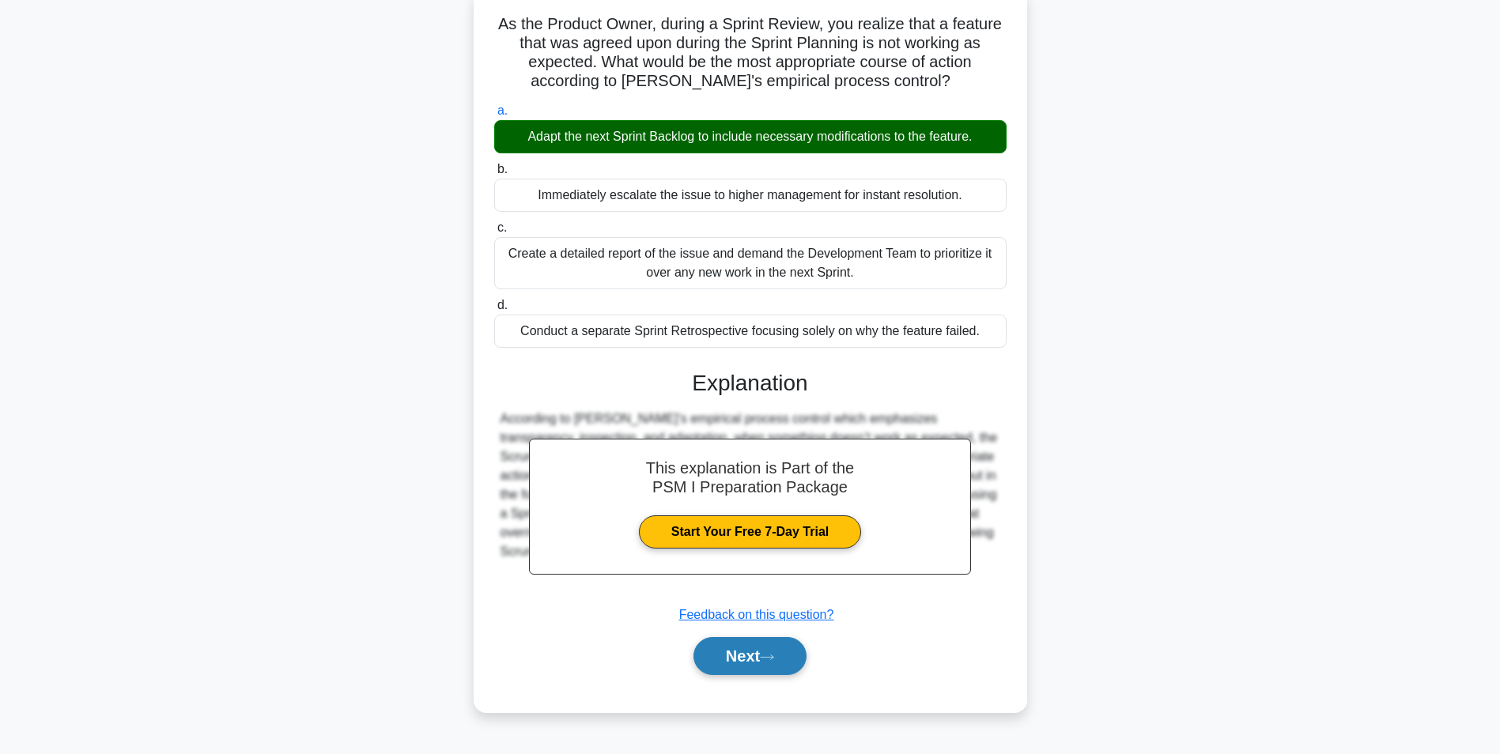
click at [753, 653] on button "Next" at bounding box center [749, 656] width 113 height 38
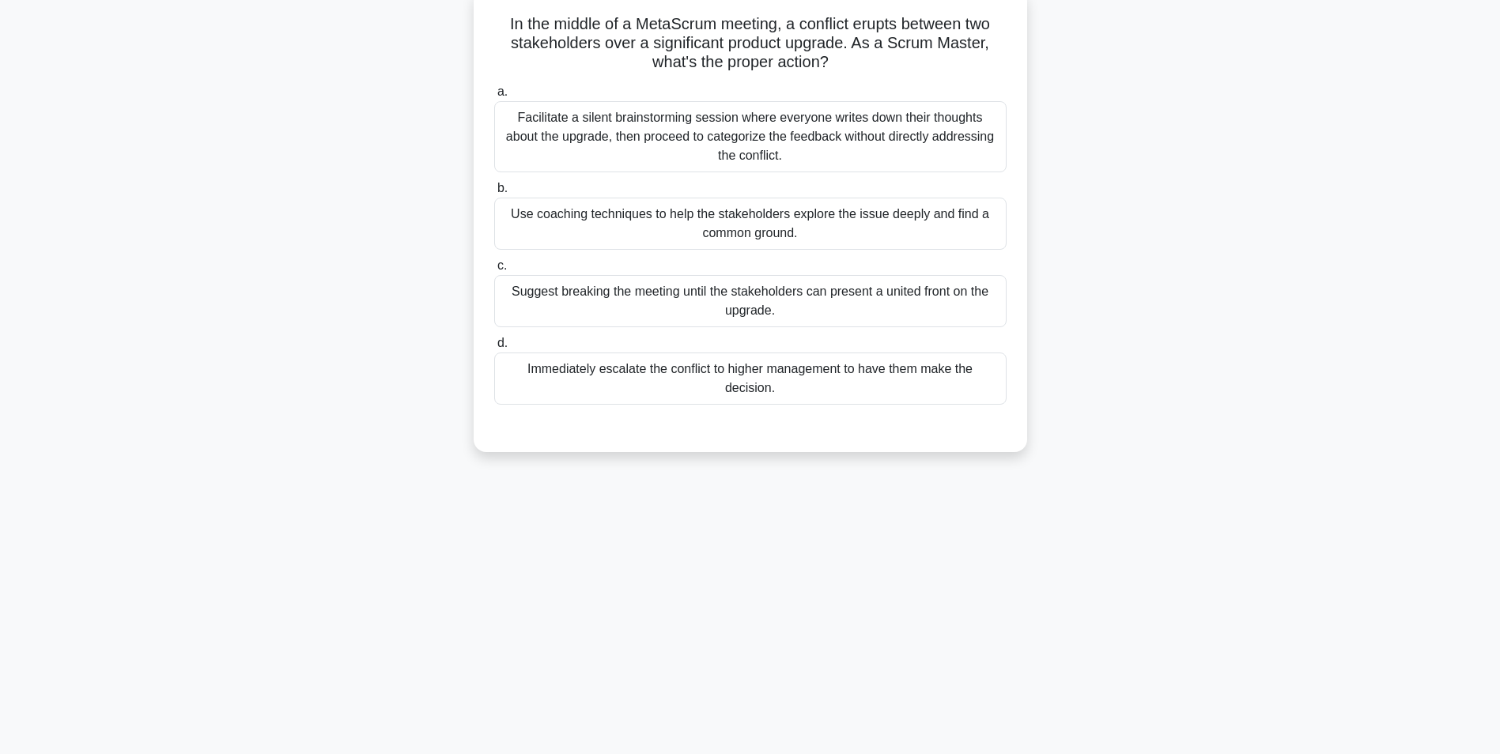
click at [572, 239] on div "Use coaching techniques to help the stakeholders explore the issue deeply and f…" at bounding box center [750, 224] width 512 height 52
click at [494, 194] on input "b. Use coaching techniques to help the stakeholders explore the issue deeply an…" at bounding box center [494, 188] width 0 height 10
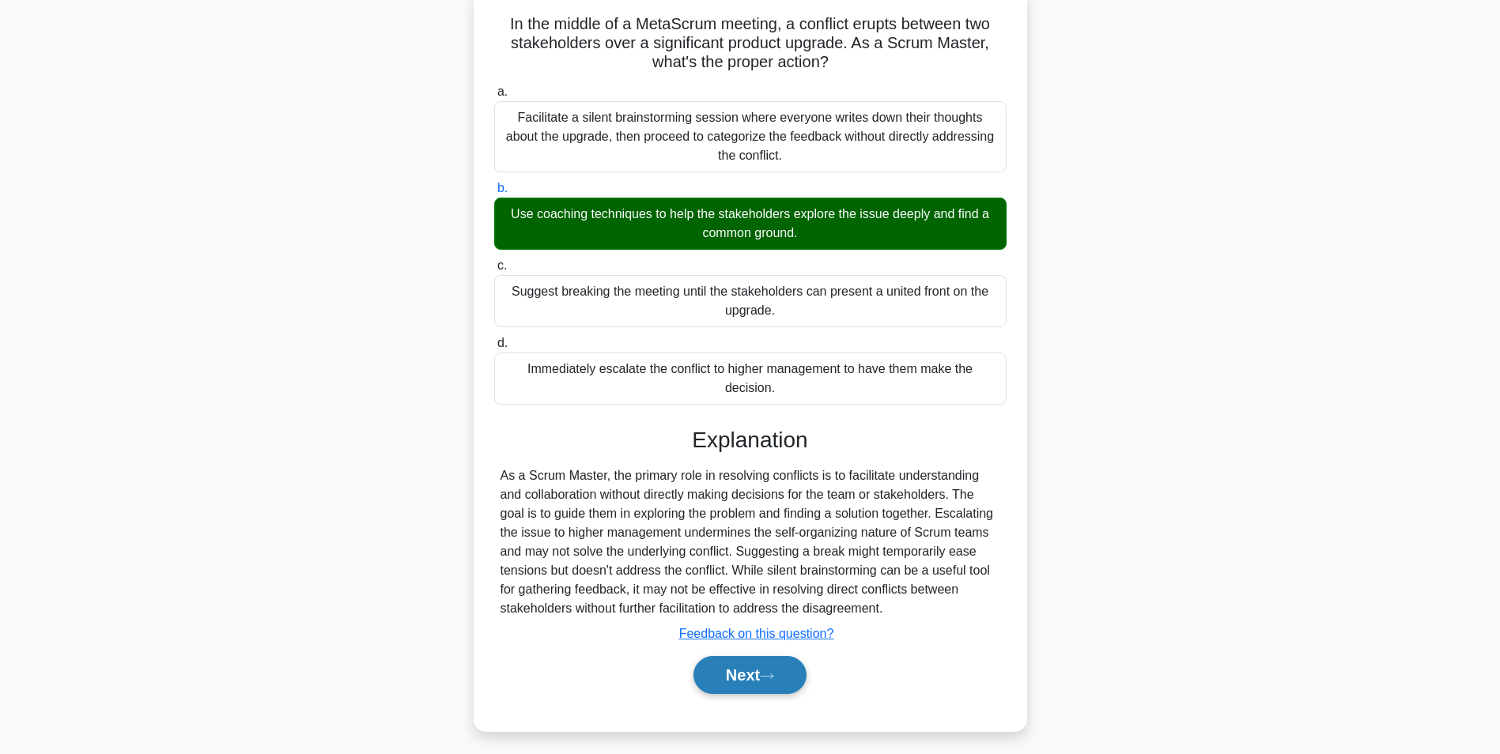
click at [745, 674] on button "Next" at bounding box center [749, 675] width 113 height 38
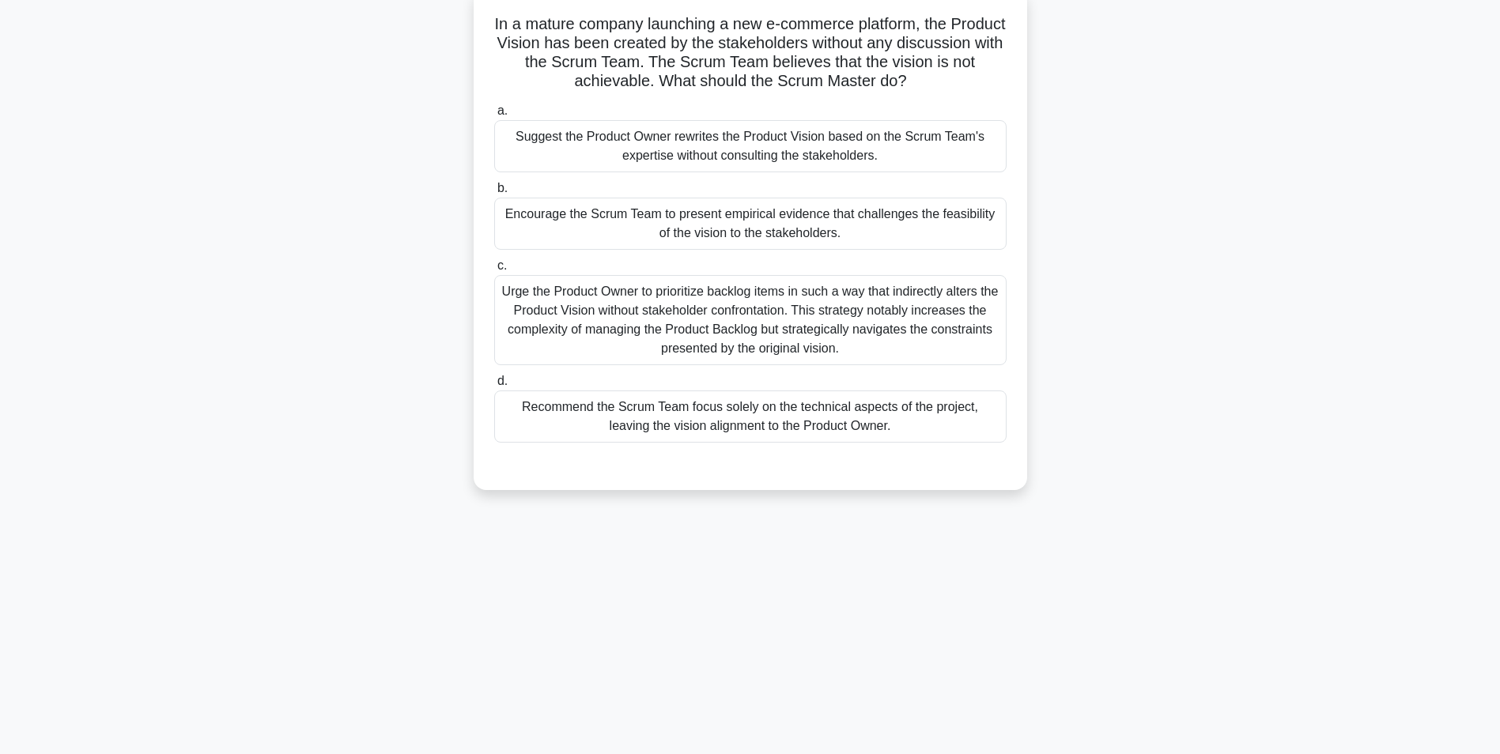
click at [797, 211] on div "Encourage the Scrum Team to present empirical evidence that challenges the feas…" at bounding box center [750, 224] width 512 height 52
click at [494, 194] on input "b. Encourage the Scrum Team to present empirical evidence that challenges the f…" at bounding box center [494, 188] width 0 height 10
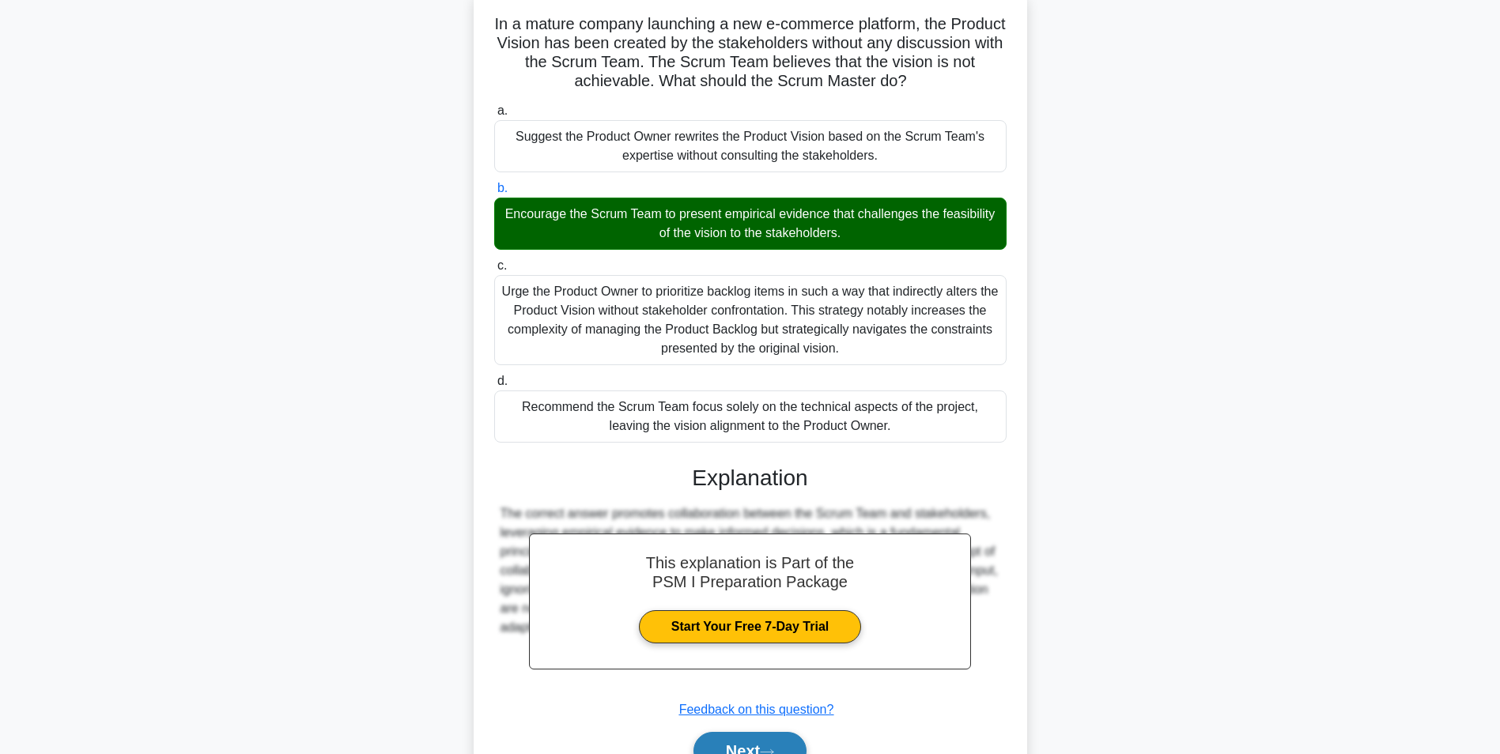
click at [754, 739] on button "Next" at bounding box center [749, 751] width 113 height 38
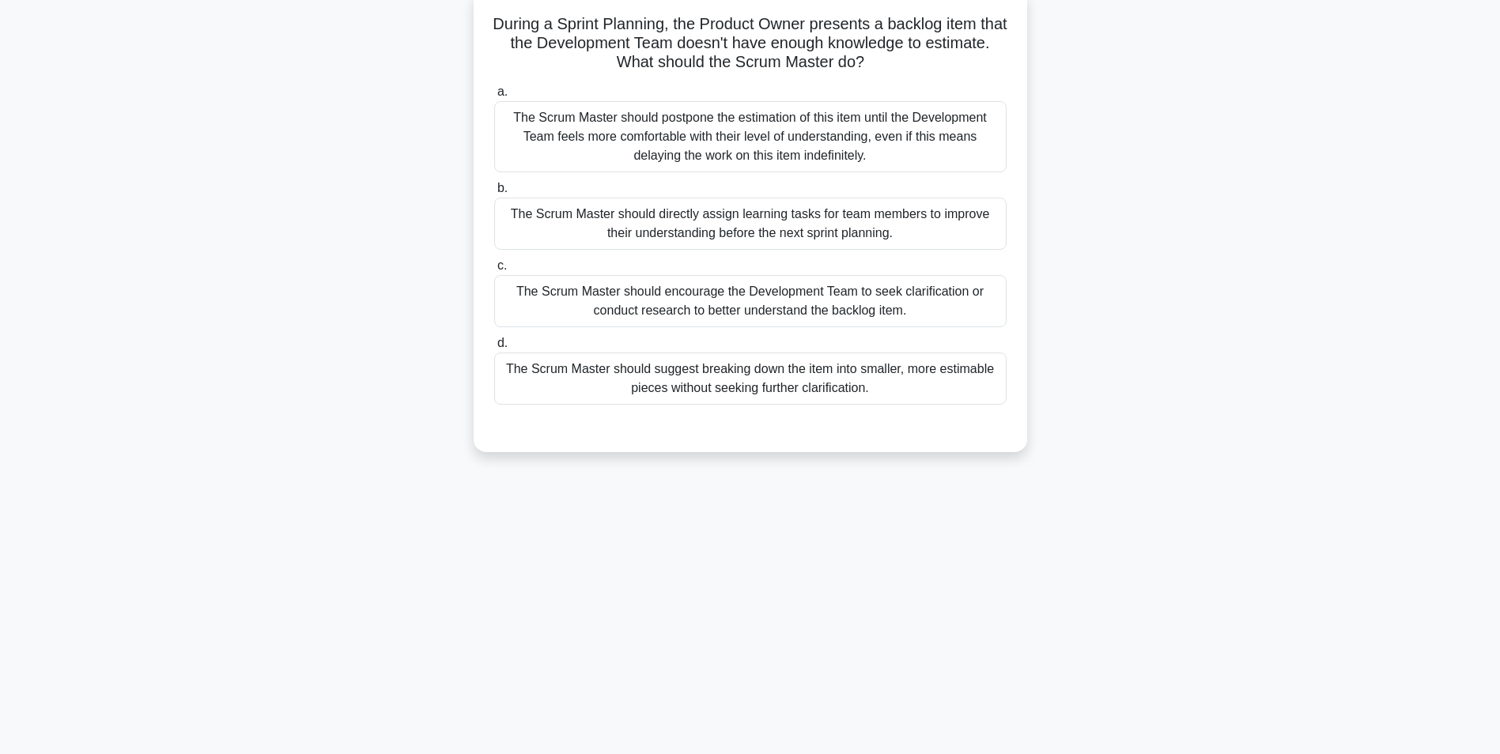
click at [709, 315] on div "The Scrum Master should encourage the Development Team to seek clarification or…" at bounding box center [750, 301] width 512 height 52
click at [494, 271] on input "c. The Scrum Master should encourage the Development Team to seek clarification…" at bounding box center [494, 266] width 0 height 10
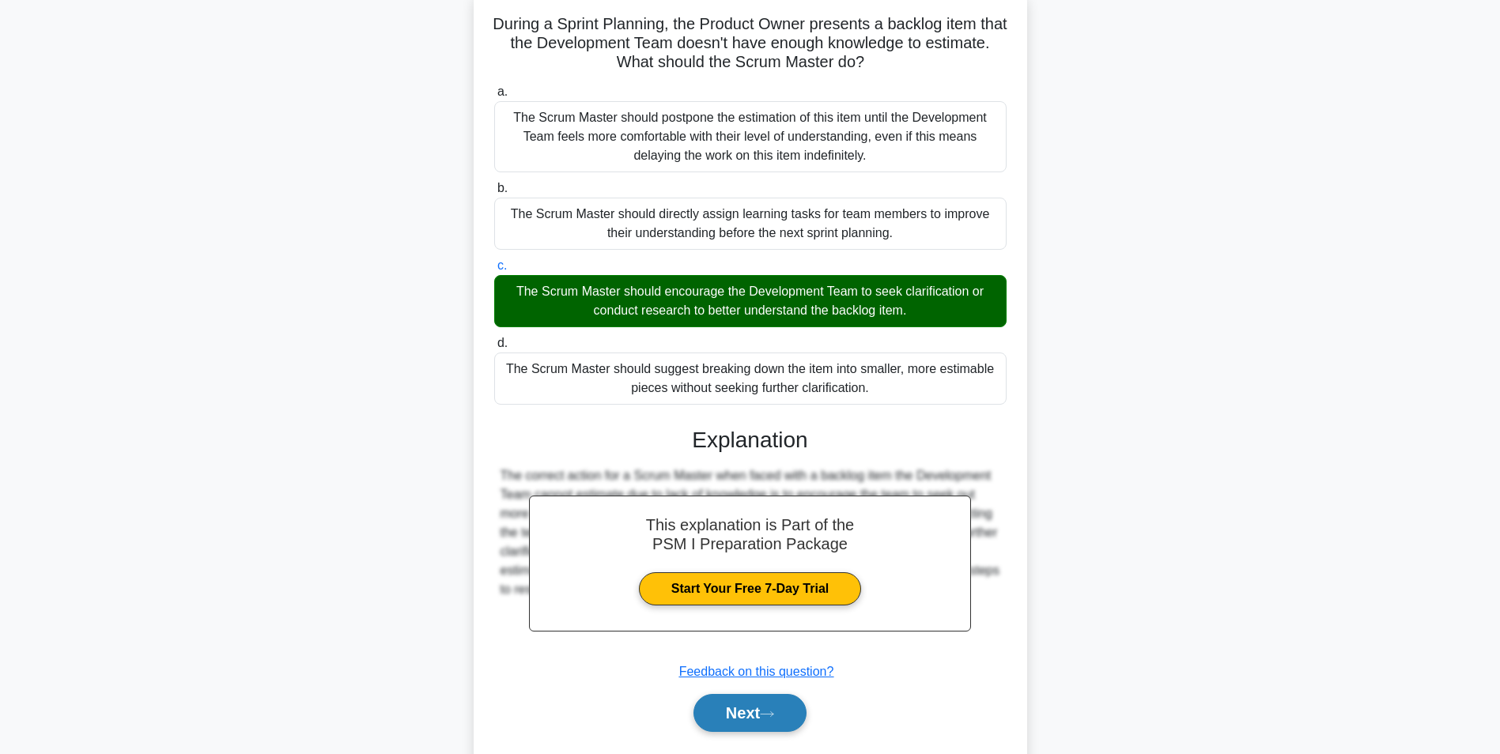
click at [719, 714] on button "Next" at bounding box center [749, 713] width 113 height 38
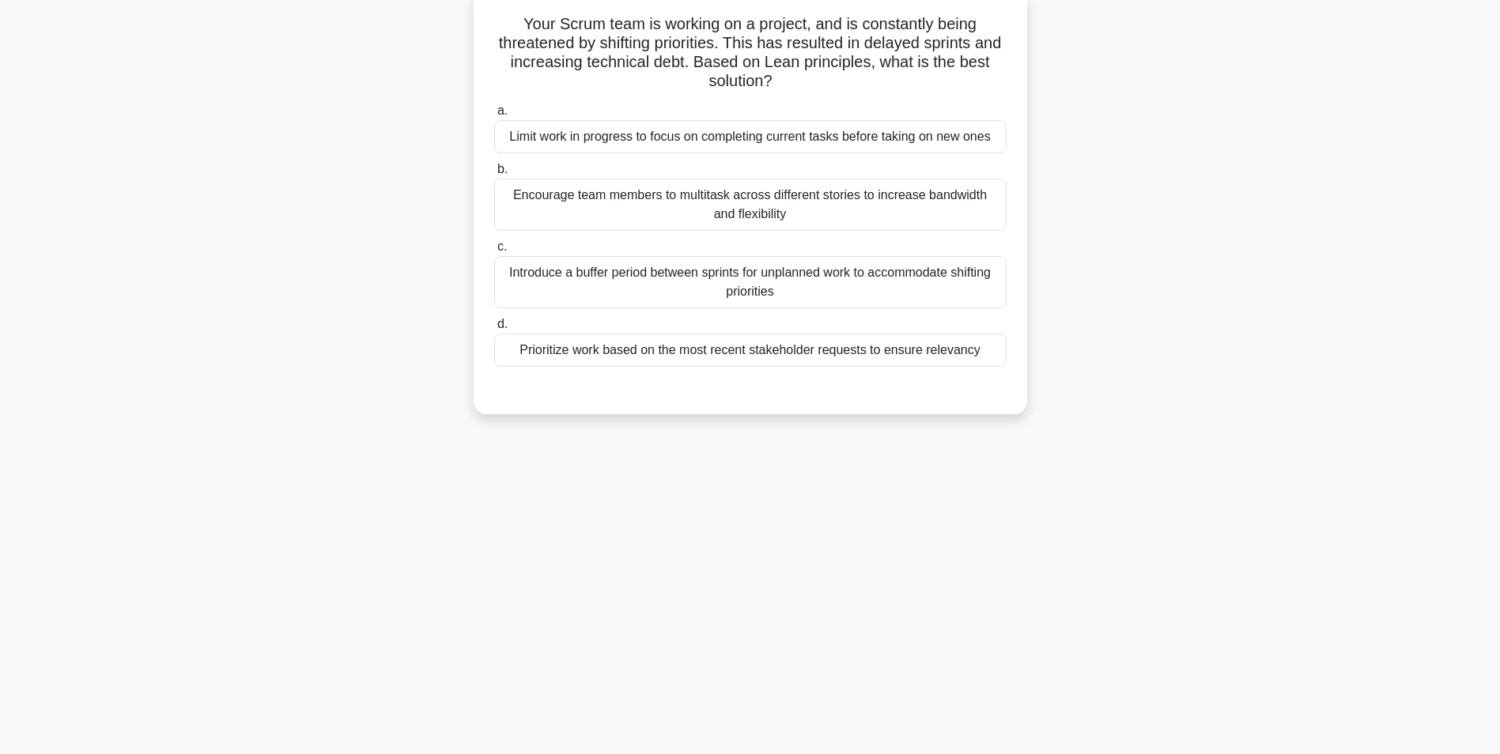
click at [555, 136] on div "Limit work in progress to focus on completing current tasks before taking on ne…" at bounding box center [750, 136] width 512 height 33
click at [494, 116] on input "a. Limit work in progress to focus on completing current tasks before taking on…" at bounding box center [494, 111] width 0 height 10
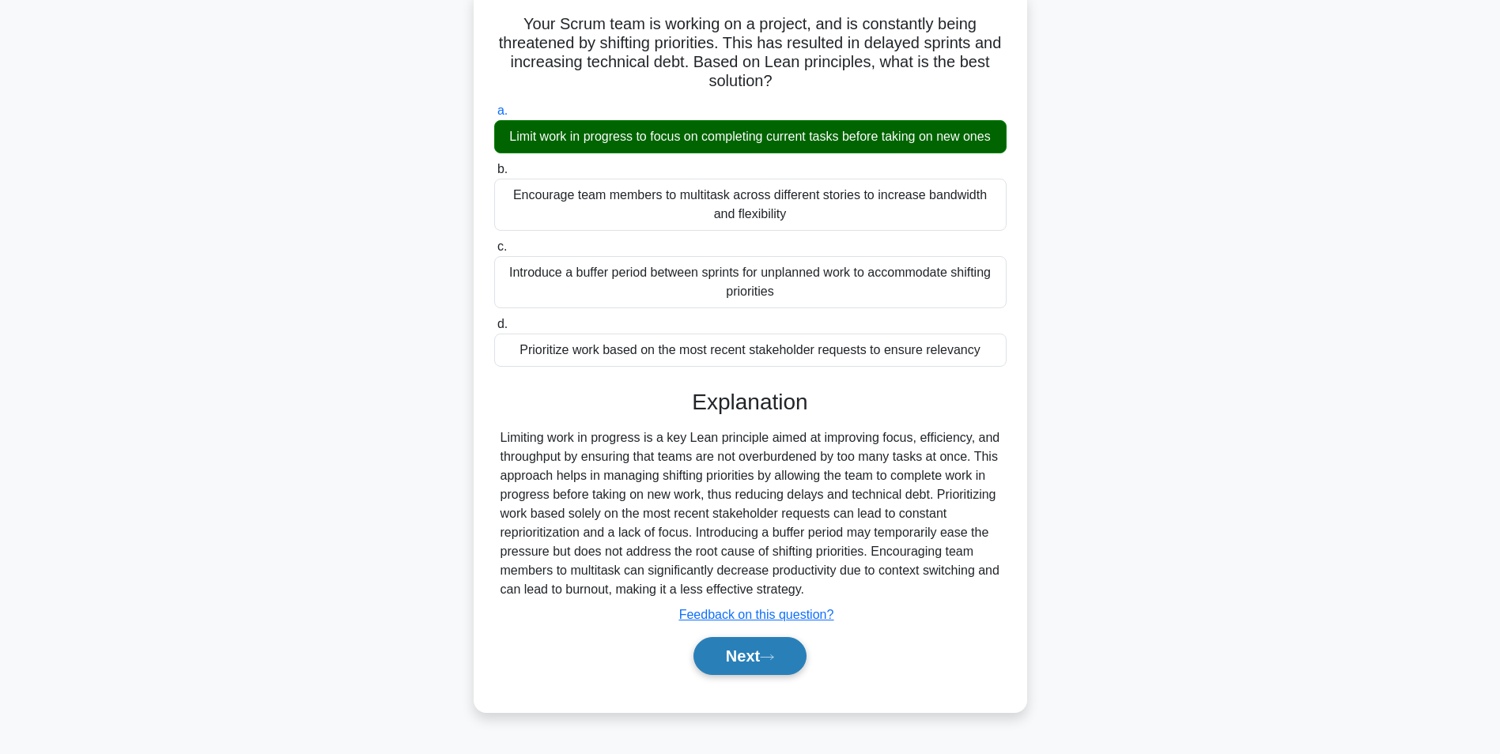
click at [737, 670] on button "Next" at bounding box center [749, 656] width 113 height 38
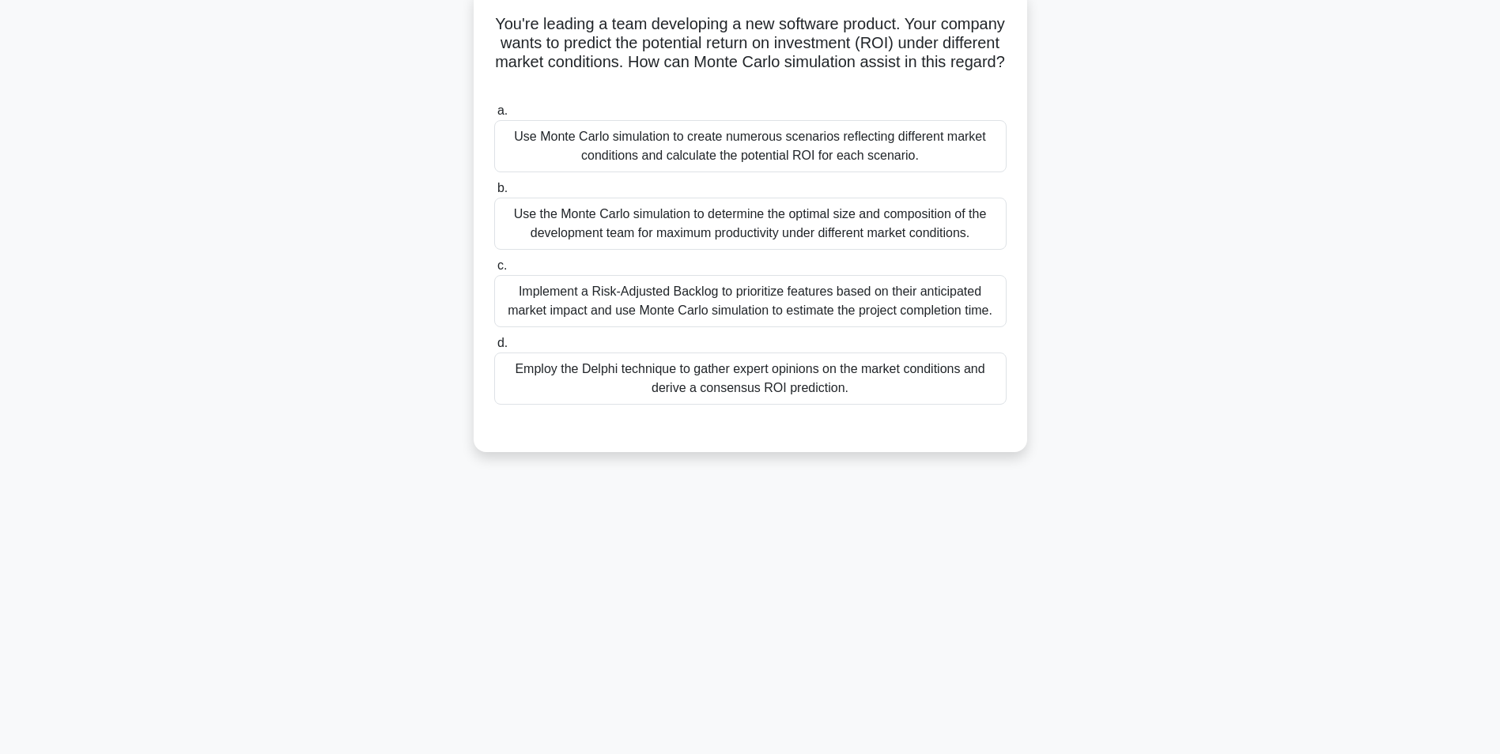
click at [781, 139] on div "Use Monte Carlo simulation to create numerous scenarios reflecting different ma…" at bounding box center [750, 146] width 512 height 52
click at [494, 116] on input "a. Use Monte Carlo simulation to create numerous scenarios reflecting different…" at bounding box center [494, 111] width 0 height 10
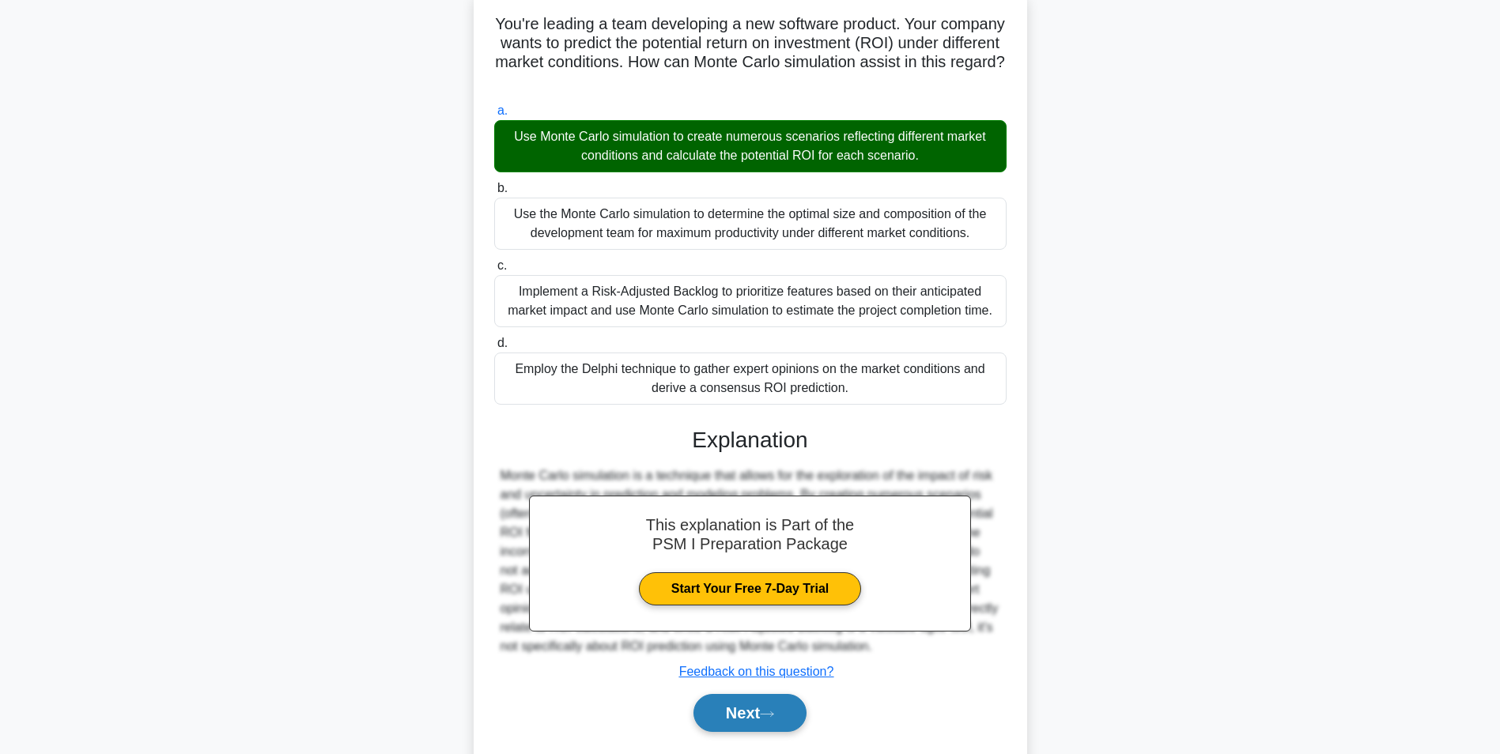
click at [732, 711] on button "Next" at bounding box center [749, 713] width 113 height 38
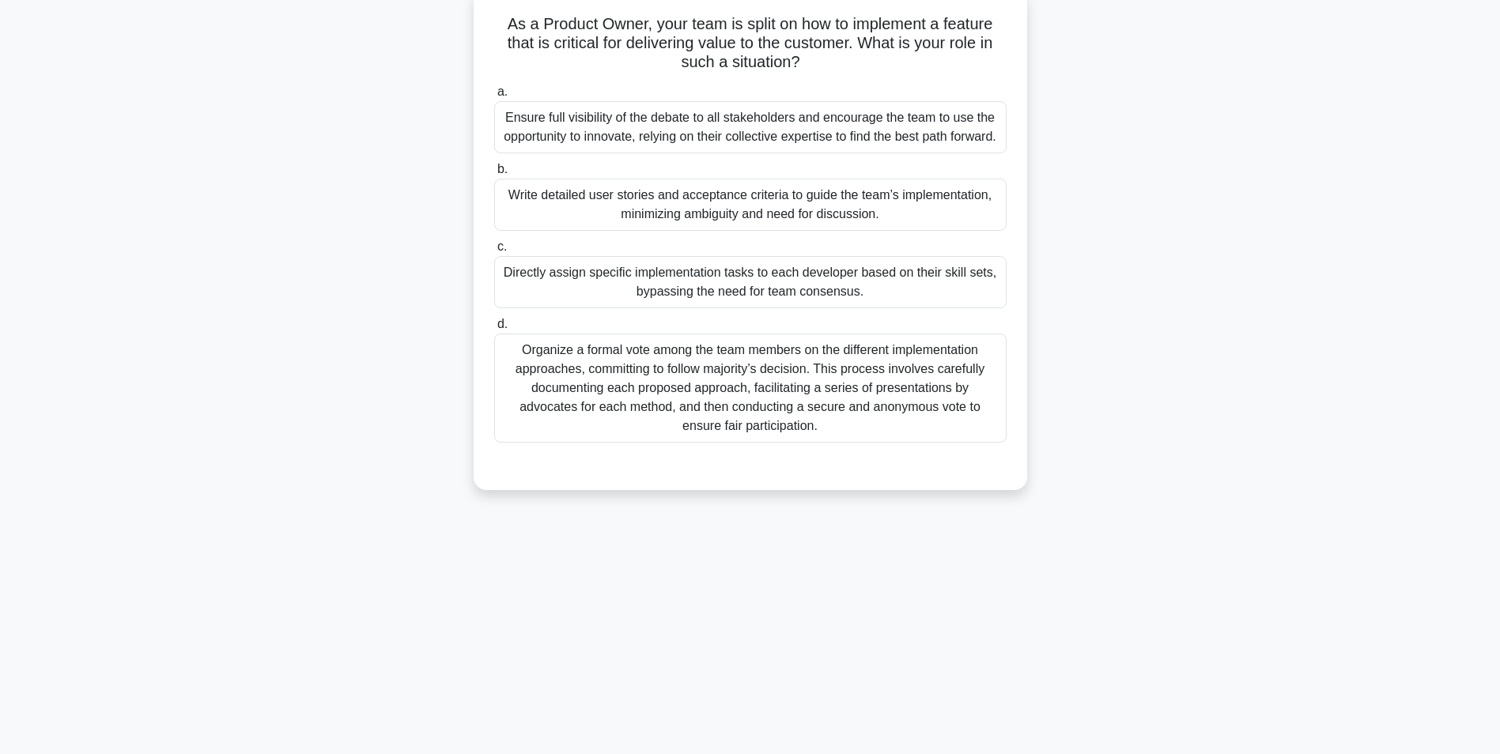
click at [604, 228] on div "Write detailed user stories and acceptance criteria to guide the team’s impleme…" at bounding box center [750, 205] width 512 height 52
click at [494, 175] on input "b. Write detailed user stories and acceptance criteria to guide the team’s impl…" at bounding box center [494, 169] width 0 height 10
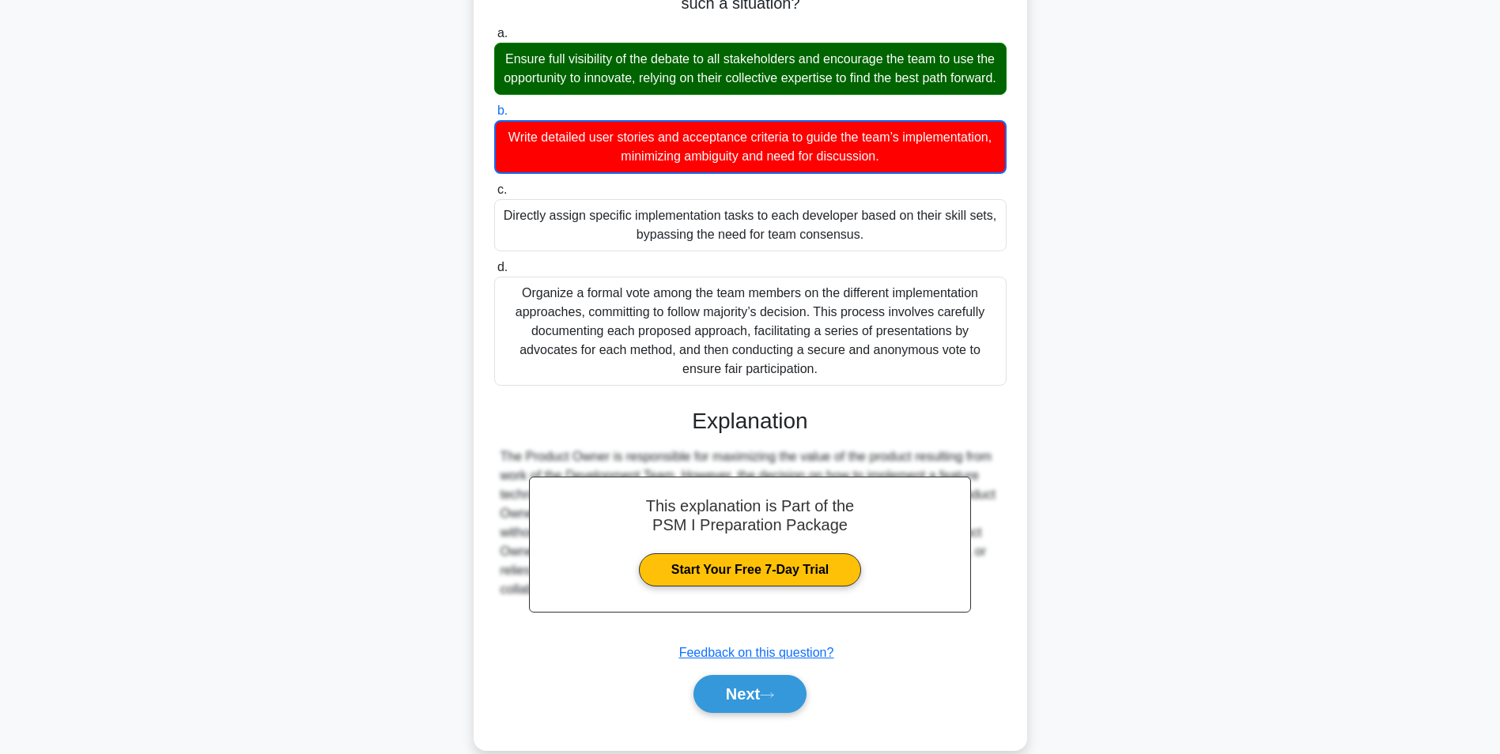
scroll to position [204, 0]
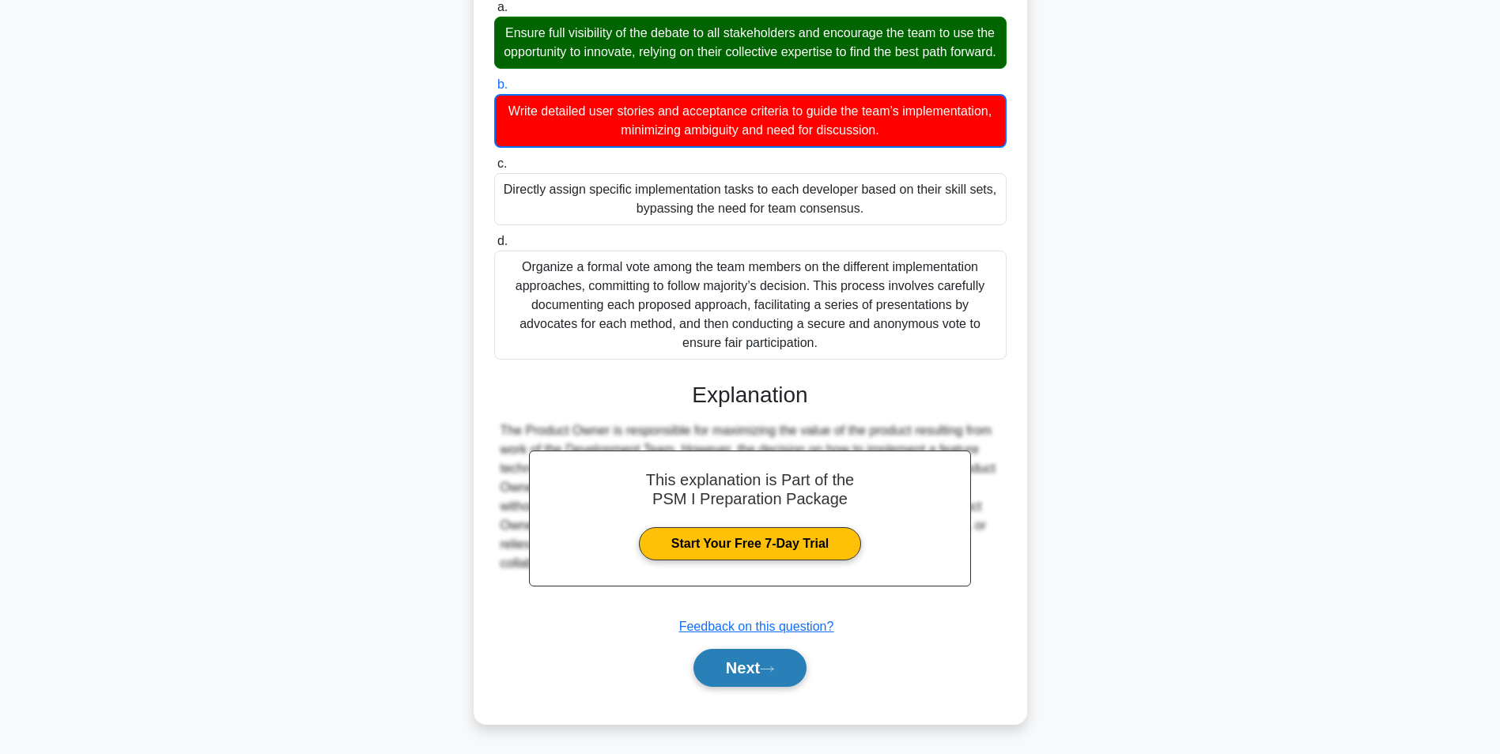
click at [742, 672] on button "Next" at bounding box center [749, 668] width 113 height 38
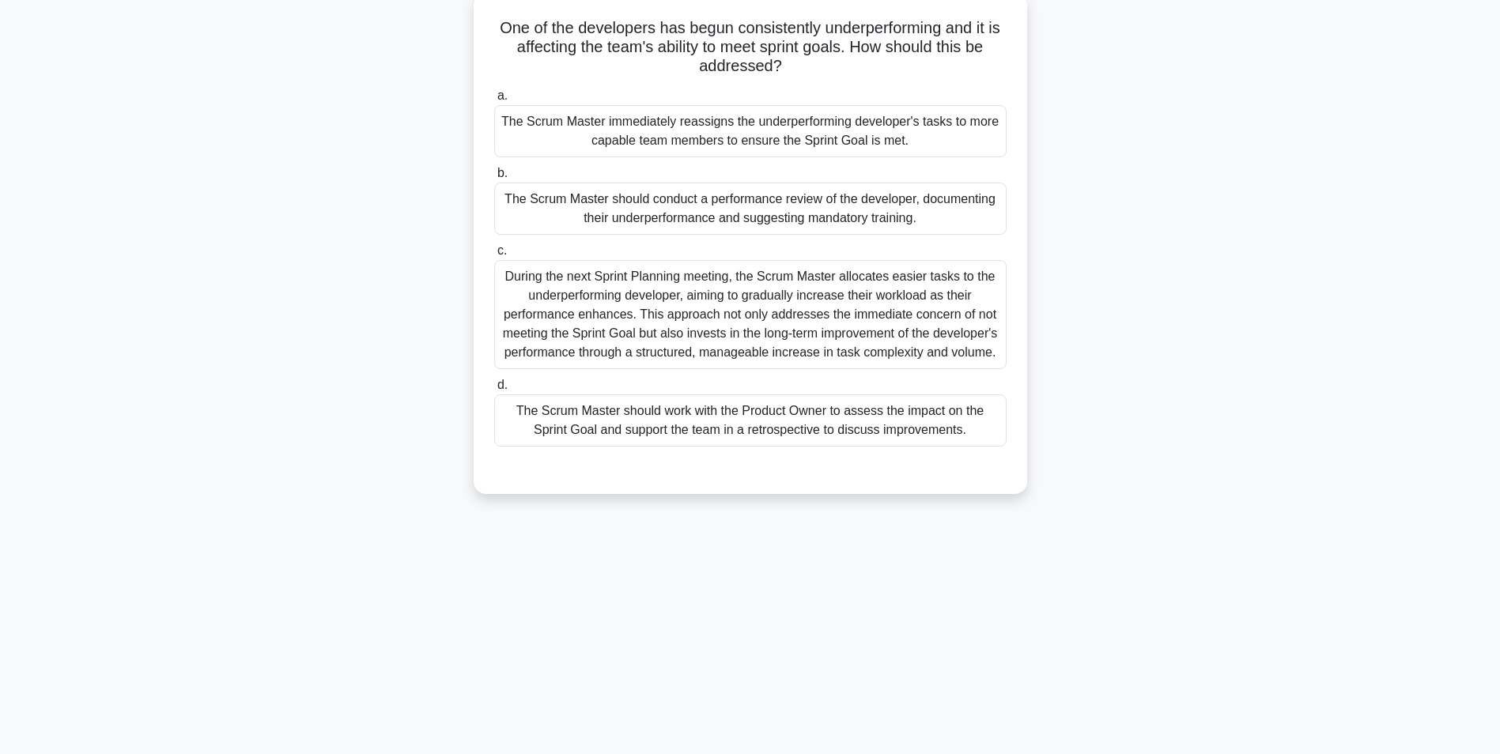
click at [304, 258] on div "One of the developers has begun consistently underperforming and it is affectin…" at bounding box center [750, 253] width 1044 height 520
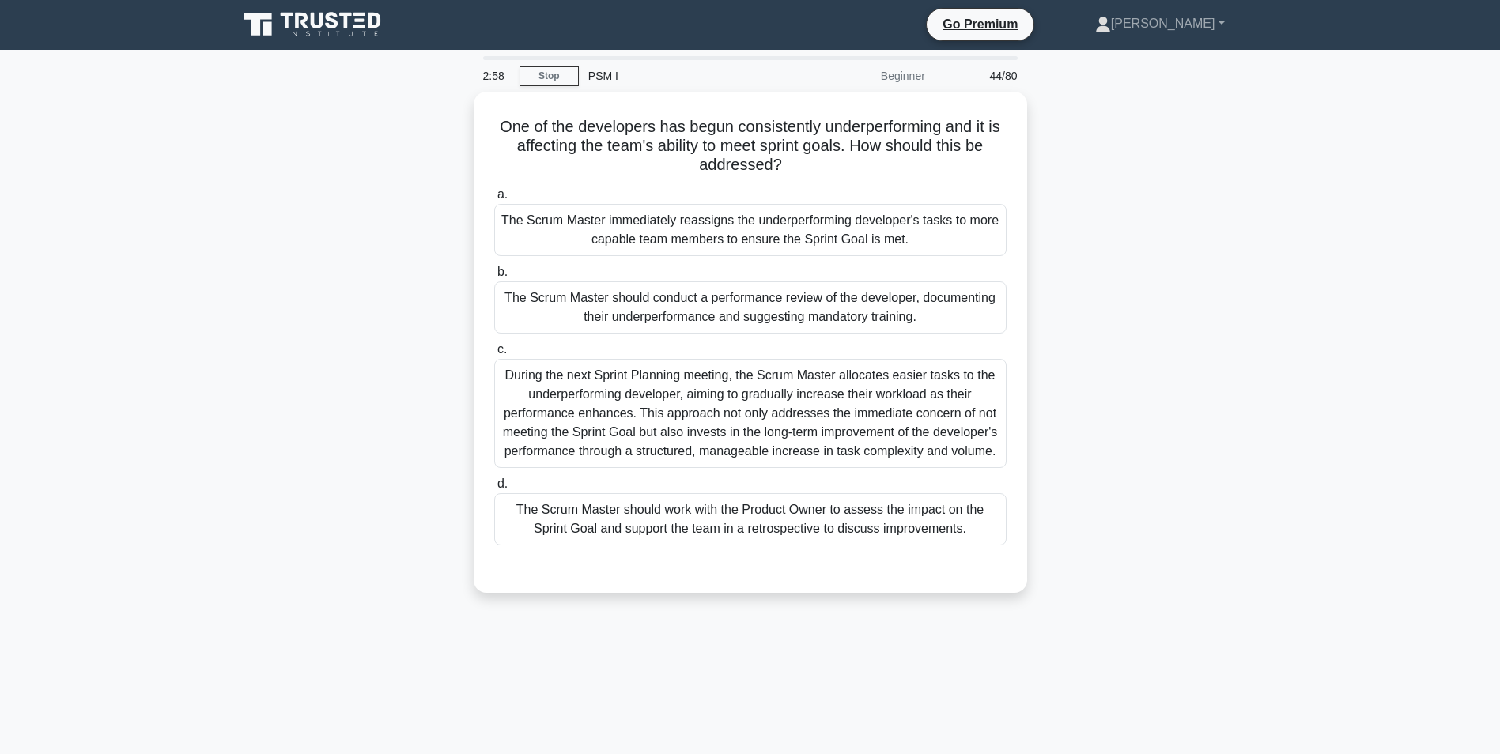
scroll to position [0, 0]
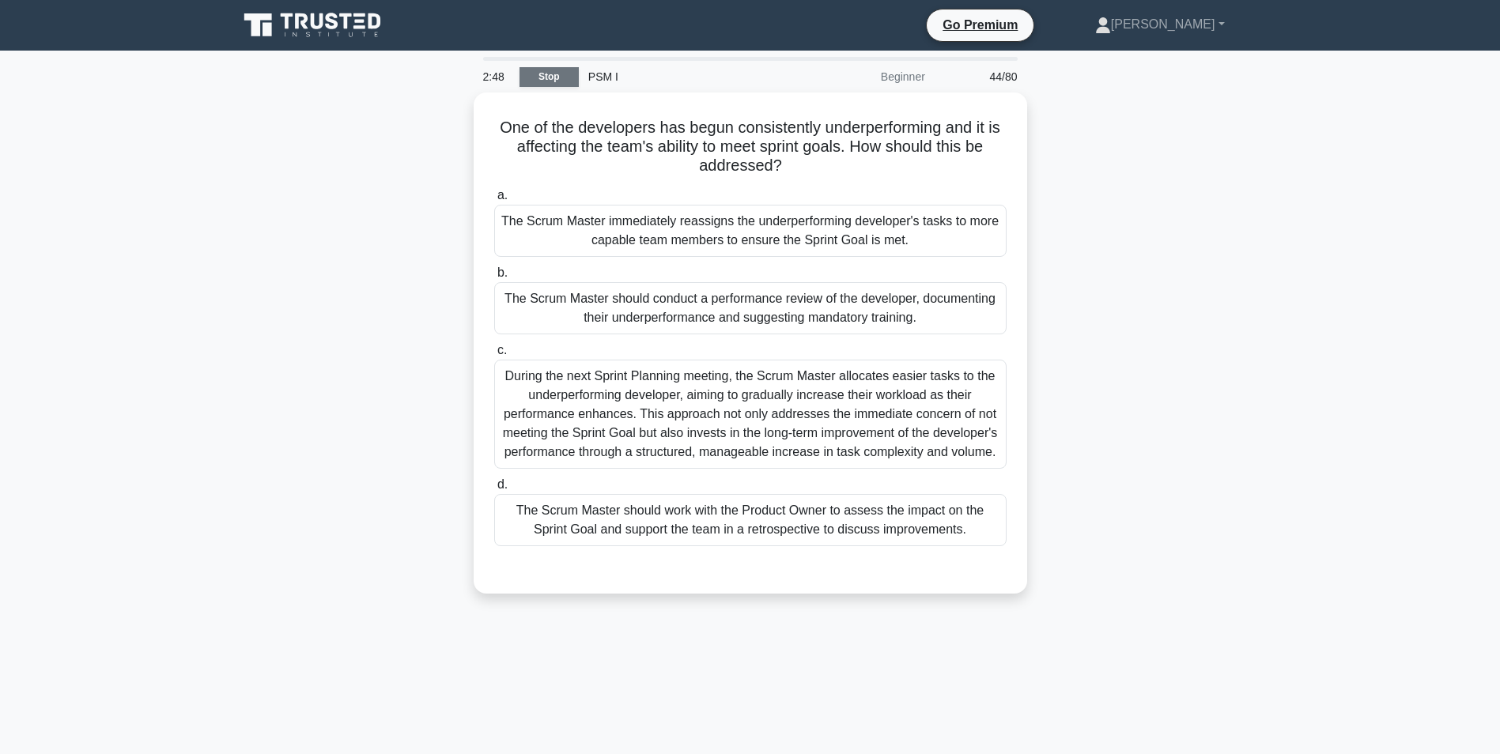
click at [568, 77] on link "Stop" at bounding box center [548, 77] width 59 height 20
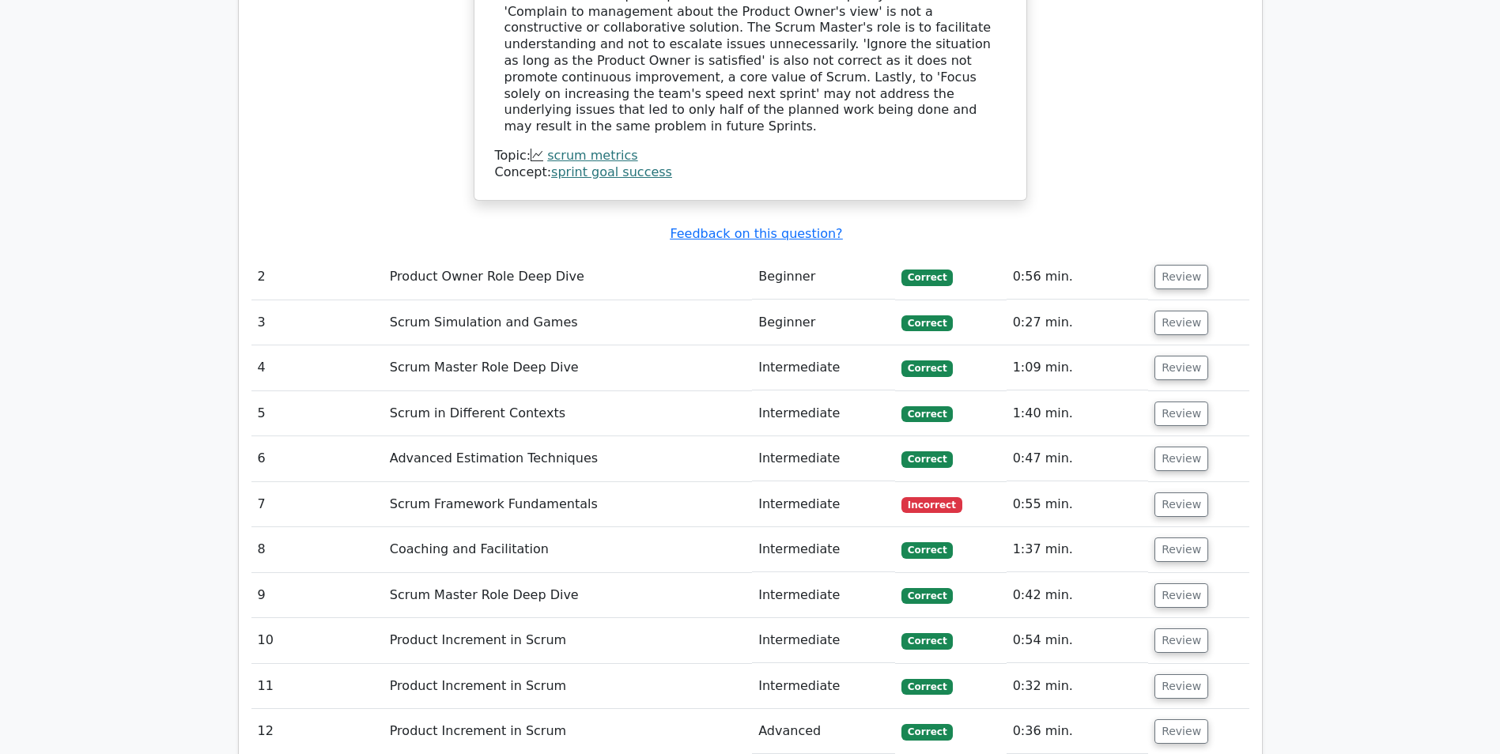
scroll to position [2530, 0]
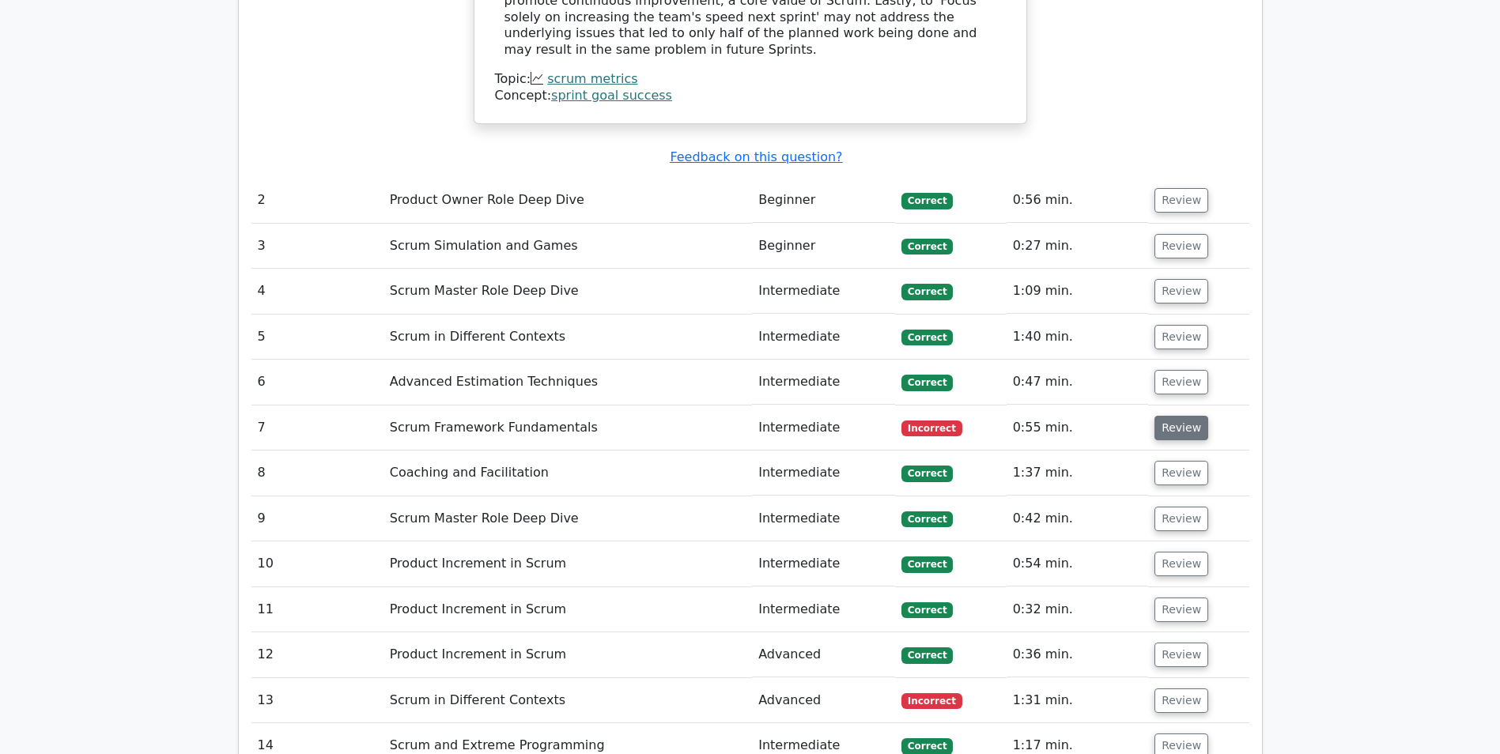
click at [1167, 416] on button "Review" at bounding box center [1181, 428] width 54 height 25
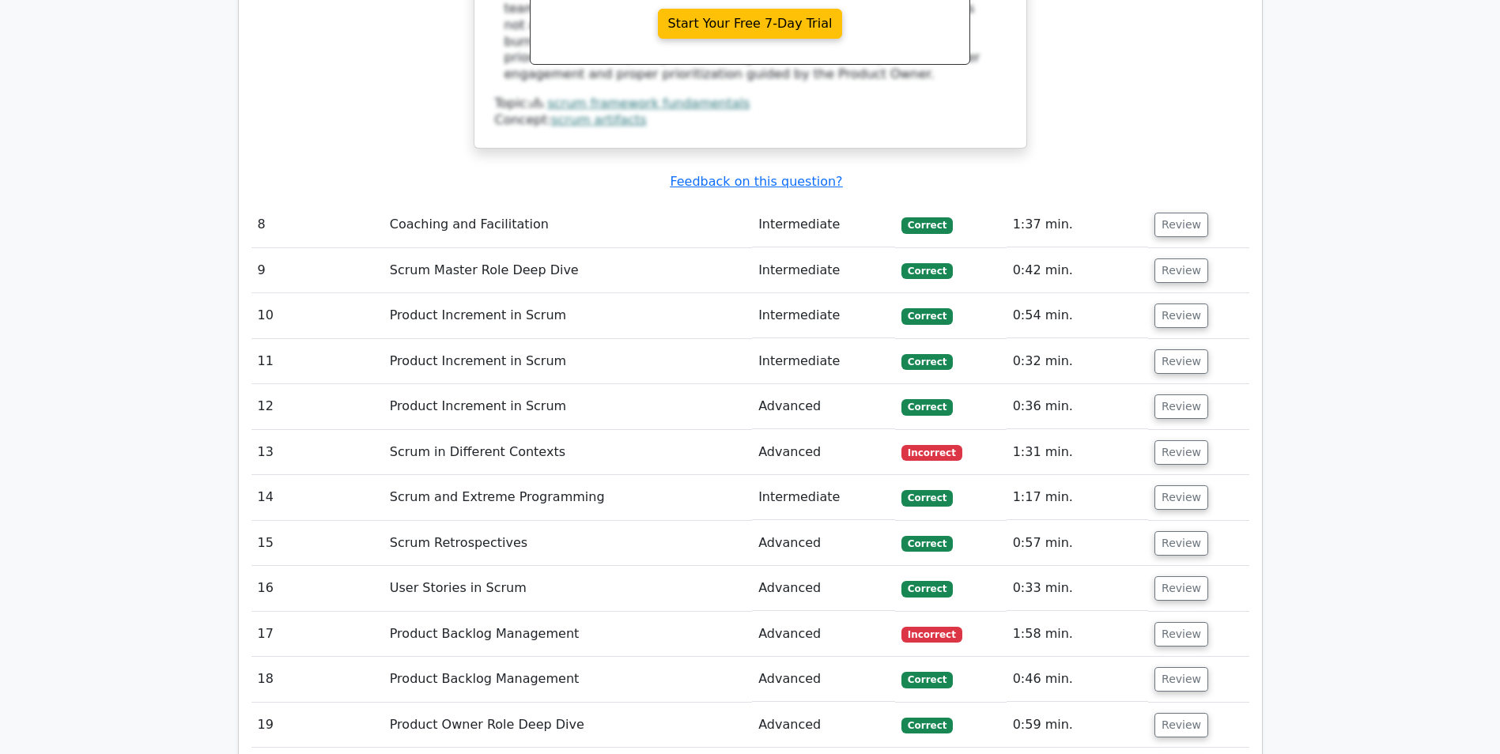
scroll to position [3558, 0]
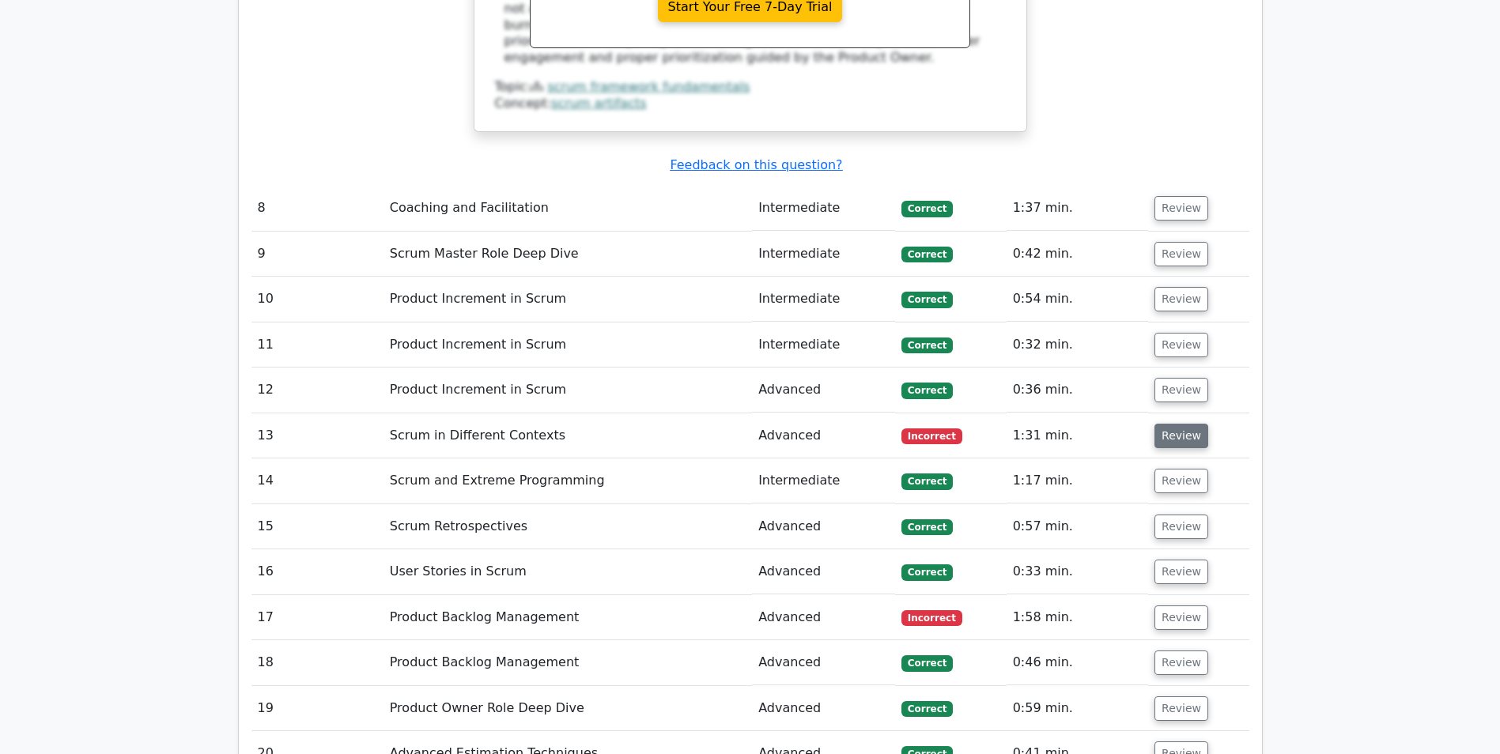
click at [1168, 424] on button "Review" at bounding box center [1181, 436] width 54 height 25
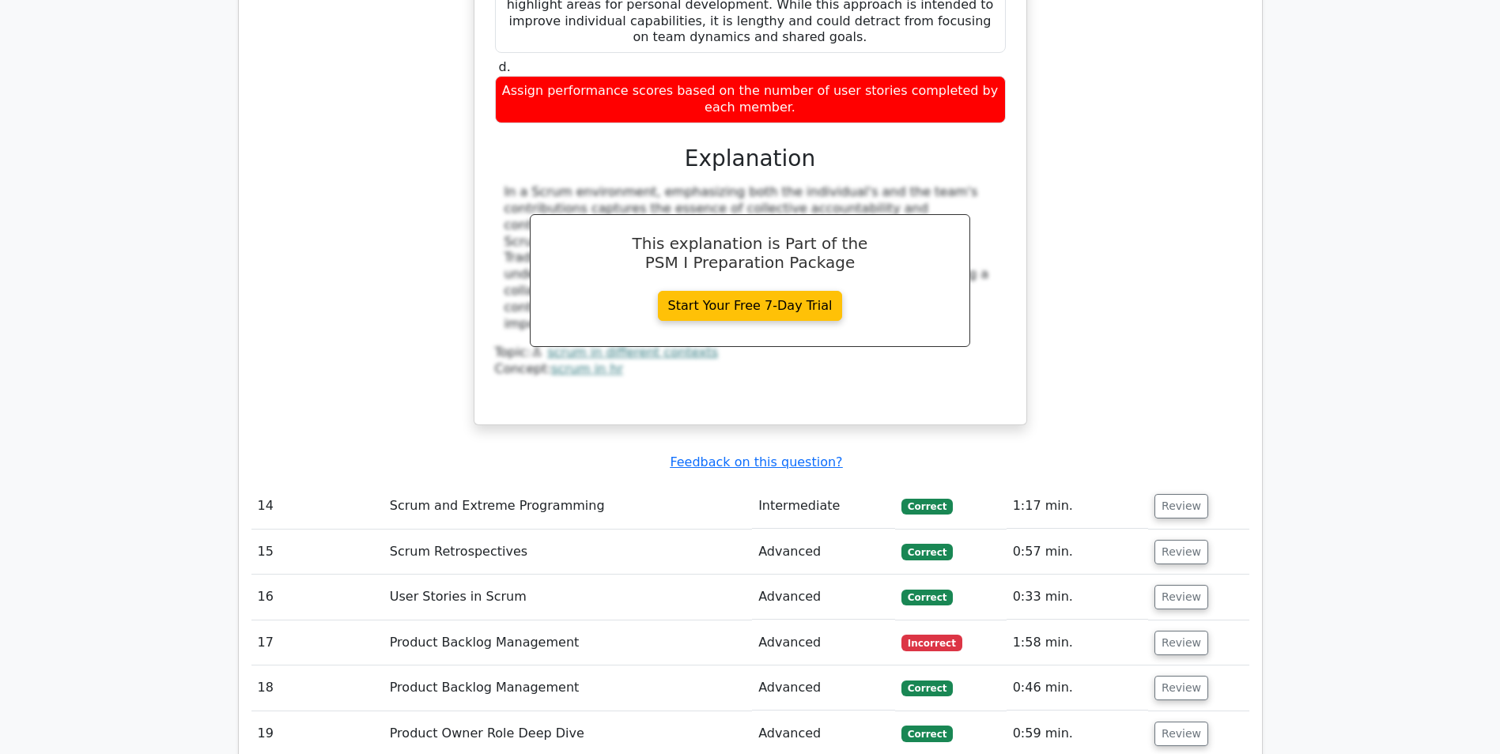
scroll to position [4348, 0]
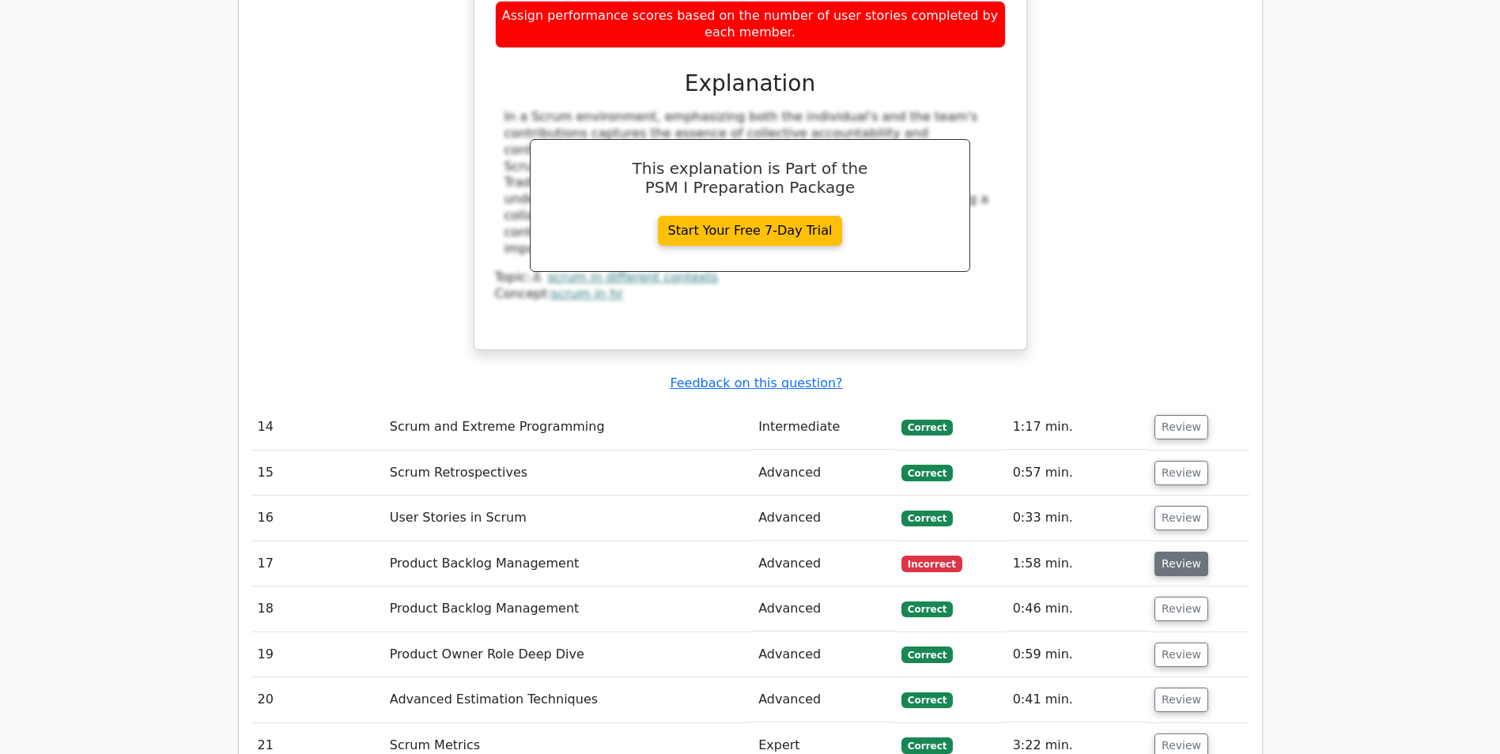
click at [1183, 552] on button "Review" at bounding box center [1181, 564] width 54 height 25
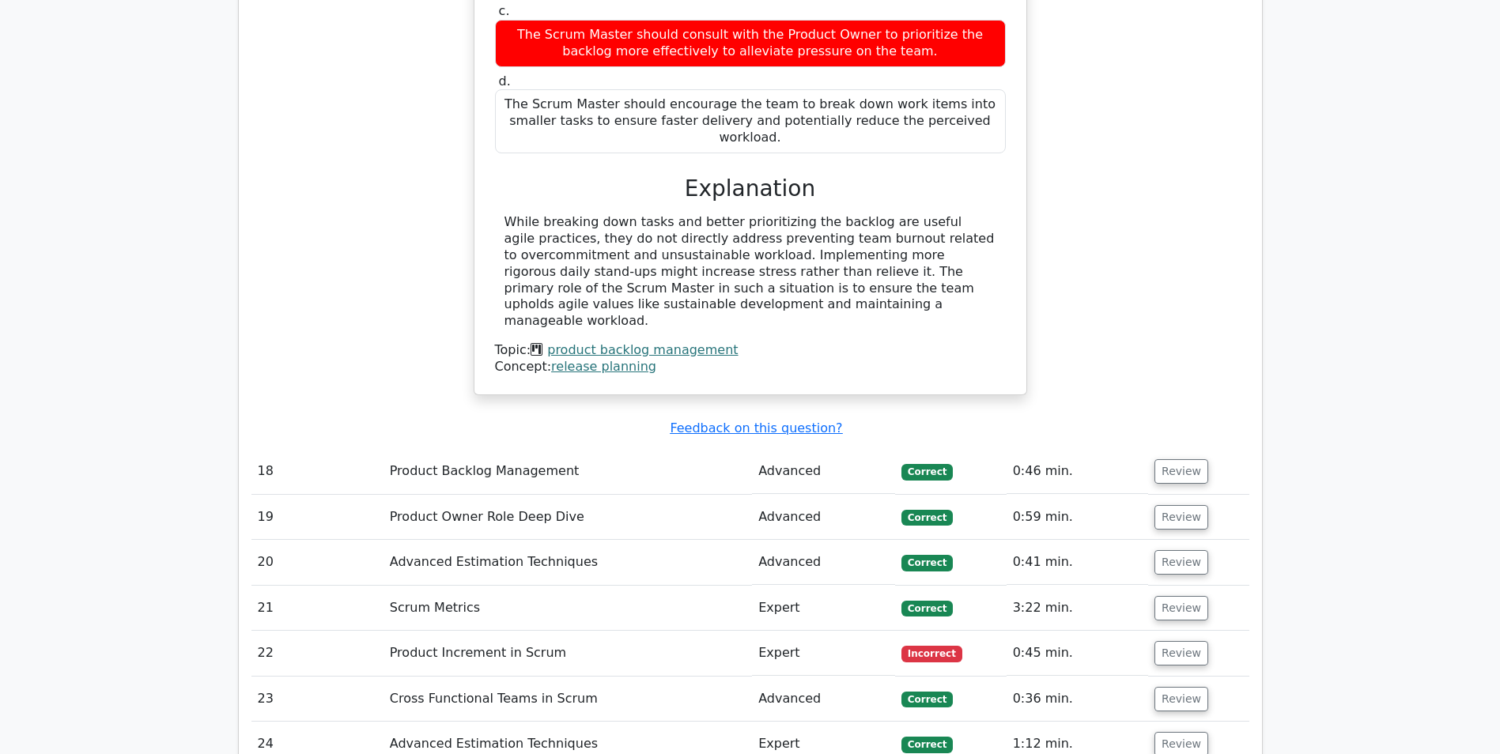
scroll to position [5297, 0]
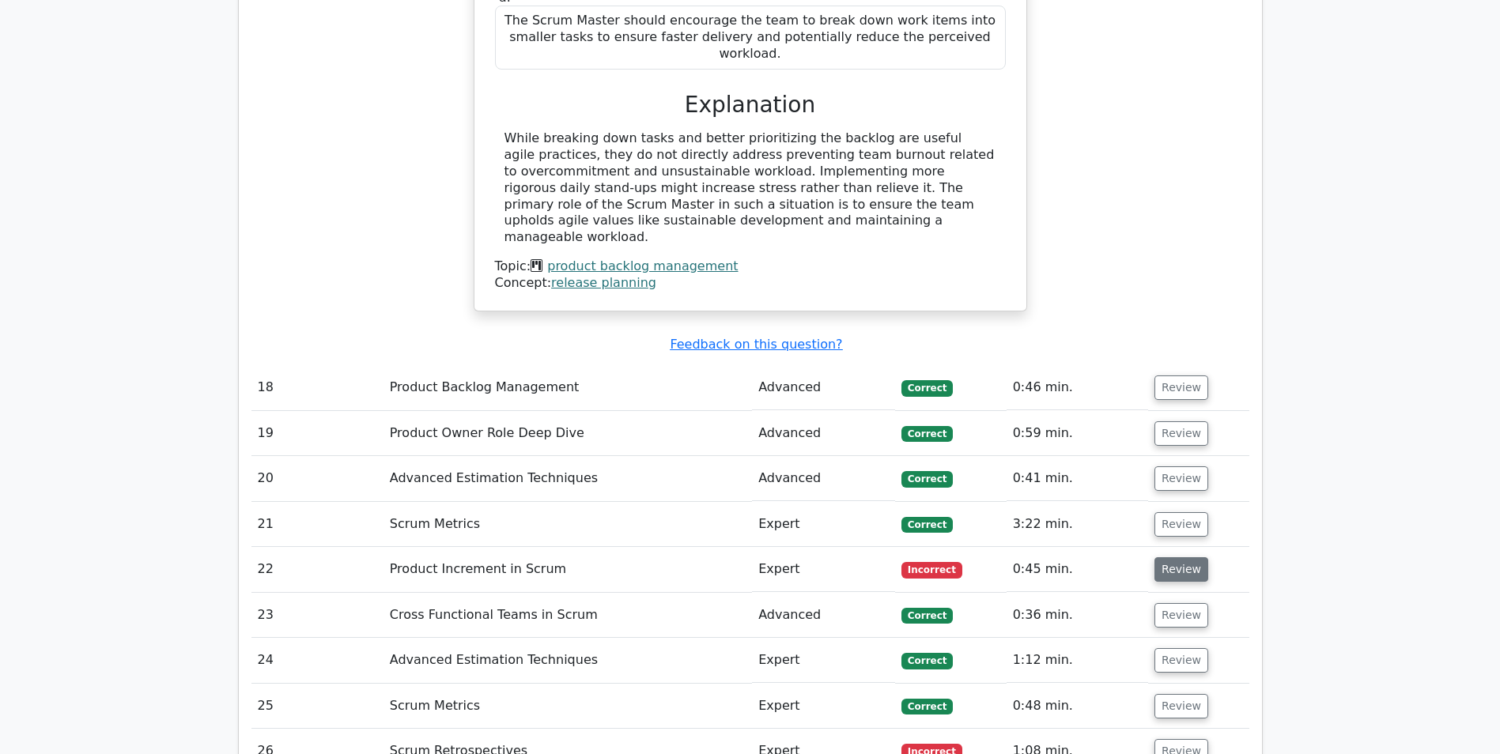
click at [1180, 557] on button "Review" at bounding box center [1181, 569] width 54 height 25
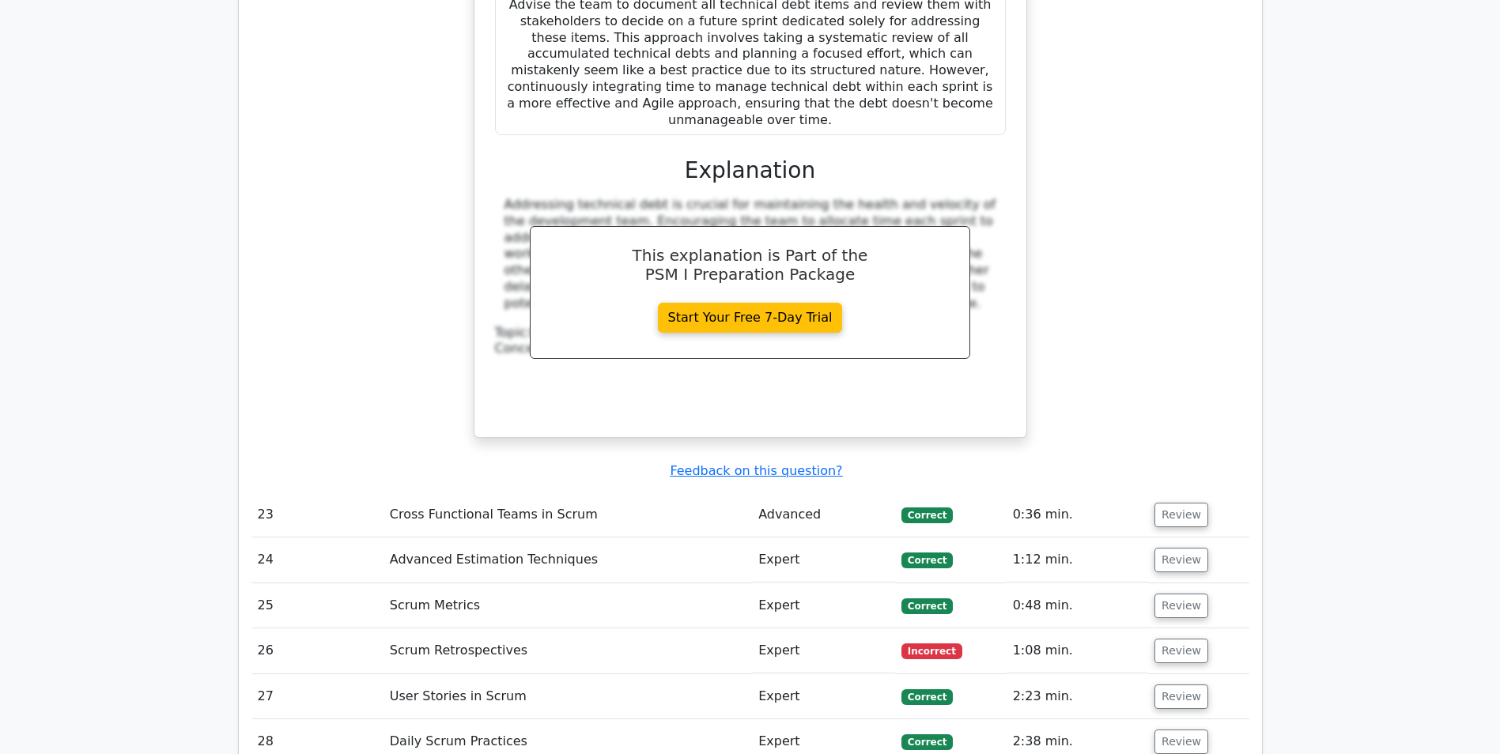
scroll to position [6245, 0]
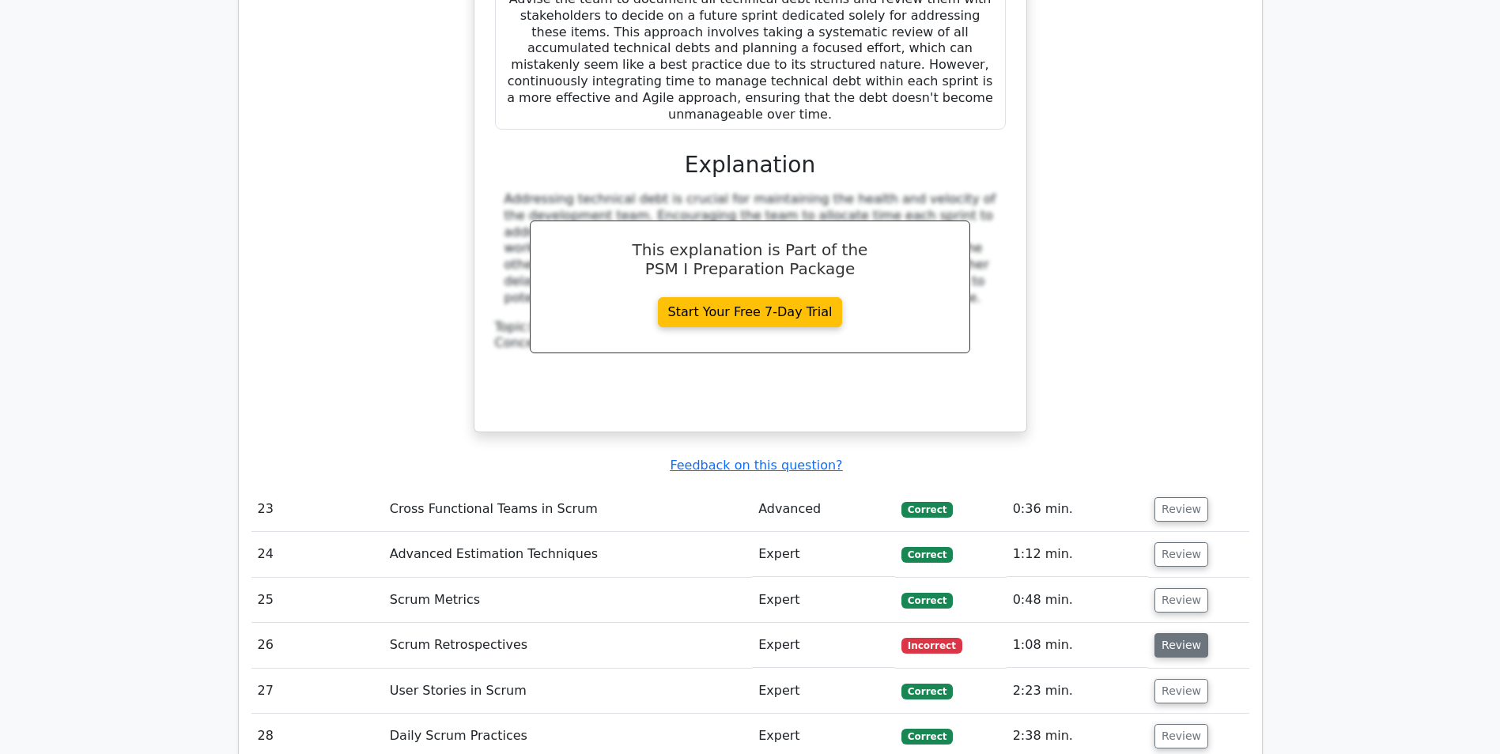
click at [1180, 633] on button "Review" at bounding box center [1181, 645] width 54 height 25
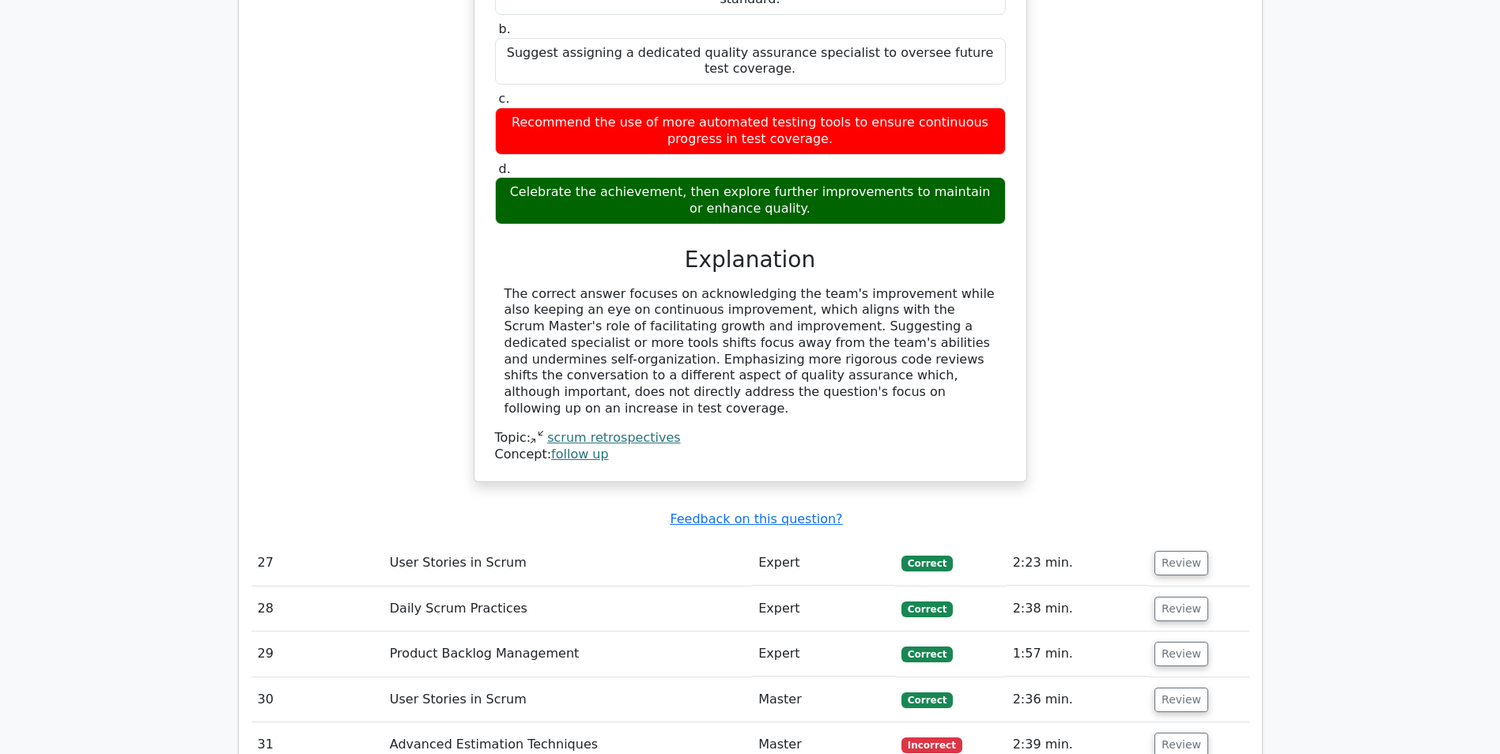
scroll to position [7115, 0]
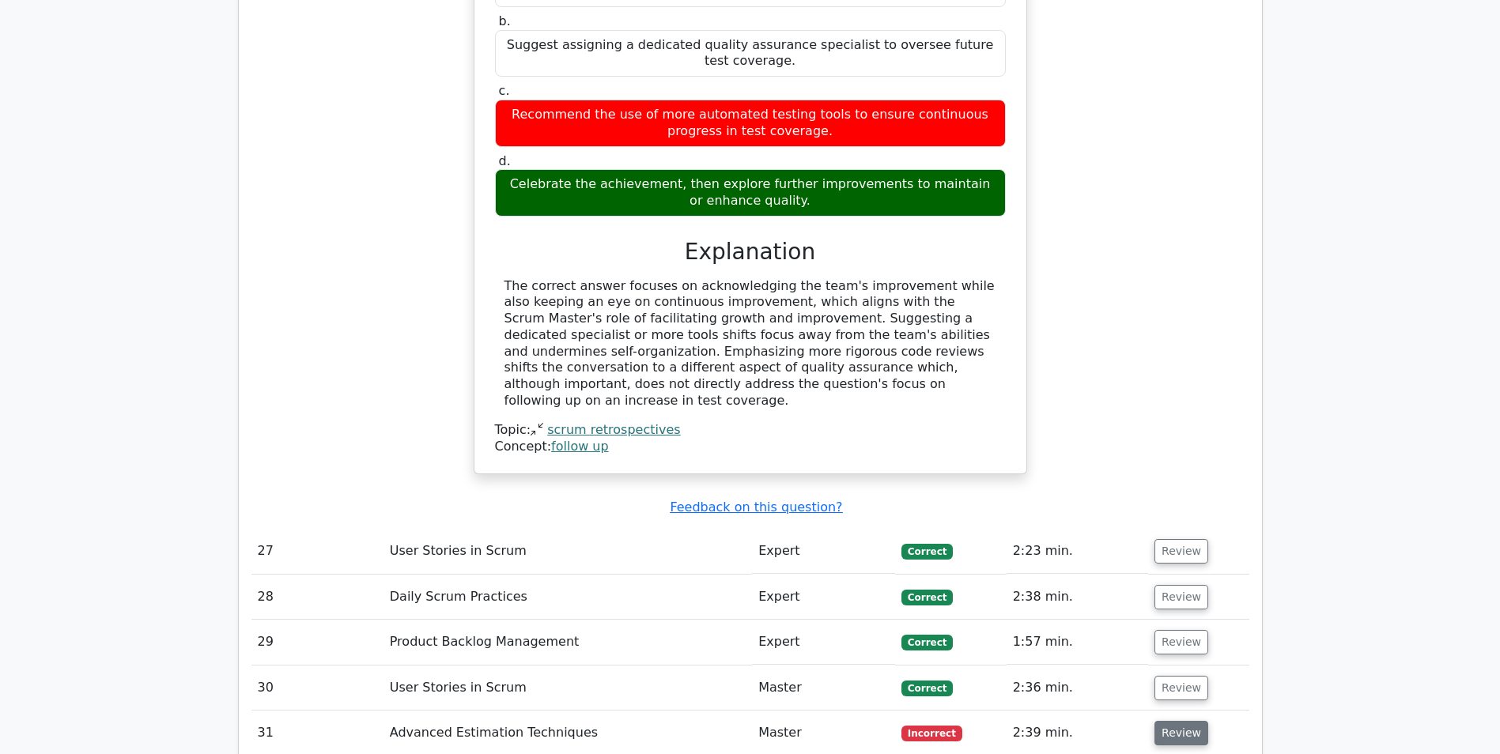
drag, startPoint x: 1177, startPoint y: 408, endPoint x: 1168, endPoint y: 409, distance: 8.7
click at [1178, 721] on button "Review" at bounding box center [1181, 733] width 54 height 25
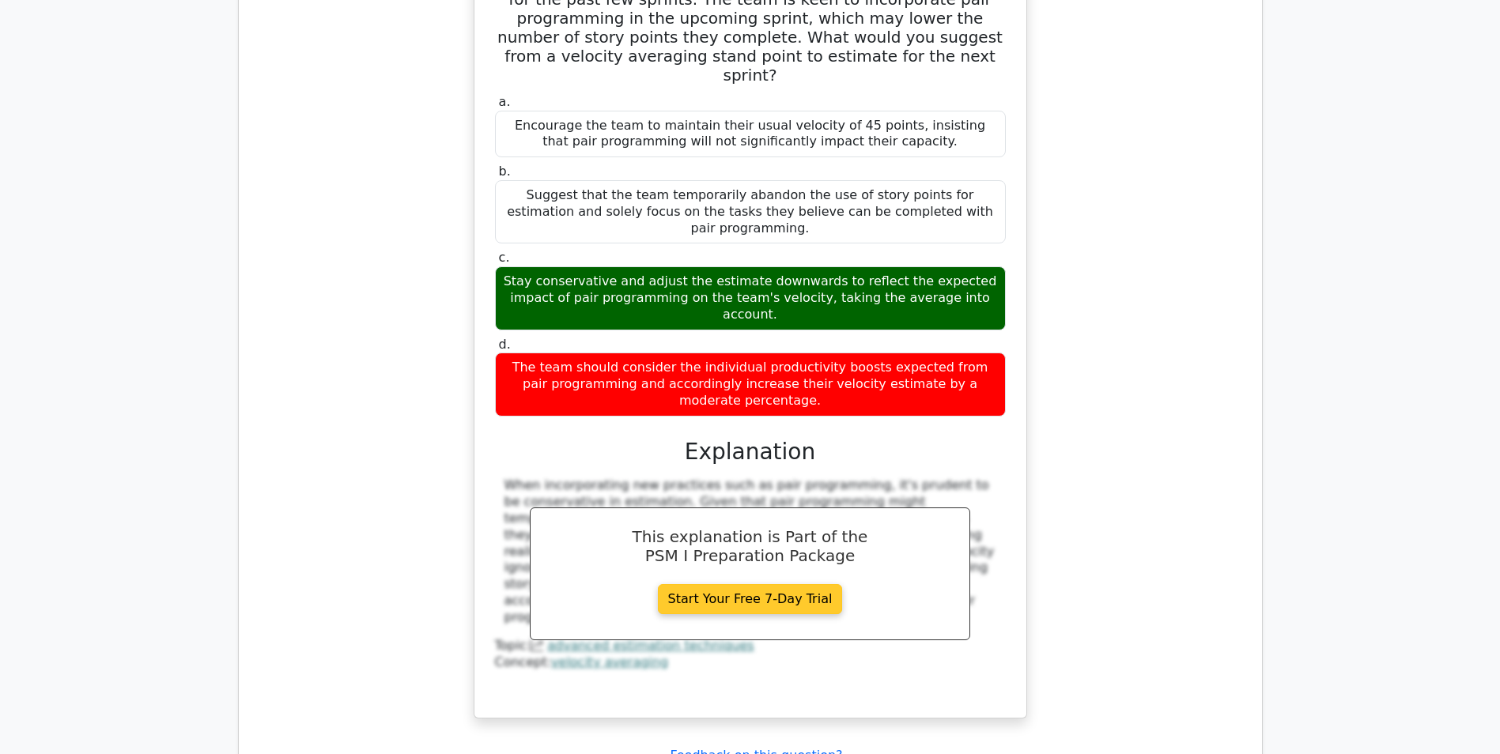
scroll to position [8064, 0]
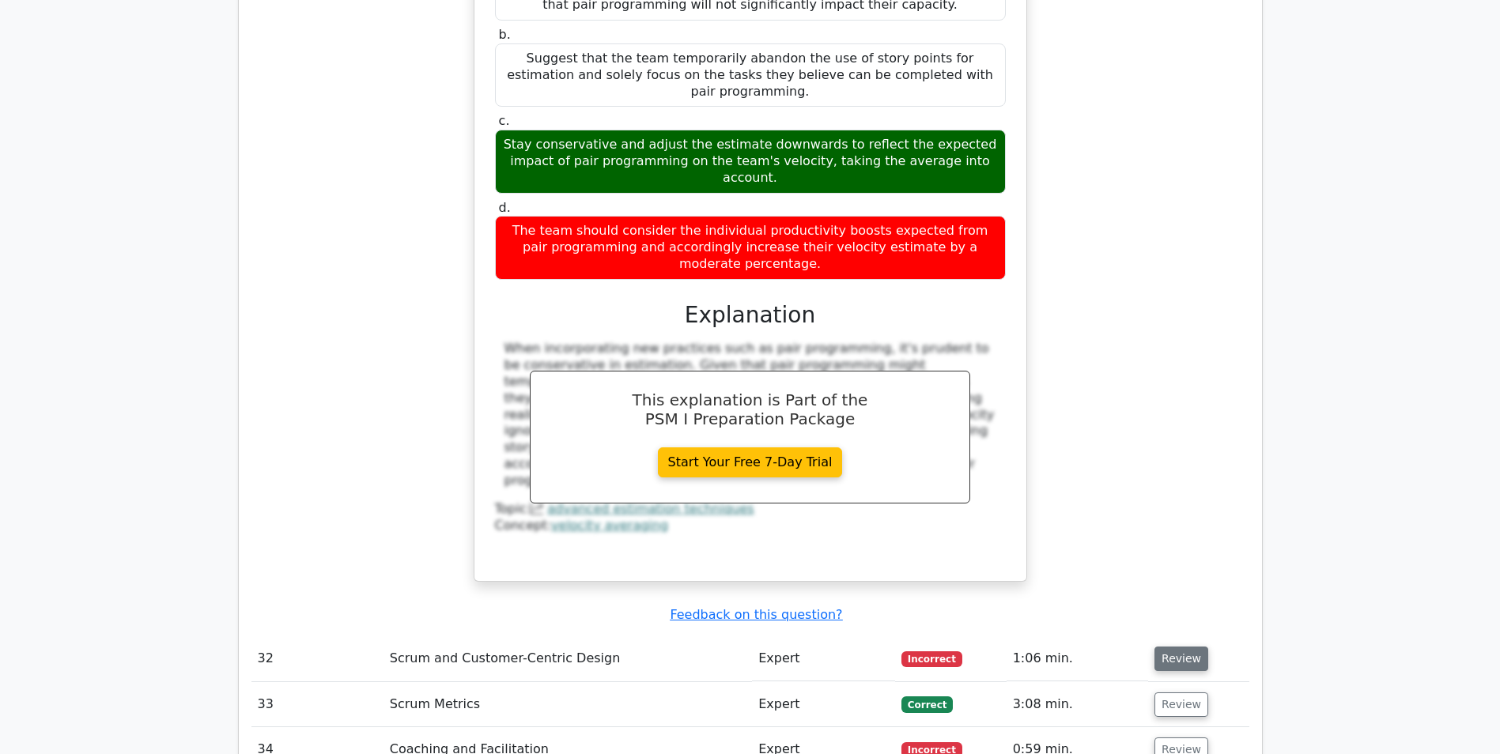
click at [1168, 647] on button "Review" at bounding box center [1181, 659] width 54 height 25
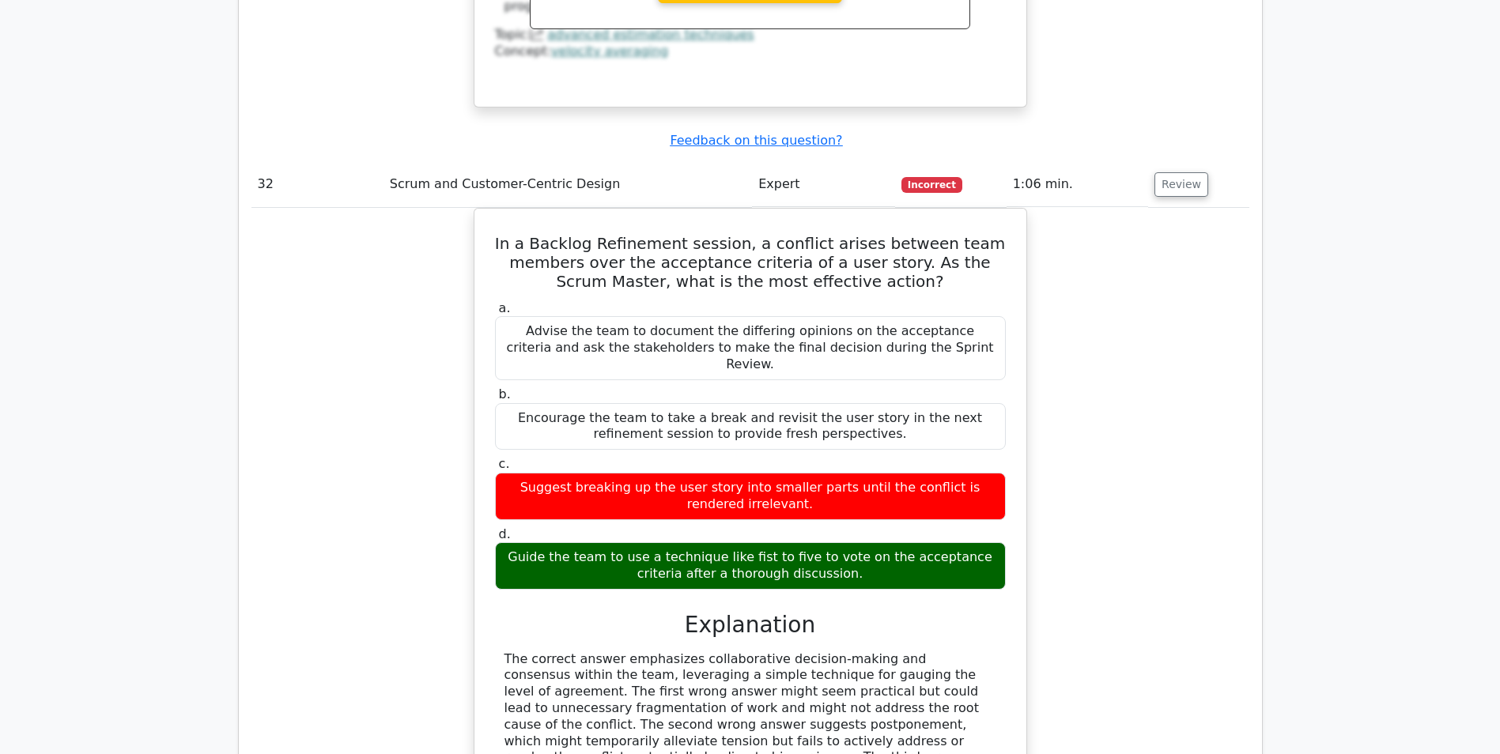
scroll to position [8775, 0]
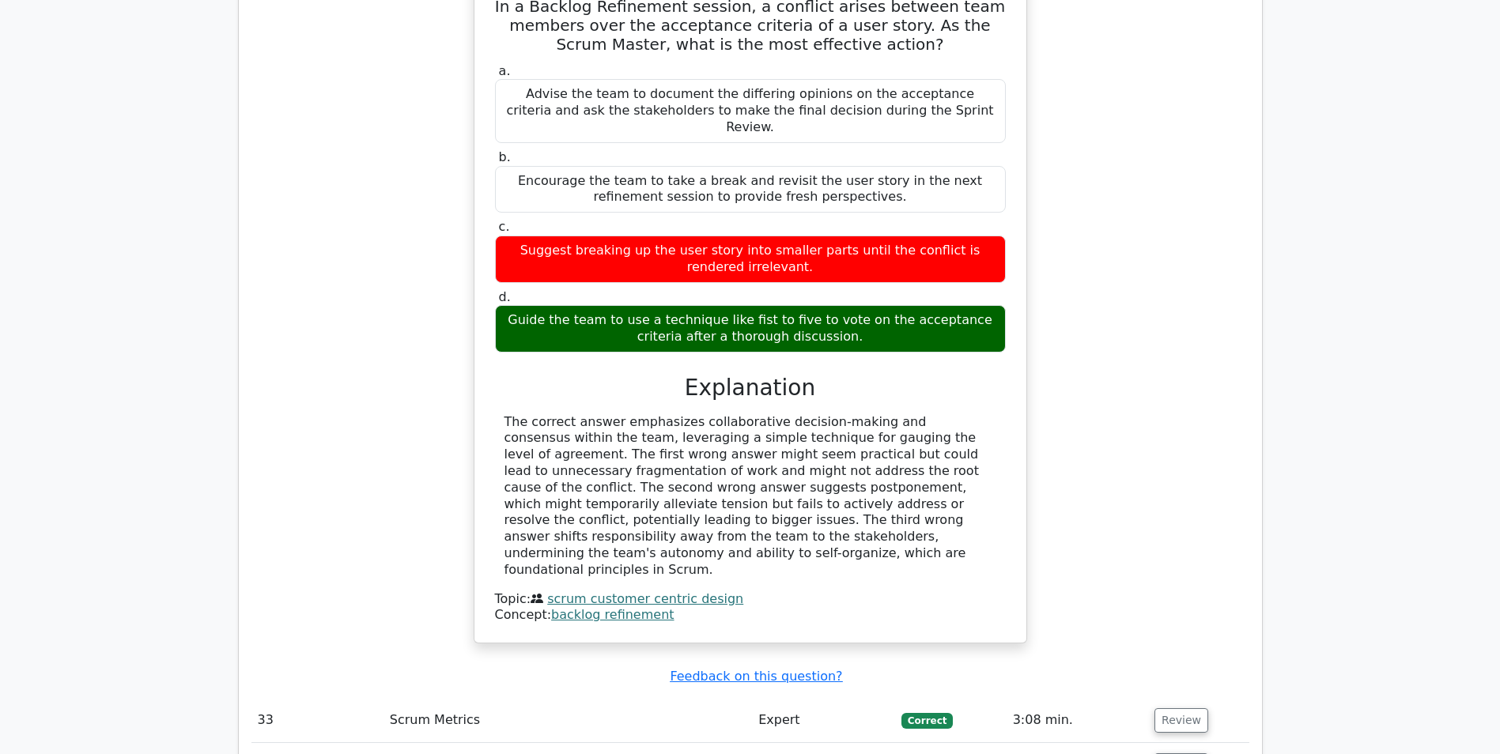
click at [1168, 753] on button "Review" at bounding box center [1181, 765] width 54 height 25
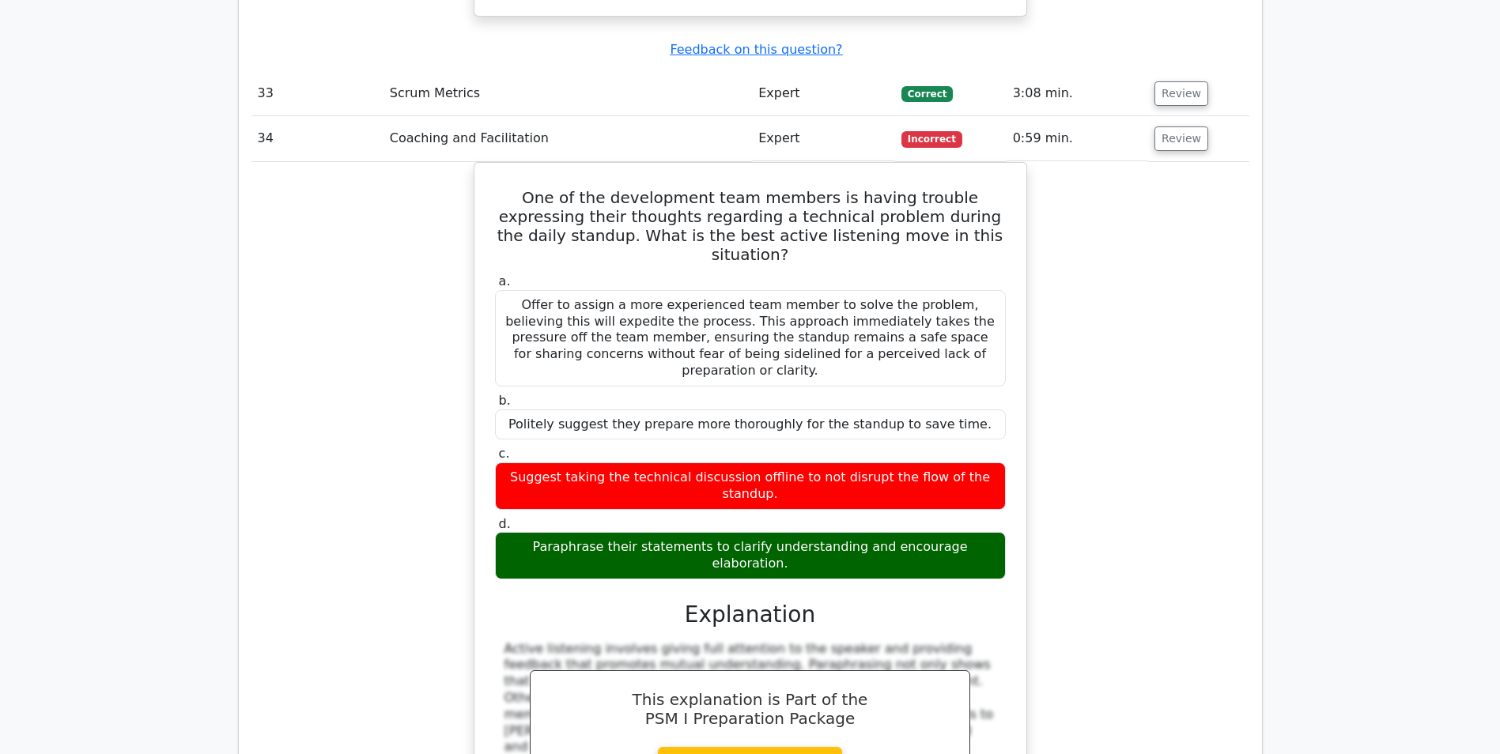
scroll to position [9487, 0]
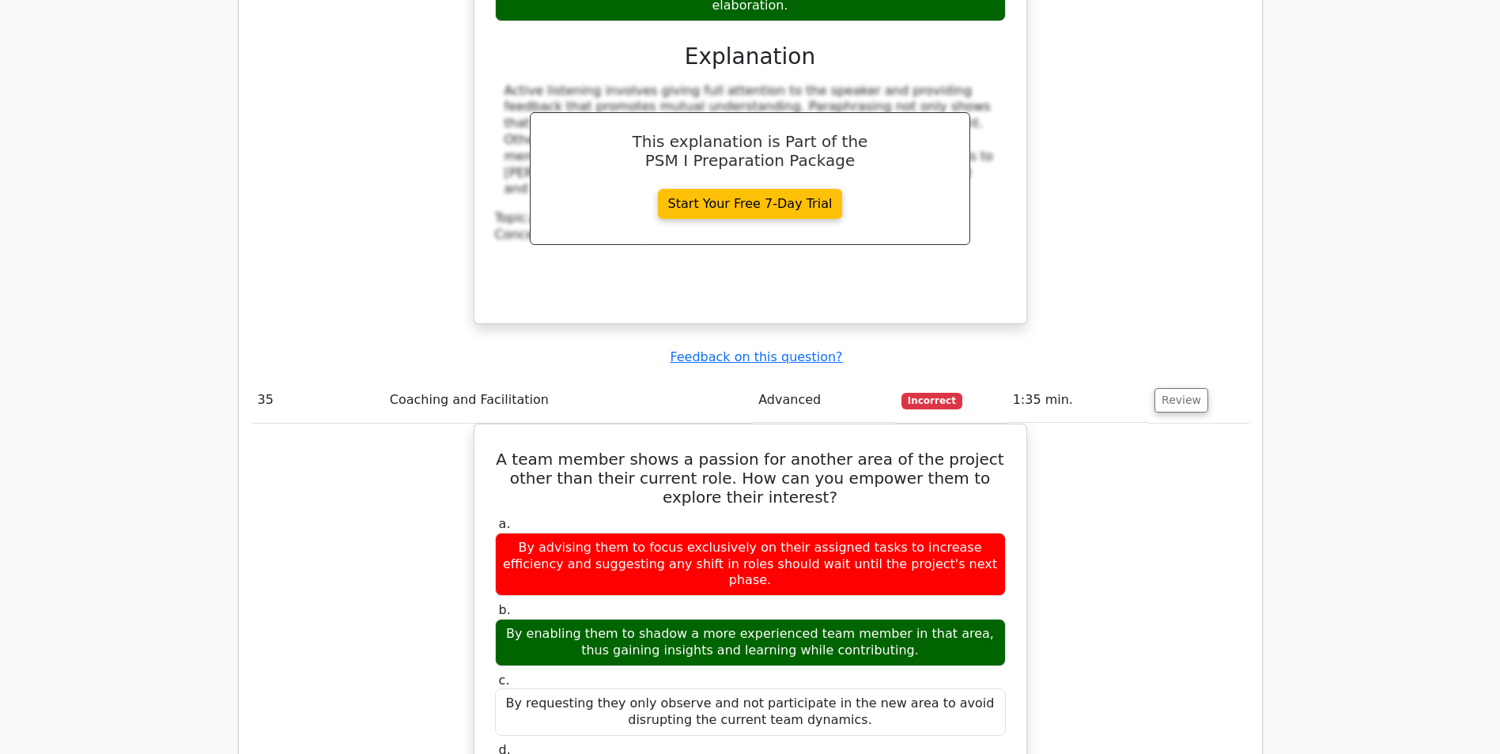
scroll to position [10119, 0]
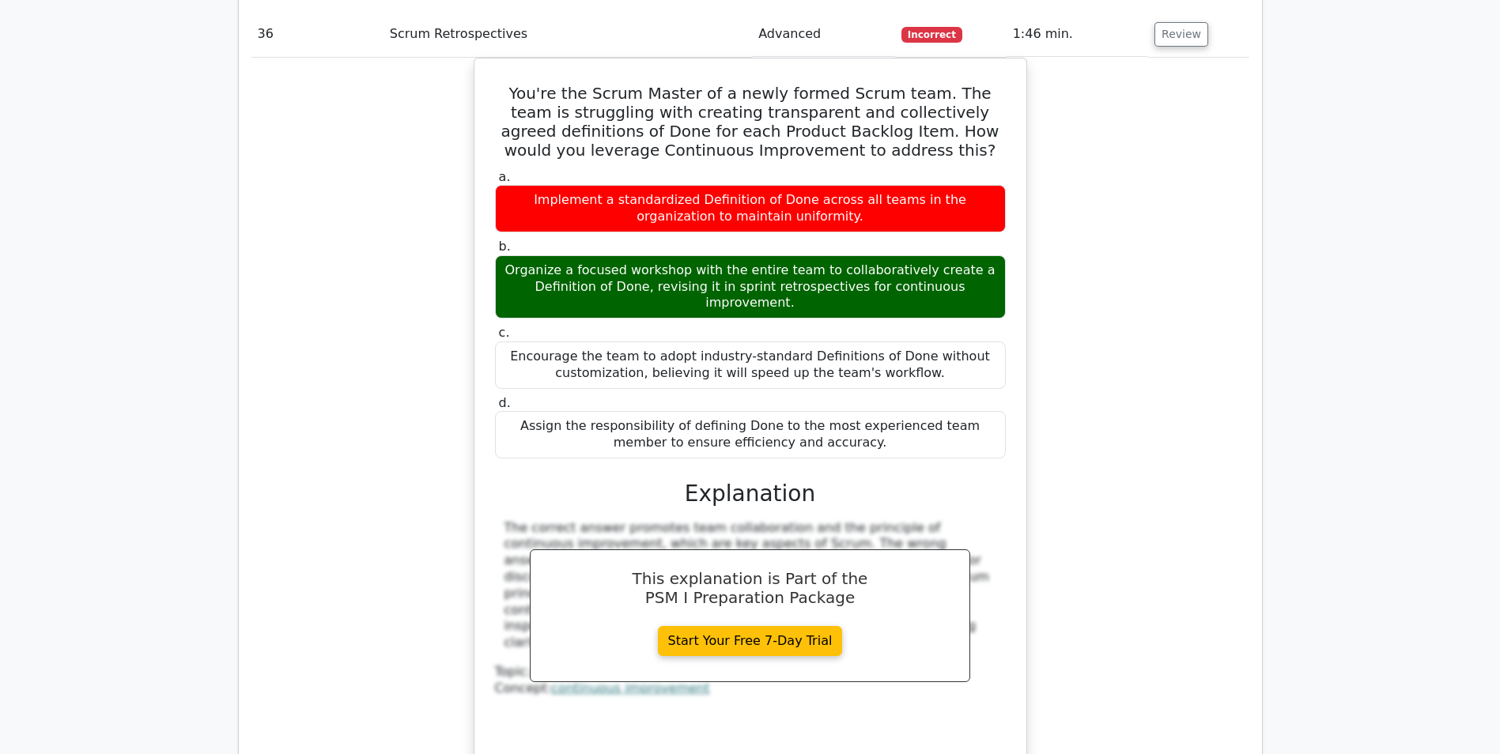
scroll to position [11068, 0]
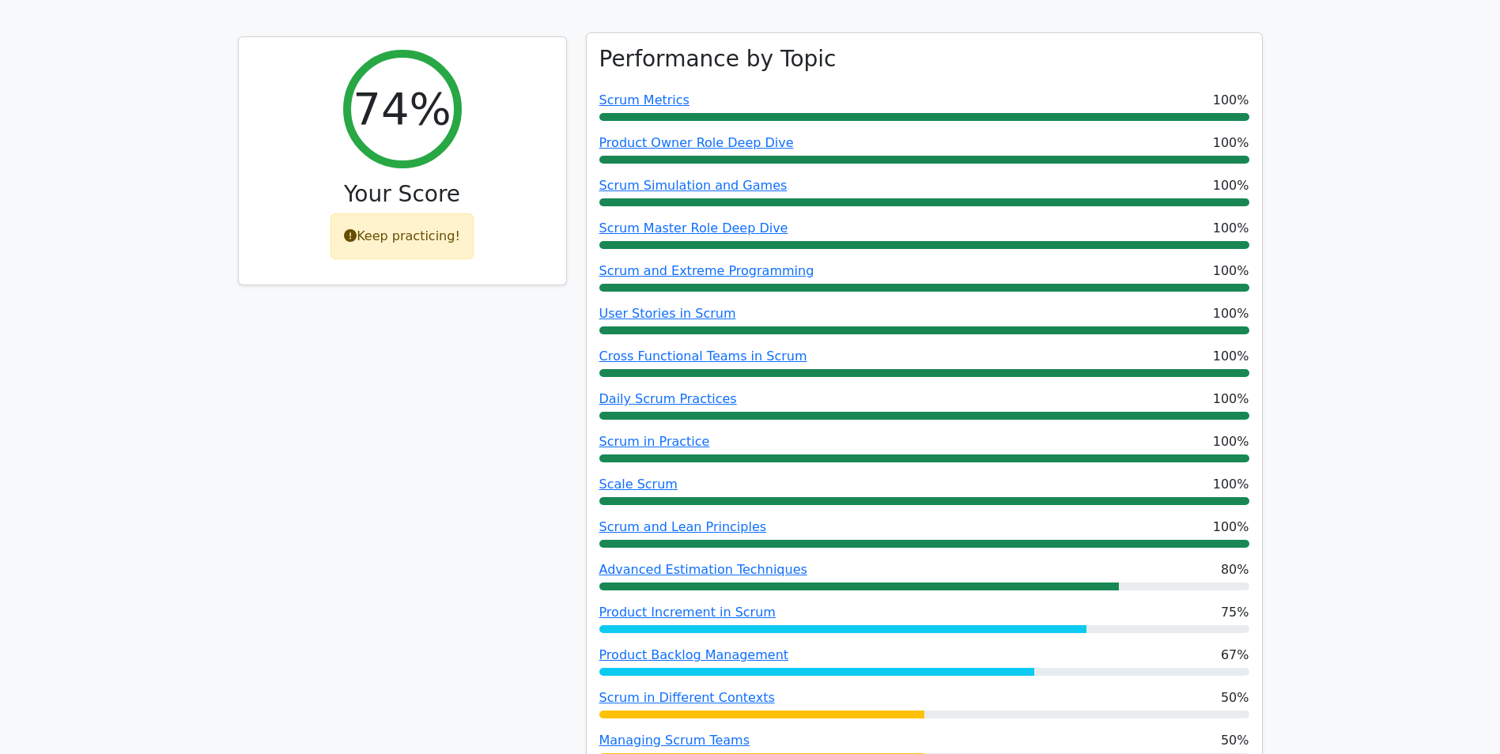
scroll to position [602, 0]
